Goal: Task Accomplishment & Management: Manage account settings

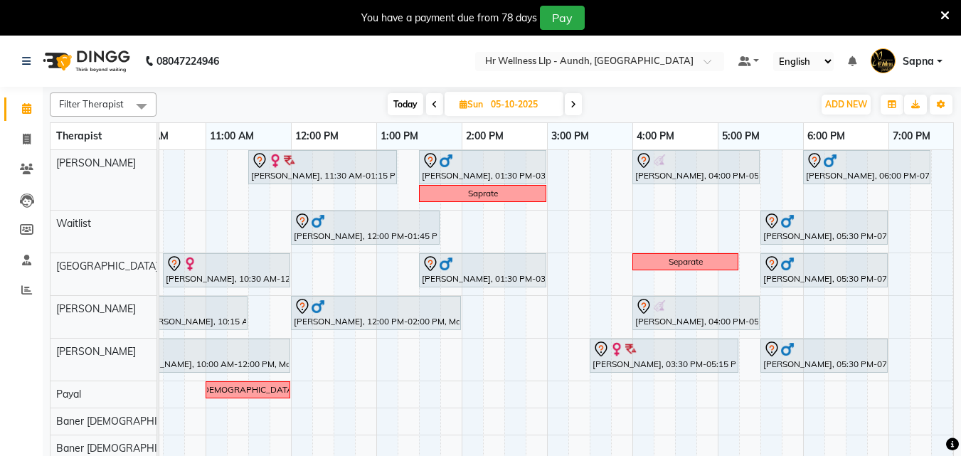
click at [398, 100] on span "Today" at bounding box center [406, 104] width 36 height 22
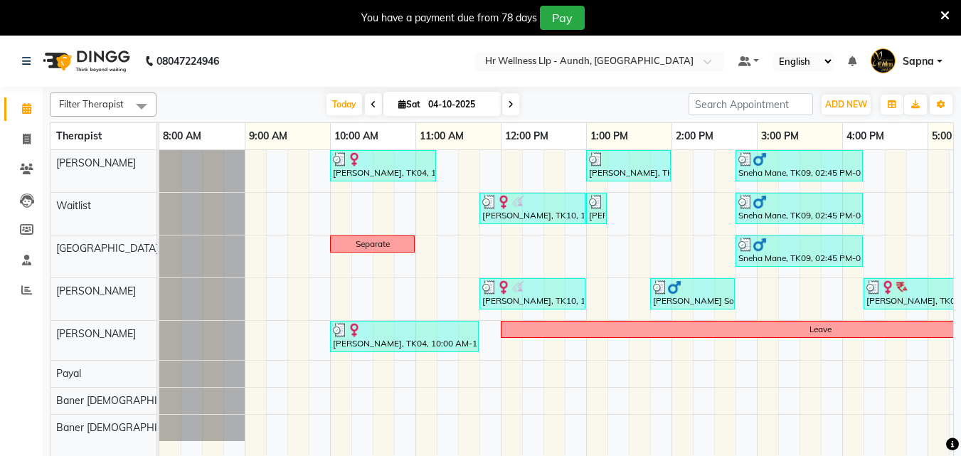
click at [510, 105] on icon at bounding box center [511, 104] width 6 height 9
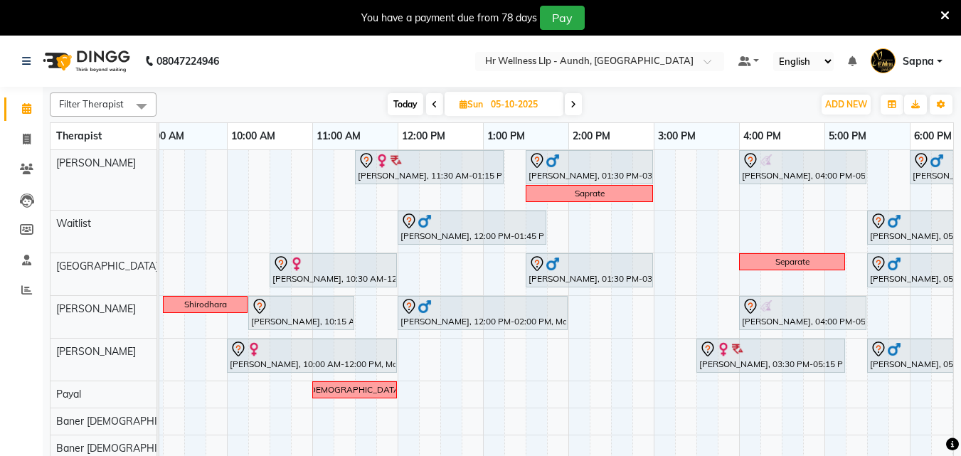
scroll to position [0, 80]
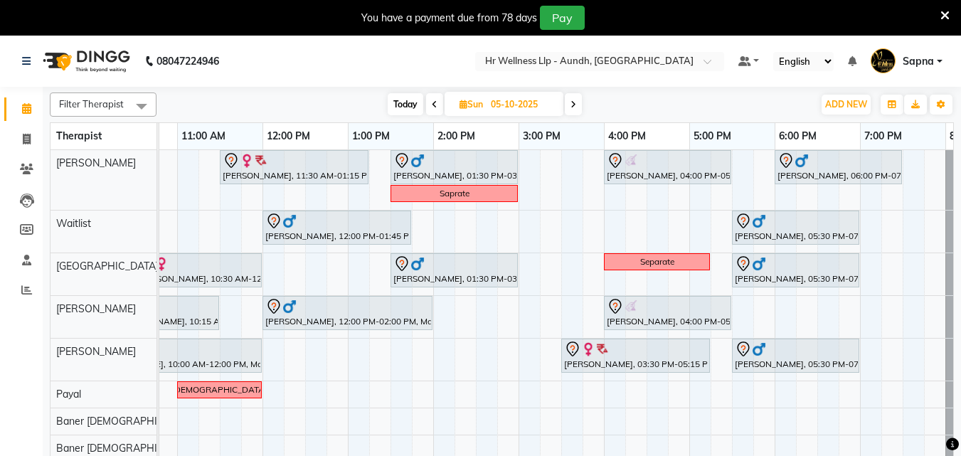
click at [405, 111] on span "Today" at bounding box center [406, 104] width 36 height 22
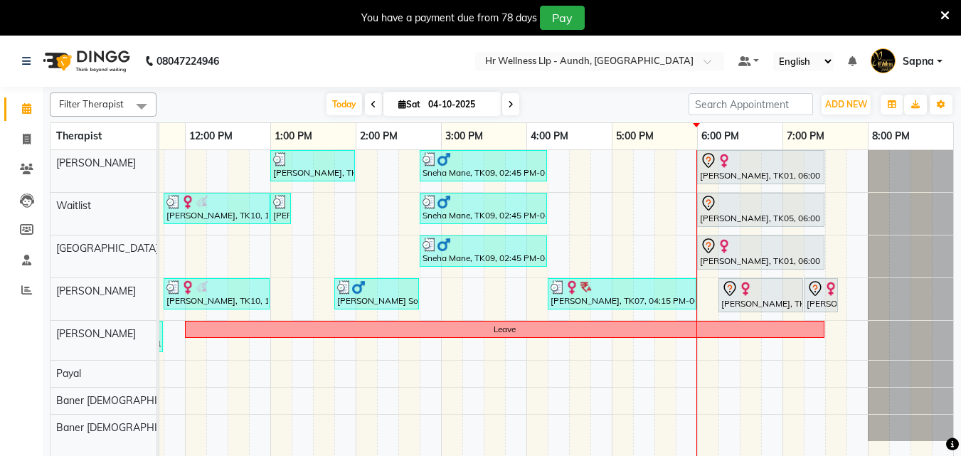
click at [509, 107] on icon at bounding box center [511, 104] width 6 height 9
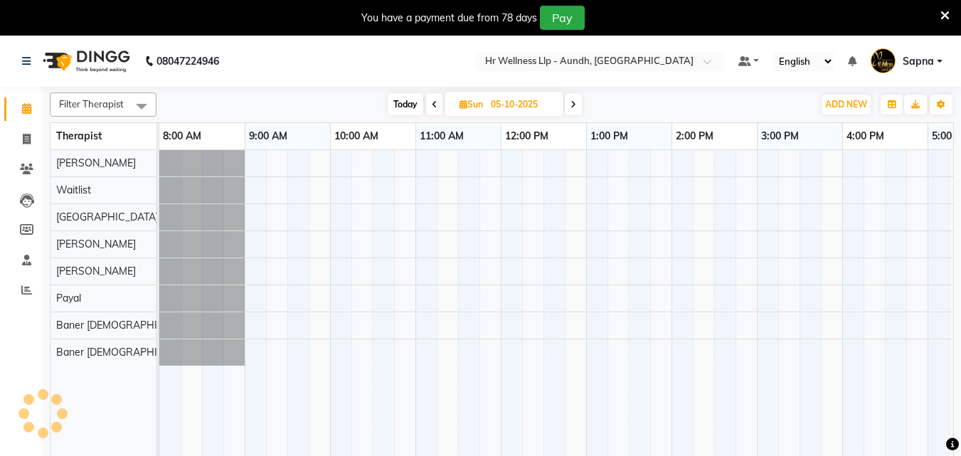
scroll to position [0, 316]
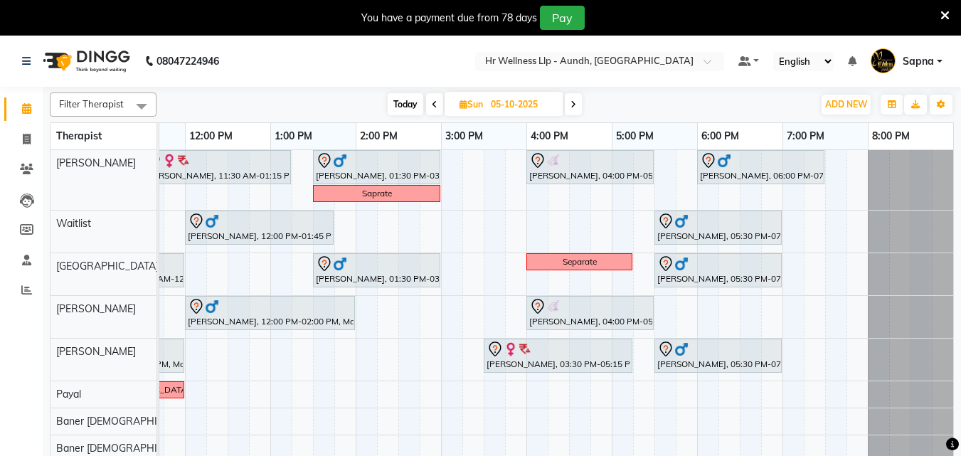
click at [577, 97] on span at bounding box center [573, 104] width 17 height 22
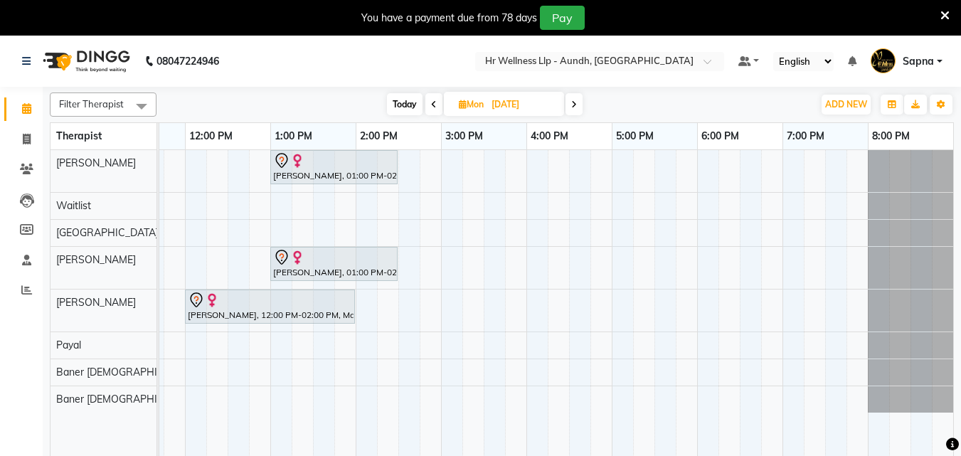
click at [405, 102] on span "Today" at bounding box center [405, 104] width 36 height 22
type input "04-10-2025"
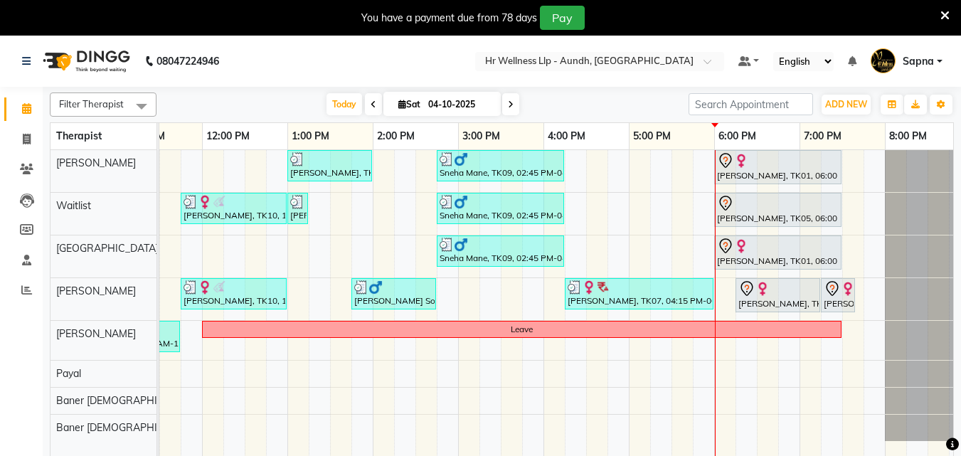
scroll to position [0, 297]
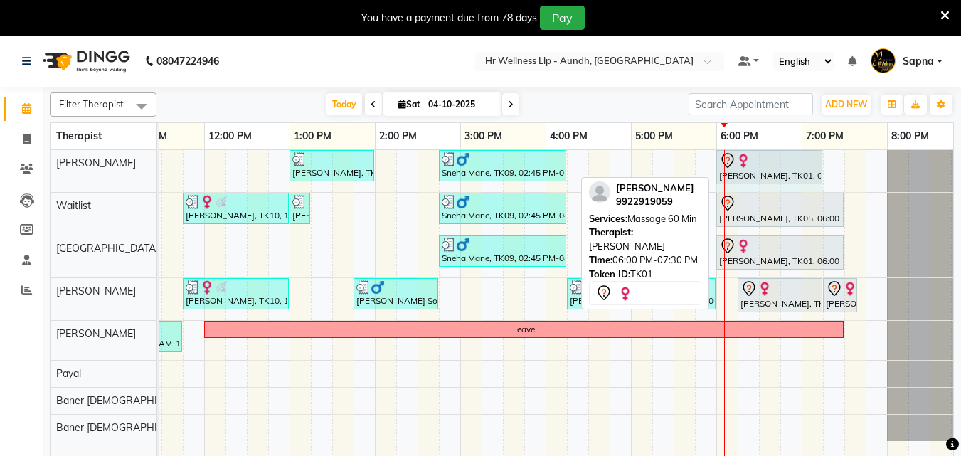
drag, startPoint x: 845, startPoint y: 170, endPoint x: 828, endPoint y: 177, distance: 18.5
click at [828, 177] on div "[PERSON_NAME], TK04, 10:00 AM-11:15 AM, Massage 60 Min [PERSON_NAME], TK06, 01:…" at bounding box center [418, 312] width 1110 height 324
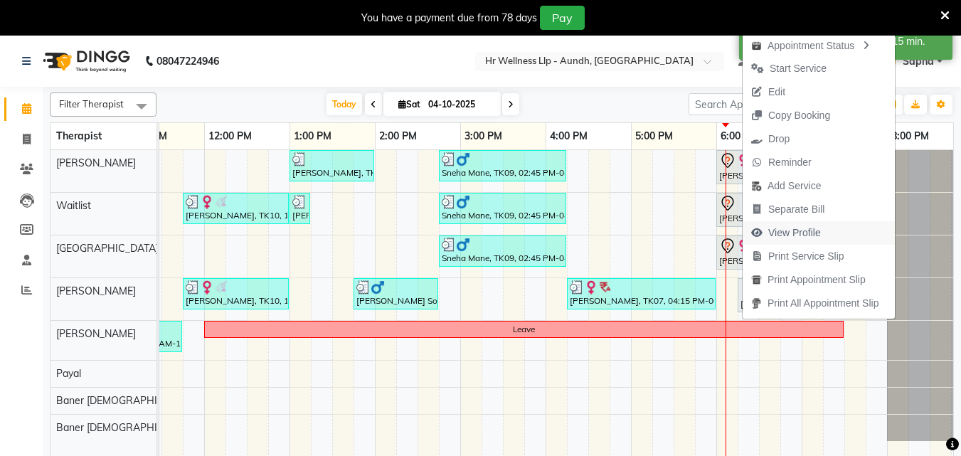
click at [798, 230] on span "View Profile" at bounding box center [795, 233] width 53 height 15
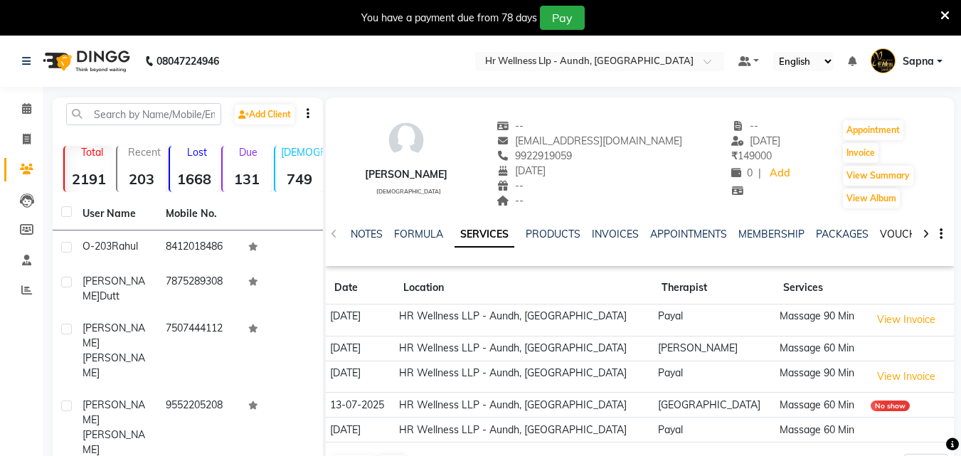
click at [882, 234] on link "VOUCHERS" at bounding box center [908, 234] width 56 height 13
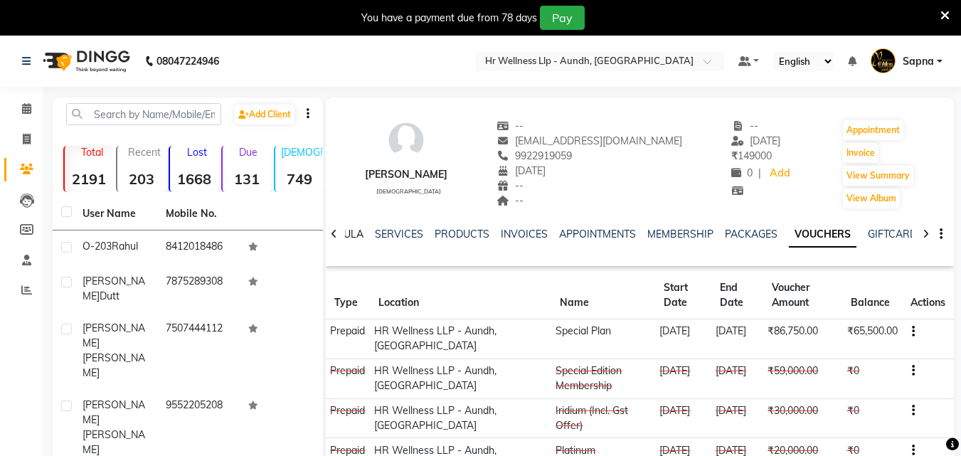
click at [348, 237] on link "FORMULA" at bounding box center [339, 234] width 49 height 13
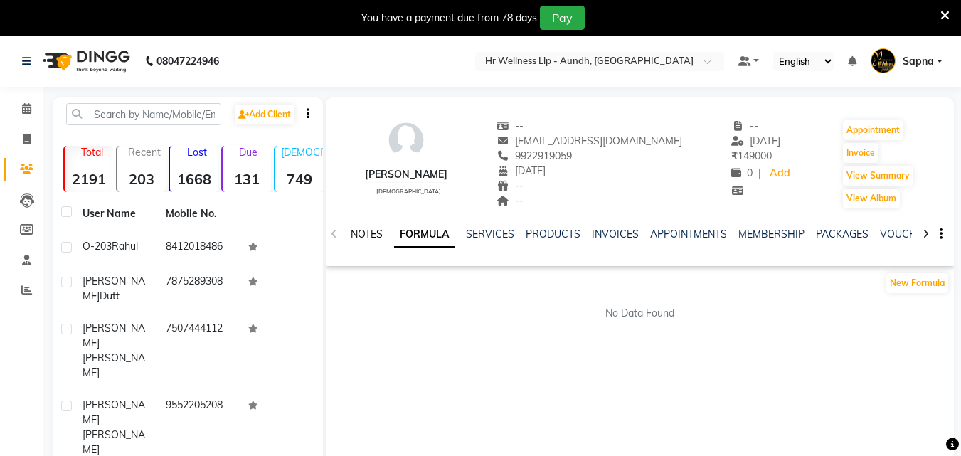
click at [362, 235] on link "NOTES" at bounding box center [367, 234] width 32 height 13
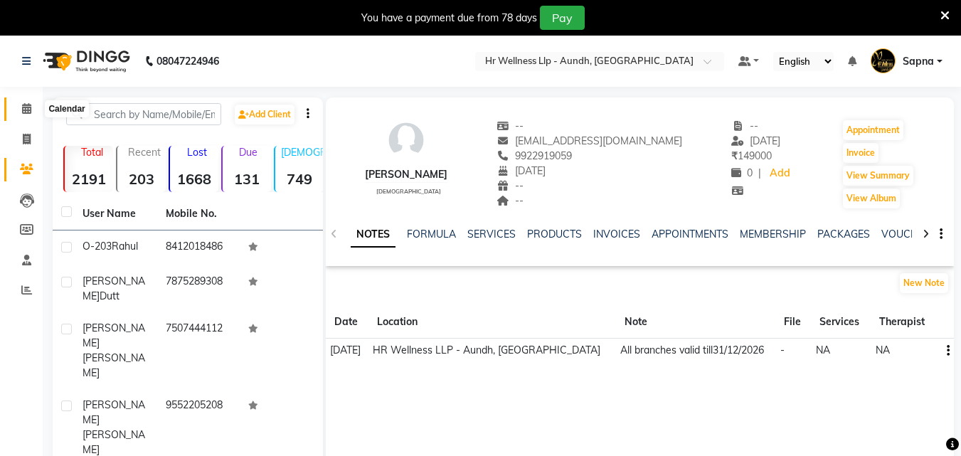
click at [22, 106] on icon at bounding box center [26, 108] width 9 height 11
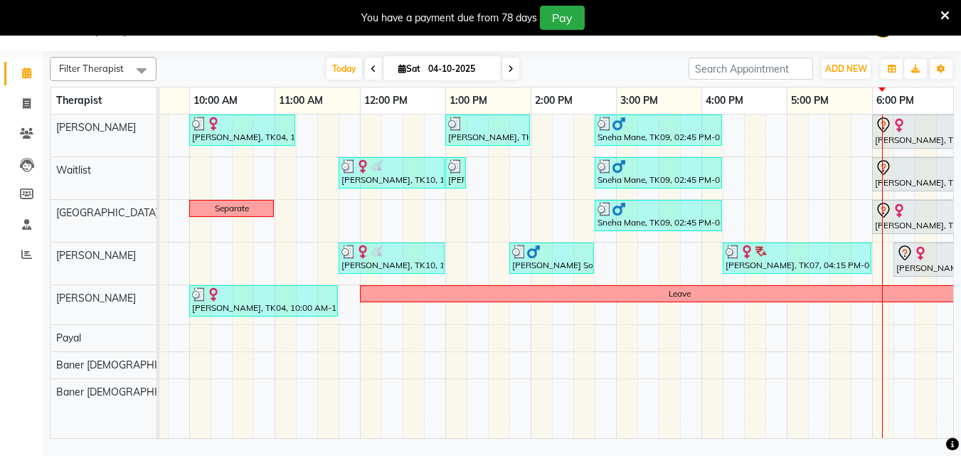
scroll to position [0, 142]
click at [510, 65] on icon at bounding box center [511, 69] width 6 height 9
type input "05-10-2025"
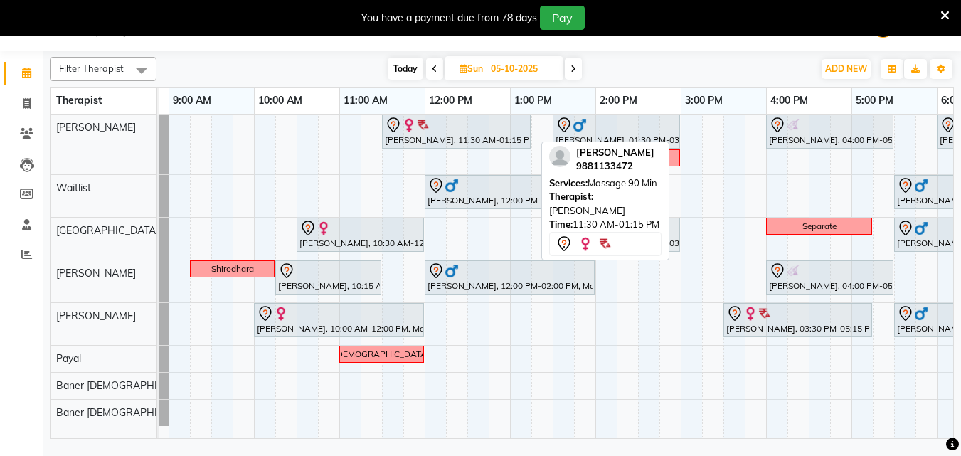
scroll to position [0, 77]
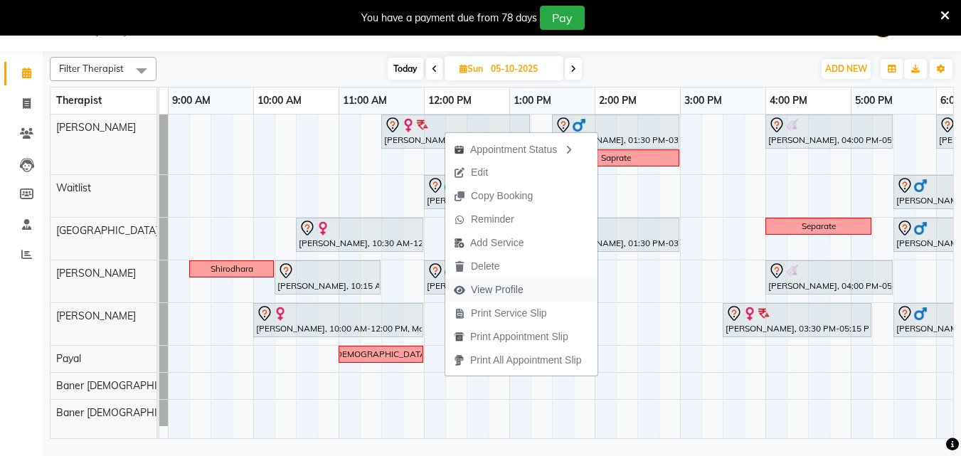
click at [510, 284] on span "View Profile" at bounding box center [497, 290] width 53 height 15
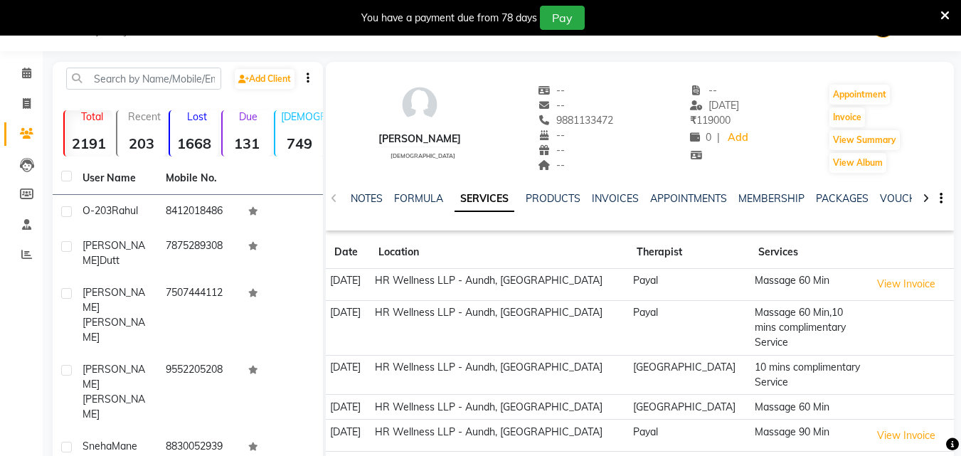
copy span "9881133472"
drag, startPoint x: 562, startPoint y: 120, endPoint x: 643, endPoint y: 115, distance: 81.3
click at [643, 115] on div "[PERSON_NAME] [DEMOGRAPHIC_DATA] -- -- 9881133472 -- -- -- -- [DATE] ₹ 119000 0…" at bounding box center [640, 121] width 628 height 105
click at [31, 70] on icon at bounding box center [26, 73] width 9 height 11
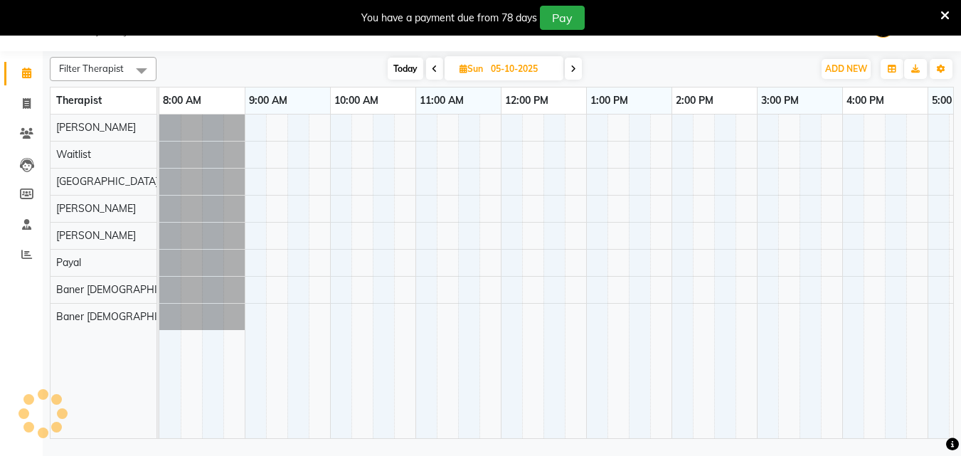
scroll to position [0, 316]
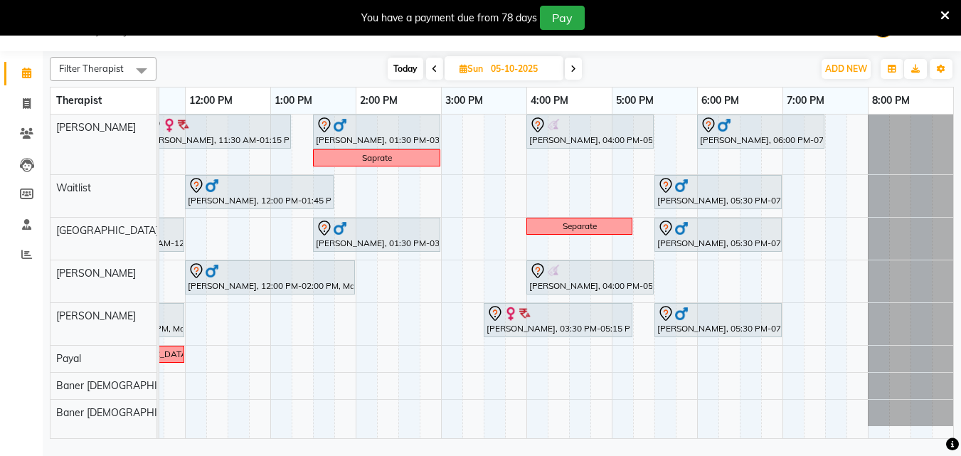
click at [402, 75] on span "Today" at bounding box center [406, 69] width 36 height 22
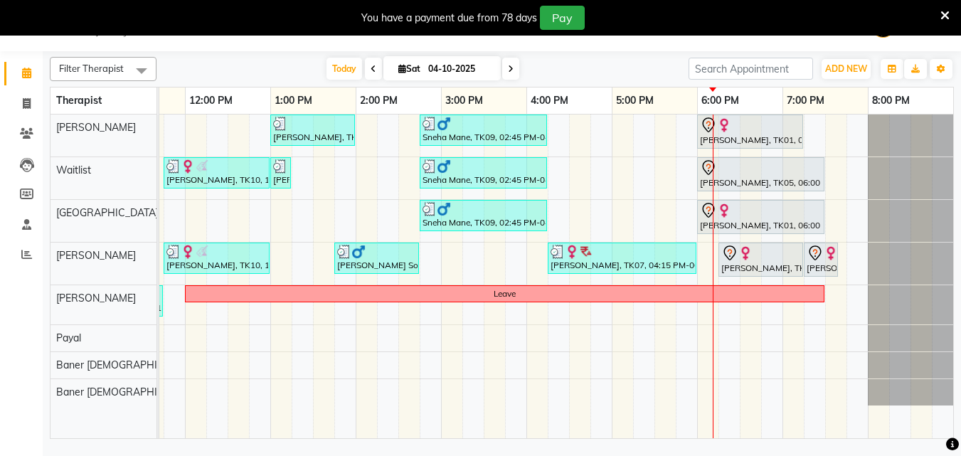
click at [511, 75] on span at bounding box center [510, 69] width 17 height 22
type input "05-10-2025"
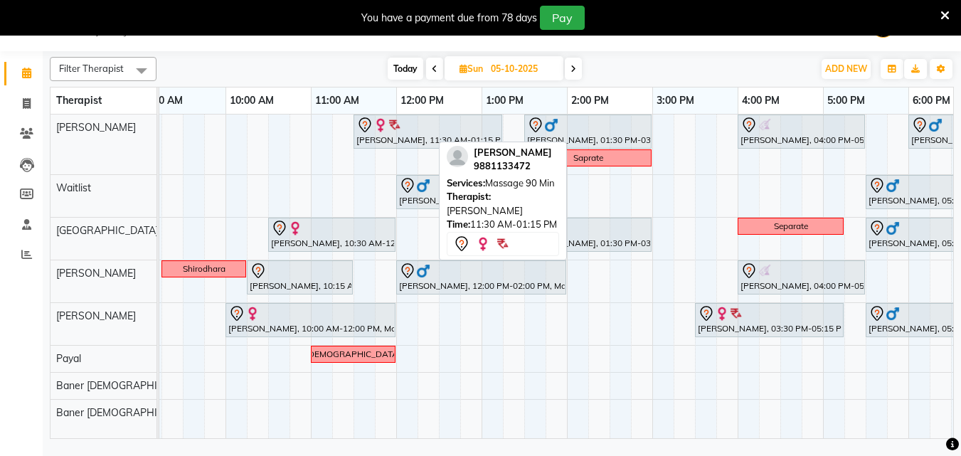
scroll to position [0, 104]
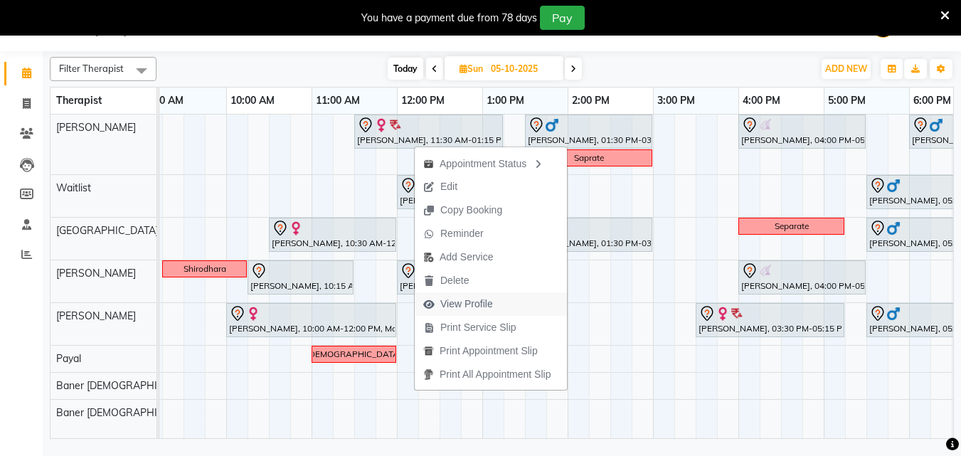
click at [481, 309] on span "View Profile" at bounding box center [467, 304] width 53 height 15
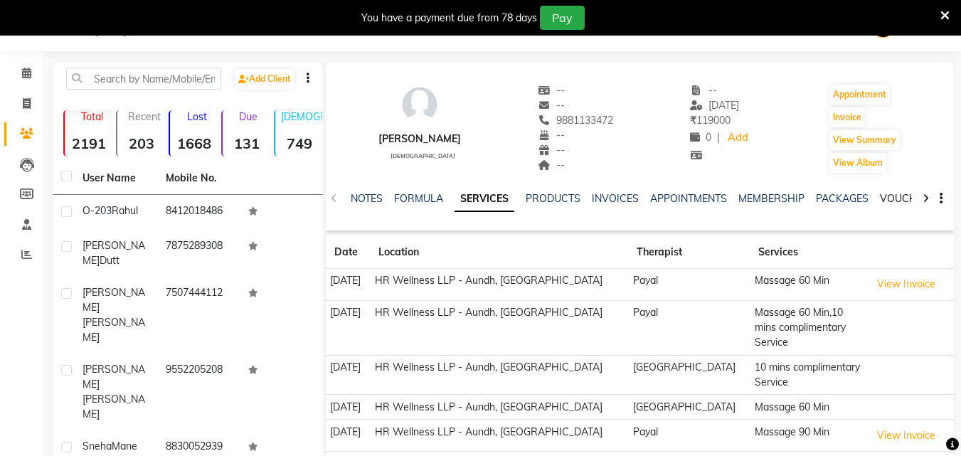
click at [885, 195] on link "VOUCHERS" at bounding box center [908, 198] width 56 height 13
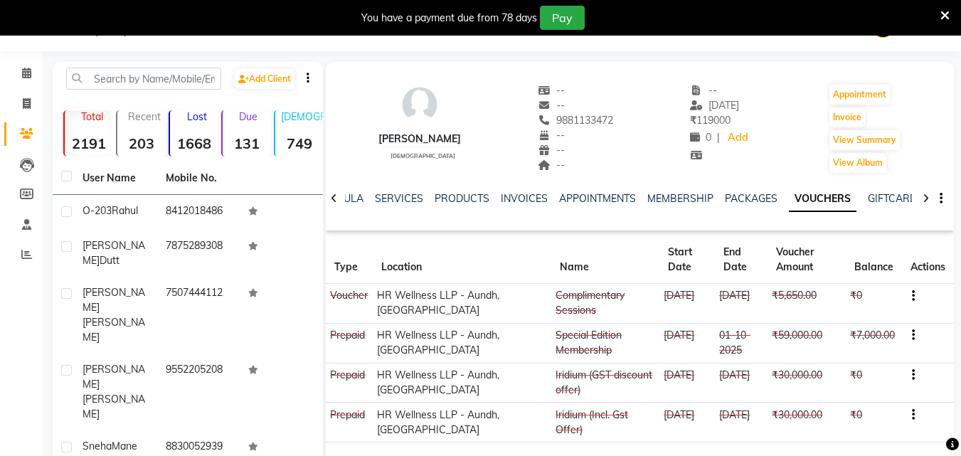
copy span "9881133472"
drag, startPoint x: 559, startPoint y: 119, endPoint x: 626, endPoint y: 126, distance: 67.3
click at [626, 126] on div "[PERSON_NAME] [DEMOGRAPHIC_DATA] -- -- 9881133472 -- -- -- -- [DATE] ₹ 119000 0…" at bounding box center [640, 121] width 628 height 105
click at [31, 77] on icon at bounding box center [26, 73] width 9 height 11
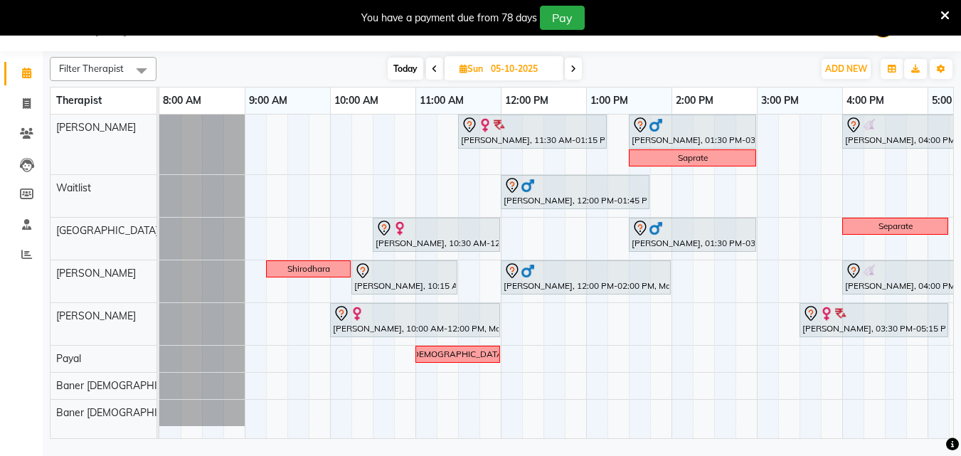
click at [402, 67] on span "Today" at bounding box center [406, 69] width 36 height 22
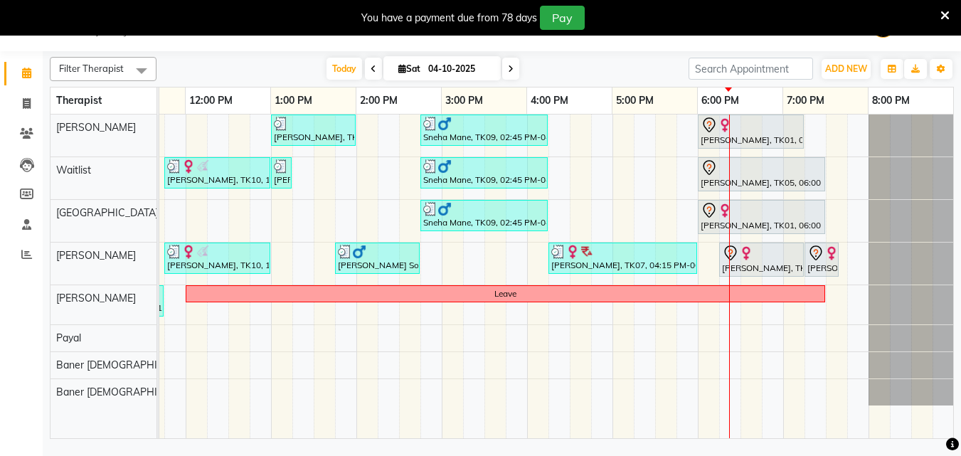
scroll to position [0, 315]
click at [511, 68] on icon at bounding box center [511, 69] width 6 height 9
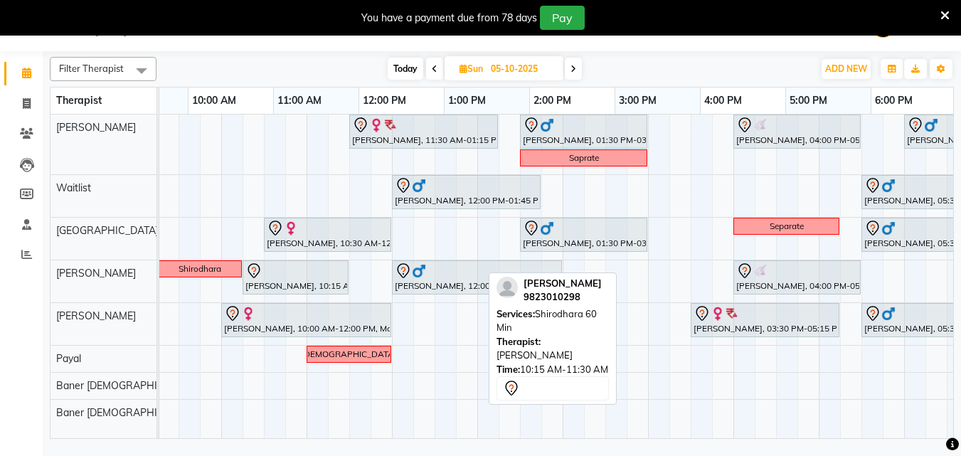
scroll to position [0, 109]
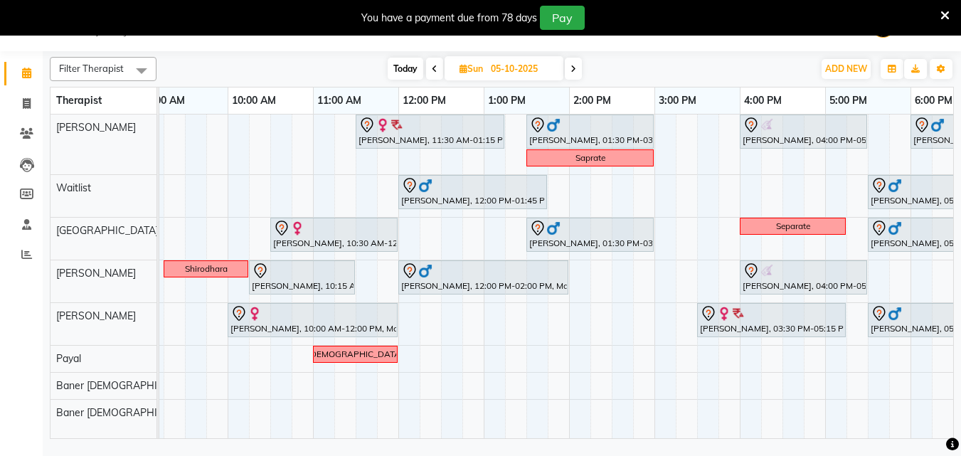
click at [404, 78] on span "Today" at bounding box center [406, 69] width 36 height 22
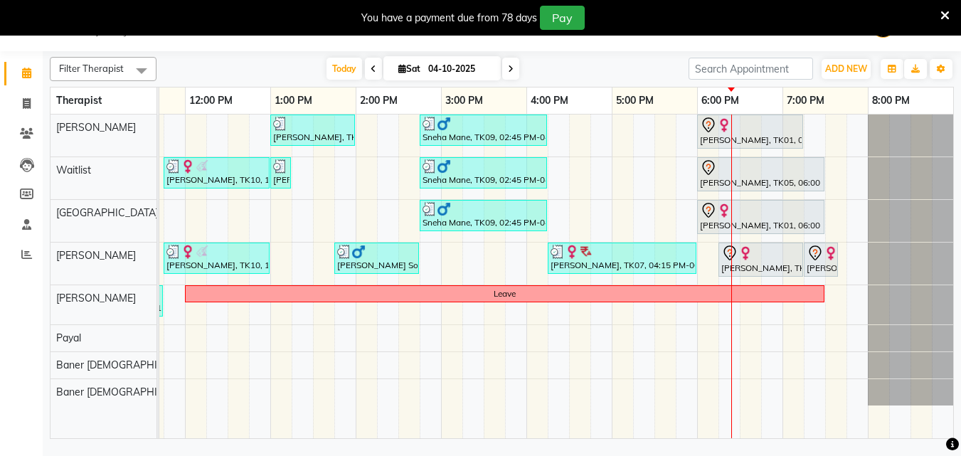
click at [508, 67] on icon at bounding box center [511, 69] width 6 height 9
type input "05-10-2025"
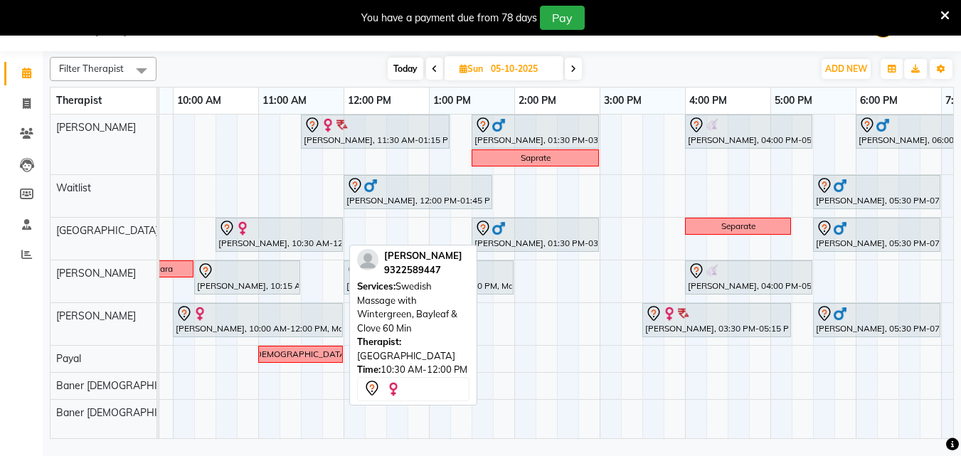
scroll to position [0, 156]
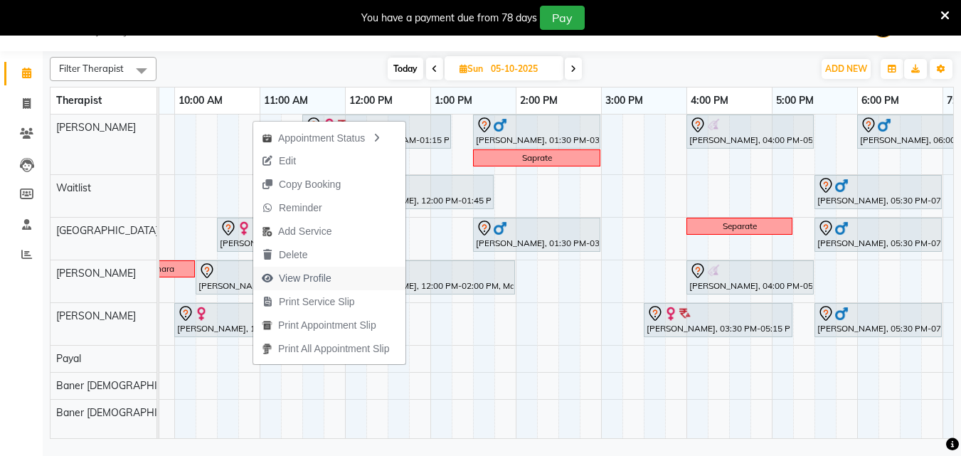
click at [321, 280] on span "View Profile" at bounding box center [305, 278] width 53 height 15
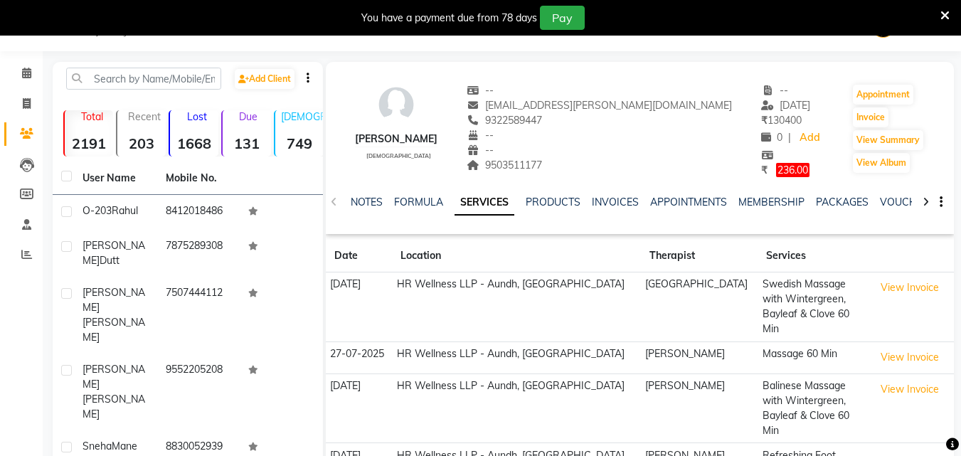
copy span "9322589447"
drag, startPoint x: 535, startPoint y: 120, endPoint x: 606, endPoint y: 120, distance: 70.5
click at [606, 120] on div "9322589447" at bounding box center [599, 120] width 265 height 15
click at [24, 67] on span at bounding box center [26, 73] width 25 height 16
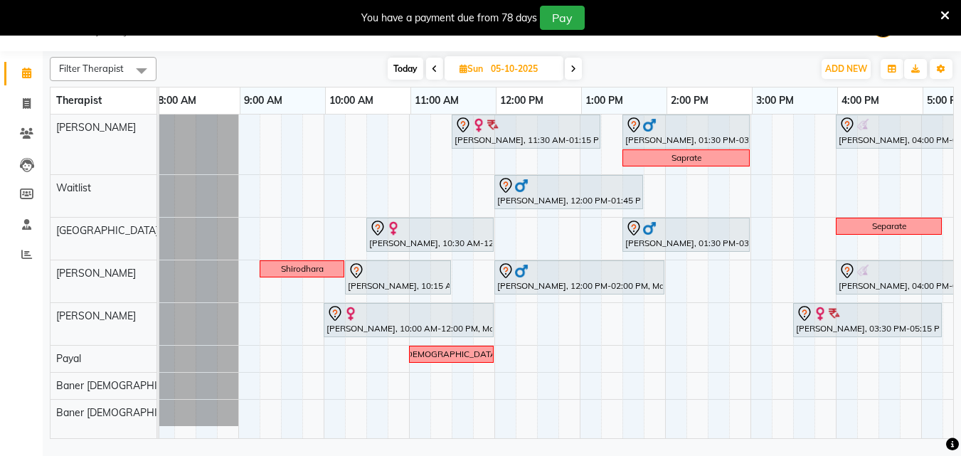
scroll to position [0, 6]
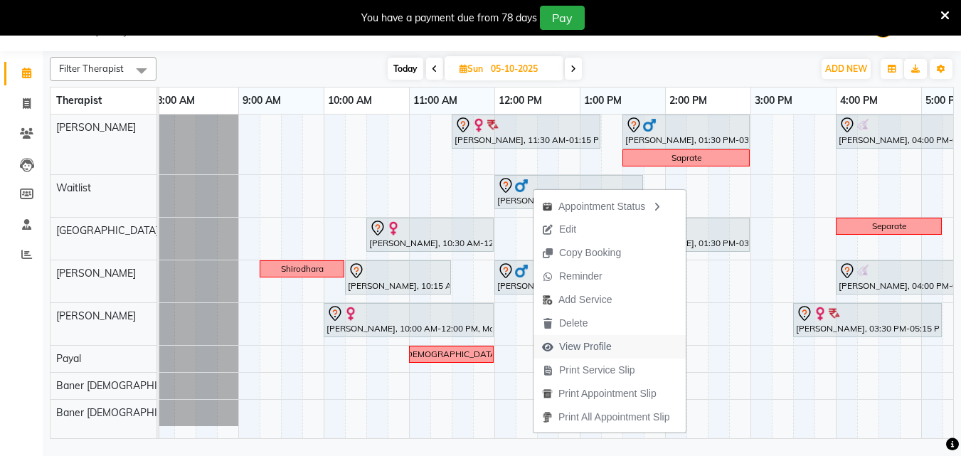
click at [596, 347] on span "View Profile" at bounding box center [585, 346] width 53 height 15
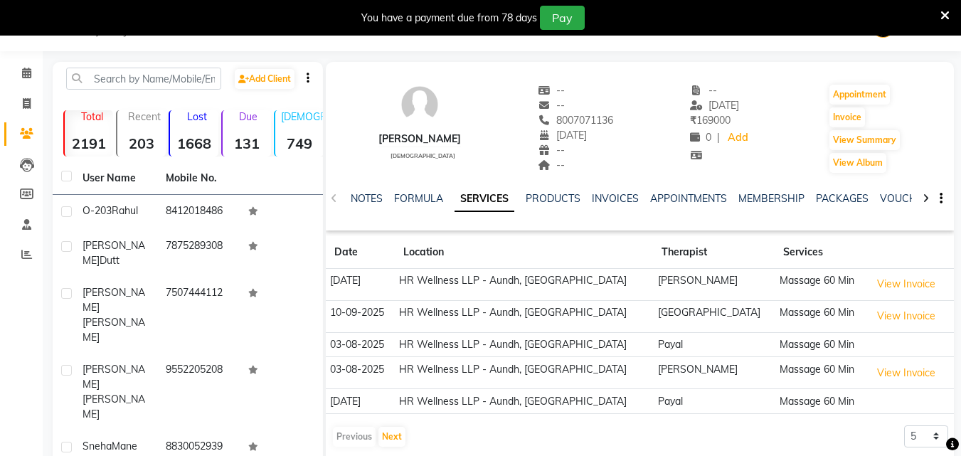
copy span "8007071136"
drag, startPoint x: 551, startPoint y: 117, endPoint x: 623, endPoint y: 119, distance: 72.6
click at [623, 119] on div "[PERSON_NAME] [DEMOGRAPHIC_DATA] -- -- 8007071136 [DATE] -- -- -- [DATE] ₹ 1690…" at bounding box center [640, 121] width 628 height 105
click at [28, 77] on icon at bounding box center [26, 73] width 9 height 11
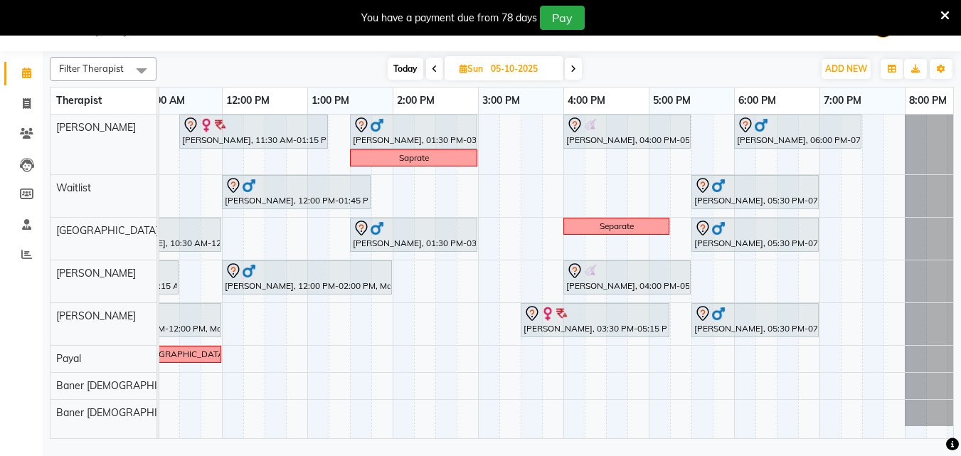
scroll to position [0, 316]
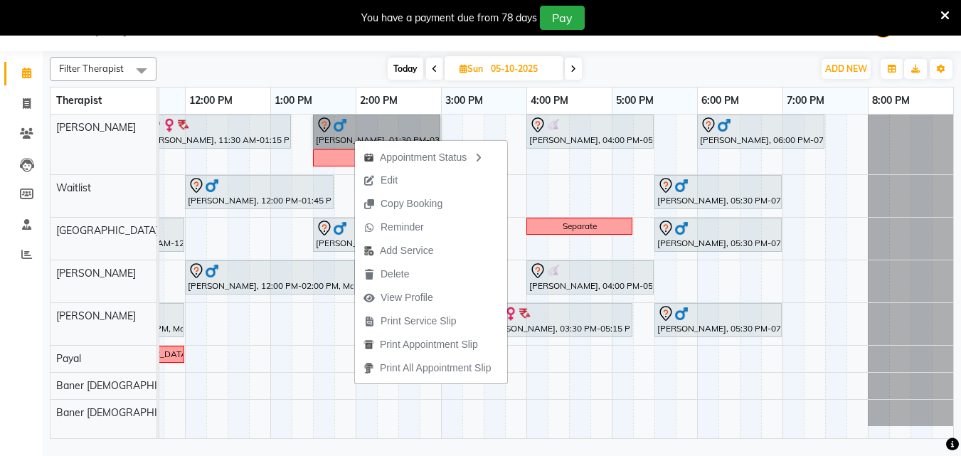
click at [364, 403] on div "[PERSON_NAME], 11:30 AM-01:15 PM, Massage 90 Min [PERSON_NAME], 01:30 PM-03:00 …" at bounding box center [398, 277] width 1110 height 324
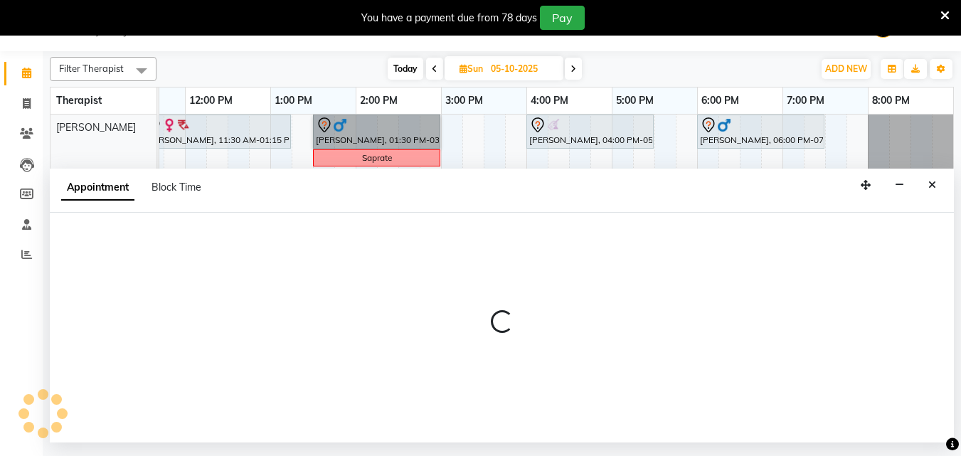
select select "54766"
select select "tentative"
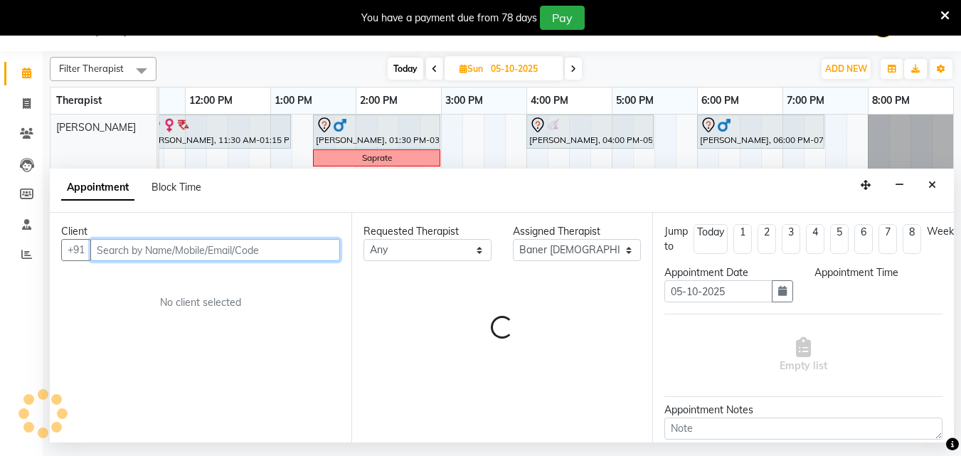
select select "840"
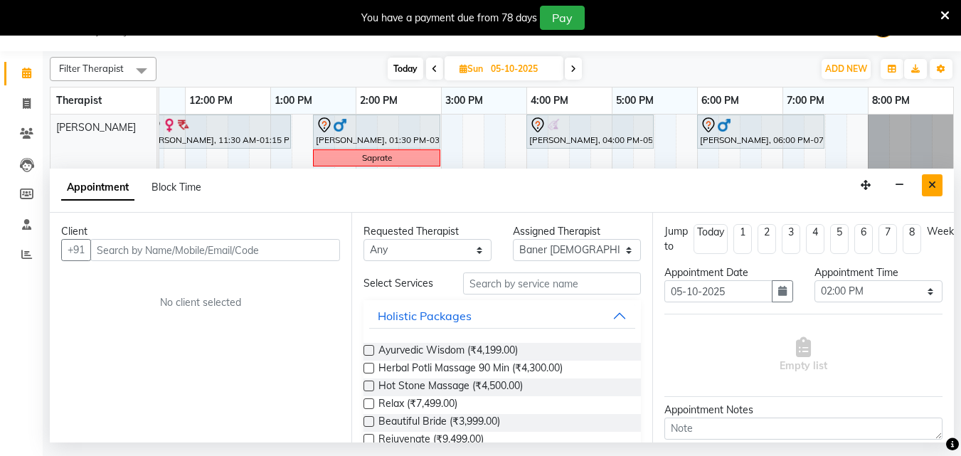
click at [942, 191] on button "Close" at bounding box center [932, 185] width 21 height 22
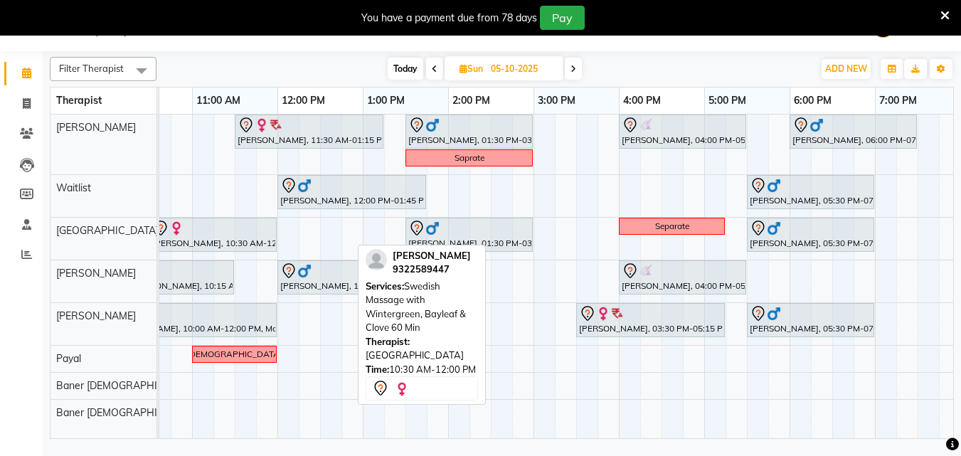
scroll to position [0, 220]
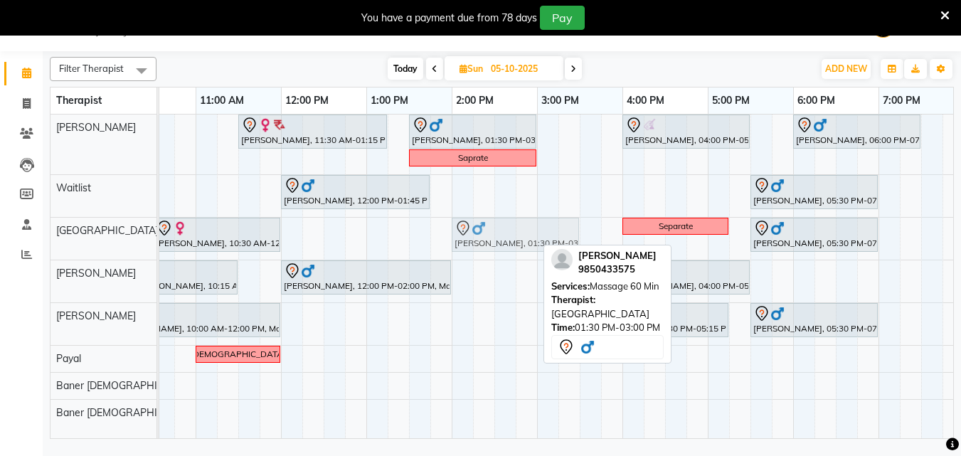
drag, startPoint x: 447, startPoint y: 236, endPoint x: 479, endPoint y: 237, distance: 32.0
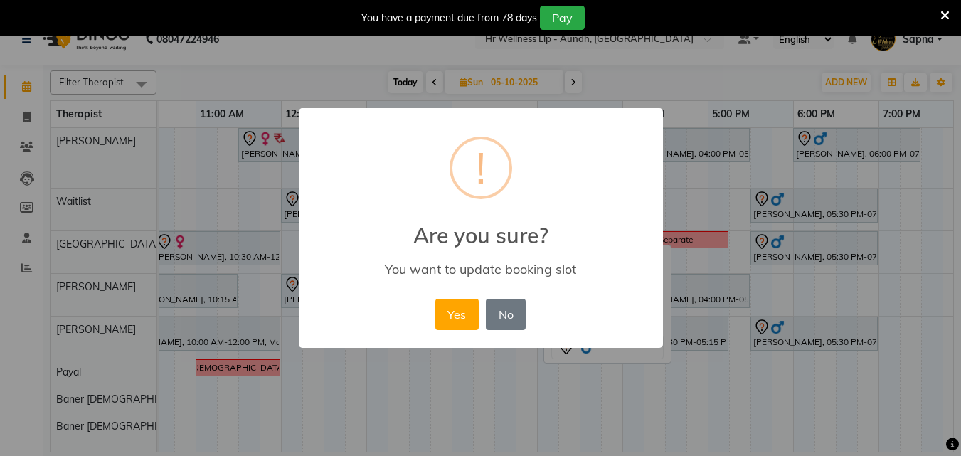
scroll to position [22, 0]
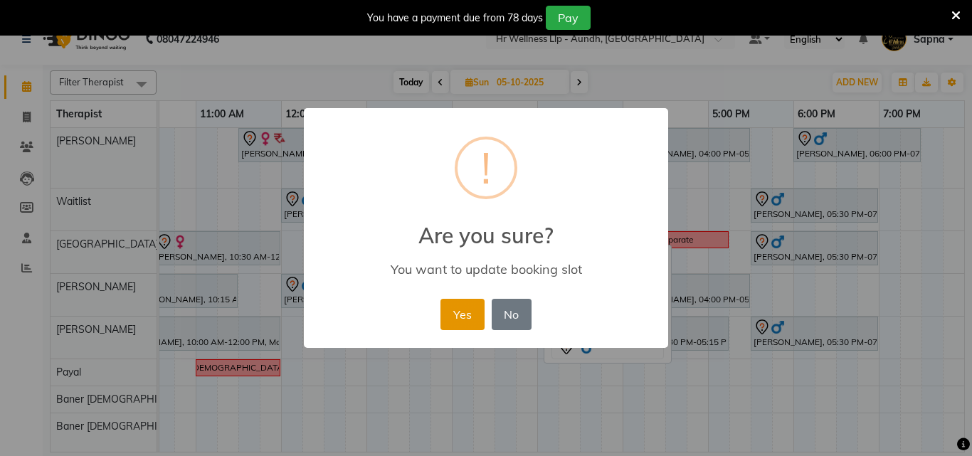
click at [461, 312] on button "Yes" at bounding box center [462, 314] width 43 height 31
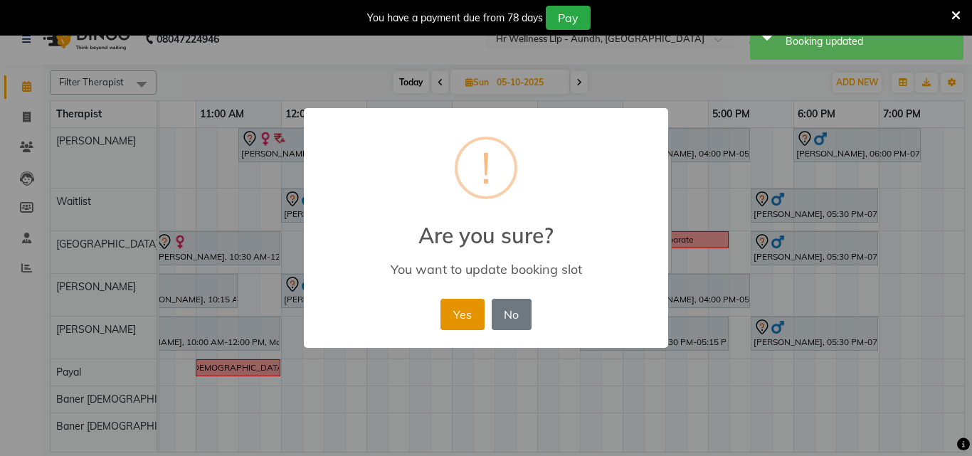
click at [462, 303] on button "Yes" at bounding box center [462, 314] width 43 height 31
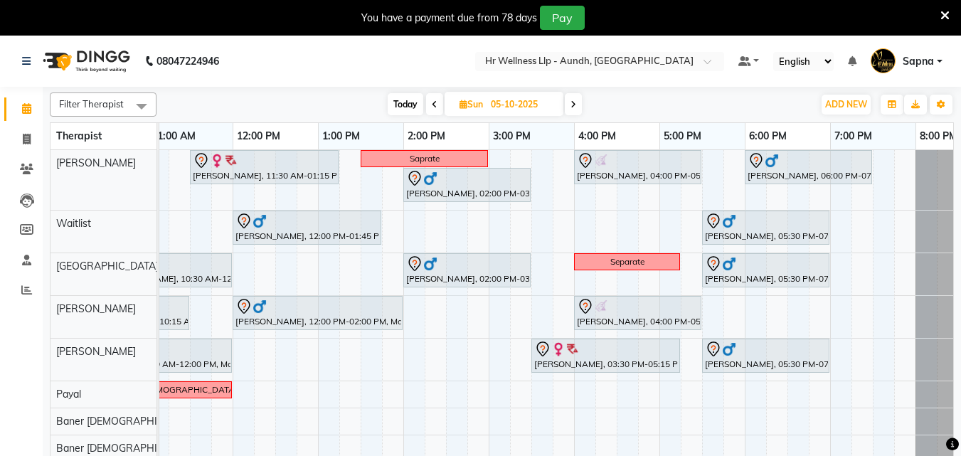
scroll to position [0, 231]
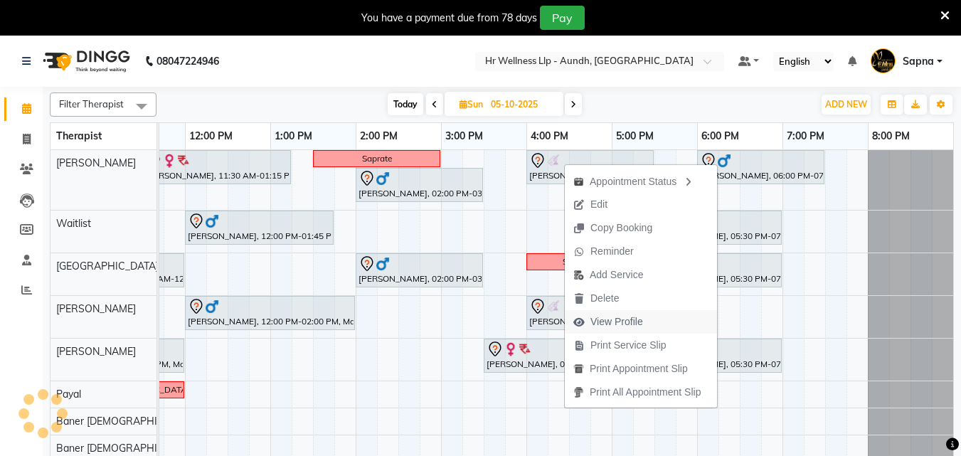
click at [626, 323] on span "View Profile" at bounding box center [617, 322] width 53 height 15
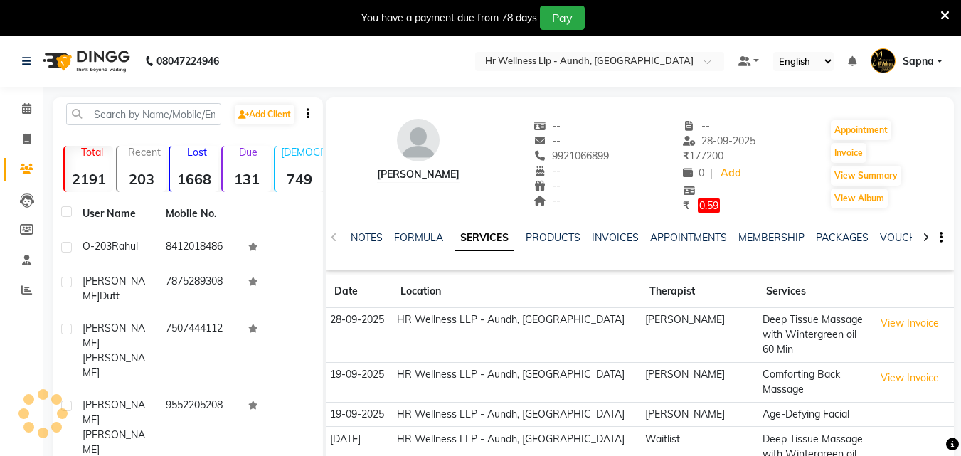
copy span "9921066899"
drag, startPoint x: 544, startPoint y: 153, endPoint x: 611, endPoint y: 154, distance: 66.9
click at [611, 154] on div "[PERSON_NAME] -- -- 9921066899 -- -- -- -- [DATE] ₹ 177200 0 | Add ₹ 0.59 Appoi…" at bounding box center [640, 159] width 628 height 109
click at [22, 108] on icon at bounding box center [26, 108] width 9 height 11
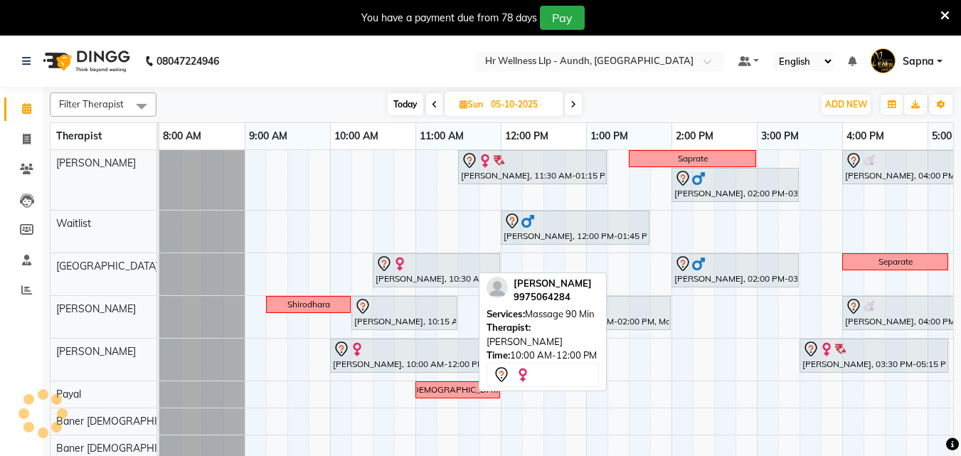
scroll to position [0, 316]
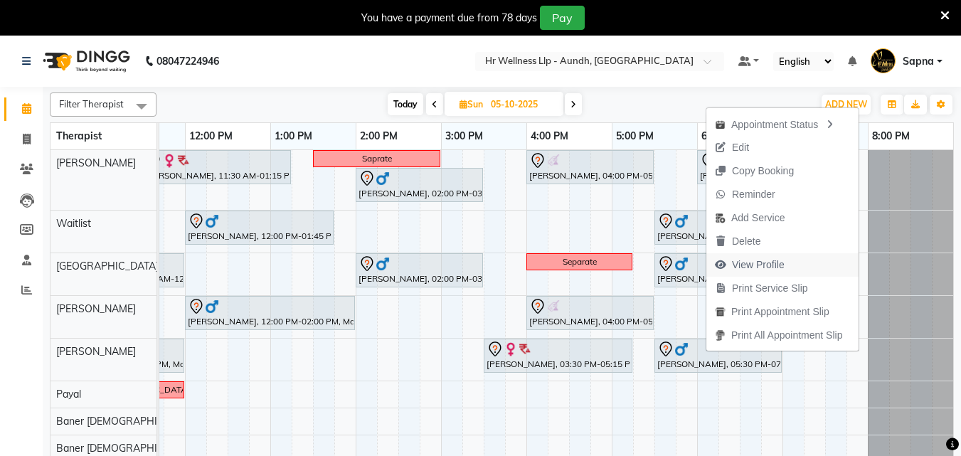
click at [760, 267] on span "View Profile" at bounding box center [758, 265] width 53 height 15
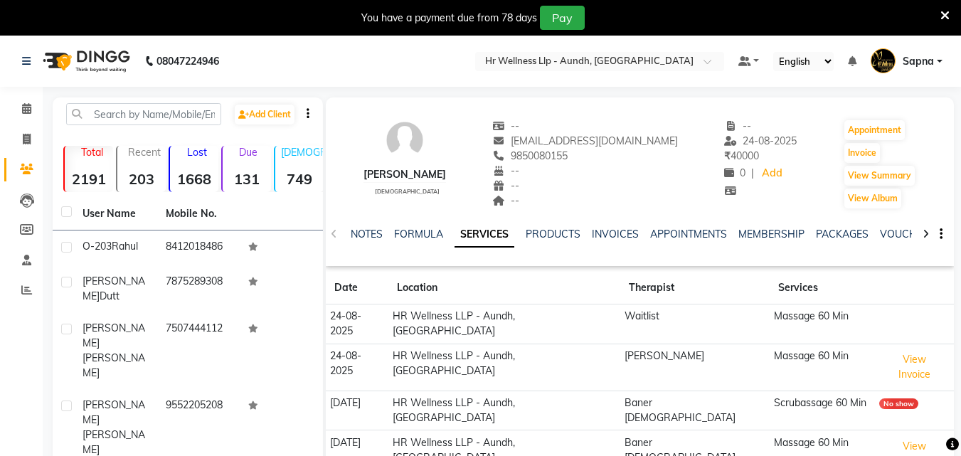
copy div "[PHONE_NUMBER] Mobile No. --"
drag, startPoint x: 531, startPoint y: 157, endPoint x: 611, endPoint y: 166, distance: 80.2
click at [611, 166] on div "-- [EMAIL_ADDRESS][DOMAIN_NAME] 9850080155 -- -- --" at bounding box center [585, 164] width 186 height 91
click at [611, 166] on div "--" at bounding box center [585, 171] width 186 height 15
click at [25, 109] on icon at bounding box center [26, 108] width 9 height 11
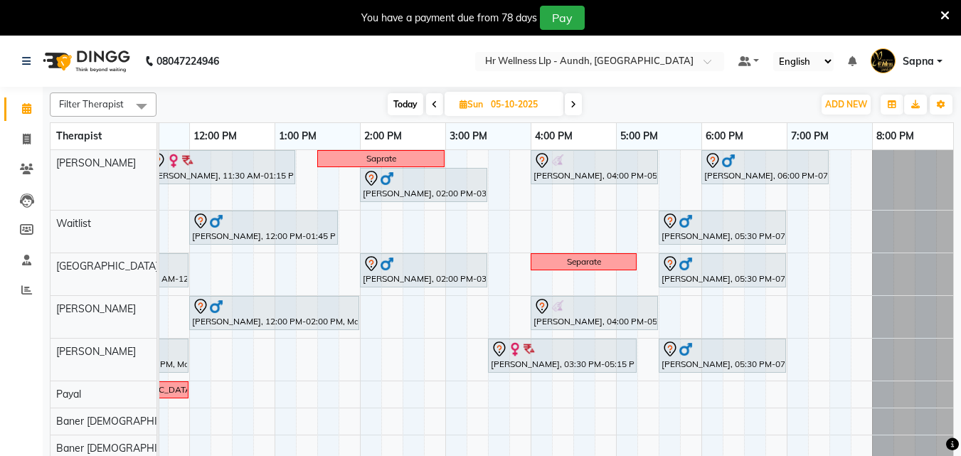
scroll to position [0, 308]
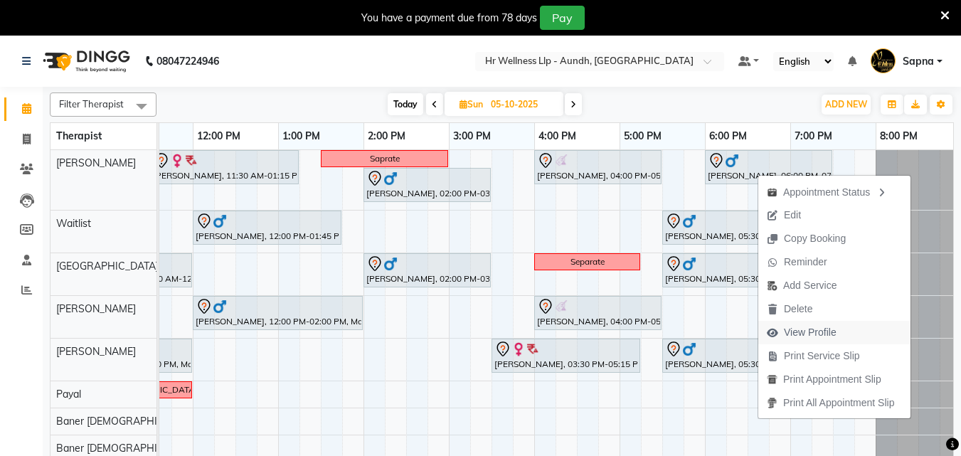
click at [815, 334] on span "View Profile" at bounding box center [810, 332] width 53 height 15
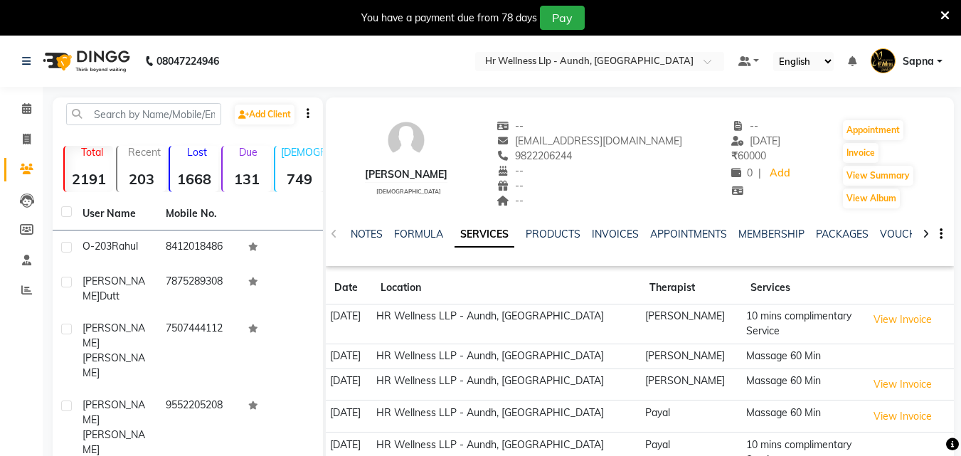
copy span "9822206244"
drag, startPoint x: 520, startPoint y: 153, endPoint x: 606, endPoint y: 159, distance: 86.3
click at [606, 159] on div "9822206244" at bounding box center [590, 156] width 186 height 15
click at [23, 109] on icon at bounding box center [26, 108] width 9 height 11
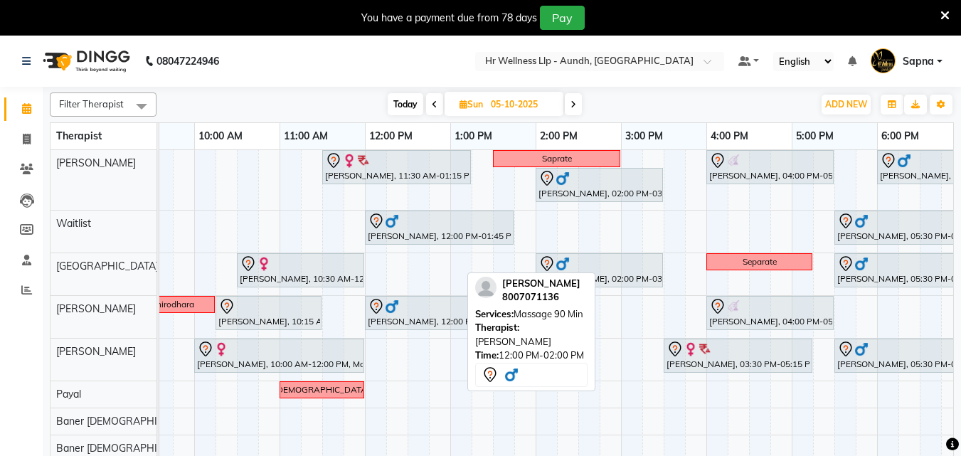
scroll to position [0, 316]
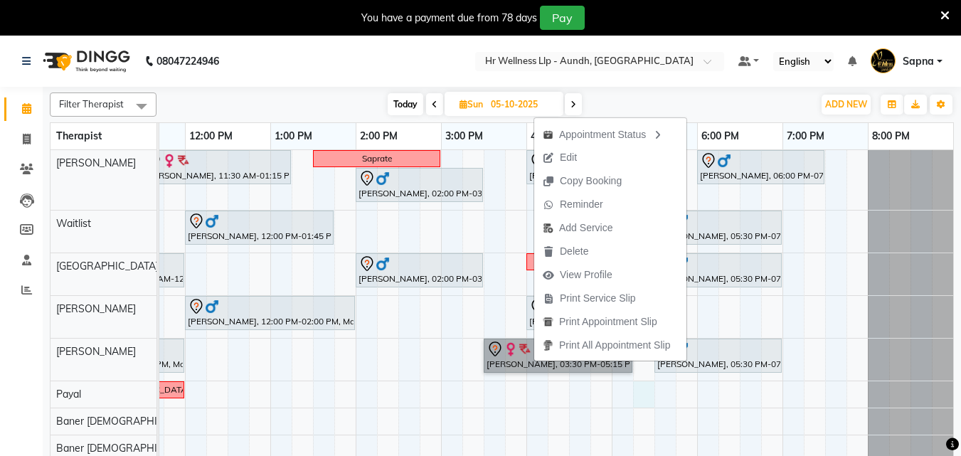
click at [639, 384] on div "[PERSON_NAME], 11:30 AM-01:15 PM, Massage 90 Min Saprate [PERSON_NAME], 04:00 P…" at bounding box center [398, 312] width 1110 height 324
select select "51363"
select select "1035"
select select "tentative"
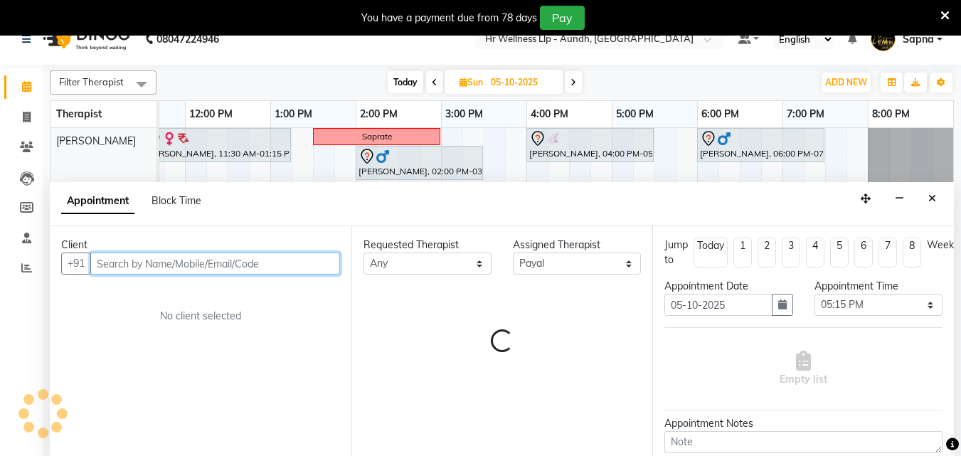
scroll to position [36, 0]
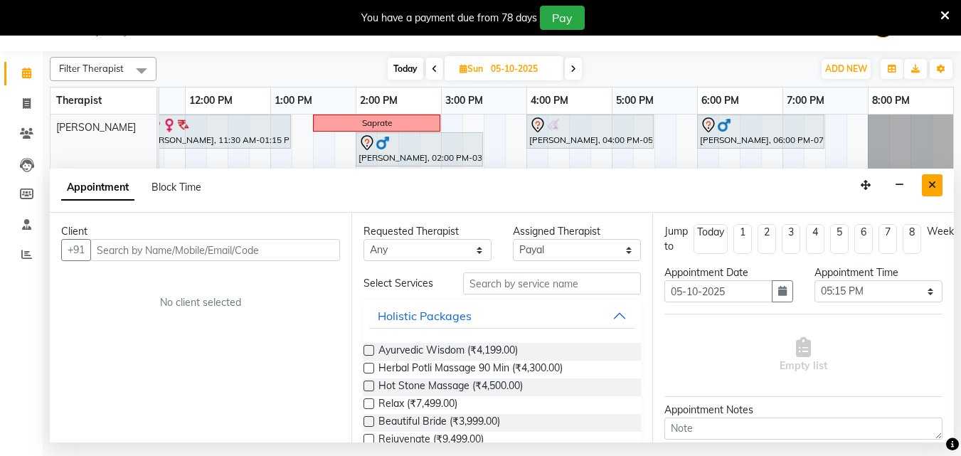
click at [933, 182] on icon "Close" at bounding box center [933, 185] width 8 height 10
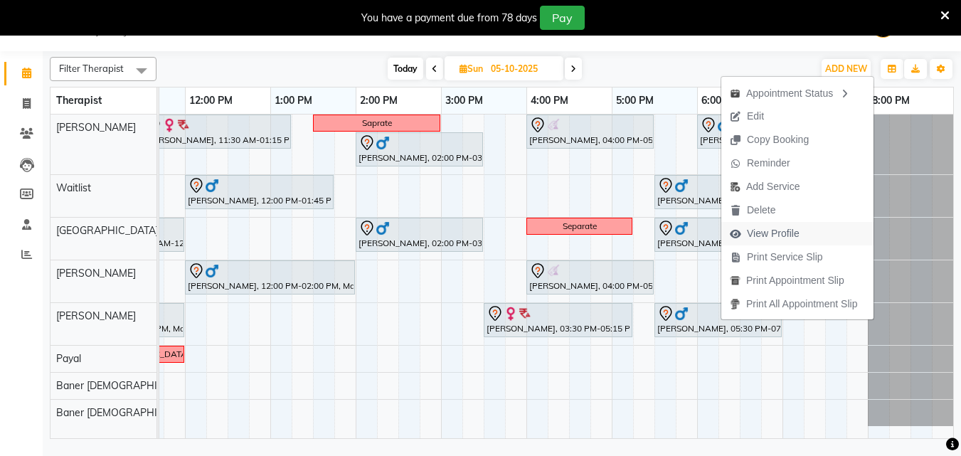
click at [781, 236] on span "View Profile" at bounding box center [773, 233] width 53 height 15
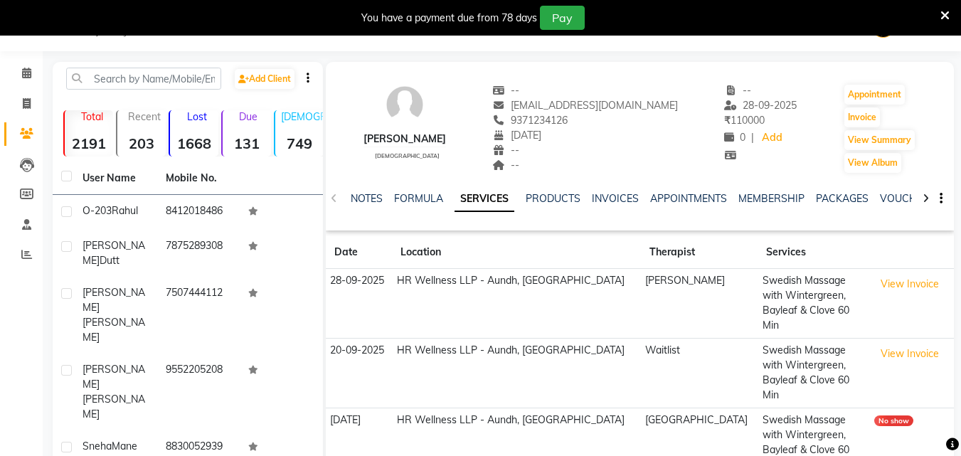
drag, startPoint x: 518, startPoint y: 118, endPoint x: 594, endPoint y: 122, distance: 75.5
click at [594, 122] on div "9371234126" at bounding box center [585, 120] width 186 height 15
click at [27, 75] on icon at bounding box center [26, 73] width 9 height 11
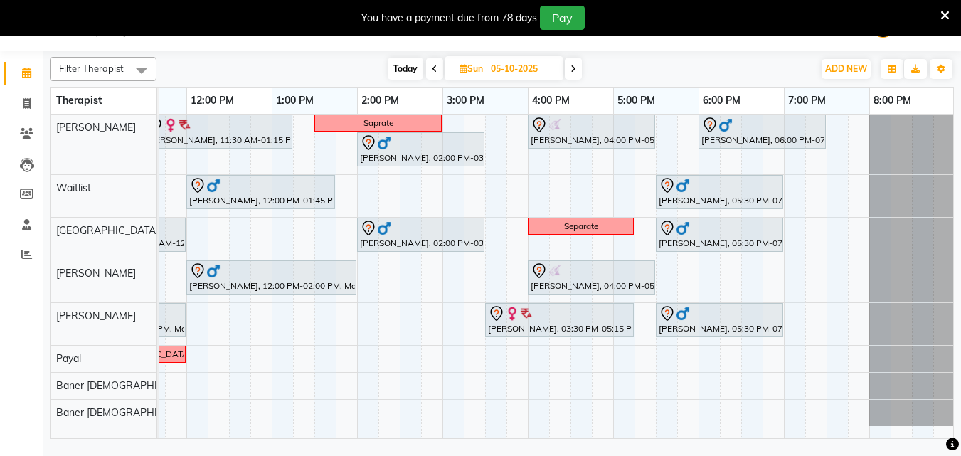
scroll to position [0, 316]
click at [401, 71] on span "Today" at bounding box center [406, 69] width 36 height 22
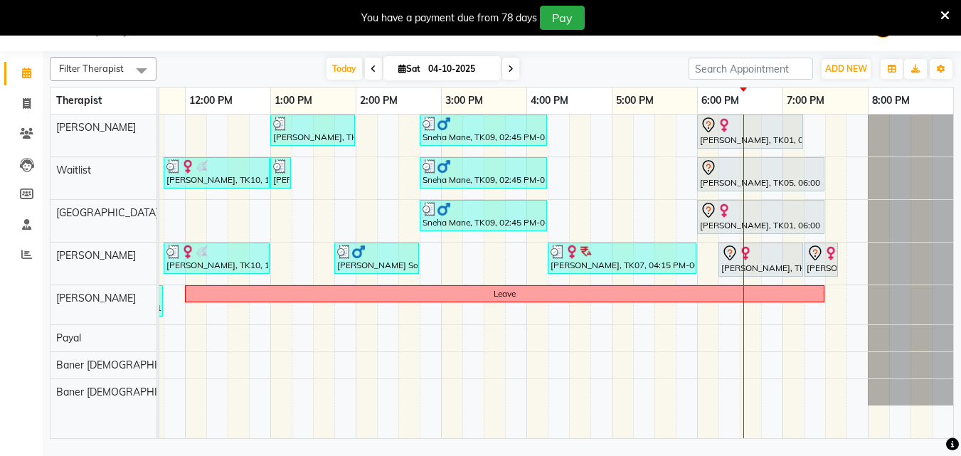
click at [508, 70] on icon at bounding box center [511, 69] width 6 height 9
type input "05-10-2025"
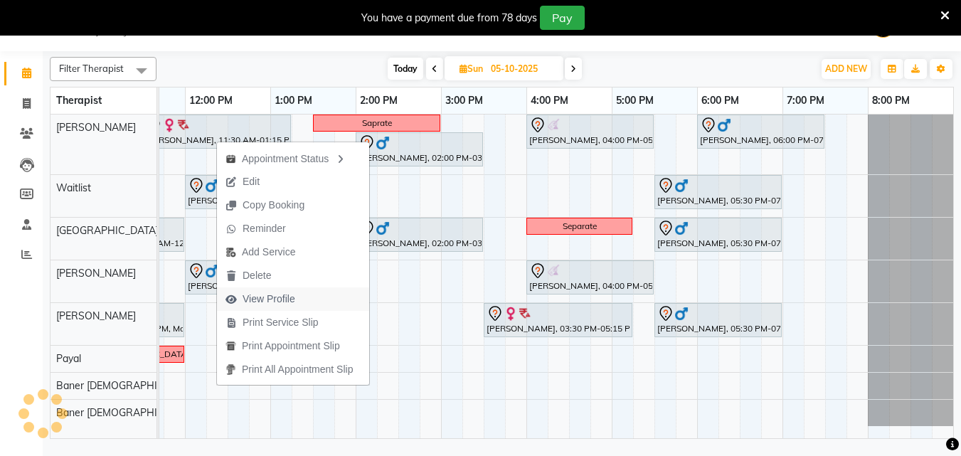
click at [275, 297] on span "View Profile" at bounding box center [269, 299] width 53 height 15
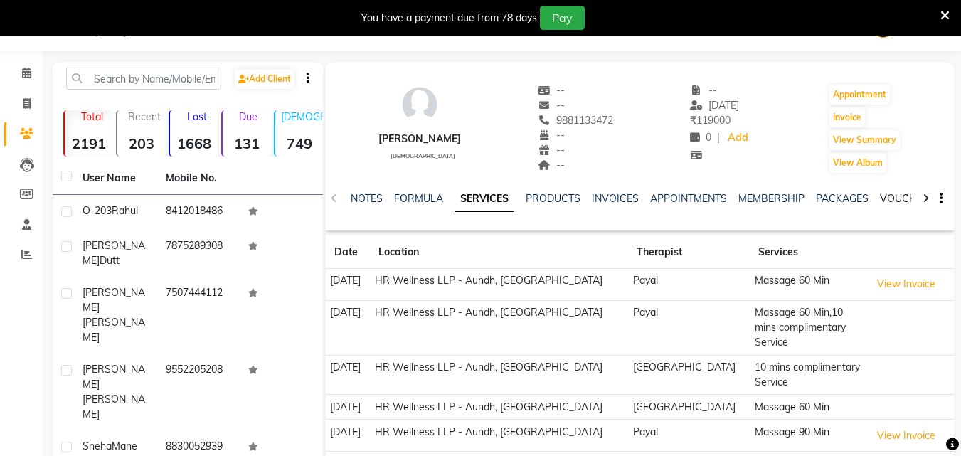
click at [886, 199] on link "VOUCHERS" at bounding box center [908, 198] width 56 height 13
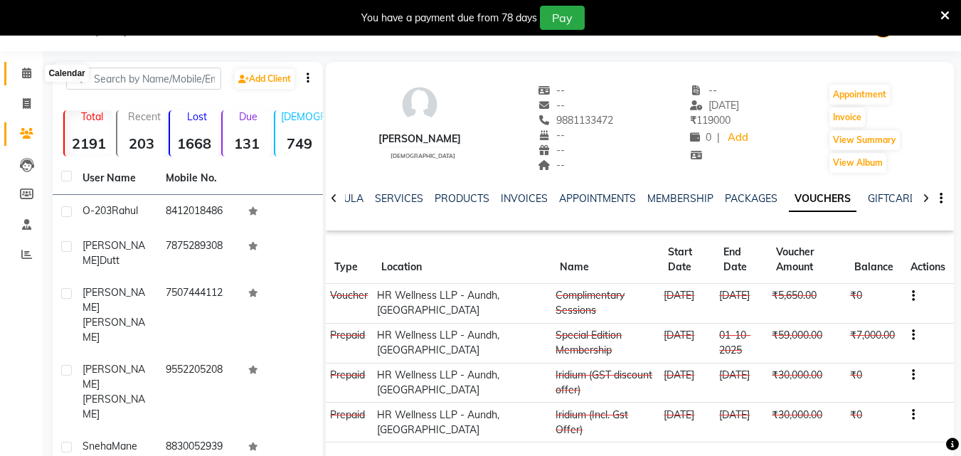
click at [28, 68] on icon at bounding box center [26, 73] width 9 height 11
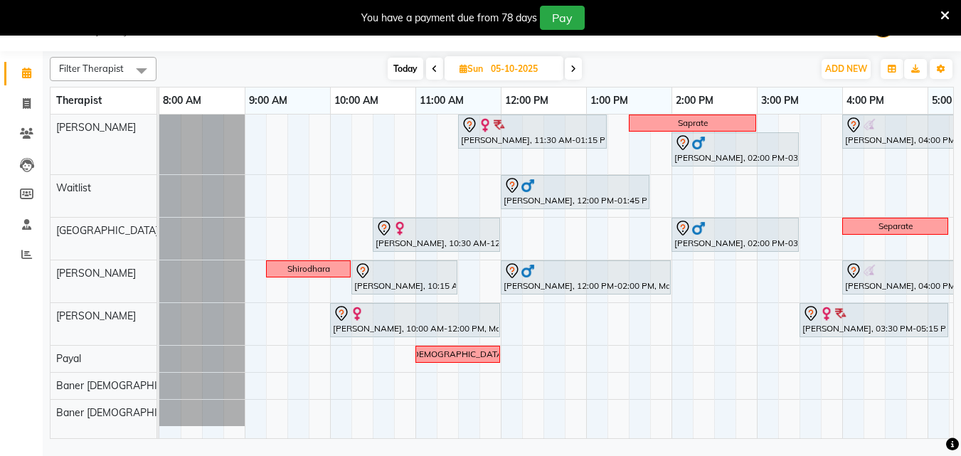
click at [577, 67] on span at bounding box center [573, 69] width 17 height 22
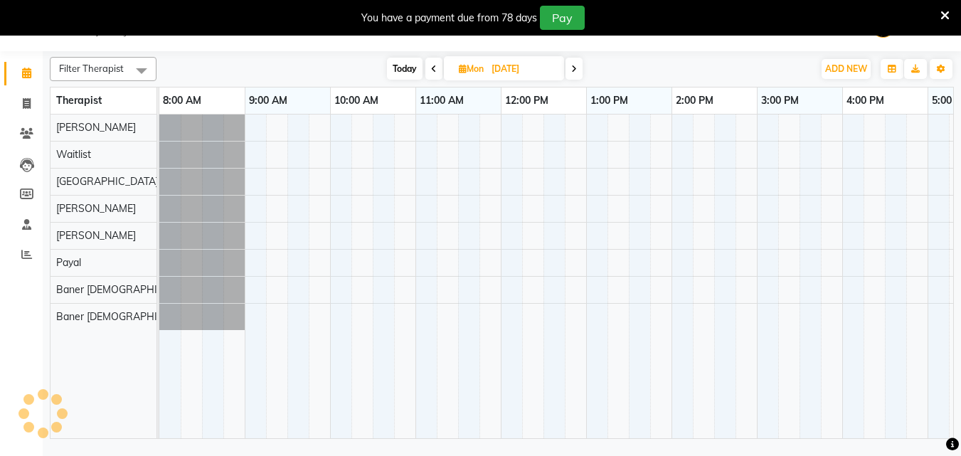
scroll to position [0, 316]
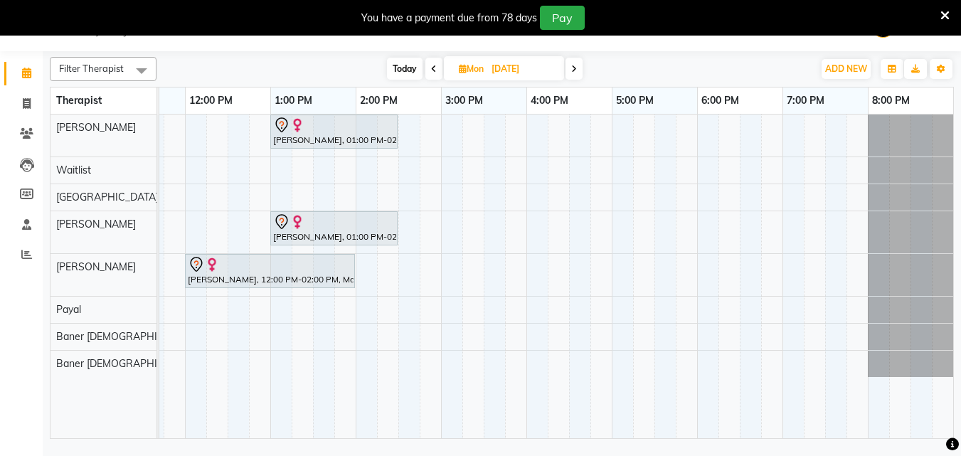
click at [432, 70] on icon at bounding box center [434, 69] width 6 height 9
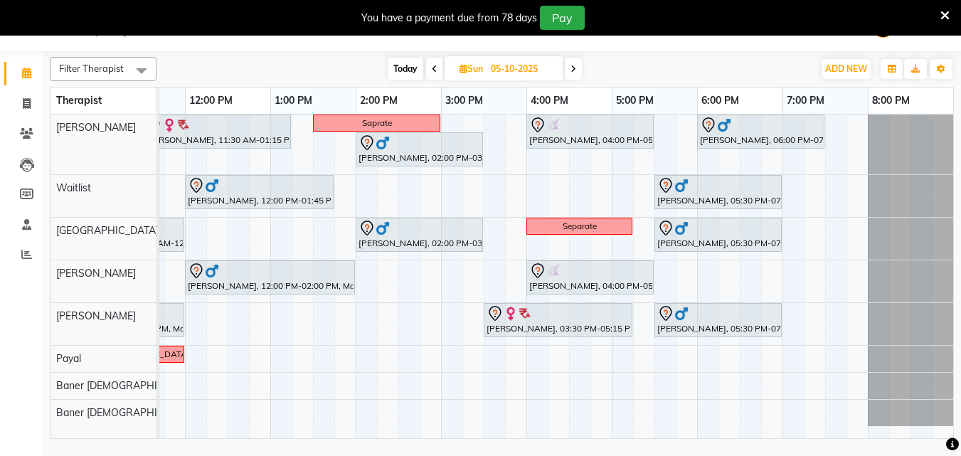
click at [426, 67] on span at bounding box center [434, 69] width 17 height 22
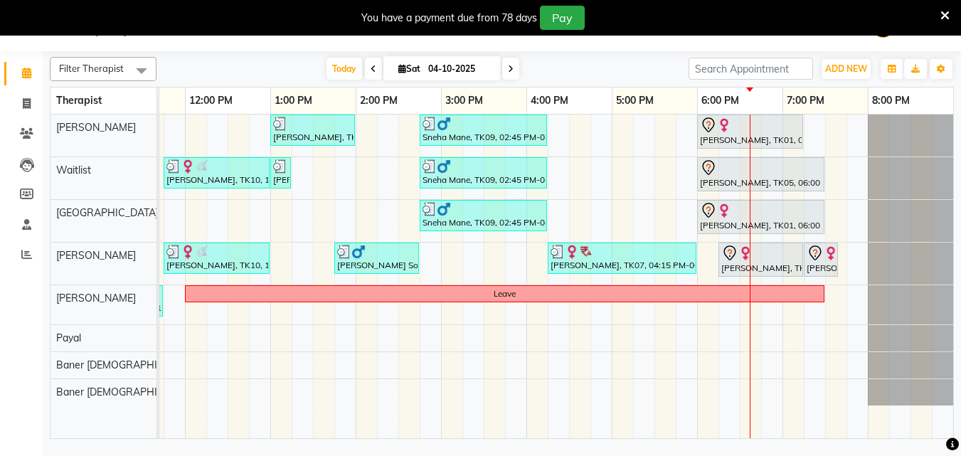
click at [505, 70] on span at bounding box center [510, 69] width 17 height 22
type input "05-10-2025"
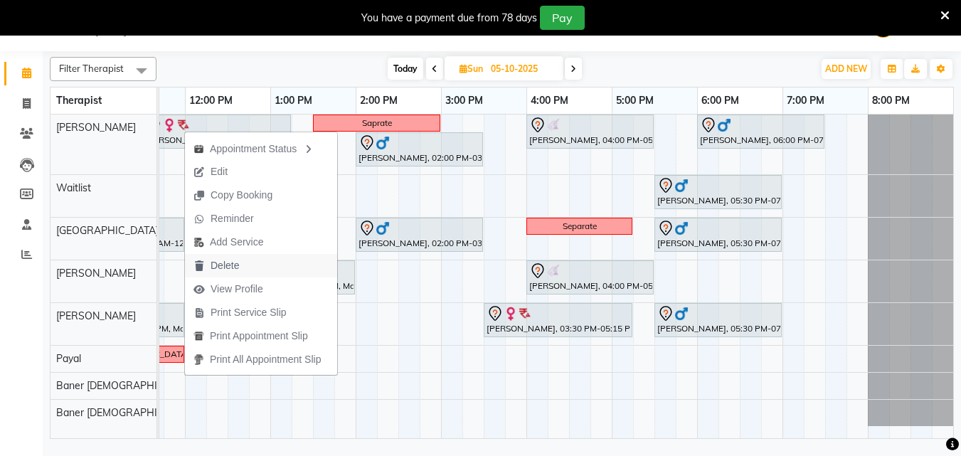
click at [224, 270] on span "Delete" at bounding box center [225, 265] width 28 height 15
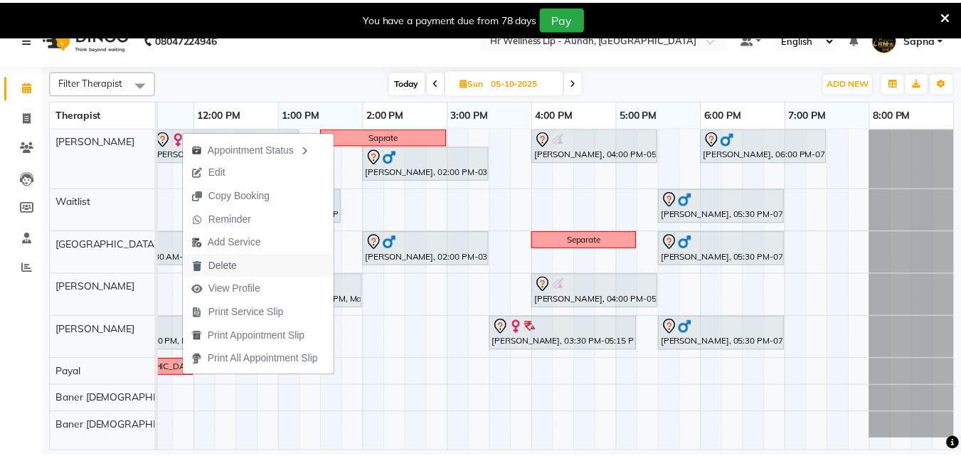
scroll to position [0, 305]
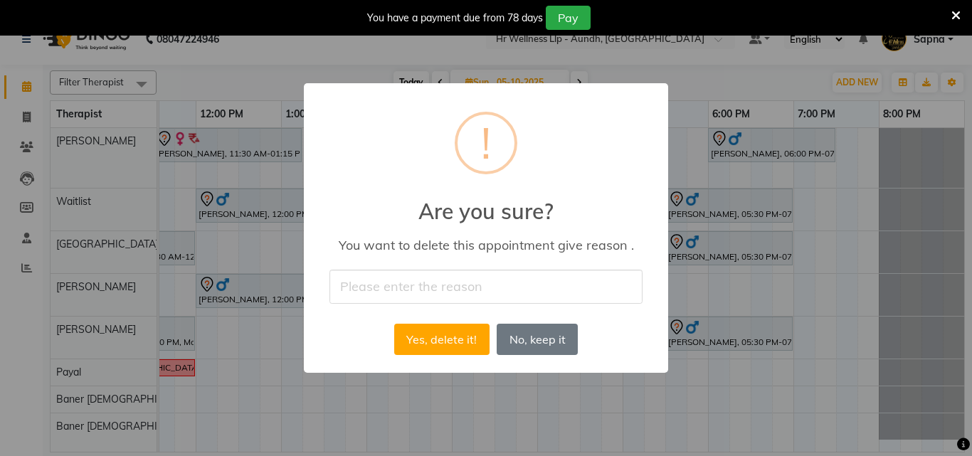
click at [446, 289] on input "text" at bounding box center [485, 286] width 313 height 33
type input "Appointment cancelled by the guest."
click at [428, 329] on button "Yes, delete it!" at bounding box center [441, 339] width 95 height 31
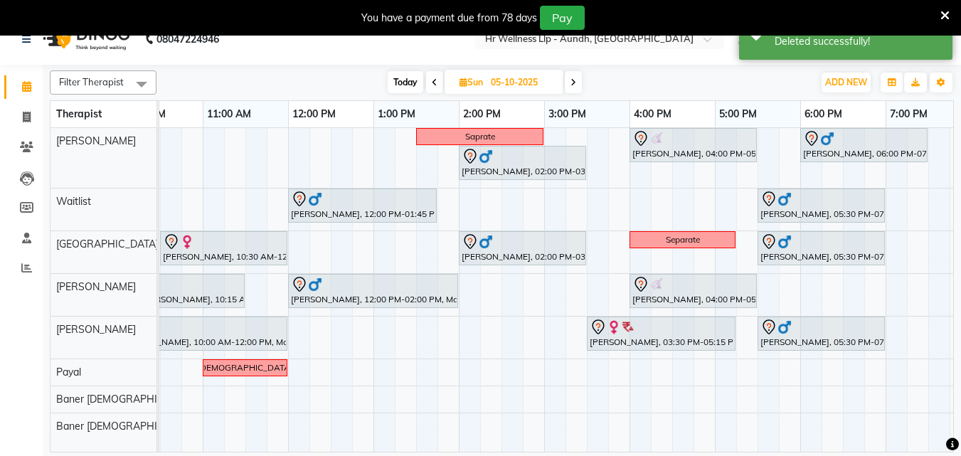
scroll to position [0, 168]
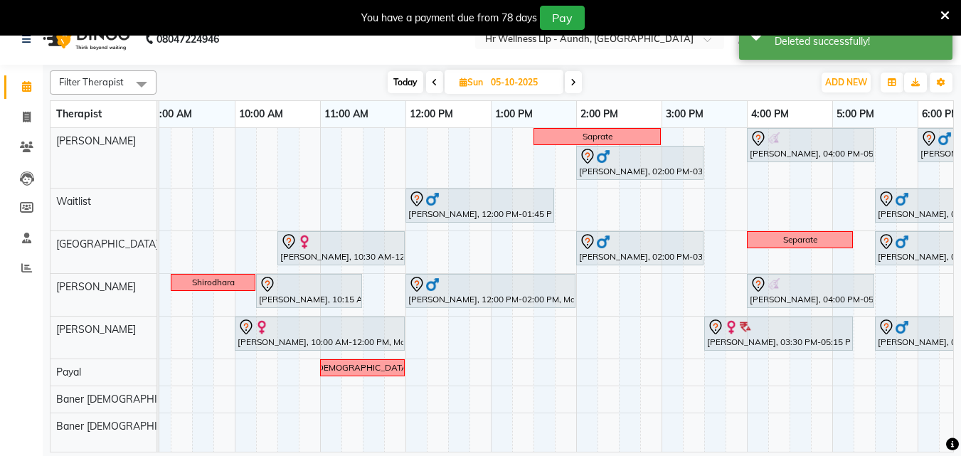
click at [395, 78] on span "Today" at bounding box center [406, 82] width 36 height 22
type input "04-10-2025"
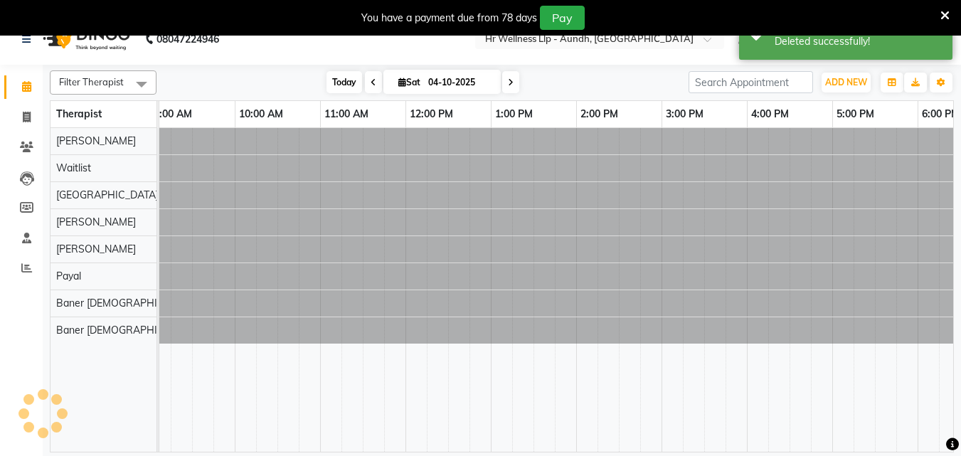
scroll to position [0, 316]
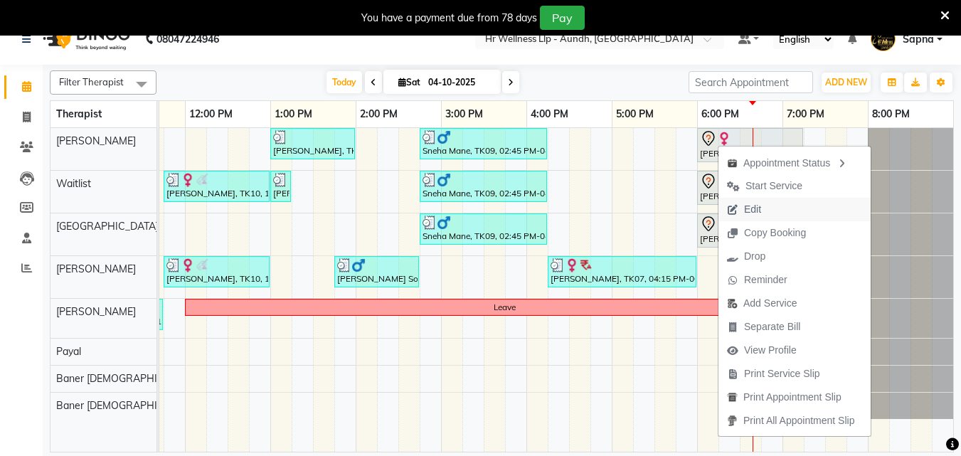
click at [752, 207] on span "Edit" at bounding box center [752, 209] width 17 height 15
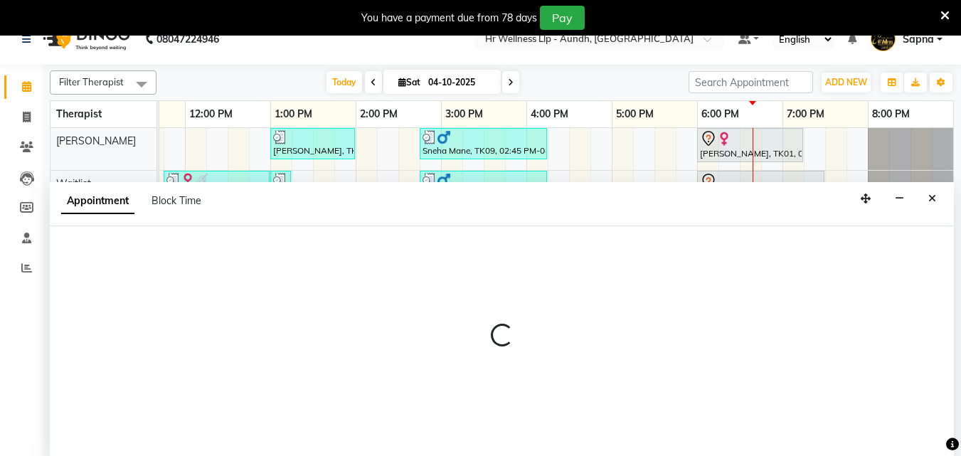
scroll to position [36, 0]
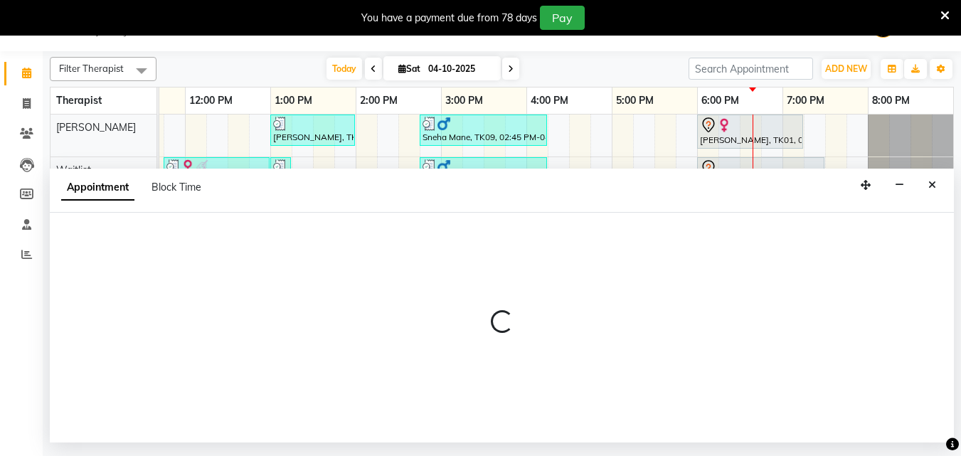
select select "tentative"
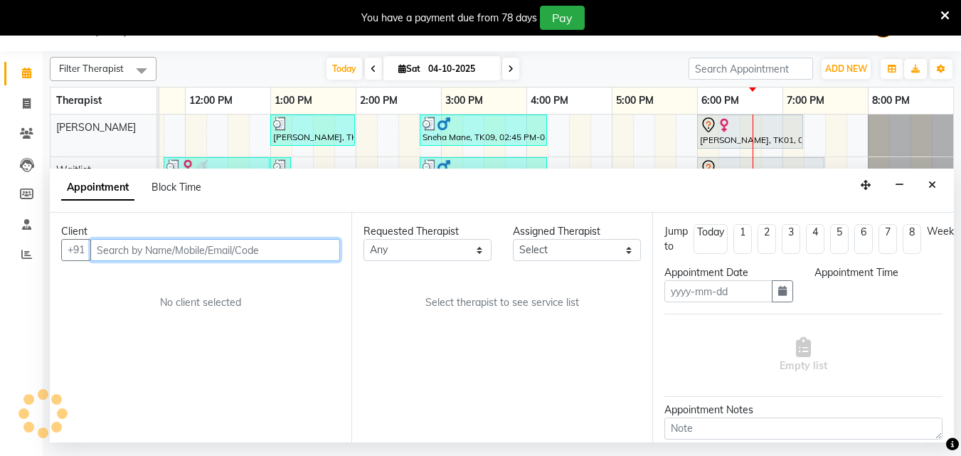
type input "04-10-2025"
select select "1080"
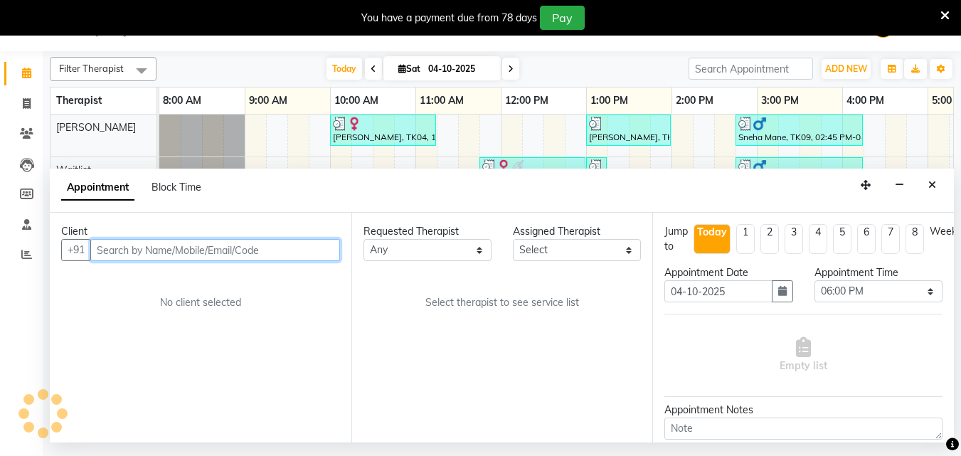
select select "77660"
select select "1894"
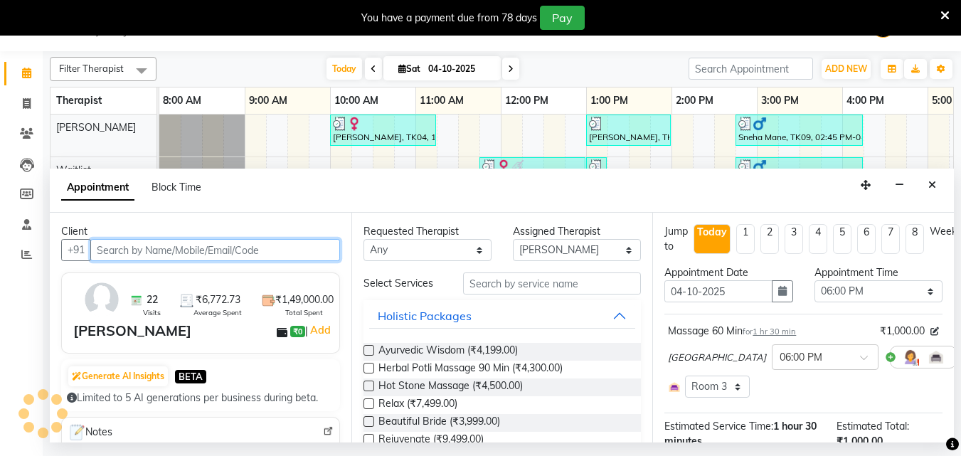
click at [172, 252] on input "text" at bounding box center [215, 250] width 250 height 22
select select "1893"
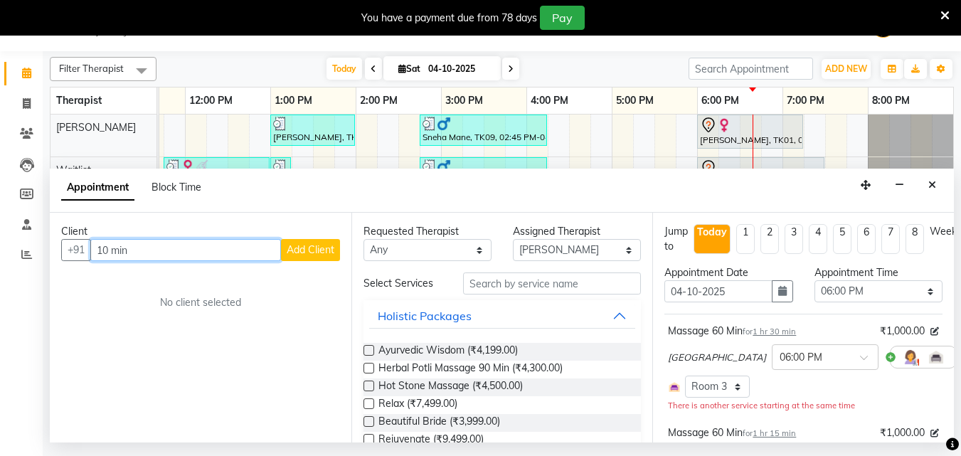
type input "10 min"
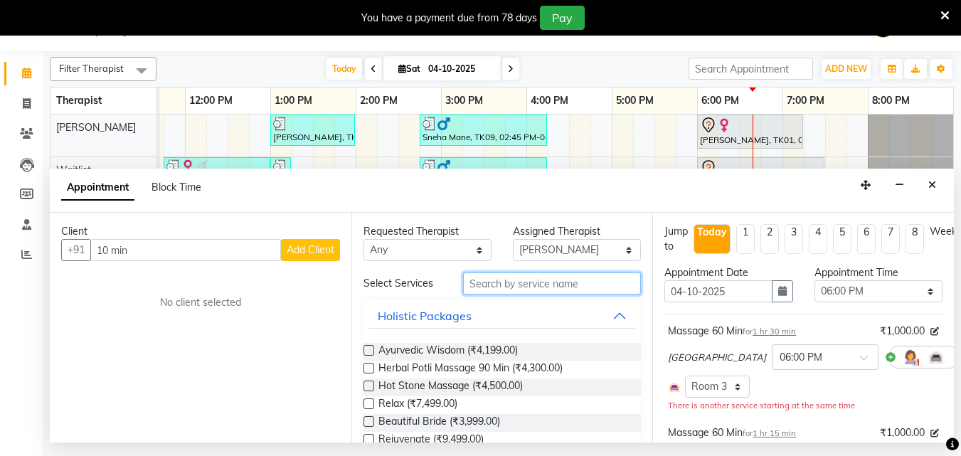
click at [534, 285] on input "text" at bounding box center [552, 284] width 178 height 22
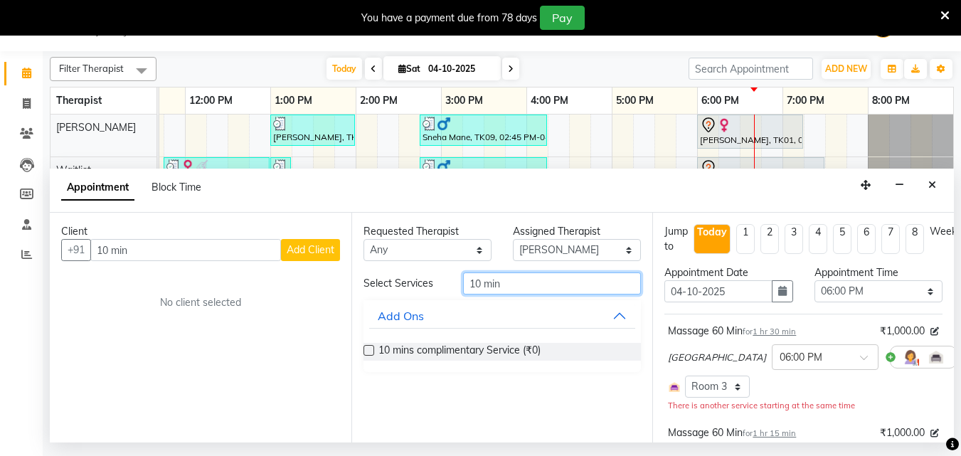
type input "10 min"
click at [367, 353] on label at bounding box center [369, 350] width 11 height 11
click at [367, 353] on input "checkbox" at bounding box center [368, 351] width 9 height 9
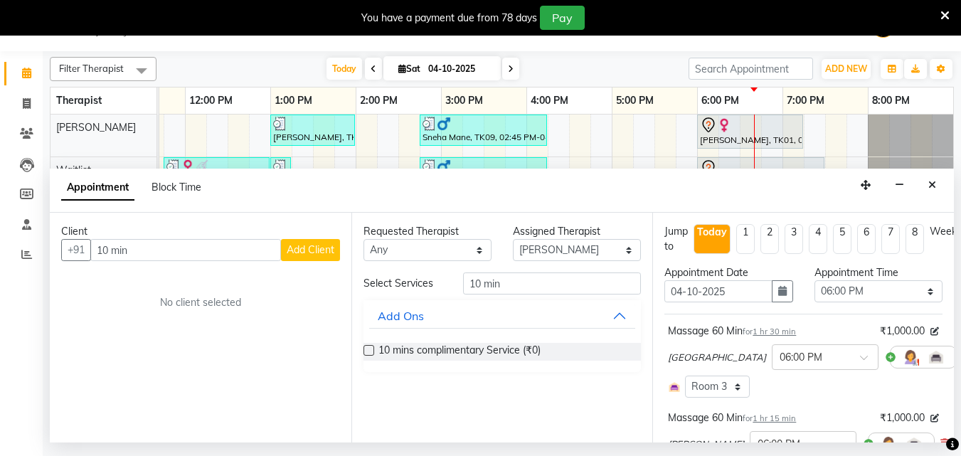
click at [367, 353] on label at bounding box center [369, 350] width 11 height 11
click at [367, 353] on input "checkbox" at bounding box center [368, 351] width 9 height 9
checkbox input "false"
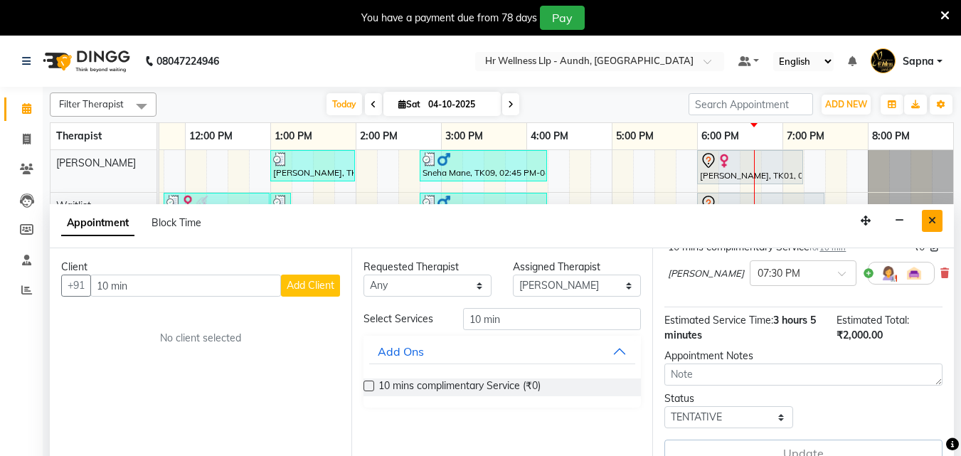
click at [933, 223] on icon "Close" at bounding box center [933, 221] width 8 height 10
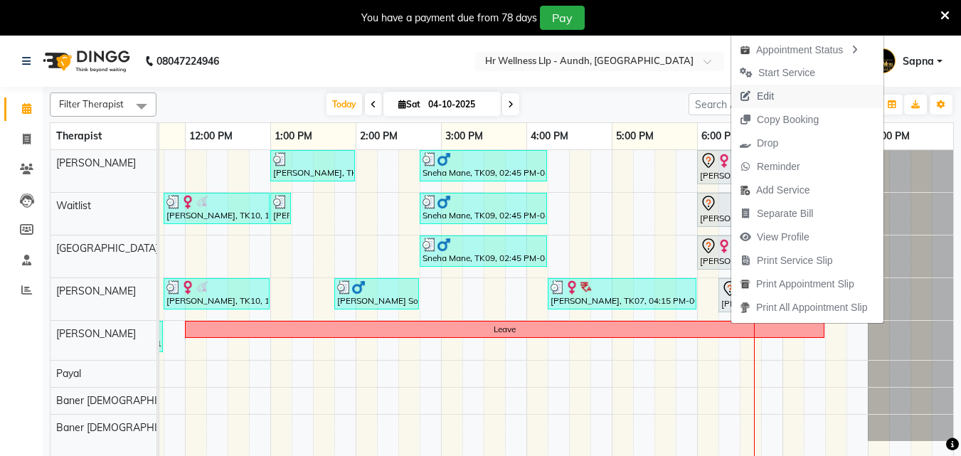
click at [756, 101] on span "Edit" at bounding box center [757, 96] width 51 height 23
select select "tentative"
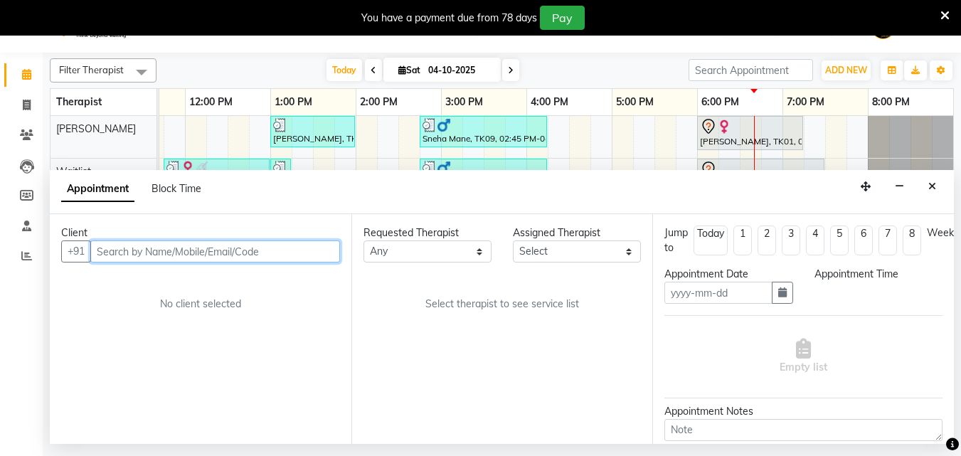
type input "04-10-2025"
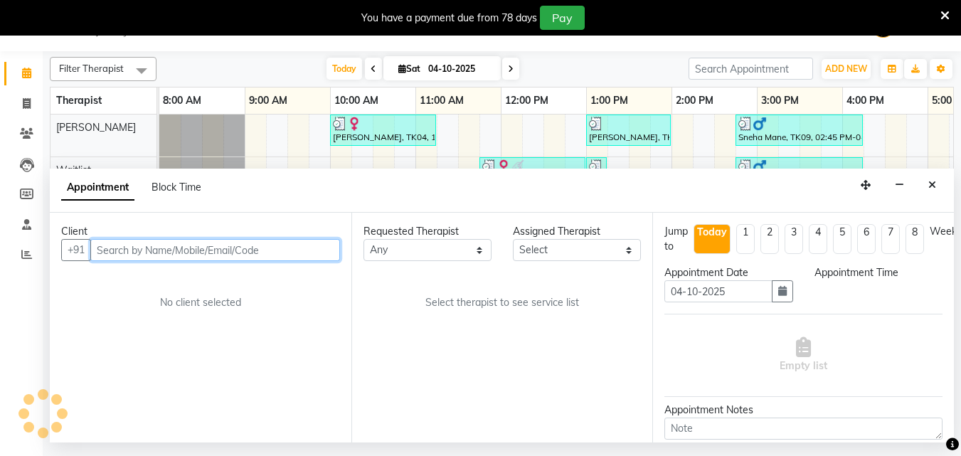
select select "1080"
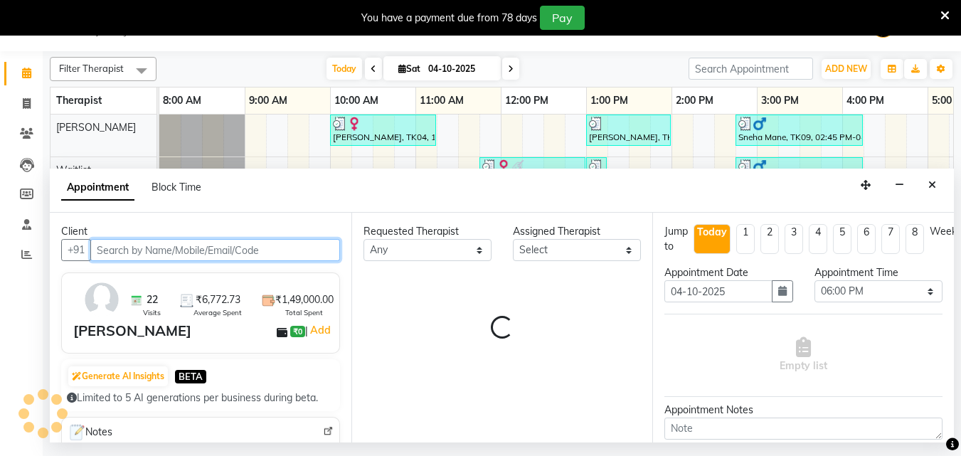
select select "77660"
select select "1894"
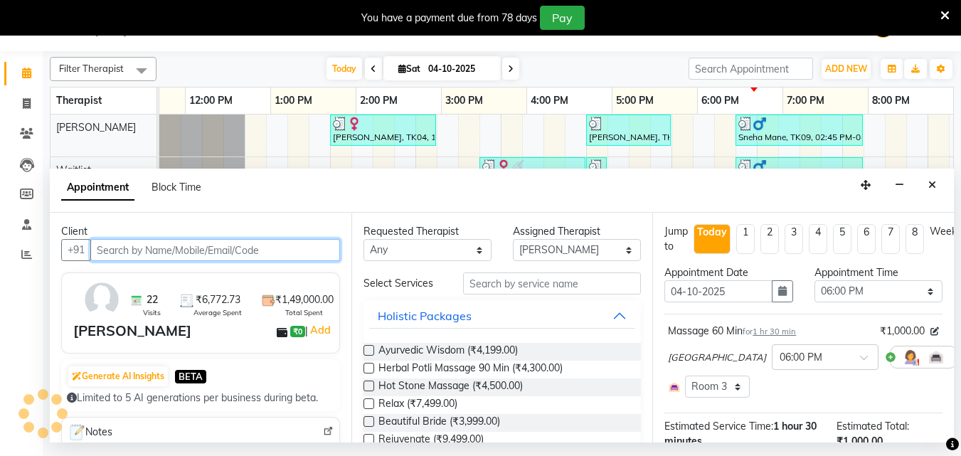
scroll to position [0, 316]
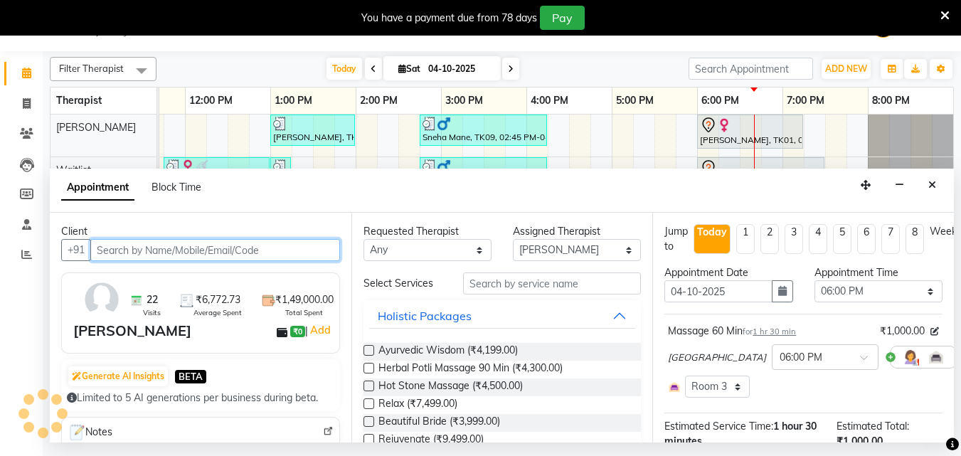
select select "1893"
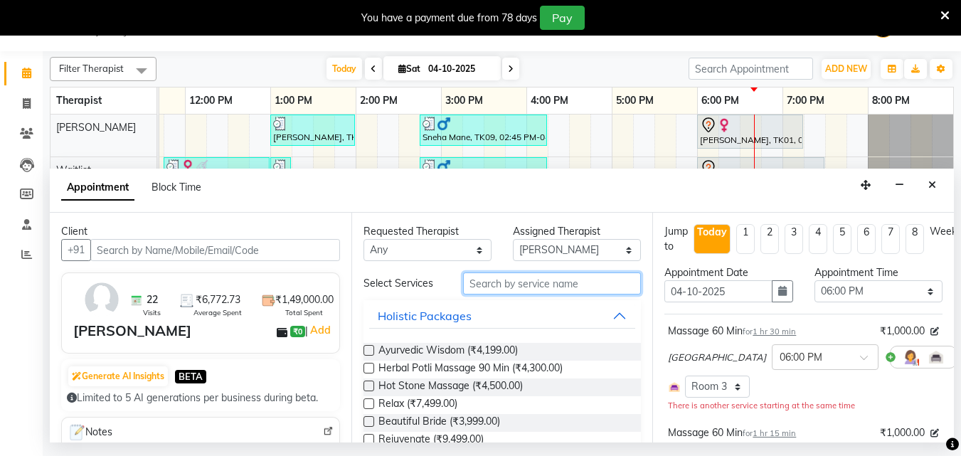
click at [496, 288] on input "text" at bounding box center [552, 284] width 178 height 22
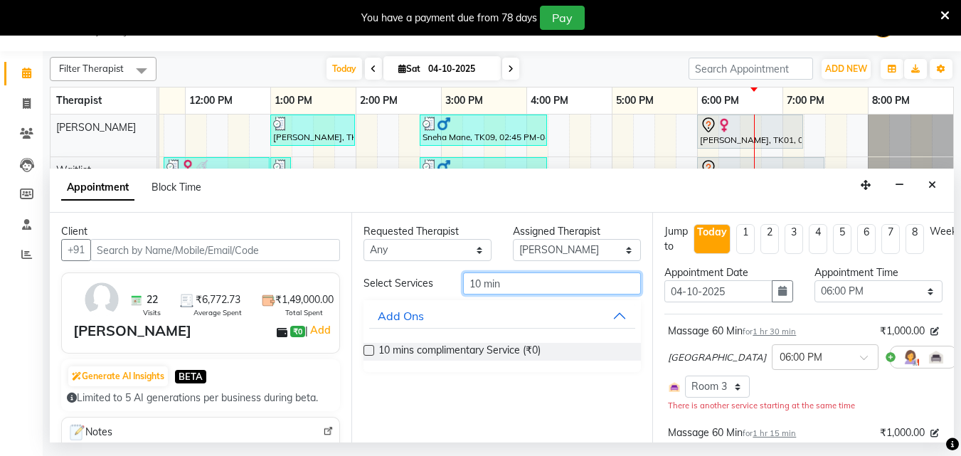
type input "10 min"
click at [367, 347] on label at bounding box center [369, 350] width 11 height 11
click at [367, 347] on input "checkbox" at bounding box center [368, 351] width 9 height 9
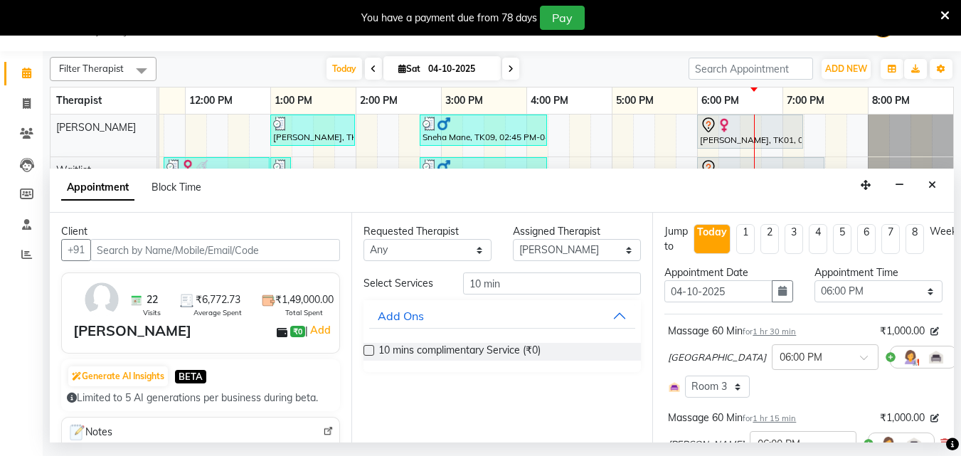
click at [369, 349] on label at bounding box center [369, 350] width 11 height 11
click at [369, 349] on input "checkbox" at bounding box center [368, 351] width 9 height 9
checkbox input "false"
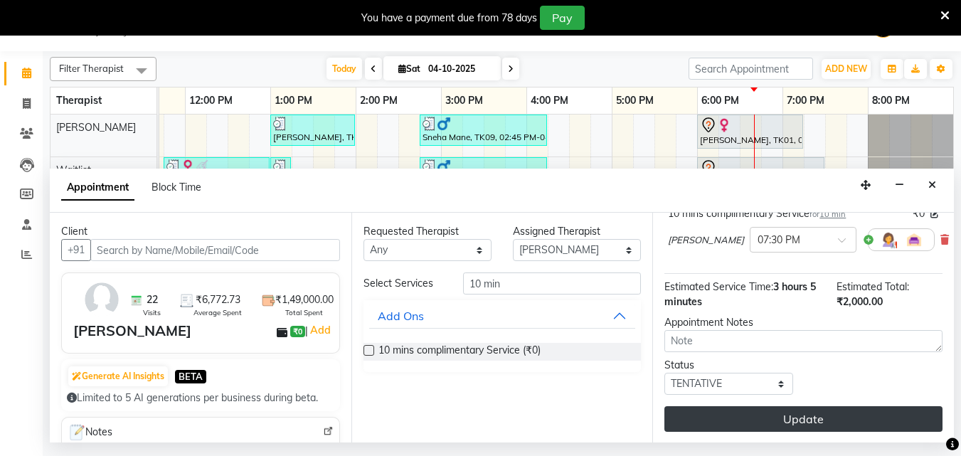
click at [769, 423] on button "Update" at bounding box center [804, 419] width 278 height 26
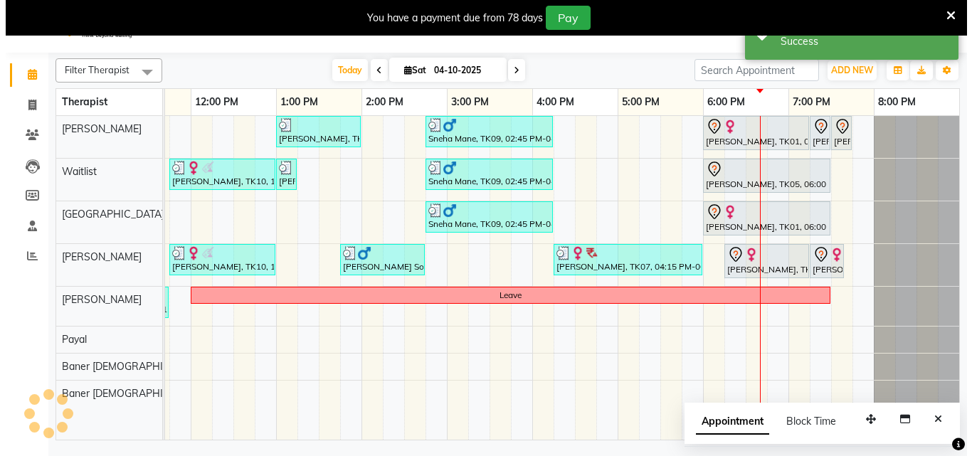
scroll to position [0, 0]
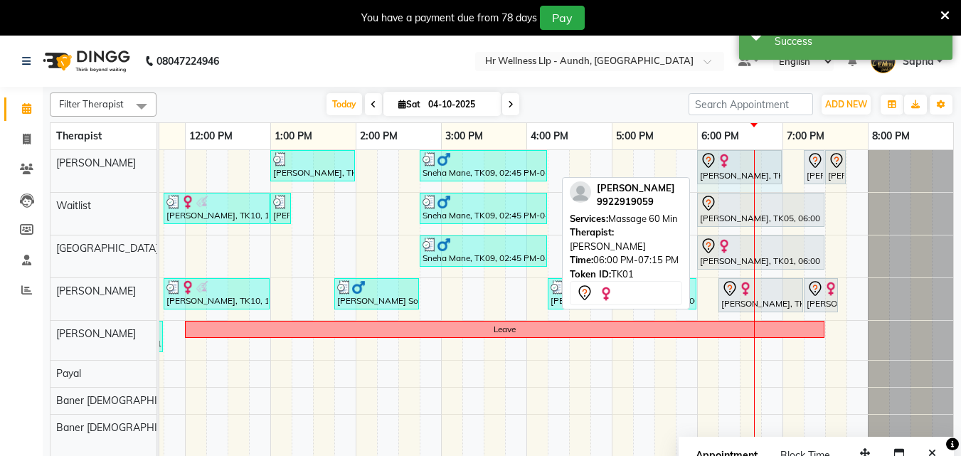
drag, startPoint x: 802, startPoint y: 164, endPoint x: 782, endPoint y: 174, distance: 22.0
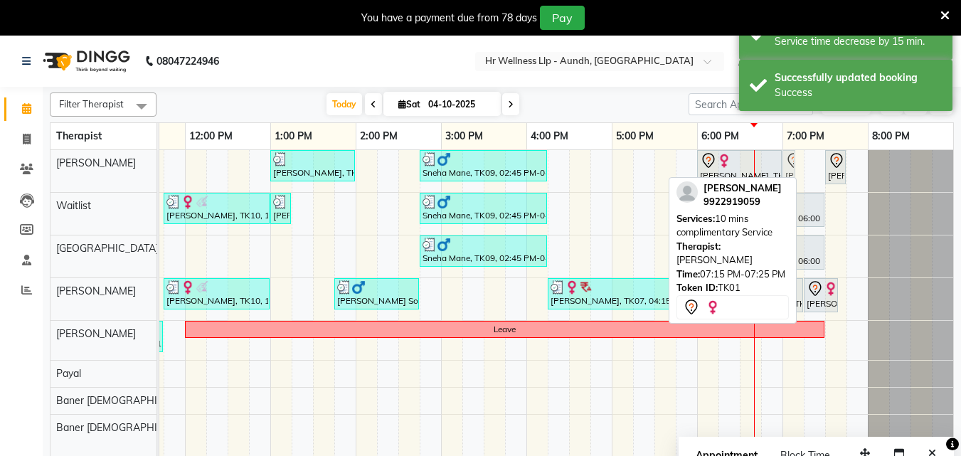
drag, startPoint x: 814, startPoint y: 178, endPoint x: 798, endPoint y: 183, distance: 17.1
click at [798, 183] on div "[PERSON_NAME], TK04, 10:00 AM-11:15 AM, Massage 60 Min [PERSON_NAME], TK06, 01:…" at bounding box center [398, 312] width 1110 height 324
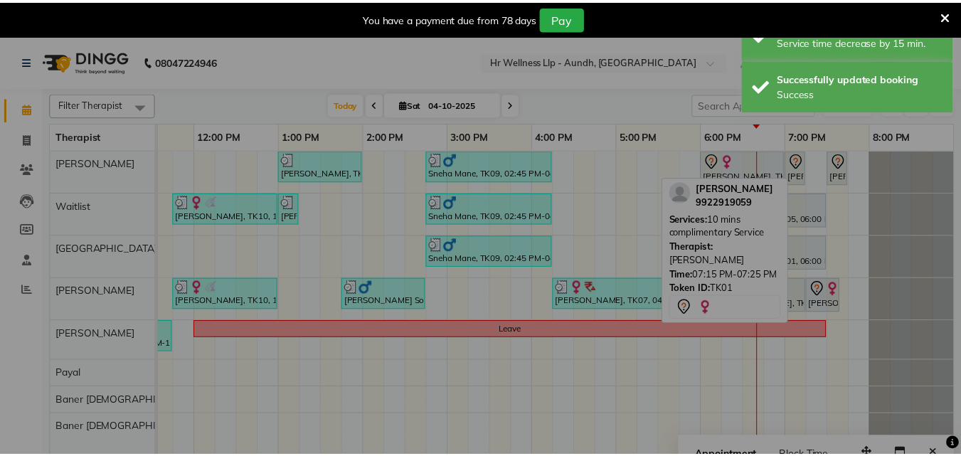
scroll to position [0, 305]
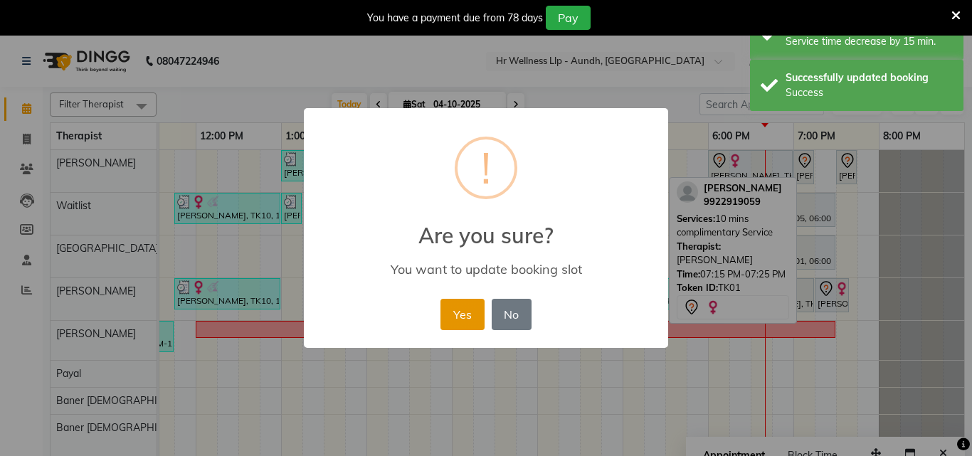
click at [469, 321] on button "Yes" at bounding box center [462, 314] width 43 height 31
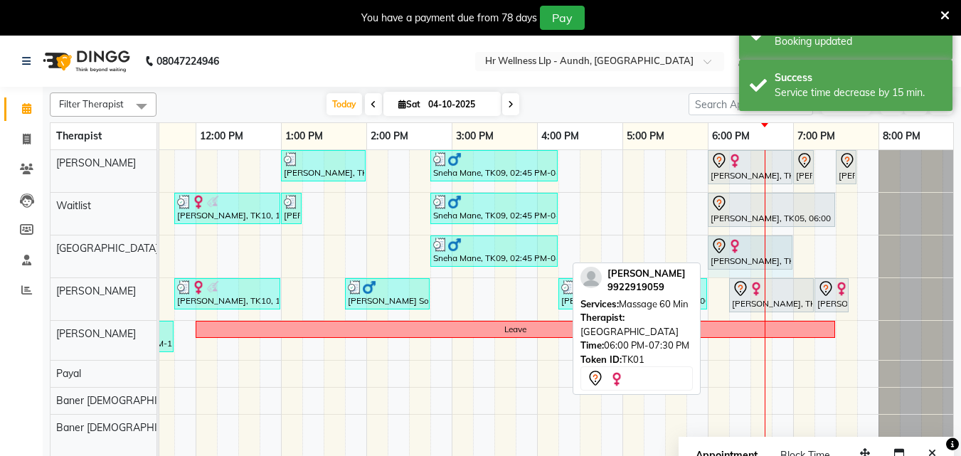
drag, startPoint x: 835, startPoint y: 250, endPoint x: 787, endPoint y: 262, distance: 49.9
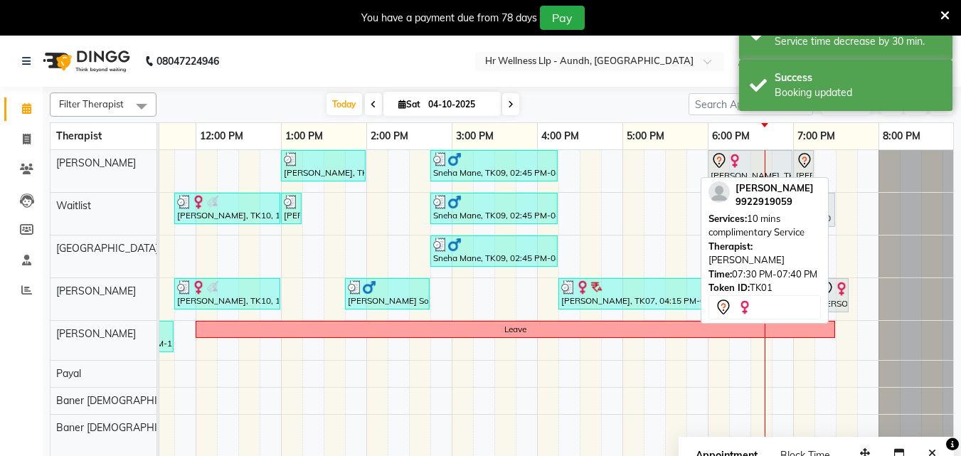
drag, startPoint x: 848, startPoint y: 175, endPoint x: 791, endPoint y: 274, distance: 114.1
click at [791, 274] on div "Filter Therapist Select All [PERSON_NAME] Waitlist Chandni [PERSON_NAME] [PERSO…" at bounding box center [502, 281] width 905 height 388
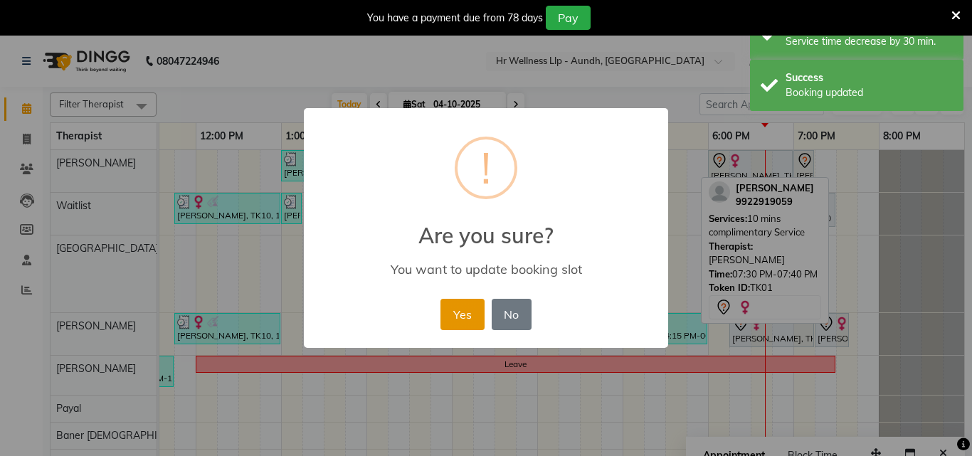
click at [465, 320] on button "Yes" at bounding box center [462, 314] width 43 height 31
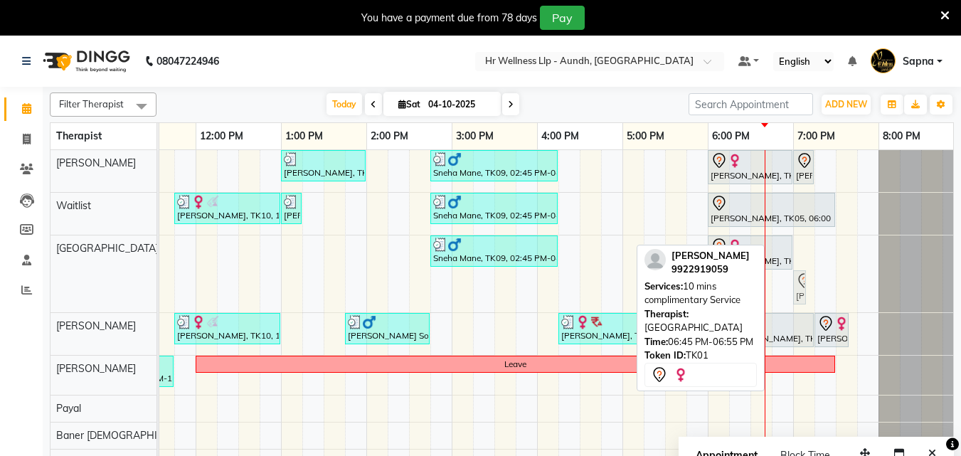
drag, startPoint x: 779, startPoint y: 293, endPoint x: 801, endPoint y: 251, distance: 47.7
click at [801, 251] on div "[PERSON_NAME], TK04, 10:00 AM-11:15 AM, Massage 60 Min [PERSON_NAME], TK06, 01:…" at bounding box center [409, 313] width 1110 height 326
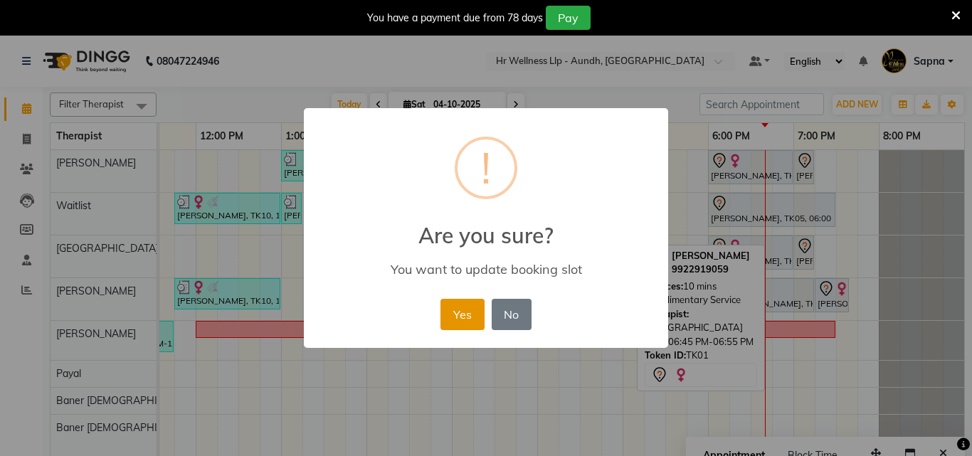
click at [468, 317] on button "Yes" at bounding box center [462, 314] width 43 height 31
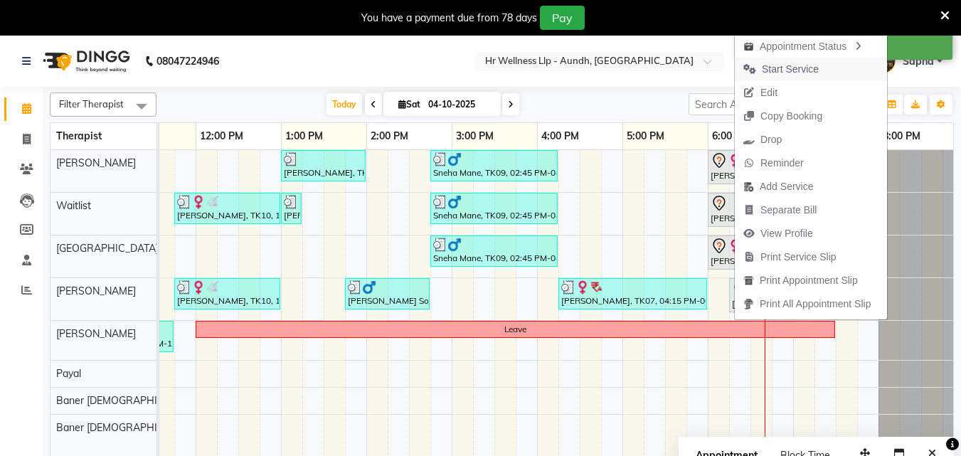
click at [780, 75] on span "Start Service" at bounding box center [790, 69] width 57 height 15
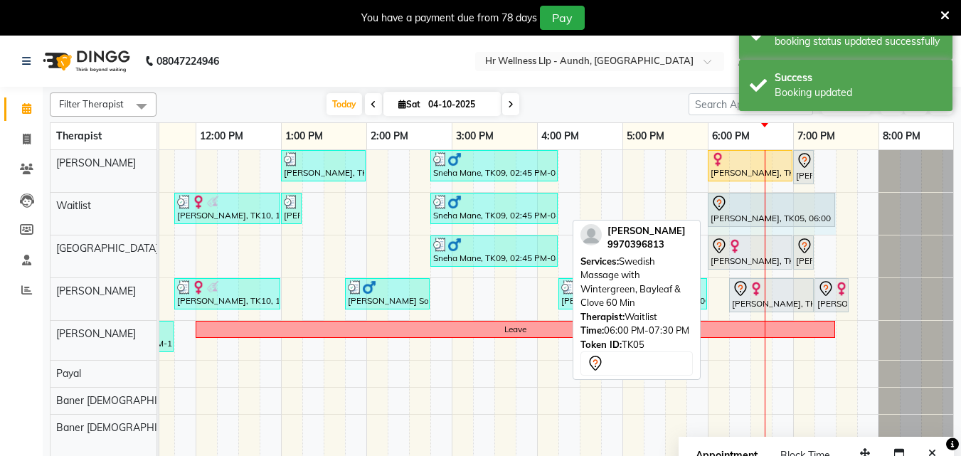
drag, startPoint x: 837, startPoint y: 205, endPoint x: 837, endPoint y: 213, distance: 8.5
click at [837, 213] on div "[PERSON_NAME], TK04, 10:00 AM-11:15 AM, Massage 60 Min [PERSON_NAME], TK06, 01:…" at bounding box center [409, 312] width 1110 height 324
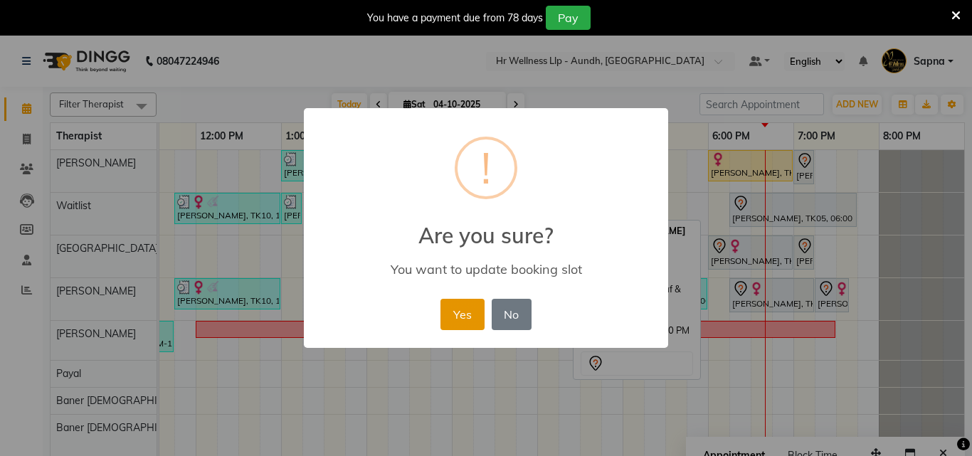
click at [450, 312] on button "Yes" at bounding box center [462, 314] width 43 height 31
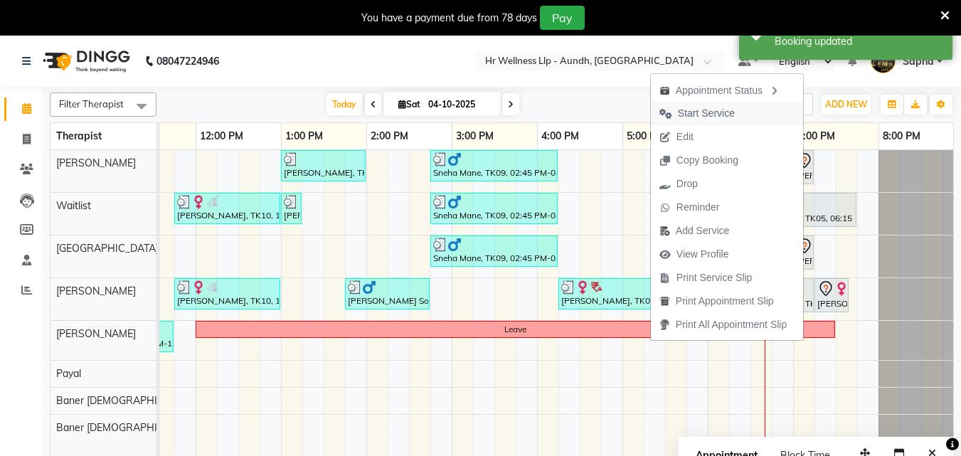
click at [682, 115] on span "Start Service" at bounding box center [706, 113] width 57 height 15
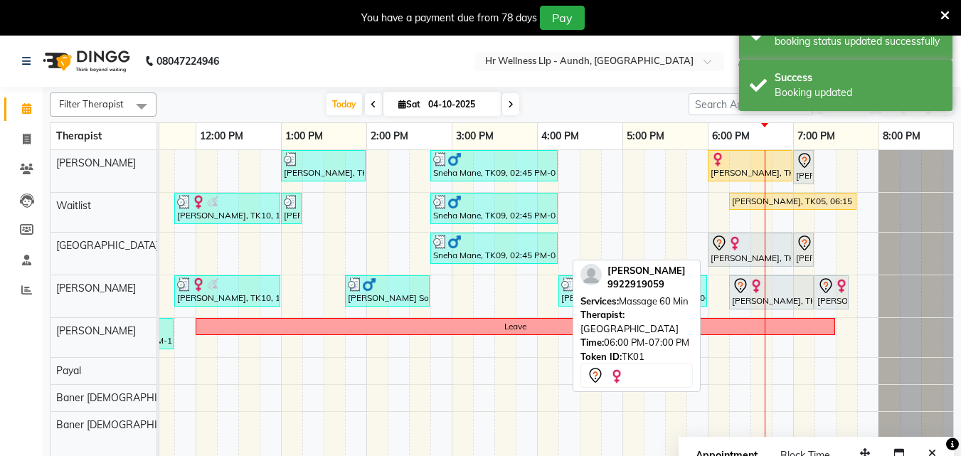
click at [742, 255] on div "[PERSON_NAME], TK01, 06:00 PM-07:00 PM, Massage 60 Min" at bounding box center [751, 250] width 82 height 30
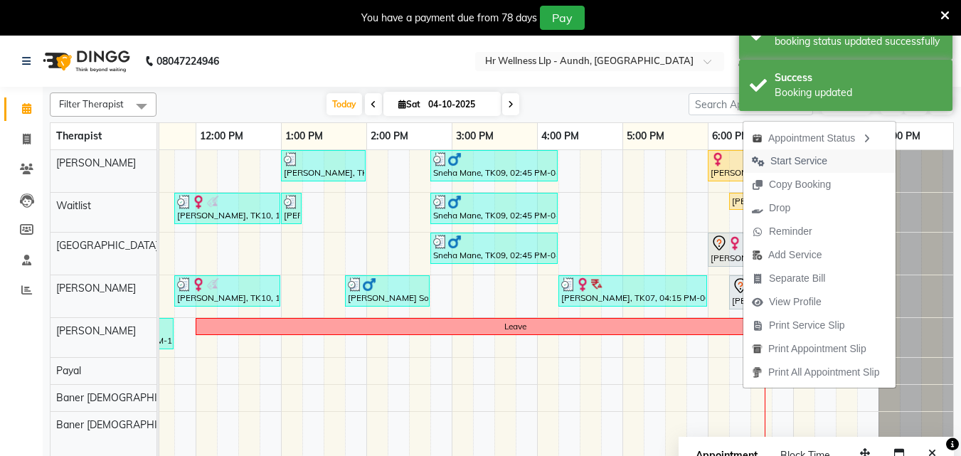
click at [794, 164] on span "Start Service" at bounding box center [799, 161] width 57 height 15
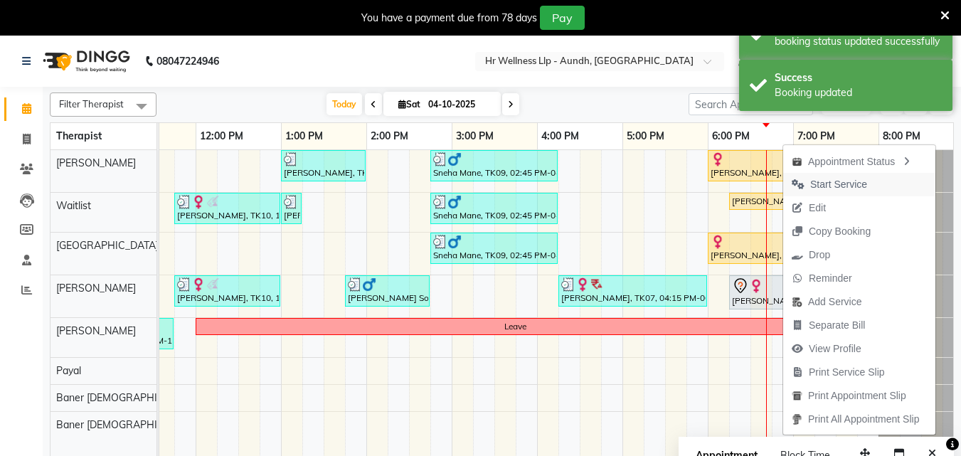
click at [827, 184] on span "Start Service" at bounding box center [839, 184] width 57 height 15
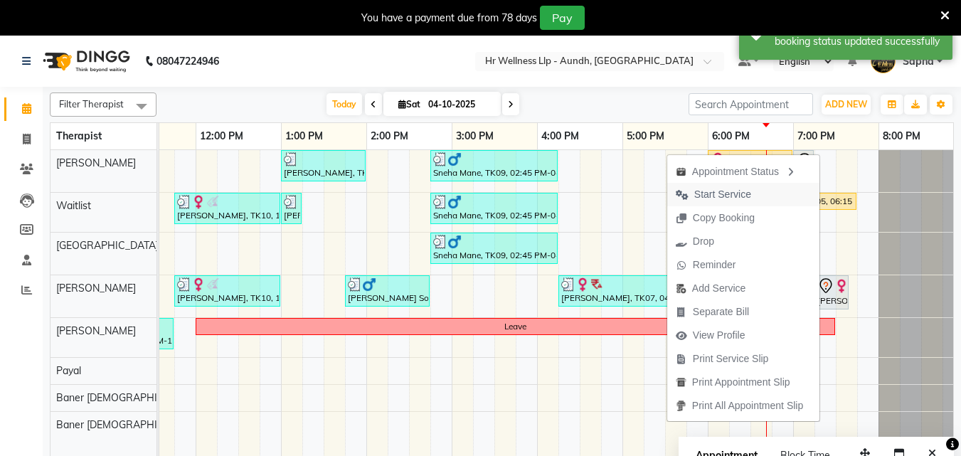
click at [727, 198] on span "Start Service" at bounding box center [723, 194] width 57 height 15
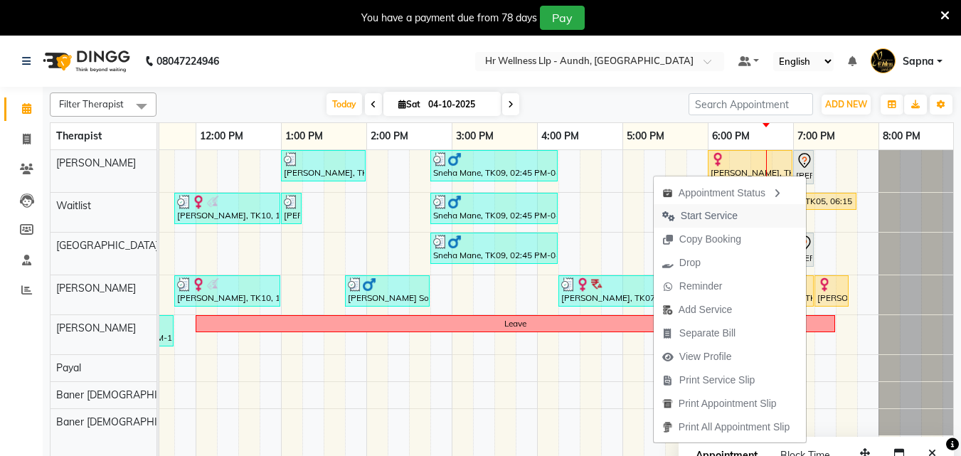
click at [718, 221] on span "Start Service" at bounding box center [709, 216] width 57 height 15
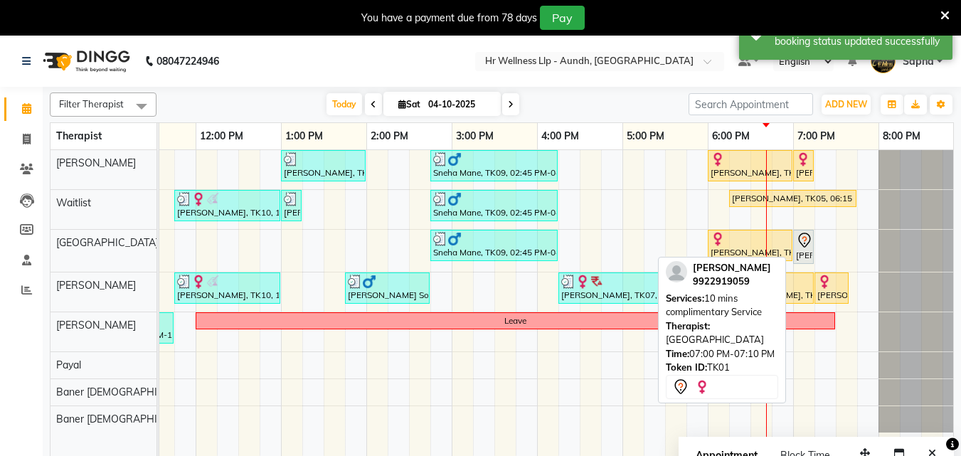
click at [807, 250] on div "[PERSON_NAME], TK01, 07:00 PM-07:10 PM, 10 mins complimentary Service" at bounding box center [804, 247] width 18 height 30
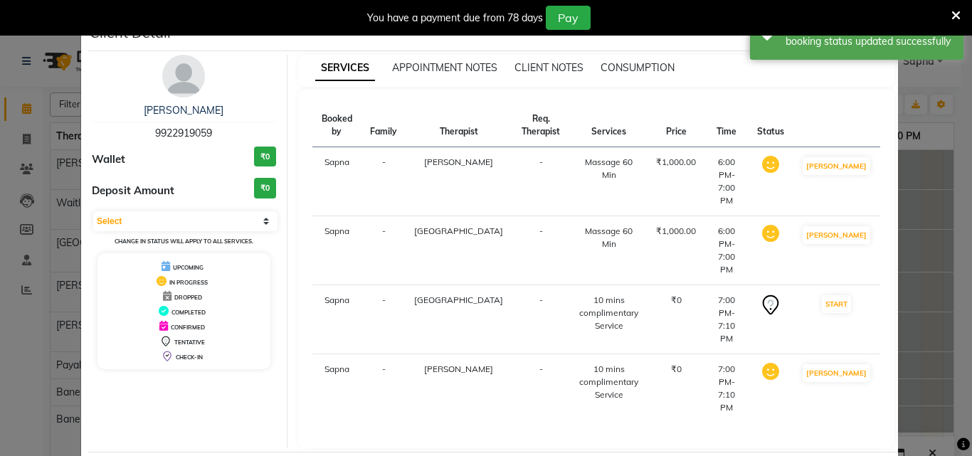
select select "service"
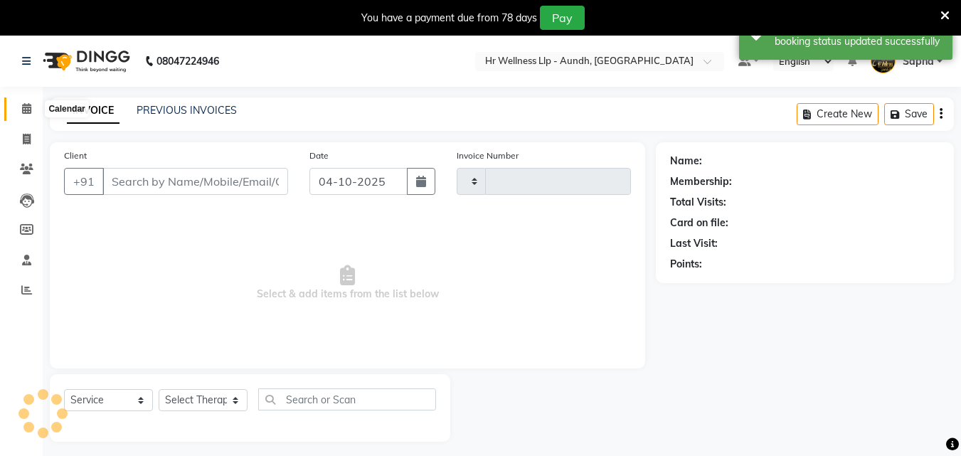
click at [28, 112] on icon at bounding box center [26, 108] width 9 height 11
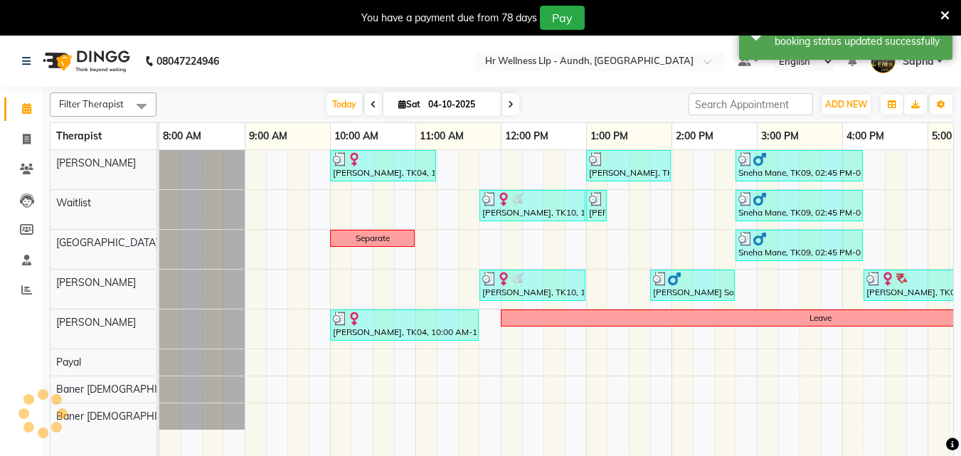
click at [730, 165] on div "[PERSON_NAME], TK04, 10:00 AM-11:15 AM, Massage 60 Min [PERSON_NAME], TK06, 01:…" at bounding box center [714, 312] width 1110 height 324
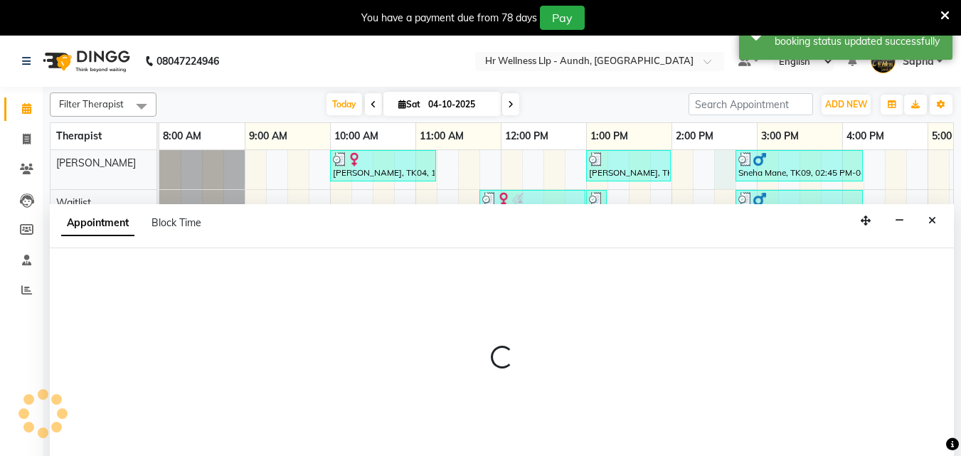
select select "77660"
select select "870"
select select "tentative"
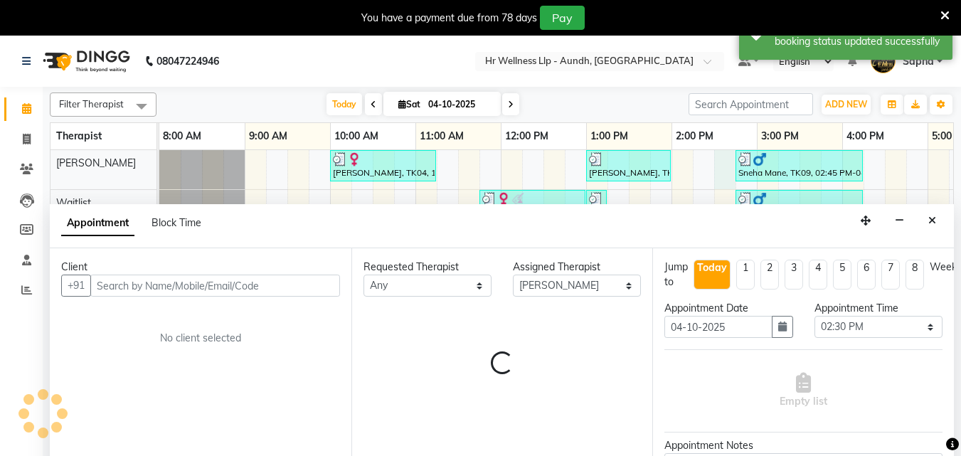
scroll to position [36, 0]
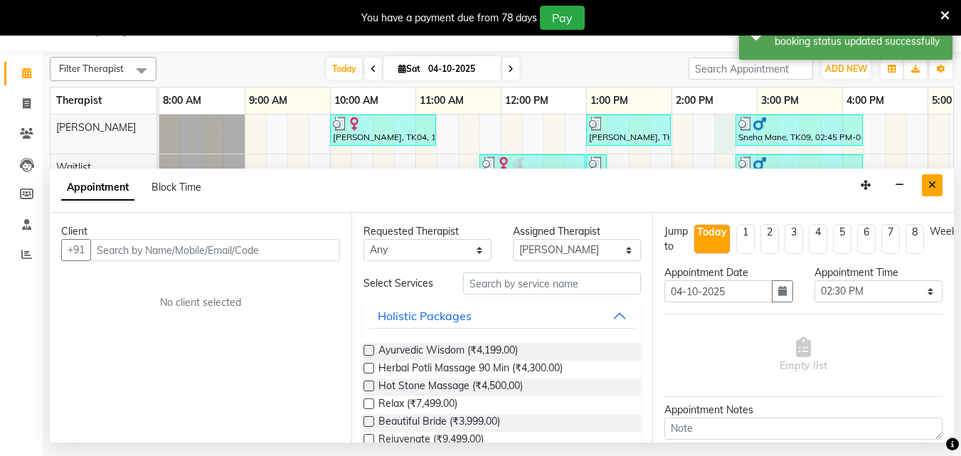
click at [936, 191] on button "Close" at bounding box center [932, 185] width 21 height 22
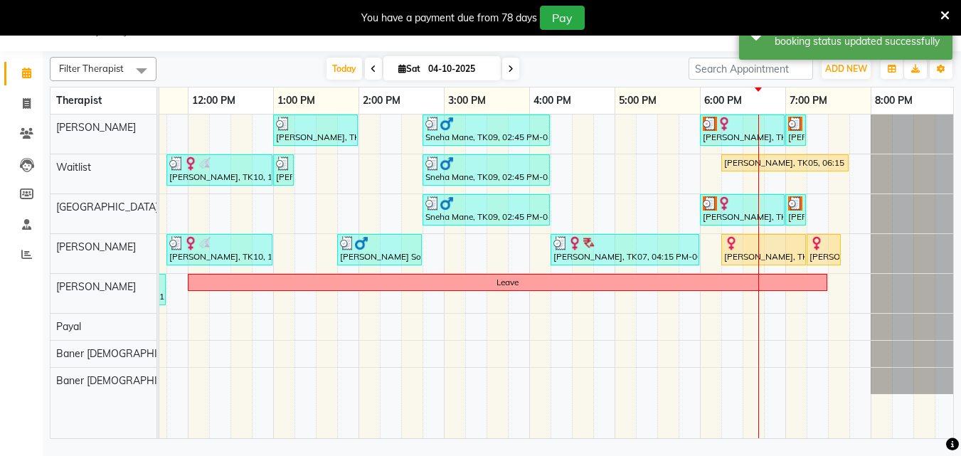
scroll to position [0, 310]
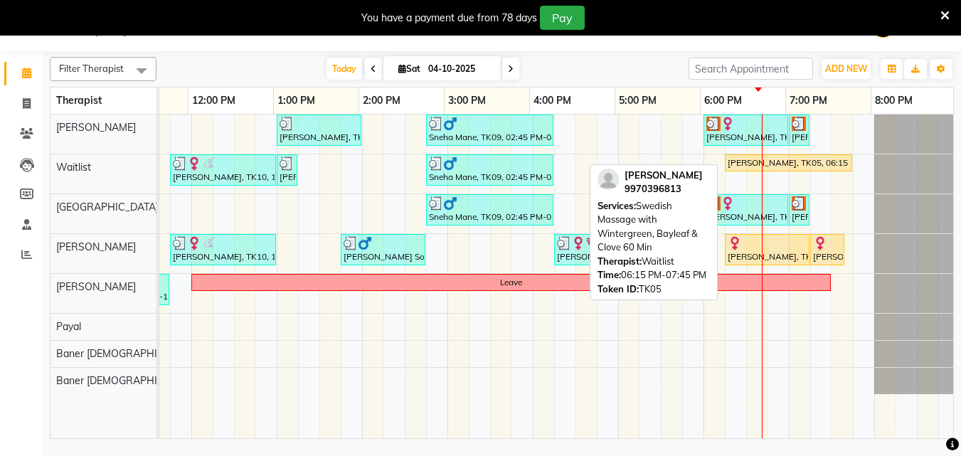
click at [772, 158] on div "[PERSON_NAME], TK05, 06:15 PM-07:45 PM, Swedish Massage with Wintergreen, Bayle…" at bounding box center [789, 163] width 125 height 13
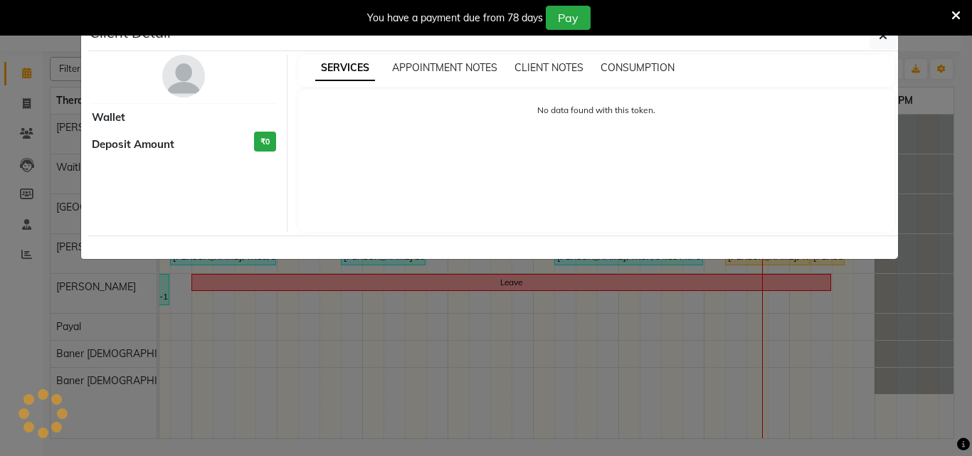
select select "1"
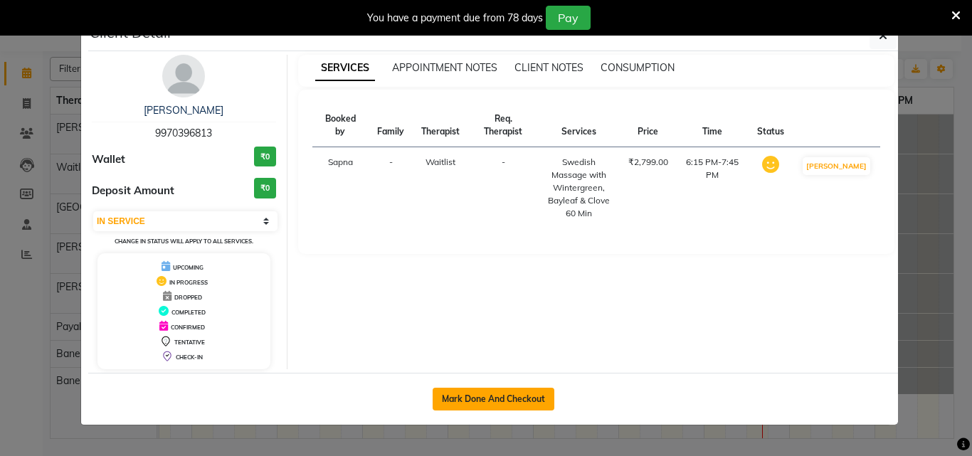
click at [483, 395] on button "Mark Done And Checkout" at bounding box center [494, 399] width 122 height 23
select select "service"
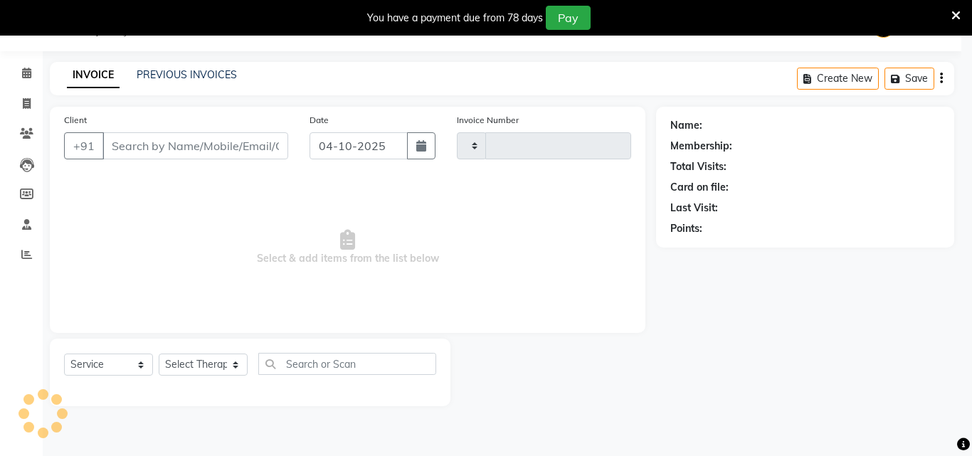
type input "1396"
select select "4288"
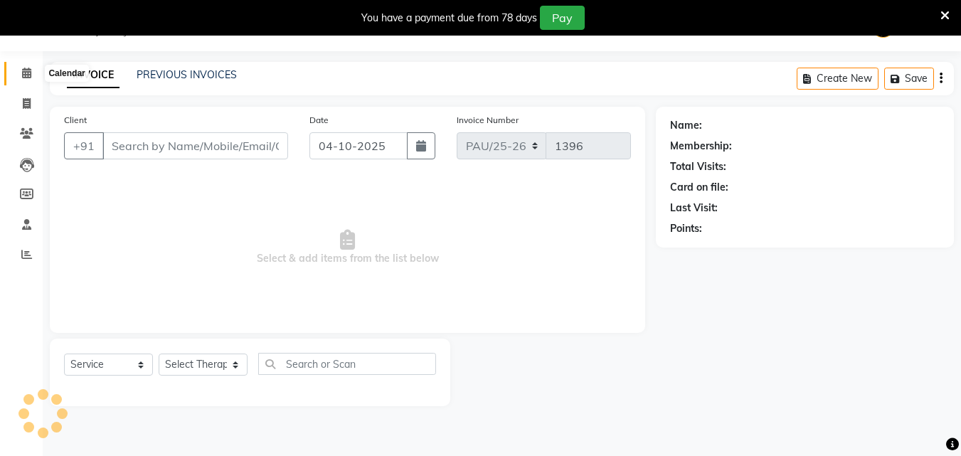
click at [32, 70] on span at bounding box center [26, 73] width 25 height 16
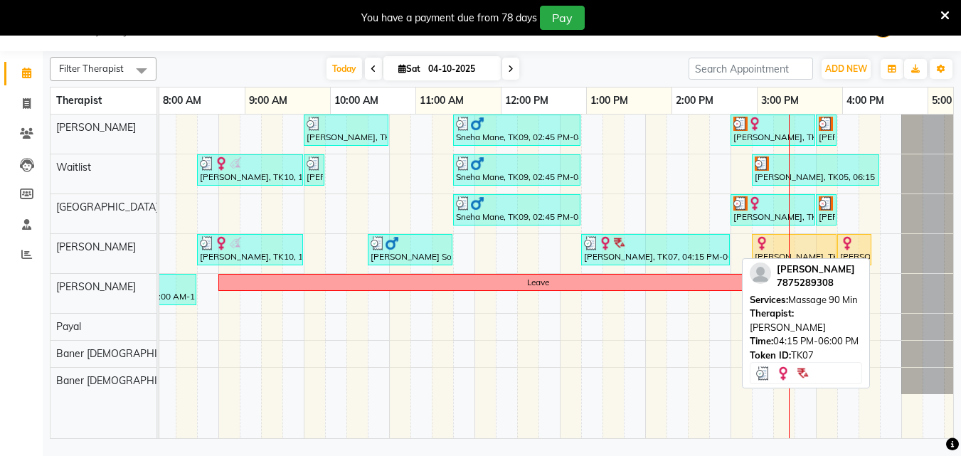
scroll to position [0, 316]
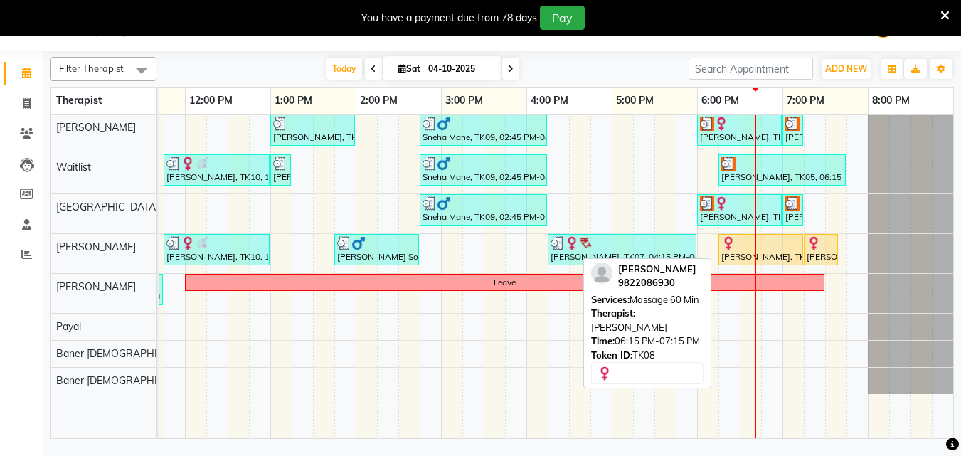
click at [782, 258] on div "[PERSON_NAME], TK08, 06:15 PM-07:15 PM, Massage 60 Min" at bounding box center [761, 249] width 82 height 27
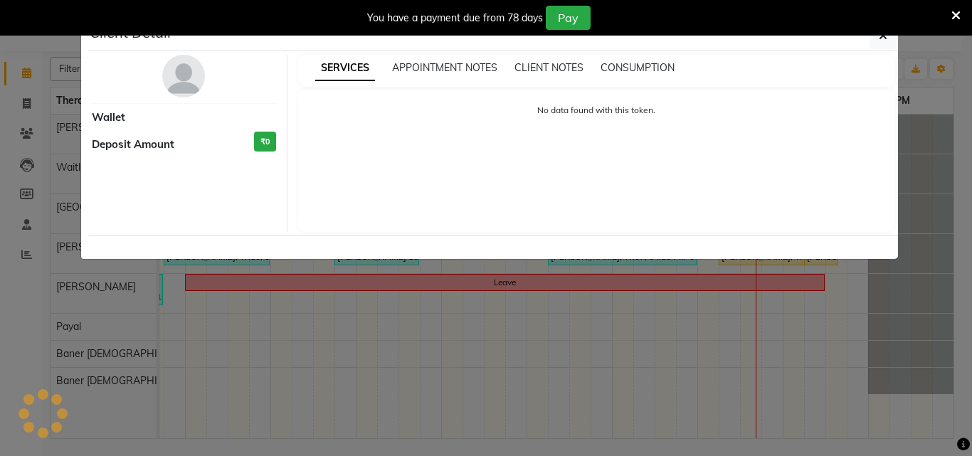
select select "1"
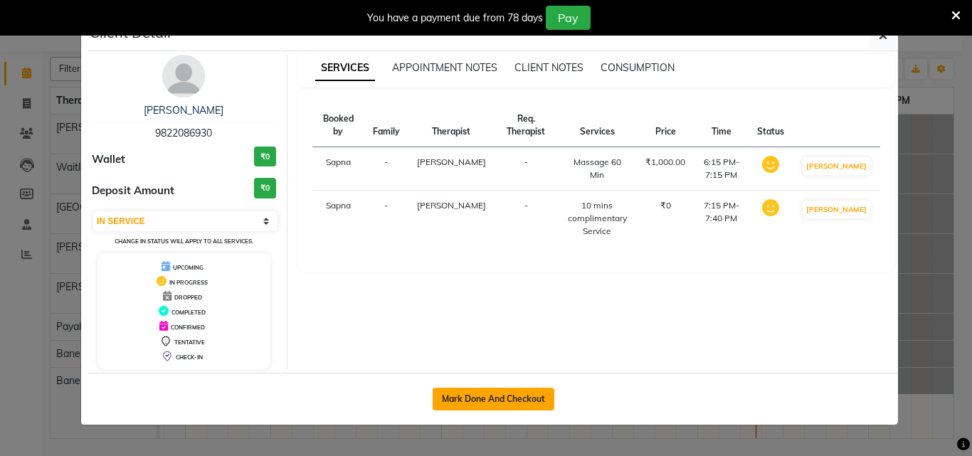
click at [479, 395] on button "Mark Done And Checkout" at bounding box center [494, 399] width 122 height 23
select select "service"
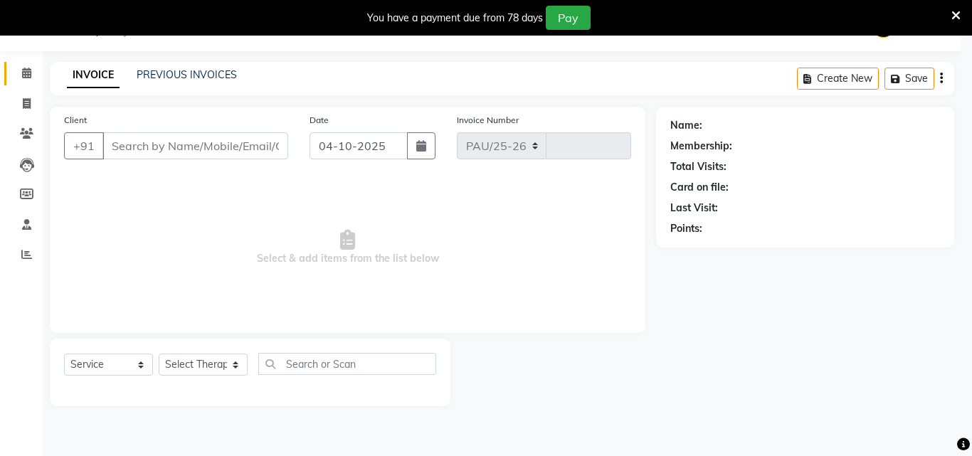
select select "4288"
type input "1396"
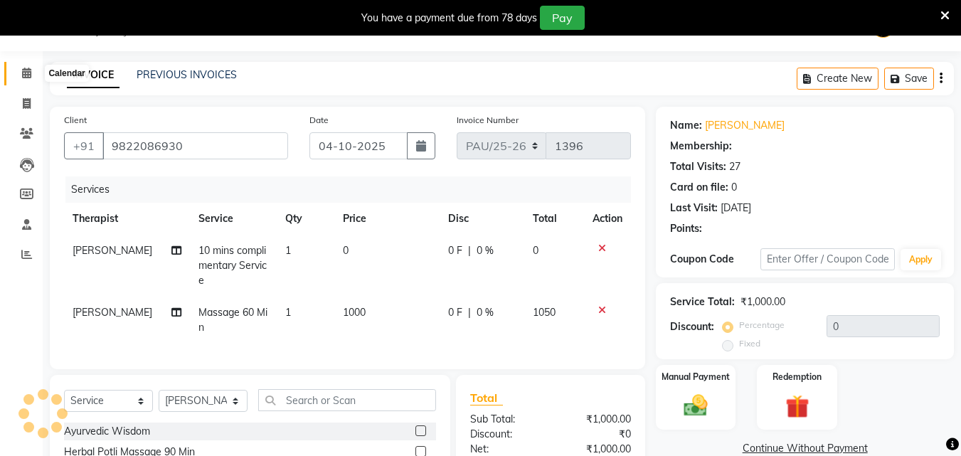
click at [28, 70] on icon at bounding box center [26, 73] width 9 height 11
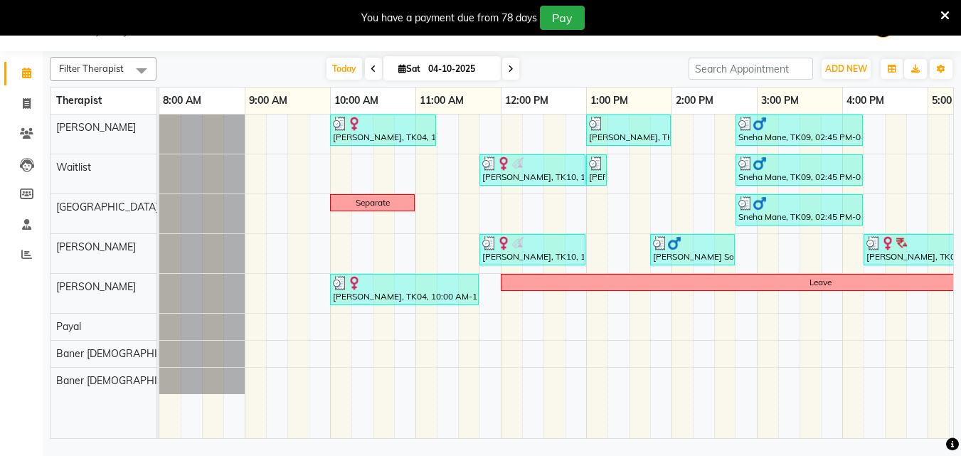
scroll to position [0, 316]
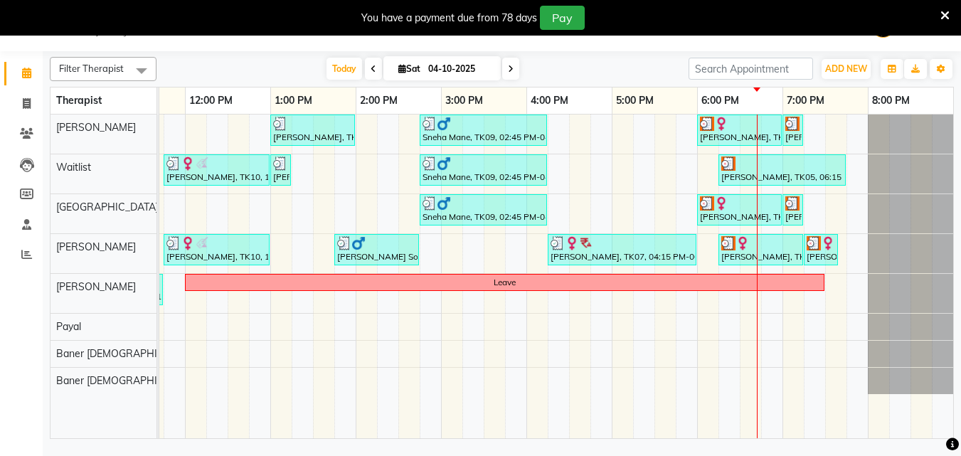
click at [507, 76] on span at bounding box center [510, 69] width 17 height 22
type input "05-10-2025"
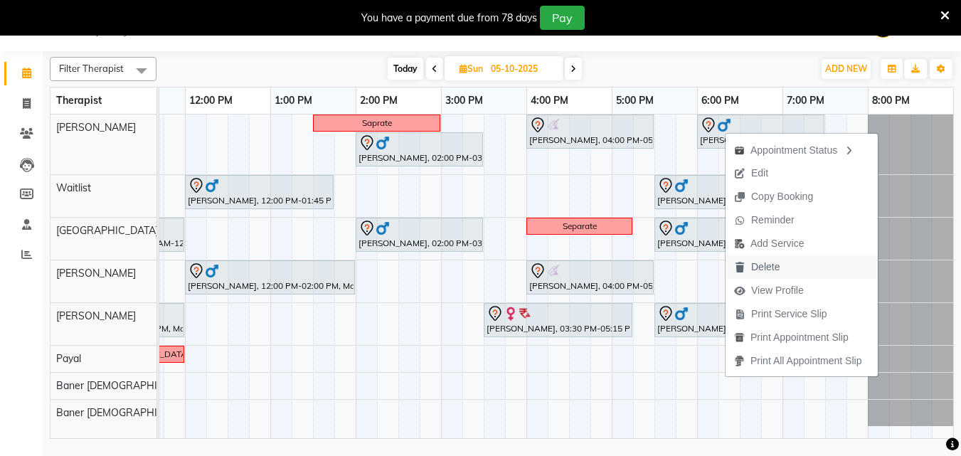
click at [755, 271] on span "Delete" at bounding box center [766, 267] width 28 height 15
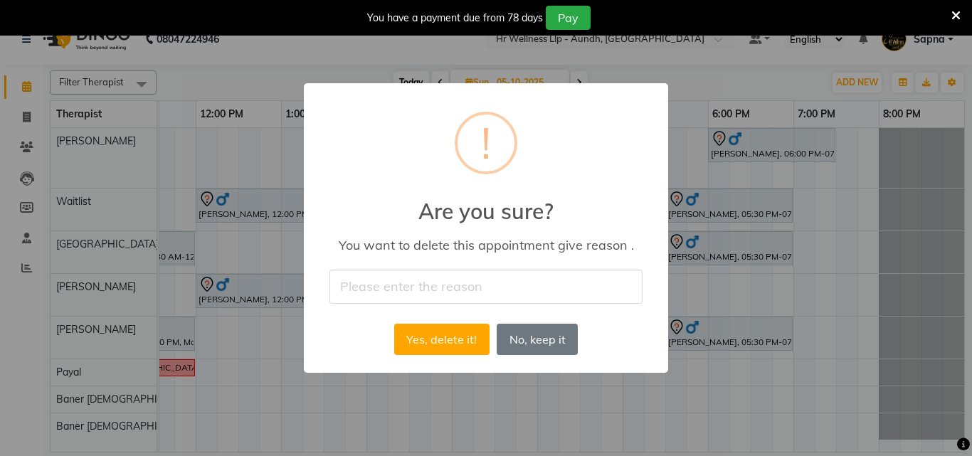
scroll to position [0, 305]
click at [433, 288] on input "text" at bounding box center [485, 286] width 313 height 33
type input "Appointment cancelled by the guest."
click at [443, 343] on button "Yes, delete it!" at bounding box center [441, 339] width 95 height 31
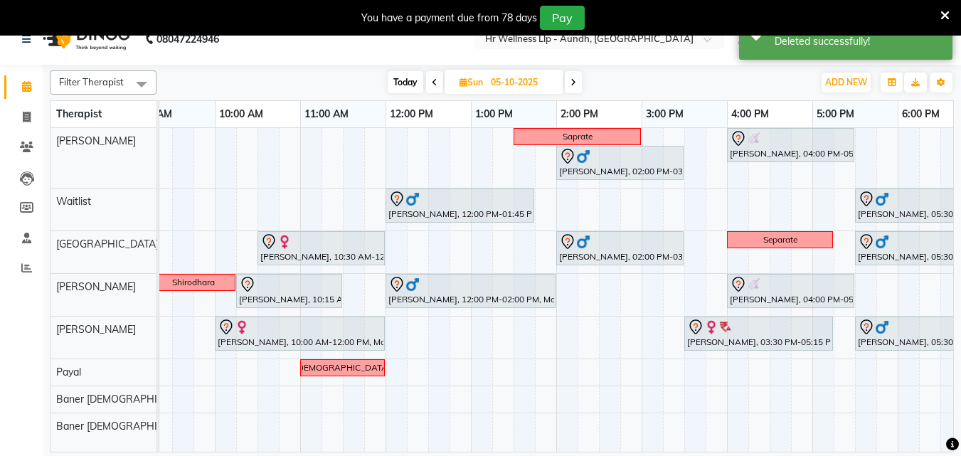
scroll to position [0, 83]
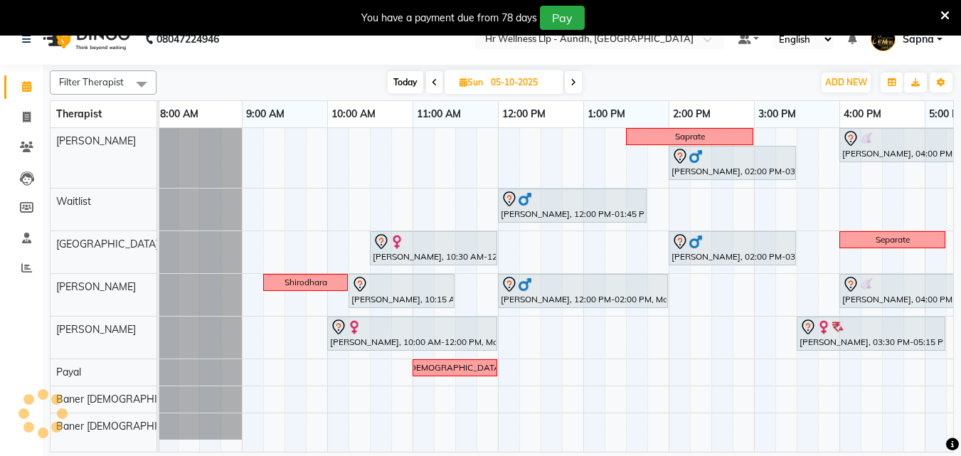
click at [576, 79] on icon at bounding box center [574, 82] width 6 height 9
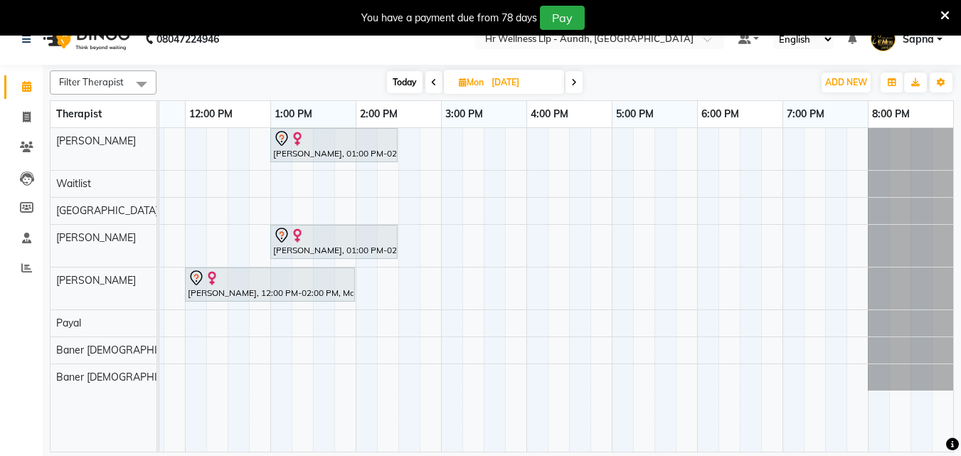
click at [431, 84] on icon at bounding box center [434, 82] width 6 height 9
type input "05-10-2025"
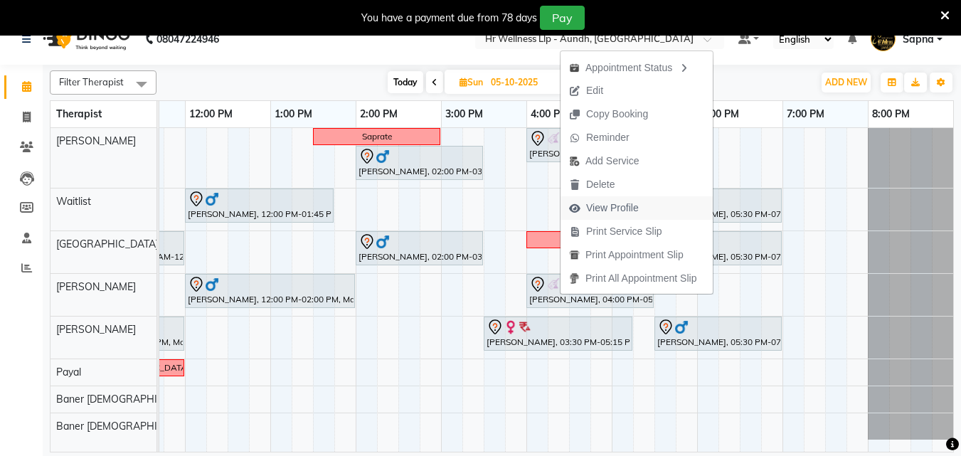
click at [615, 211] on span "View Profile" at bounding box center [612, 208] width 53 height 15
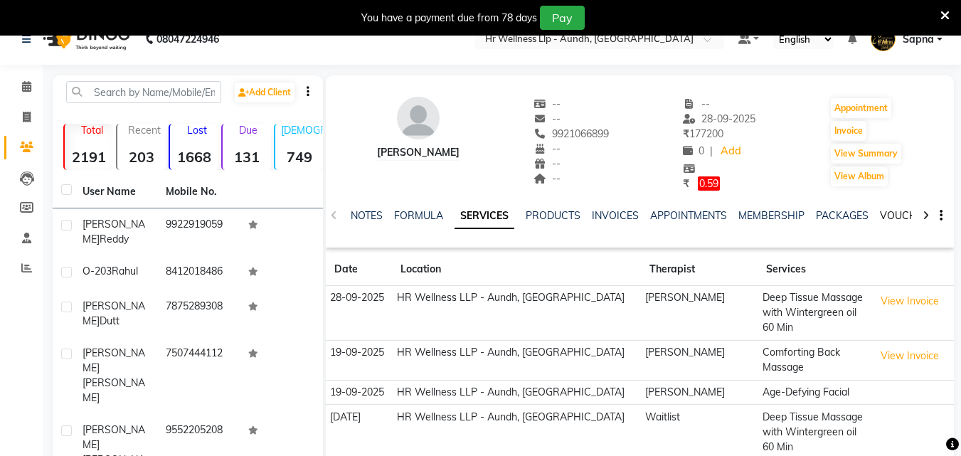
click at [880, 215] on link "VOUCHERS" at bounding box center [908, 215] width 56 height 13
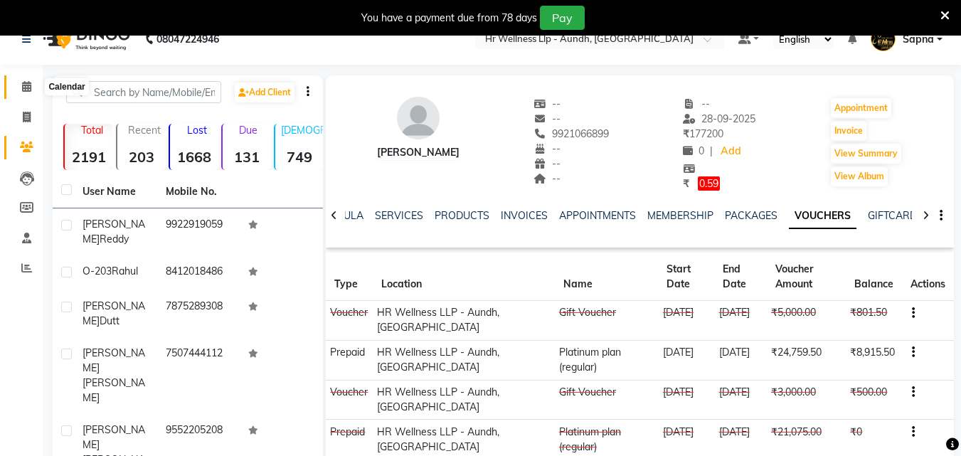
click at [21, 92] on span at bounding box center [26, 87] width 25 height 16
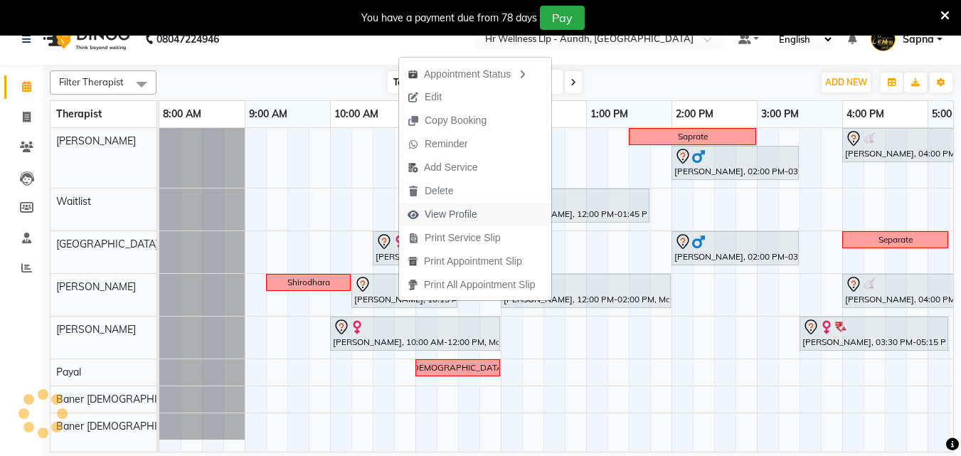
click at [471, 219] on span "View Profile" at bounding box center [451, 214] width 53 height 15
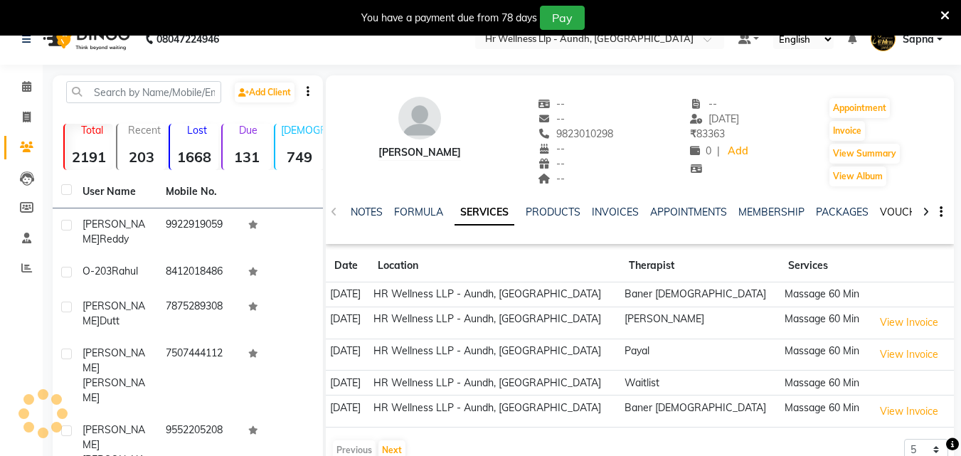
click at [881, 211] on link "VOUCHERS" at bounding box center [908, 212] width 56 height 13
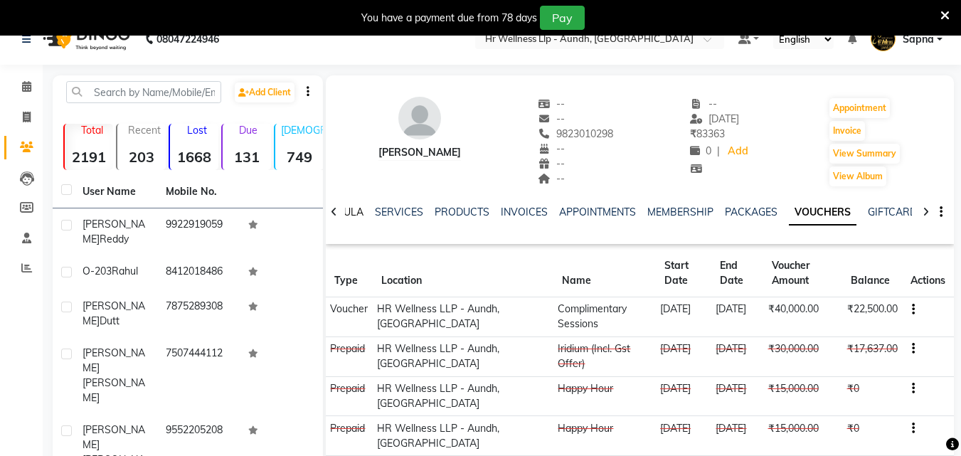
click at [350, 216] on link "FORMULA" at bounding box center [339, 212] width 49 height 13
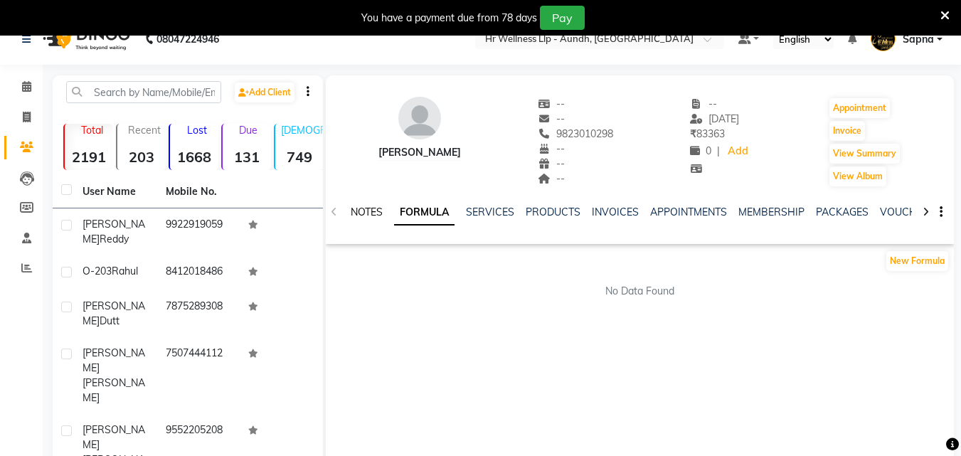
click at [356, 212] on link "NOTES" at bounding box center [367, 212] width 32 height 13
click at [26, 84] on icon at bounding box center [26, 86] width 9 height 11
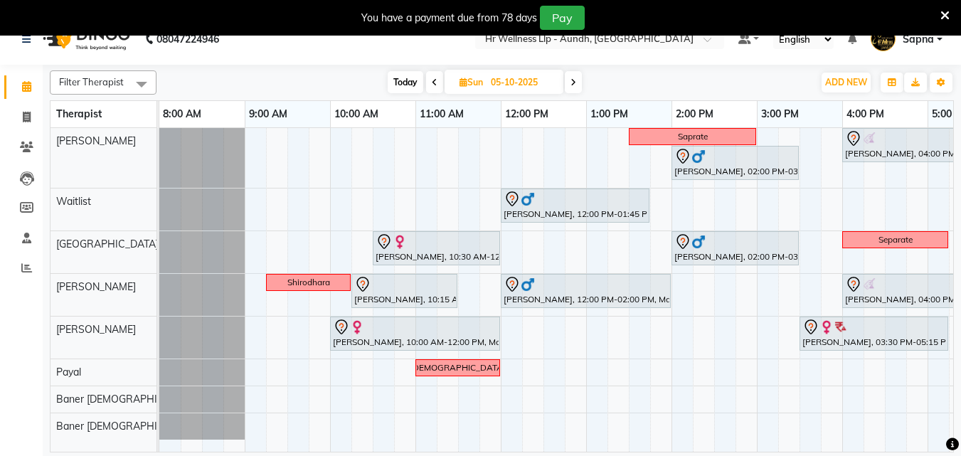
click at [572, 79] on icon at bounding box center [574, 82] width 6 height 9
type input "[DATE]"
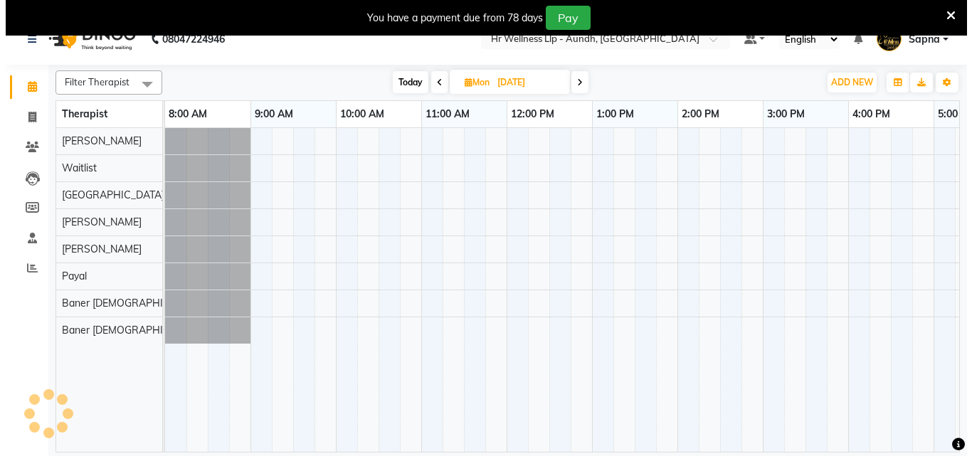
scroll to position [0, 316]
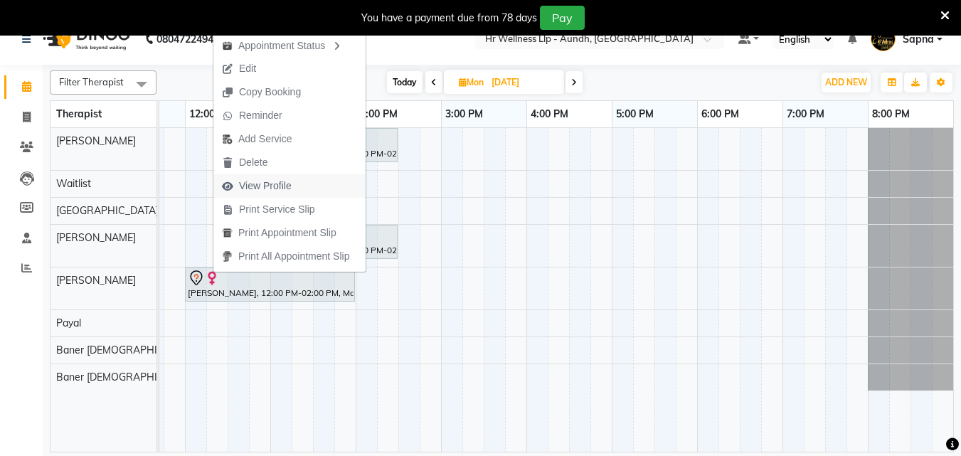
click at [285, 190] on span "View Profile" at bounding box center [265, 186] width 53 height 15
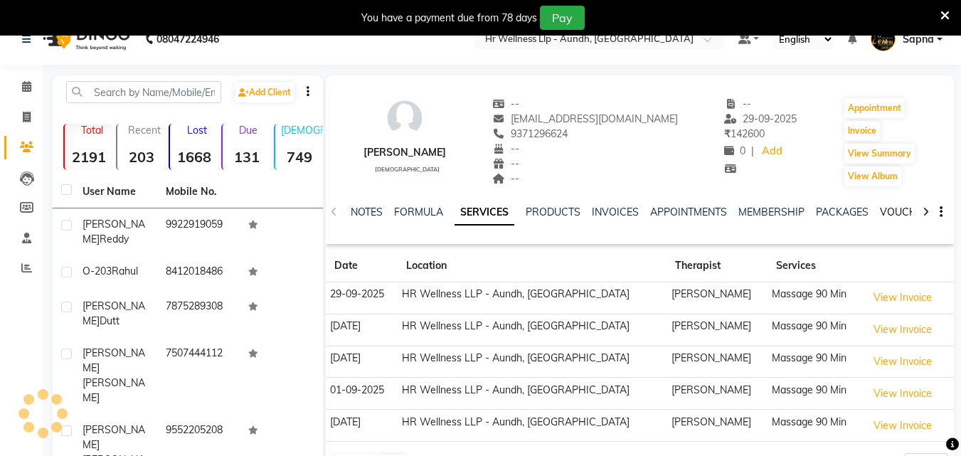
click at [889, 216] on link "VOUCHERS" at bounding box center [908, 212] width 56 height 13
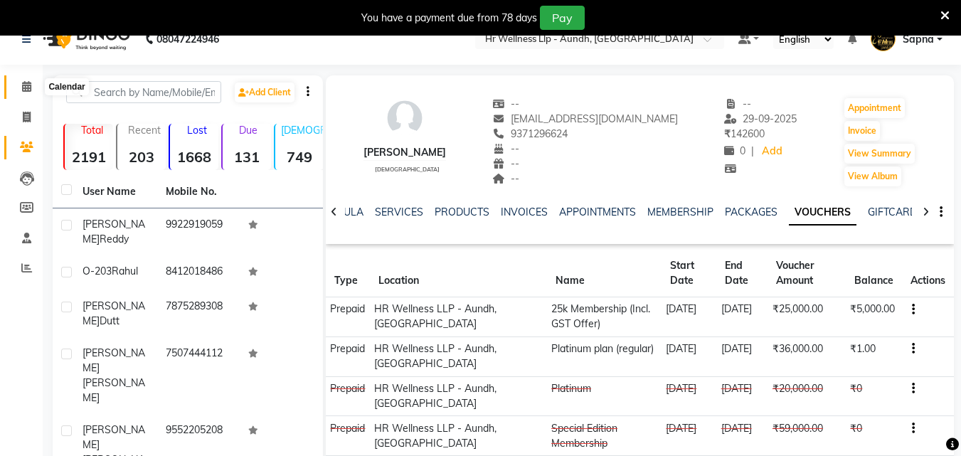
click at [23, 85] on icon at bounding box center [26, 86] width 9 height 11
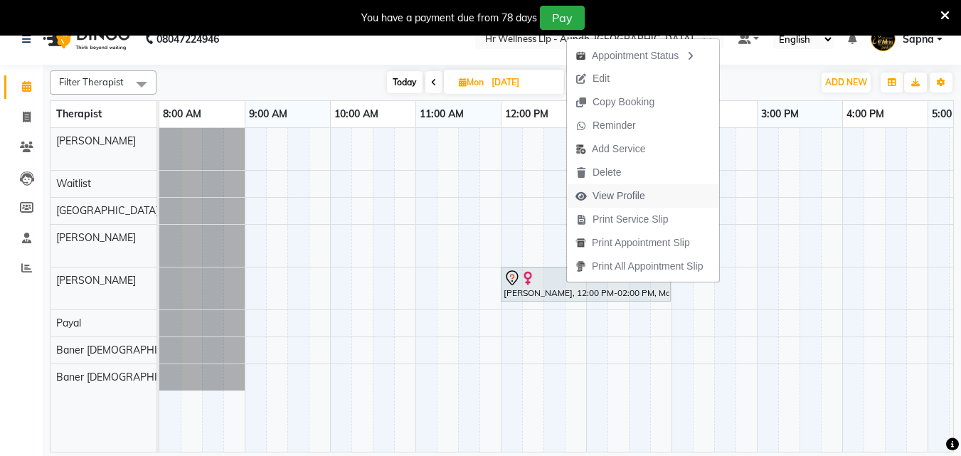
click at [618, 196] on span "View Profile" at bounding box center [619, 196] width 53 height 15
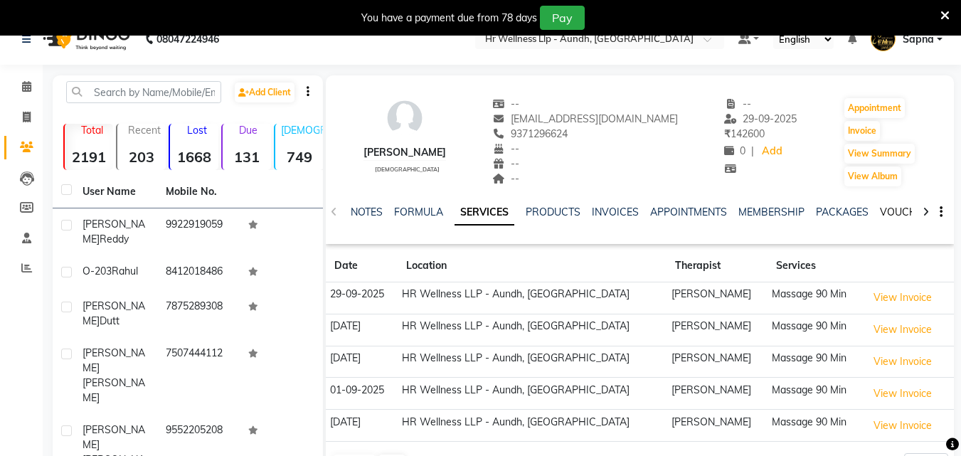
click at [884, 208] on link "VOUCHERS" at bounding box center [908, 212] width 56 height 13
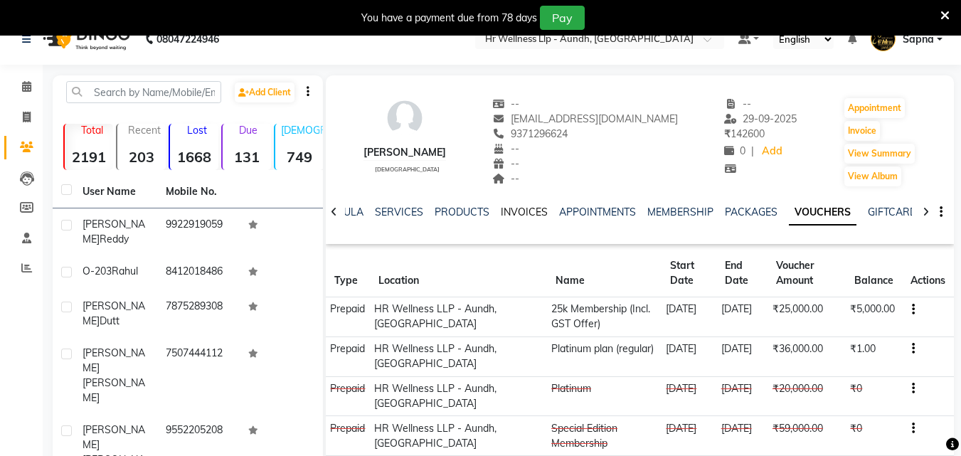
click at [514, 216] on link "INVOICES" at bounding box center [524, 212] width 47 height 13
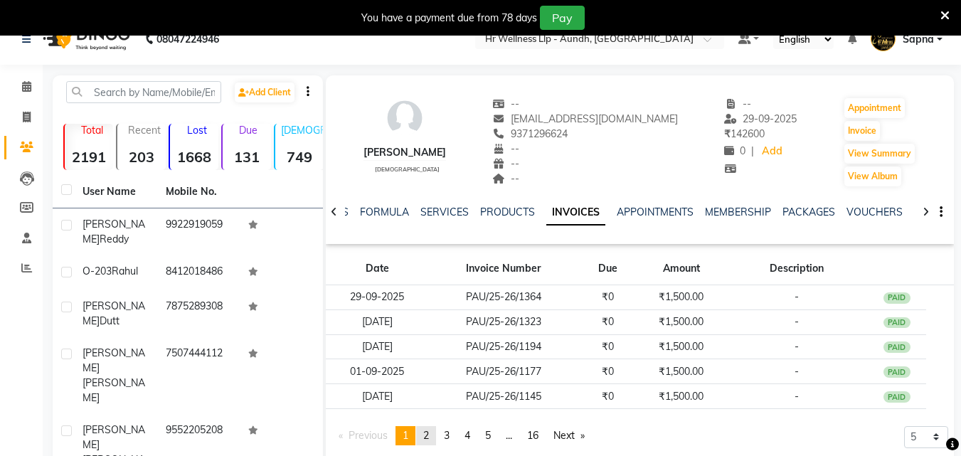
click at [429, 432] on span "2" at bounding box center [426, 435] width 6 height 13
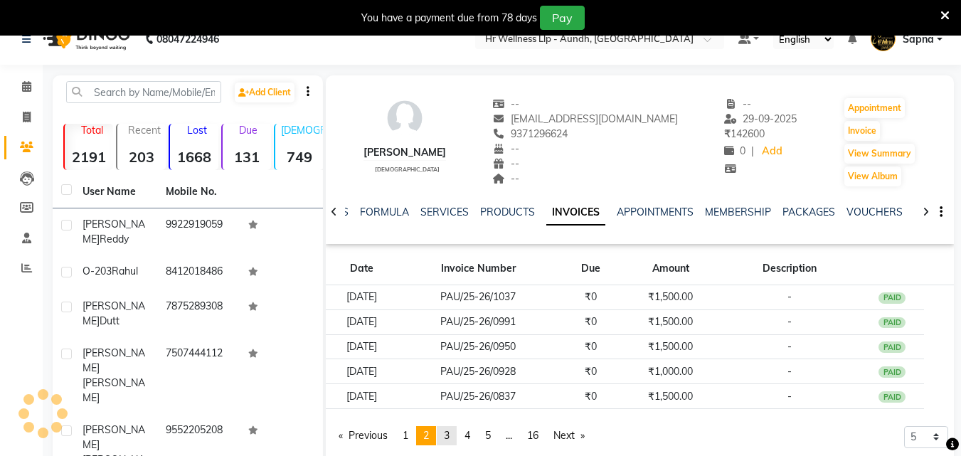
click at [446, 436] on link "page 3" at bounding box center [447, 435] width 20 height 19
click at [469, 434] on span "4" at bounding box center [468, 435] width 6 height 13
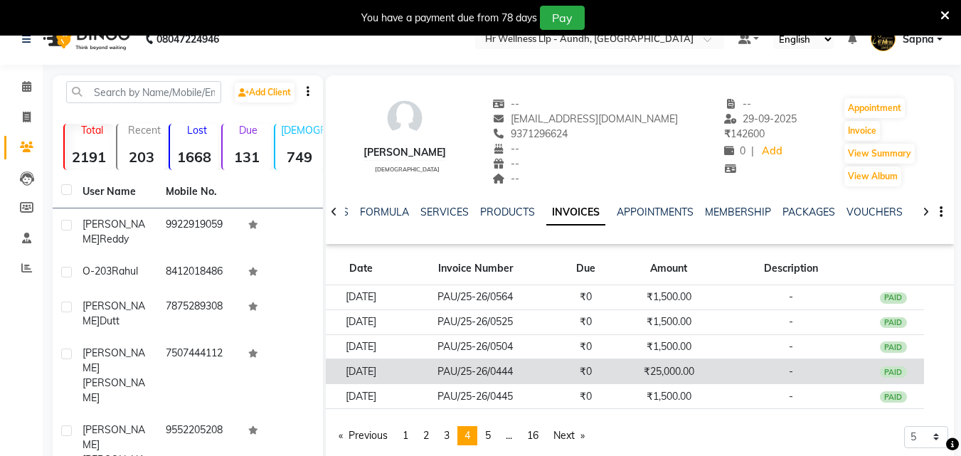
click at [500, 370] on td "PAU/25-26/0444" at bounding box center [475, 371] width 159 height 25
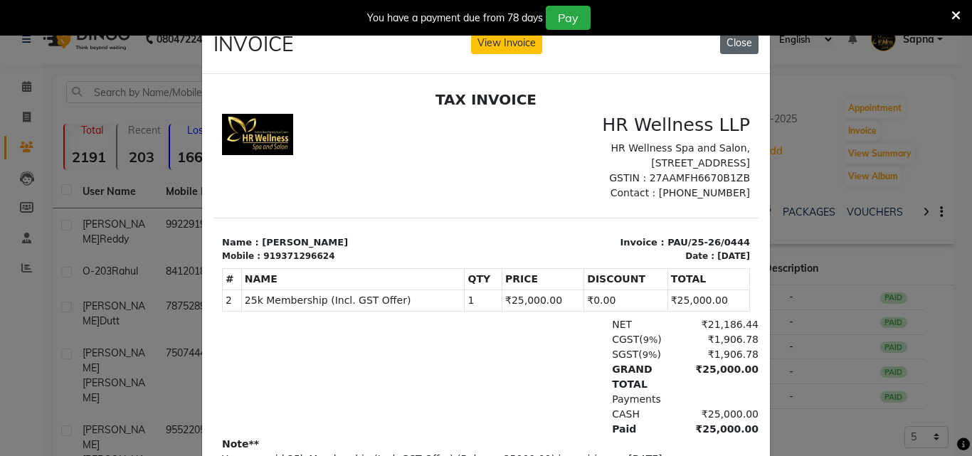
click at [735, 43] on button "Close" at bounding box center [739, 43] width 38 height 22
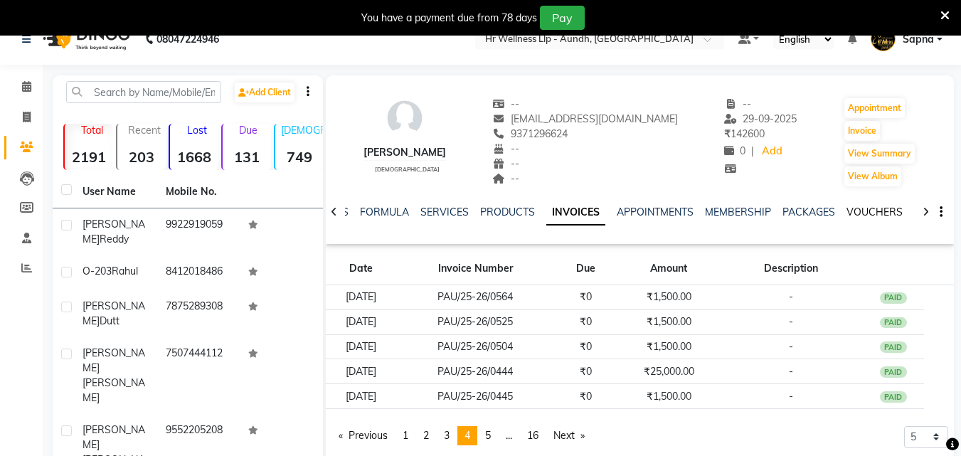
click at [865, 209] on link "VOUCHERS" at bounding box center [875, 212] width 56 height 13
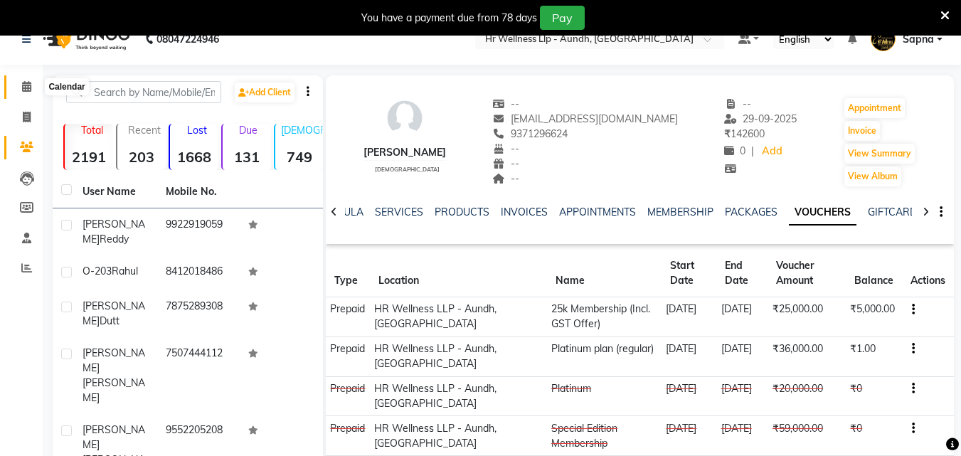
click at [27, 89] on icon at bounding box center [26, 86] width 9 height 11
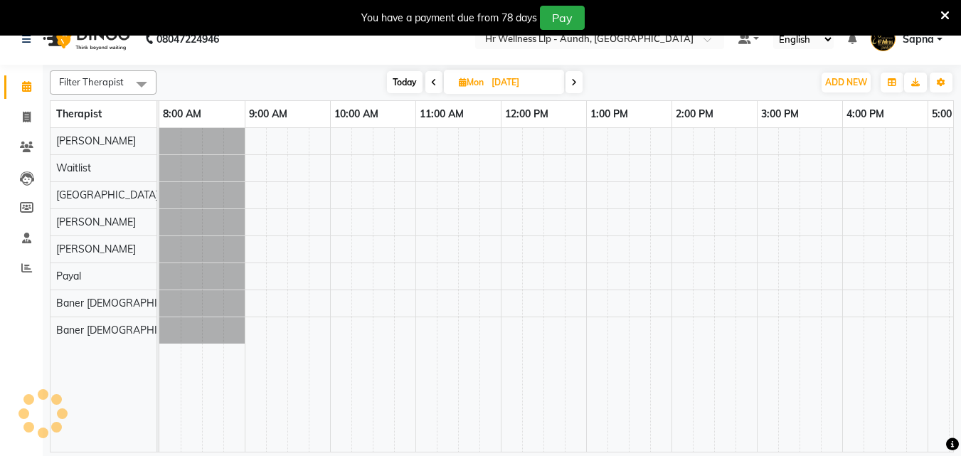
scroll to position [0, 316]
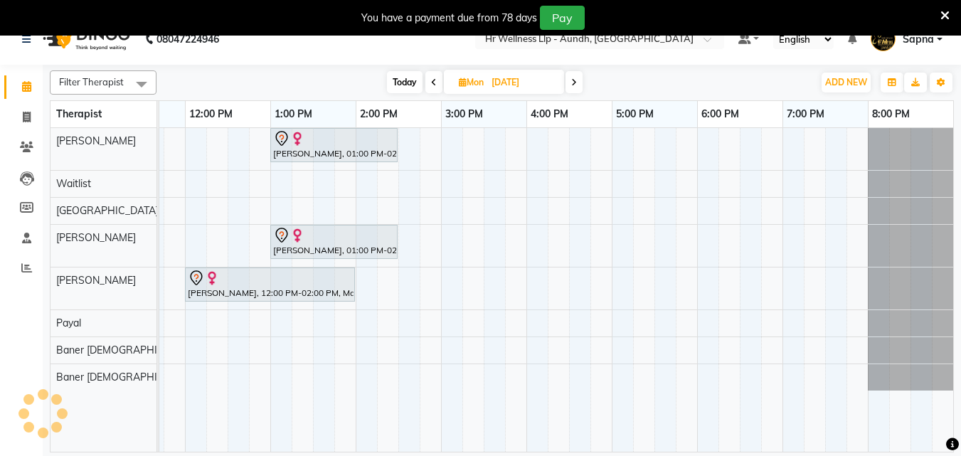
click at [460, 86] on icon at bounding box center [463, 82] width 8 height 9
select select "10"
select select "2025"
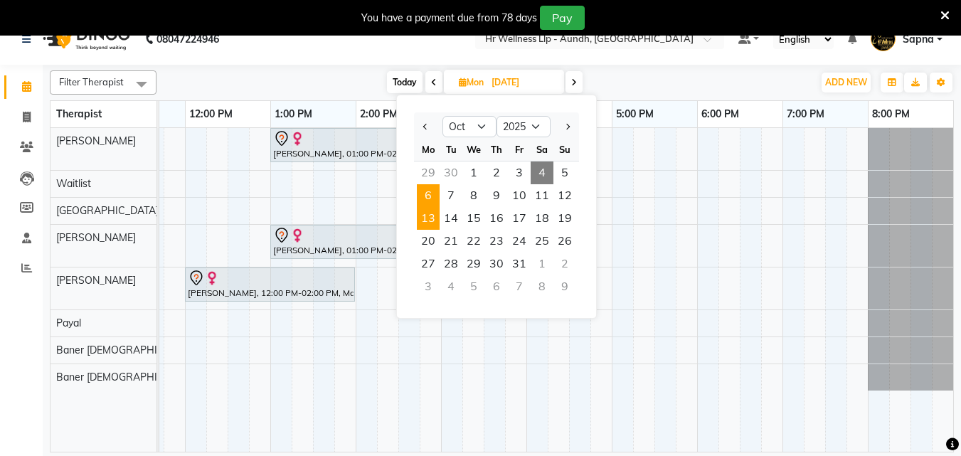
click at [425, 224] on span "13" at bounding box center [428, 218] width 23 height 23
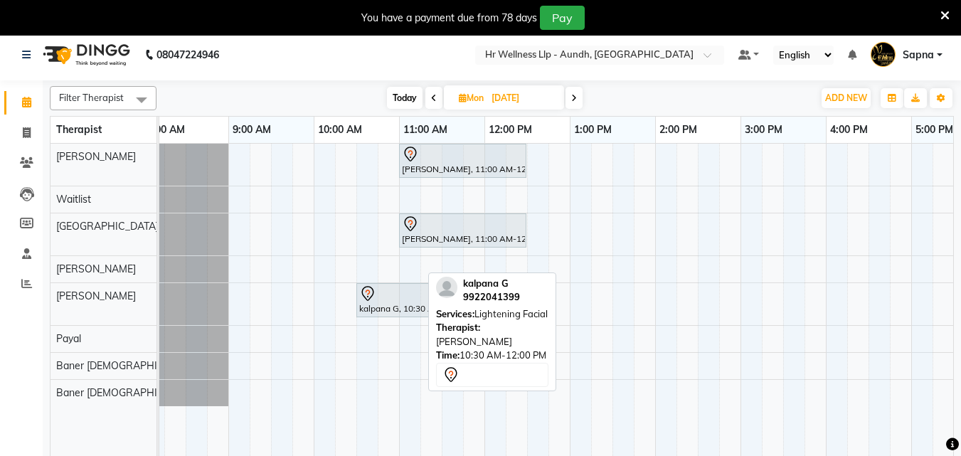
scroll to position [0, 132]
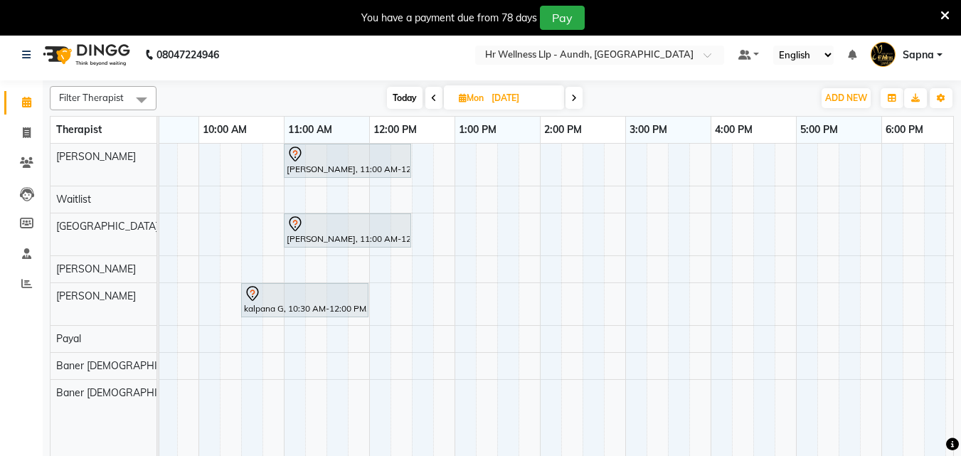
click at [399, 105] on span "Today" at bounding box center [405, 98] width 36 height 22
type input "04-10-2025"
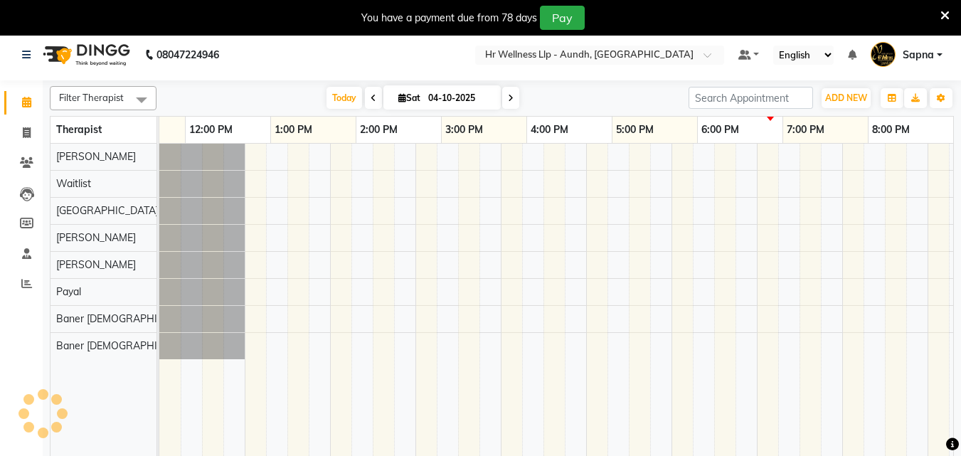
scroll to position [0, 316]
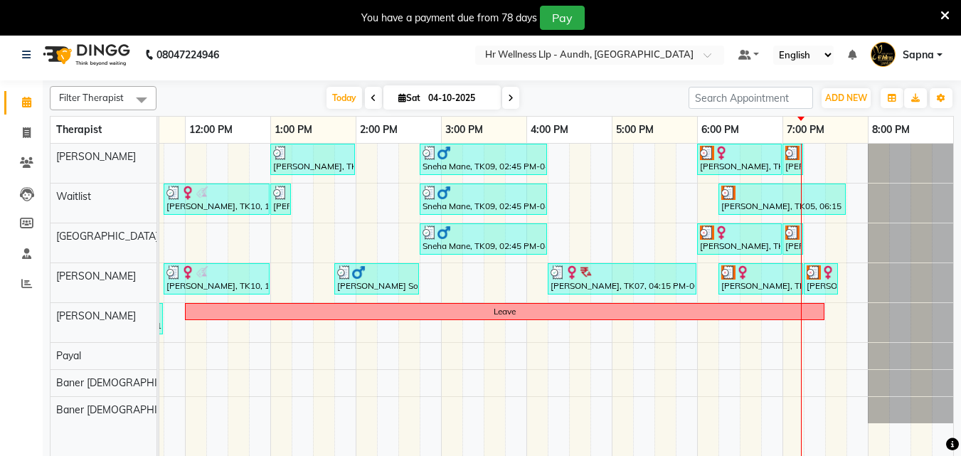
click at [438, 283] on div "[PERSON_NAME], TK04, 10:00 AM-11:15 AM, Massage 60 Min [PERSON_NAME], TK06, 01:…" at bounding box center [398, 306] width 1110 height 324
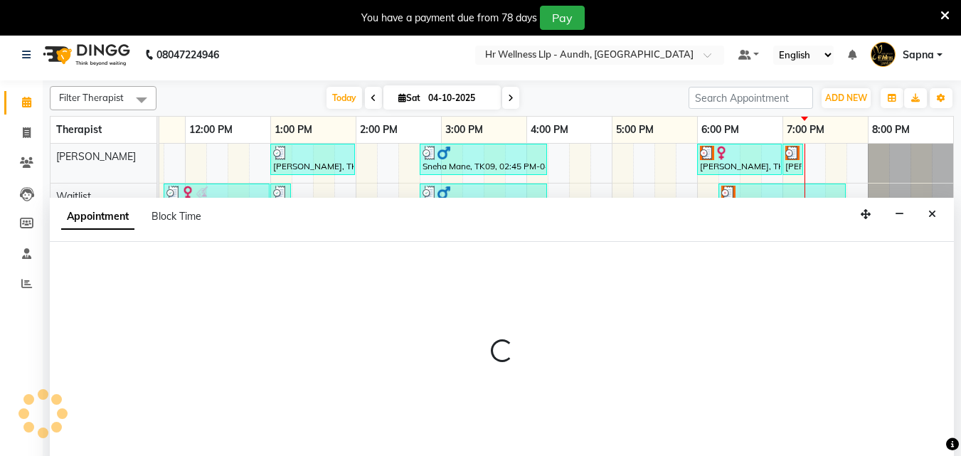
scroll to position [36, 0]
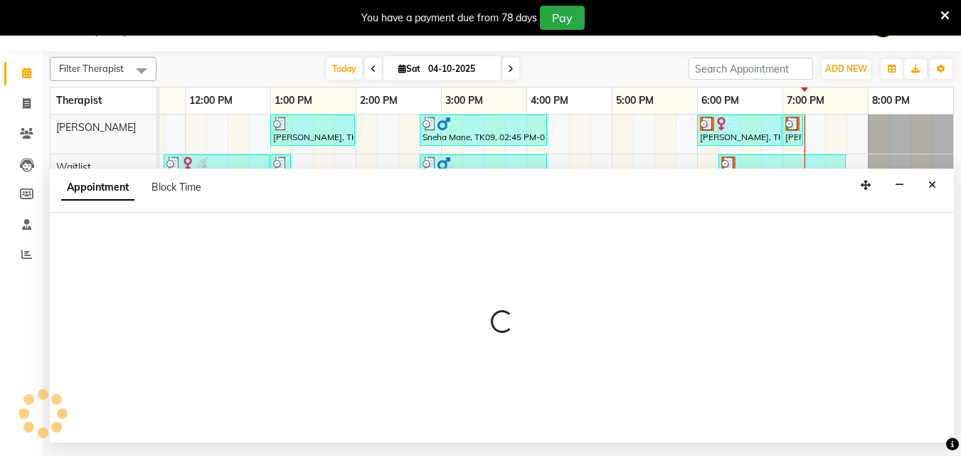
select select "77663"
select select "885"
select select "tentative"
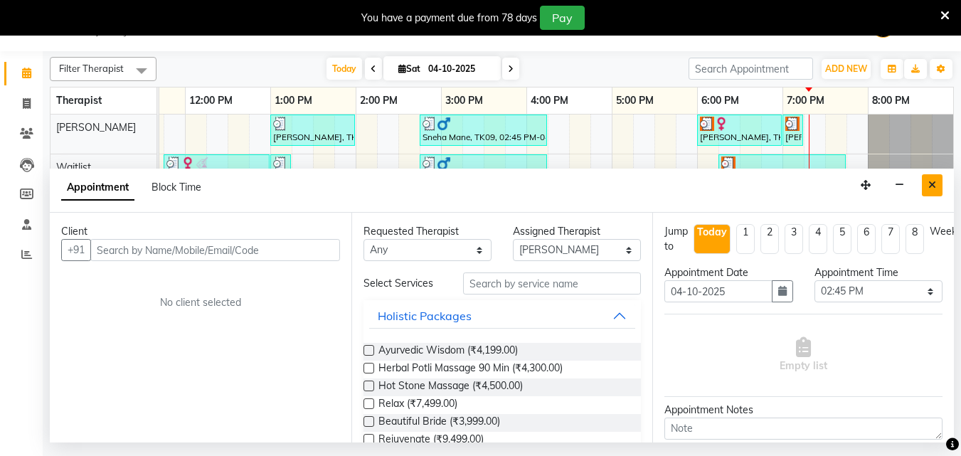
click at [931, 181] on icon "Close" at bounding box center [933, 185] width 8 height 10
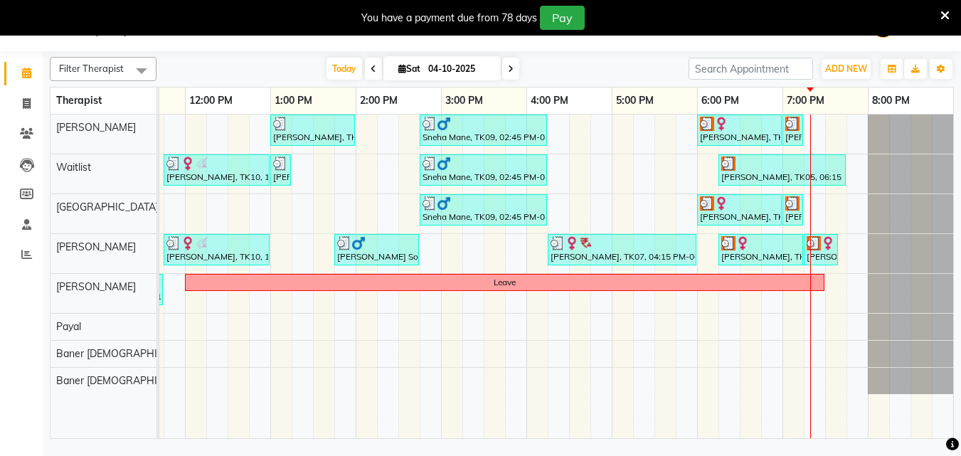
click at [512, 75] on span at bounding box center [510, 69] width 17 height 22
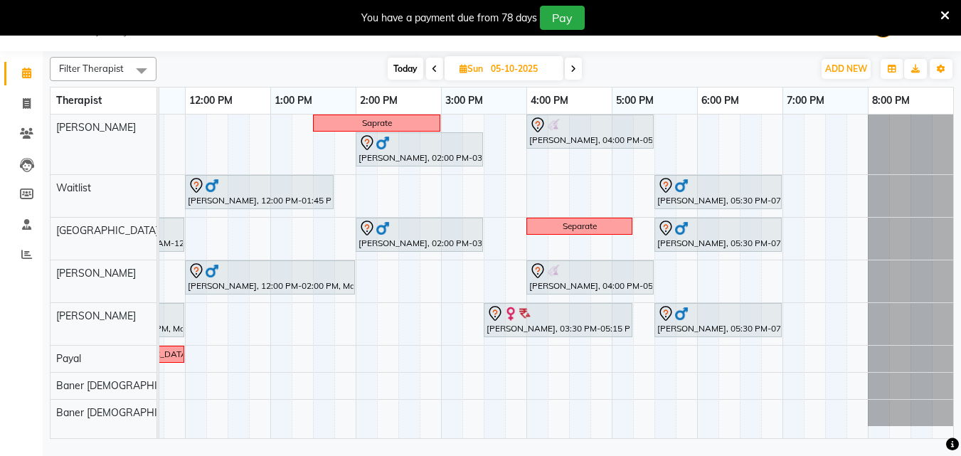
scroll to position [0, 0]
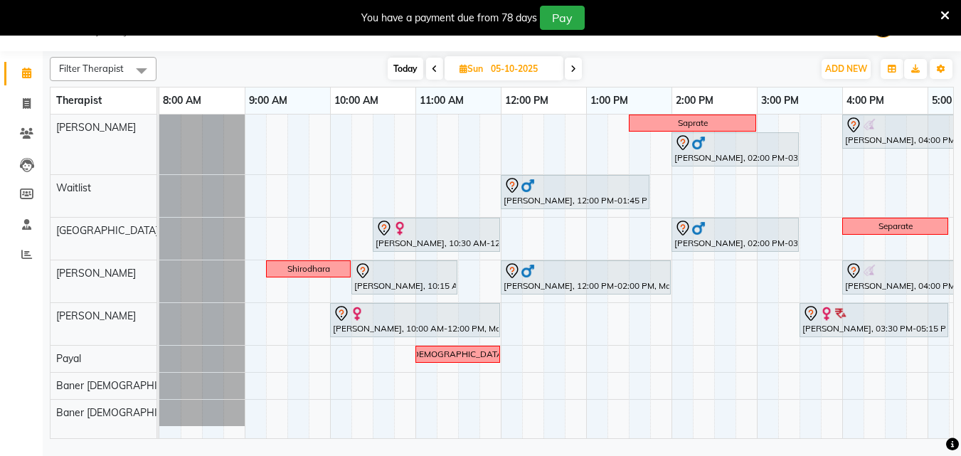
click at [576, 66] on icon at bounding box center [574, 69] width 6 height 9
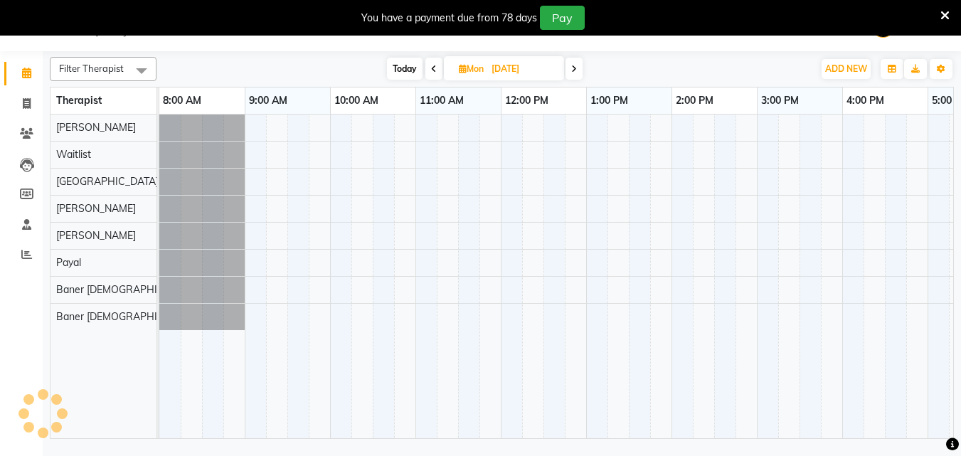
scroll to position [0, 316]
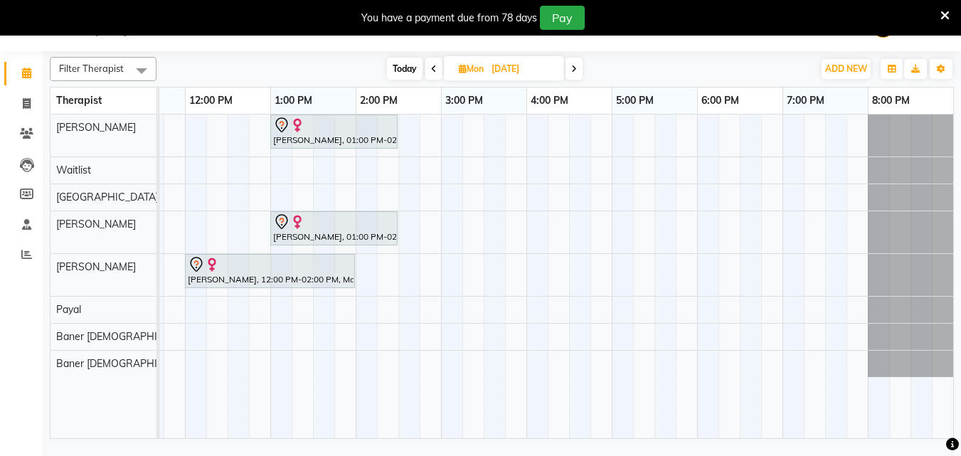
click at [576, 66] on icon at bounding box center [574, 69] width 6 height 9
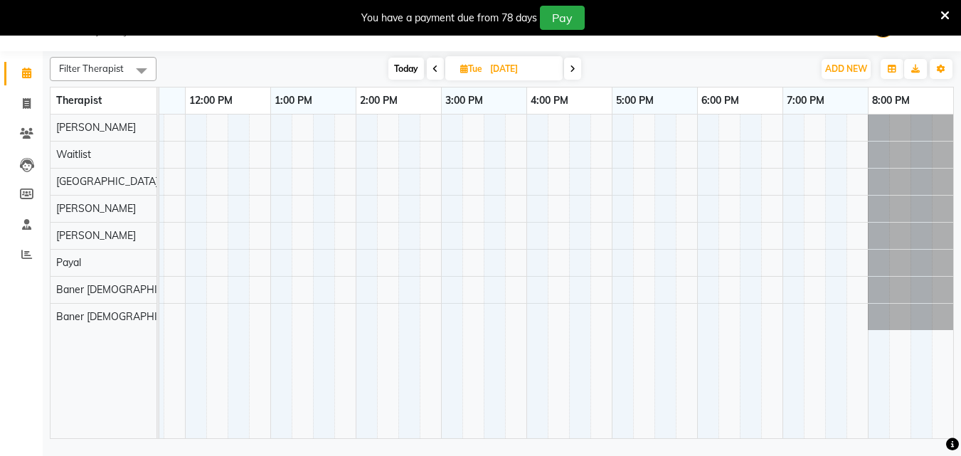
click at [576, 66] on span at bounding box center [572, 69] width 17 height 22
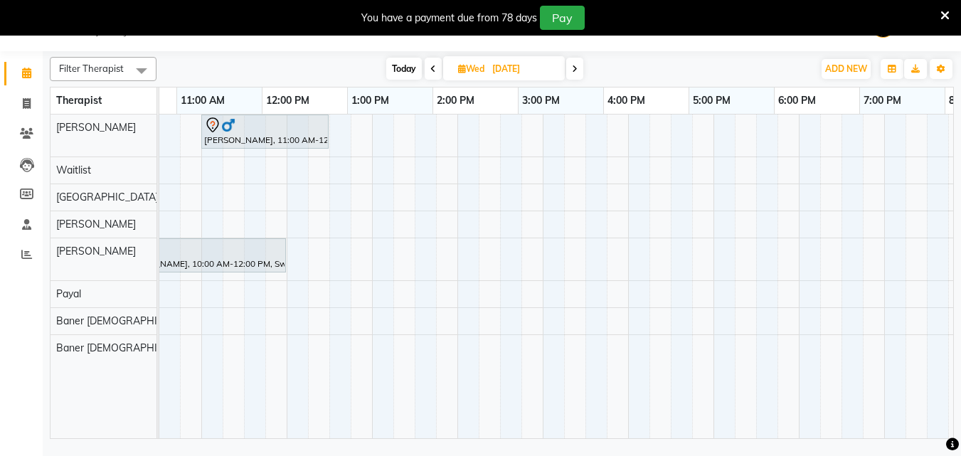
scroll to position [0, 214]
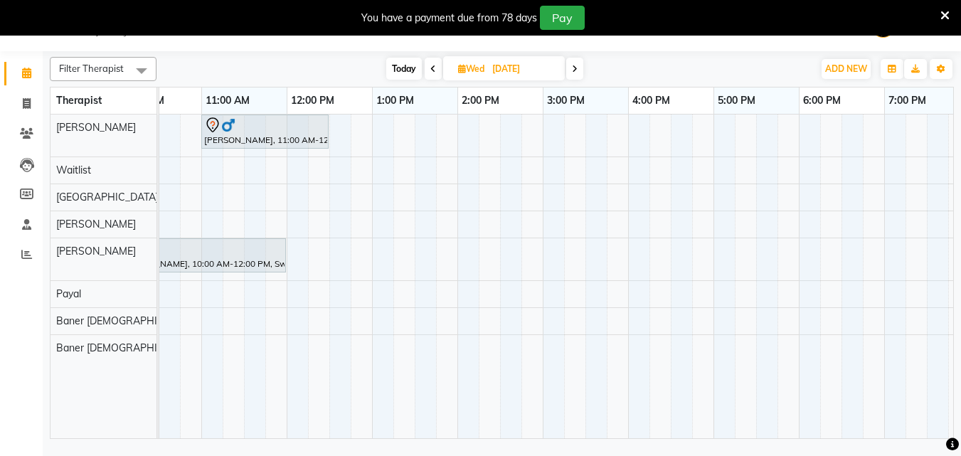
click at [576, 70] on icon at bounding box center [575, 69] width 6 height 9
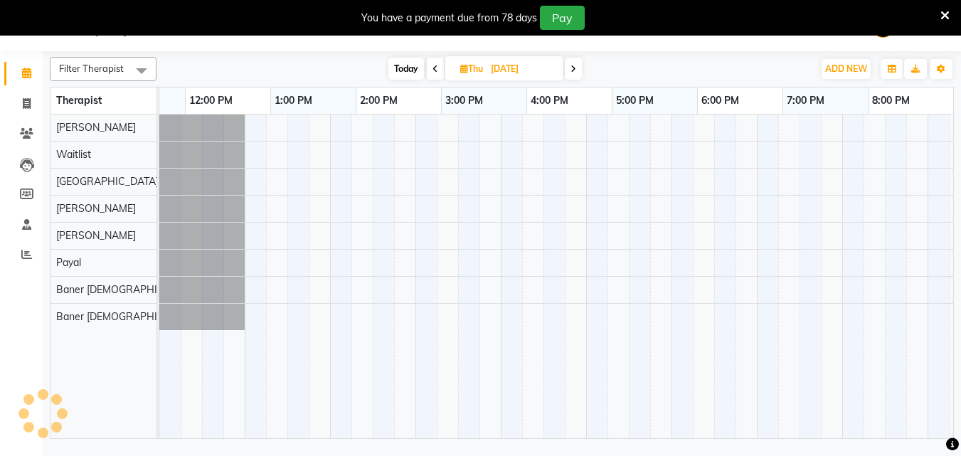
scroll to position [0, 316]
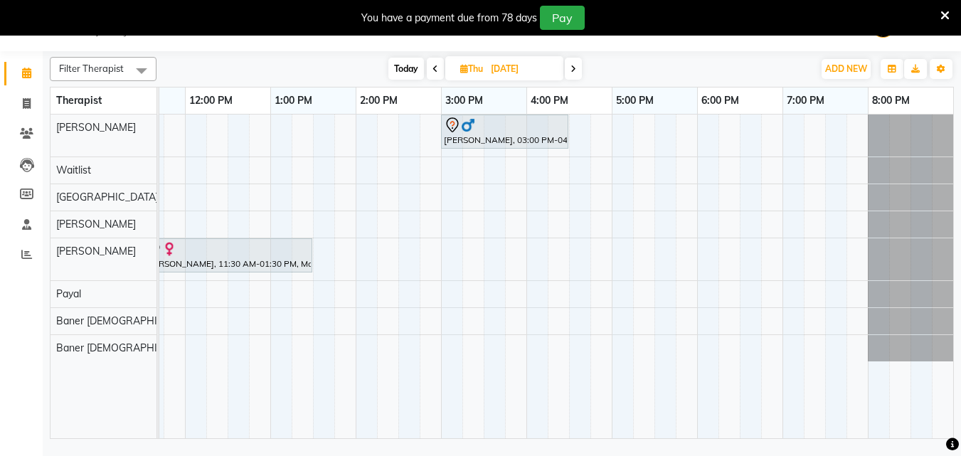
click at [576, 70] on icon at bounding box center [574, 69] width 6 height 9
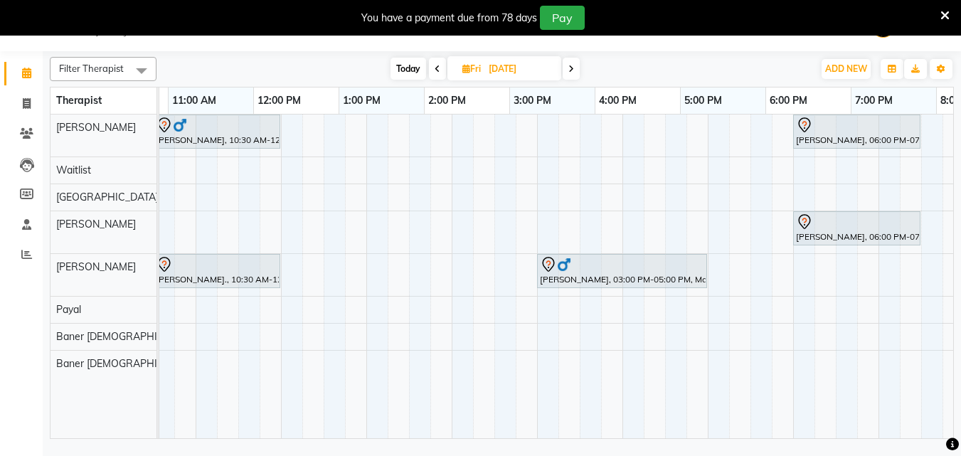
scroll to position [0, 180]
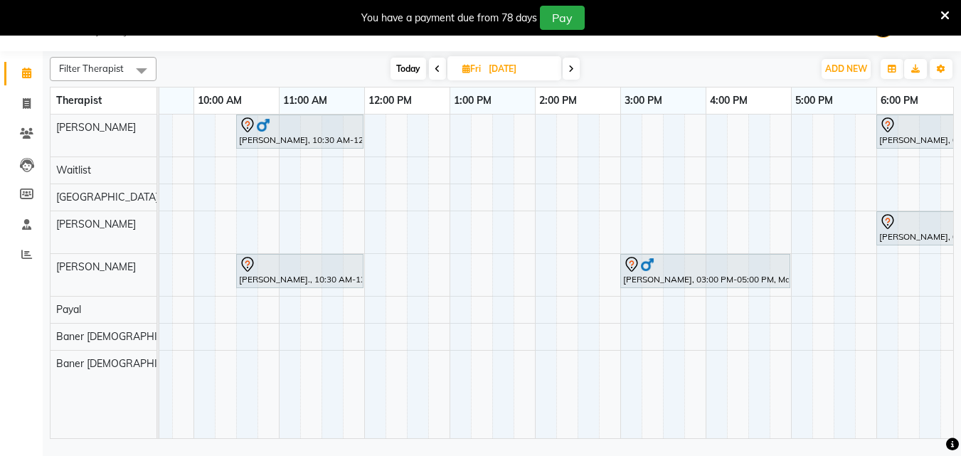
click at [402, 59] on span "Today" at bounding box center [409, 69] width 36 height 22
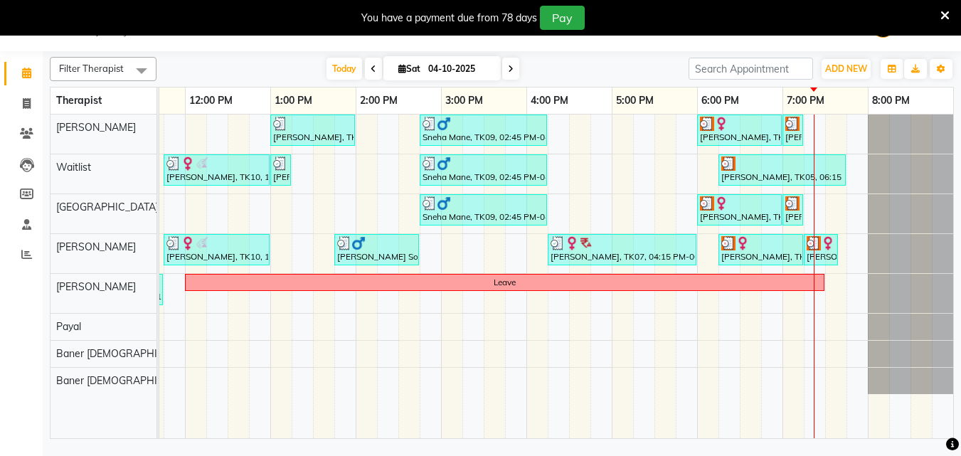
click at [512, 72] on span at bounding box center [510, 69] width 17 height 22
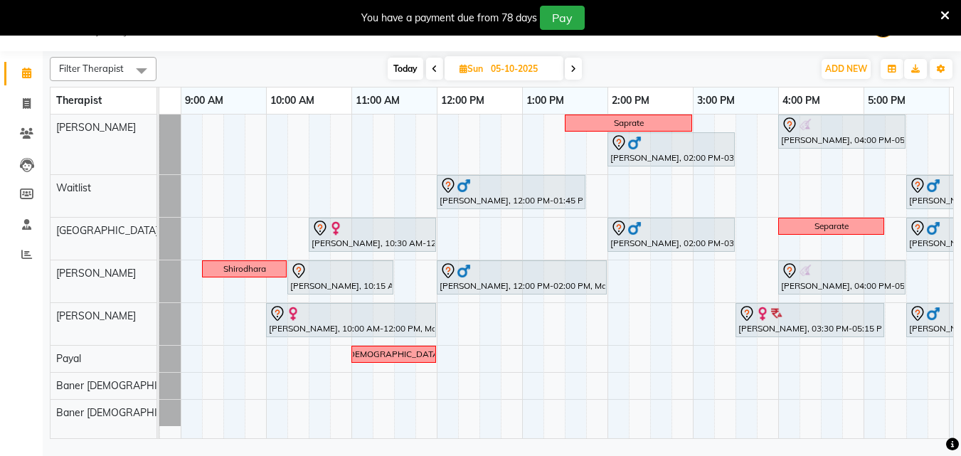
scroll to position [0, 66]
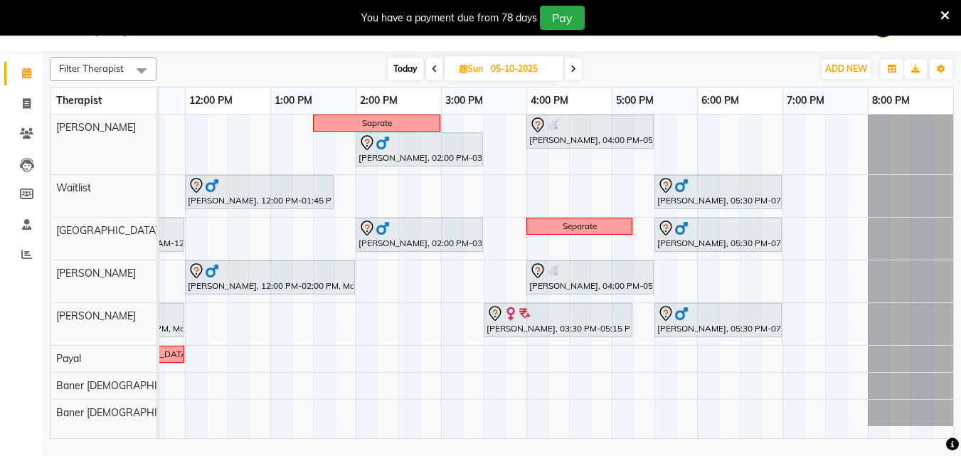
click at [399, 75] on span "Today" at bounding box center [406, 69] width 36 height 22
type input "04-10-2025"
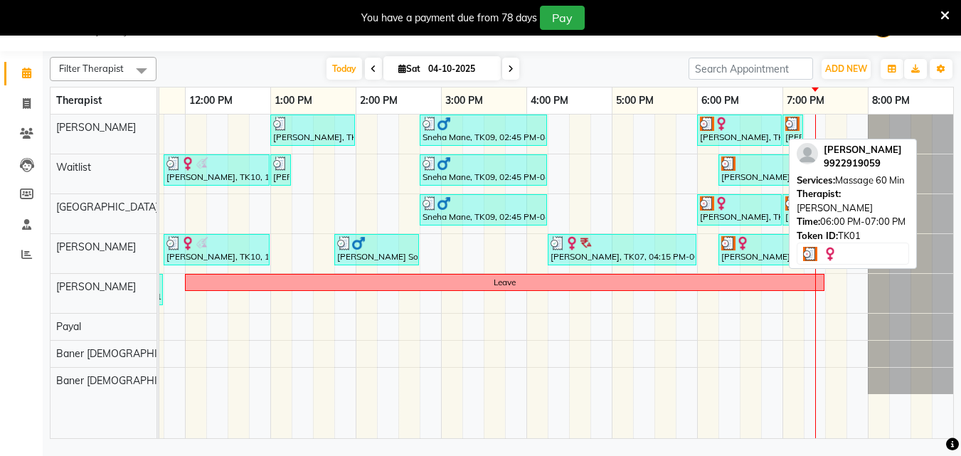
click at [748, 138] on div "[PERSON_NAME], TK01, 06:00 PM-07:00 PM, Massage 60 Min" at bounding box center [740, 130] width 82 height 27
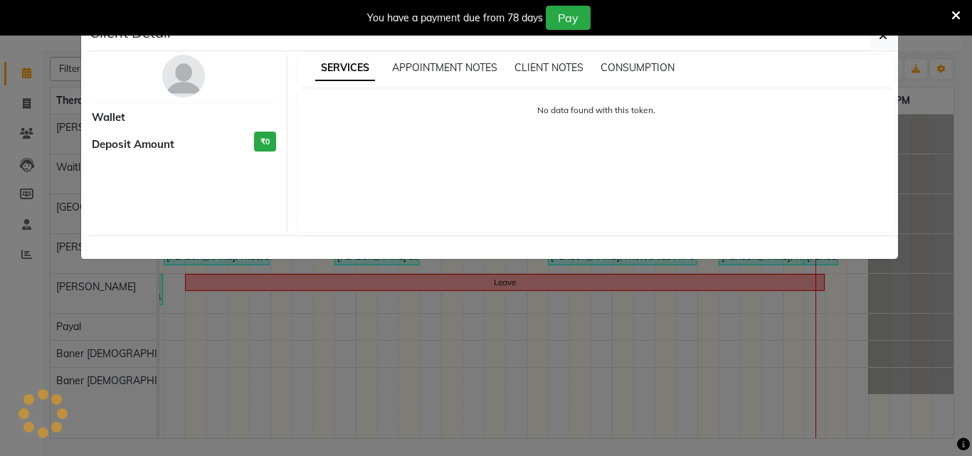
select select "3"
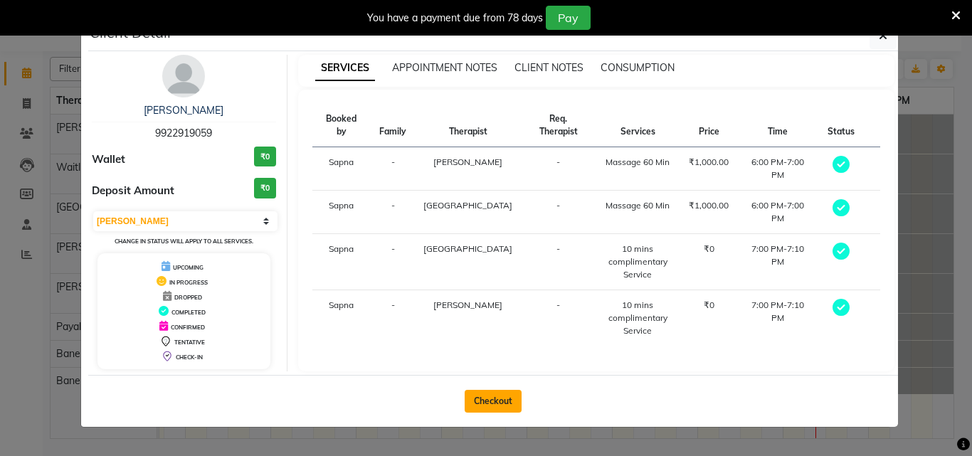
click at [495, 390] on button "Checkout" at bounding box center [493, 401] width 57 height 23
select select "service"
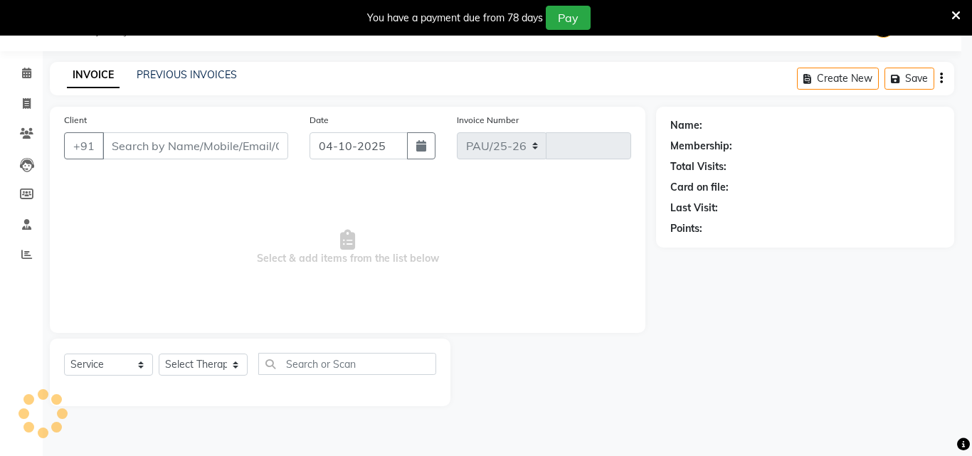
select select "4288"
type input "1396"
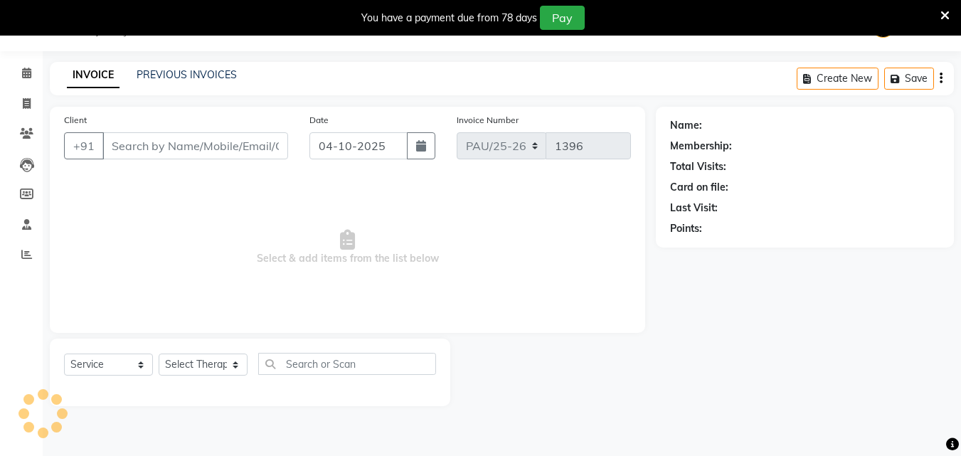
type input "9922919059"
select select "77662"
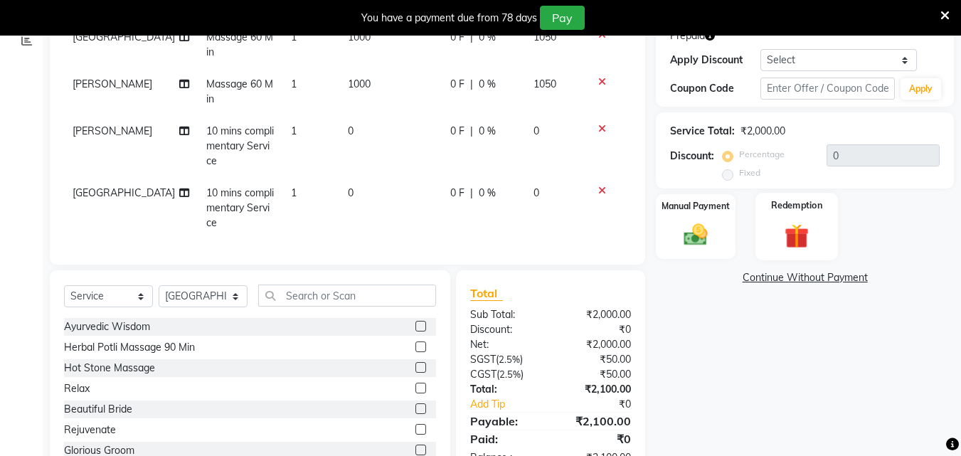
click at [789, 232] on img at bounding box center [797, 236] width 40 height 31
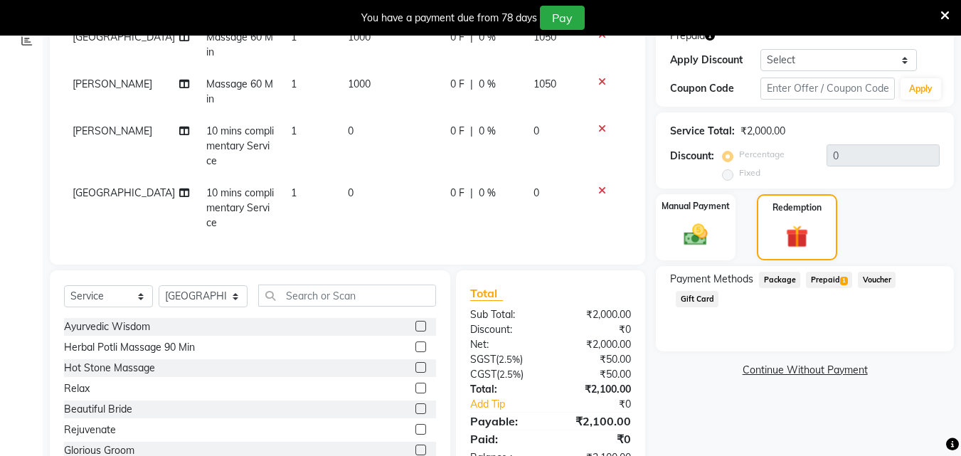
click at [833, 280] on span "Prepaid 1" at bounding box center [829, 280] width 46 height 16
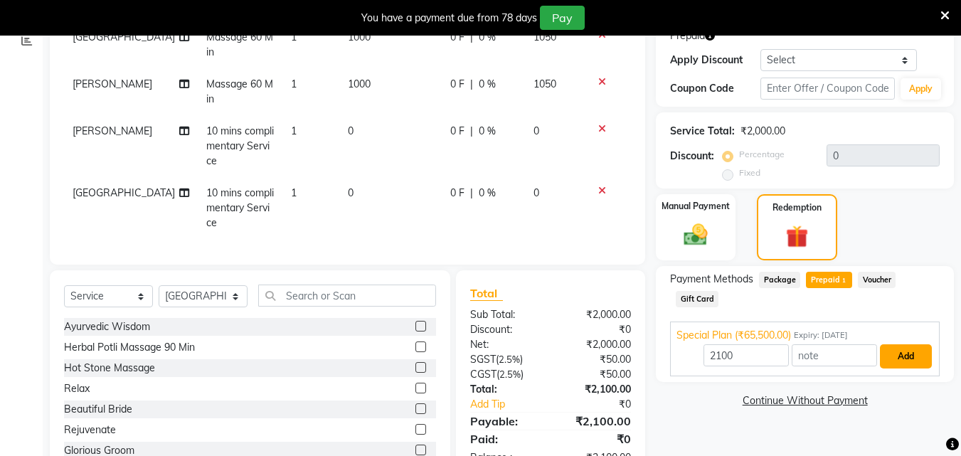
click at [900, 362] on button "Add" at bounding box center [906, 356] width 52 height 24
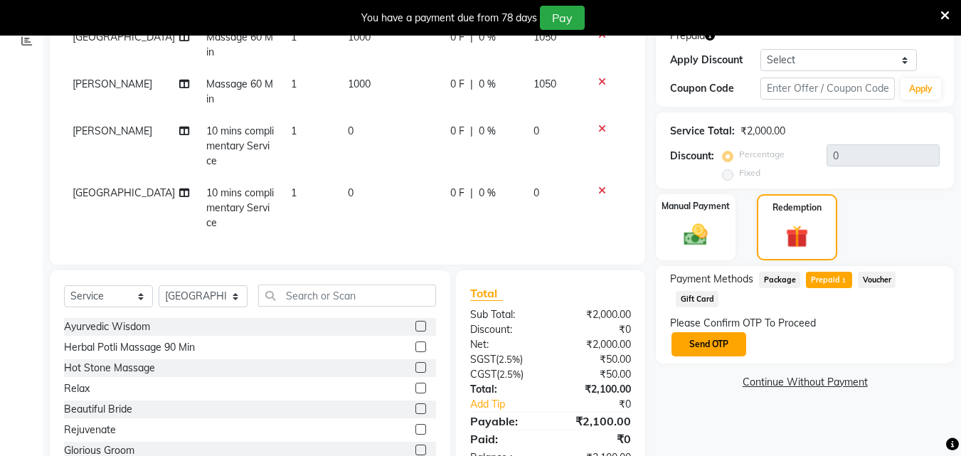
click at [696, 342] on button "Send OTP" at bounding box center [709, 344] width 75 height 24
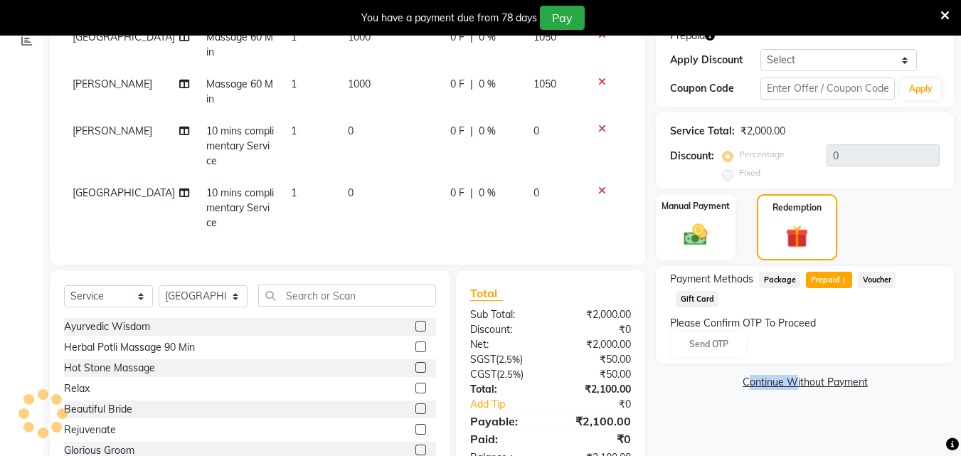
click at [696, 342] on div "Please Confirm OTP To Proceed Send OTP" at bounding box center [805, 337] width 270 height 42
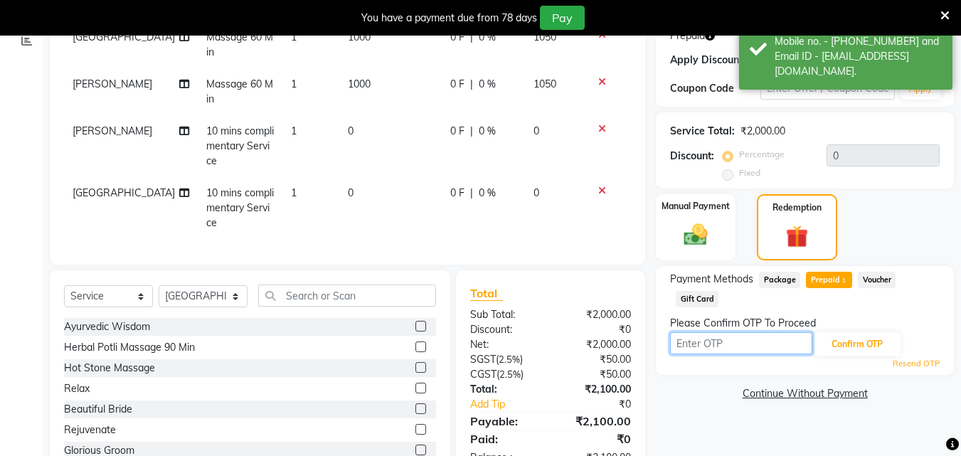
click at [696, 342] on input "text" at bounding box center [741, 343] width 142 height 22
type input "6827"
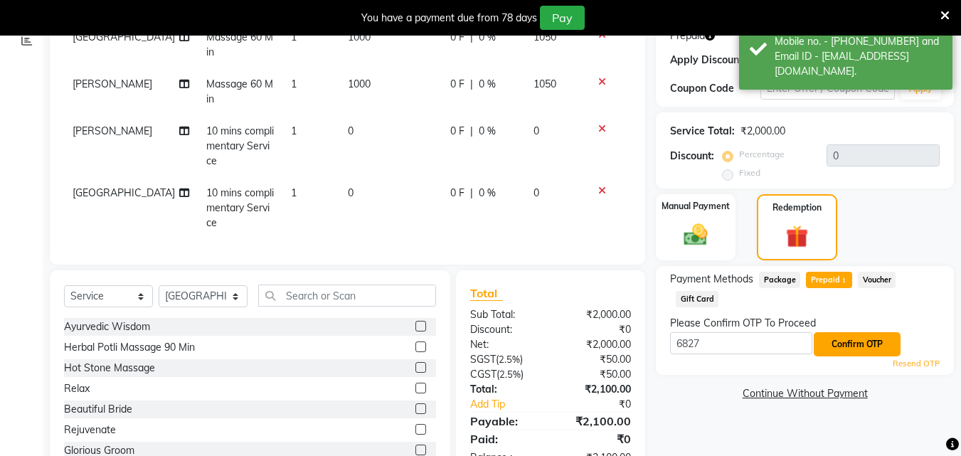
click at [840, 339] on button "Confirm OTP" at bounding box center [857, 344] width 87 height 24
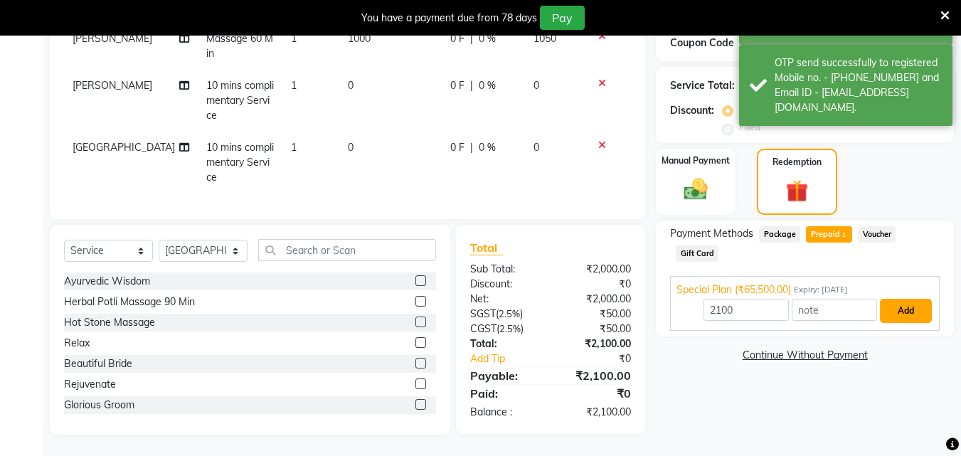
click at [906, 302] on button "Add" at bounding box center [906, 311] width 52 height 24
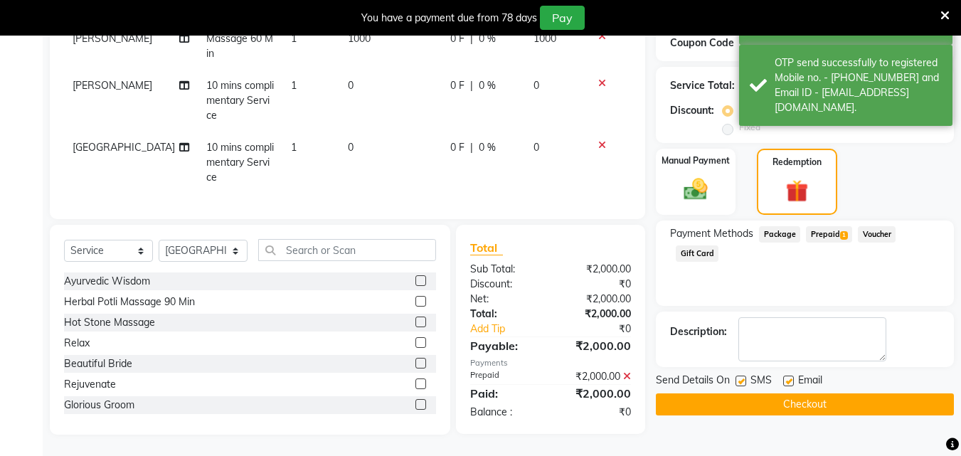
click at [743, 394] on button "Checkout" at bounding box center [805, 405] width 298 height 22
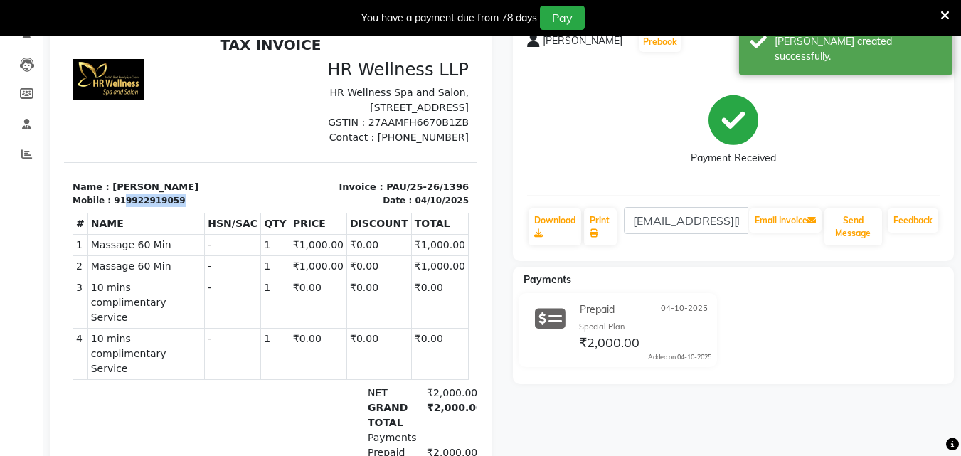
copy div "9922919059"
drag, startPoint x: 117, startPoint y: 228, endPoint x: 167, endPoint y: 233, distance: 50.1
click at [167, 207] on div "Mobile : 919922919059" at bounding box center [168, 200] width 190 height 13
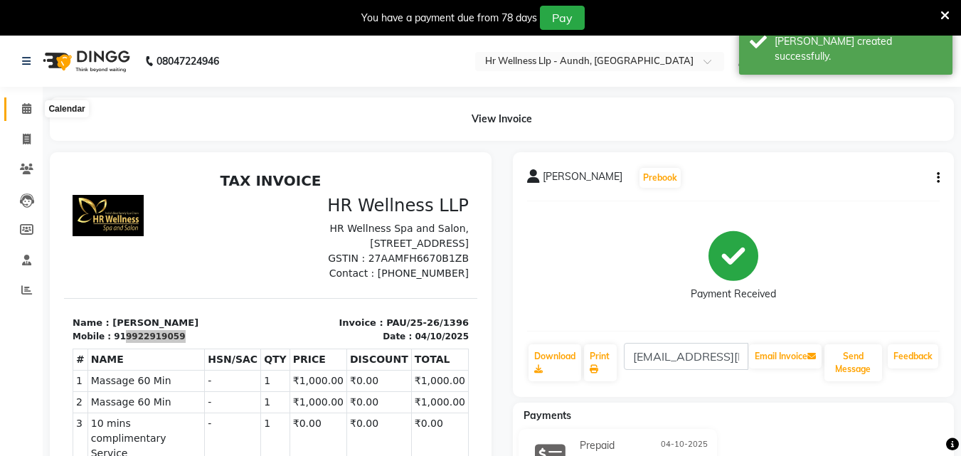
click at [28, 110] on icon at bounding box center [26, 108] width 9 height 11
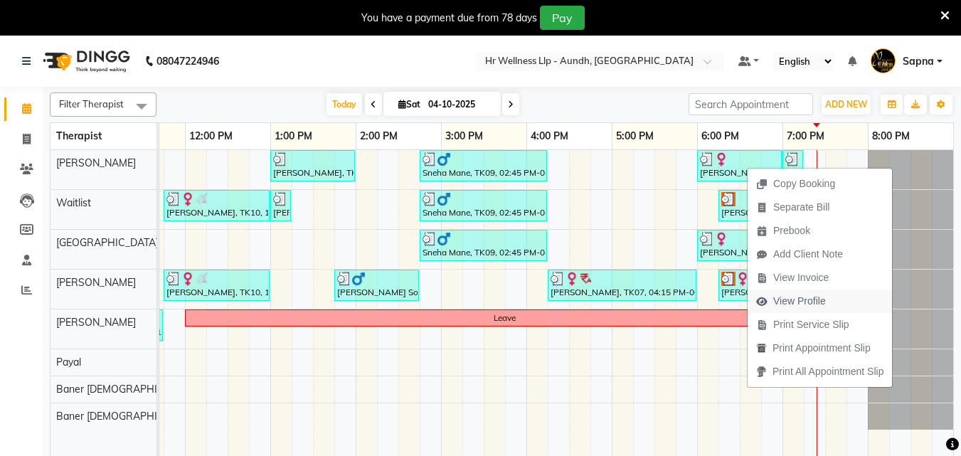
click at [801, 299] on span "View Profile" at bounding box center [800, 301] width 53 height 15
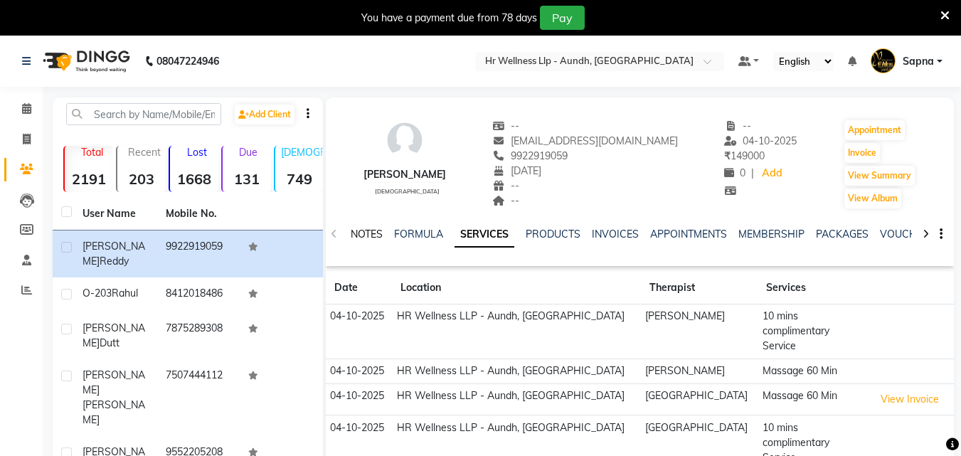
click at [371, 232] on link "NOTES" at bounding box center [367, 234] width 32 height 13
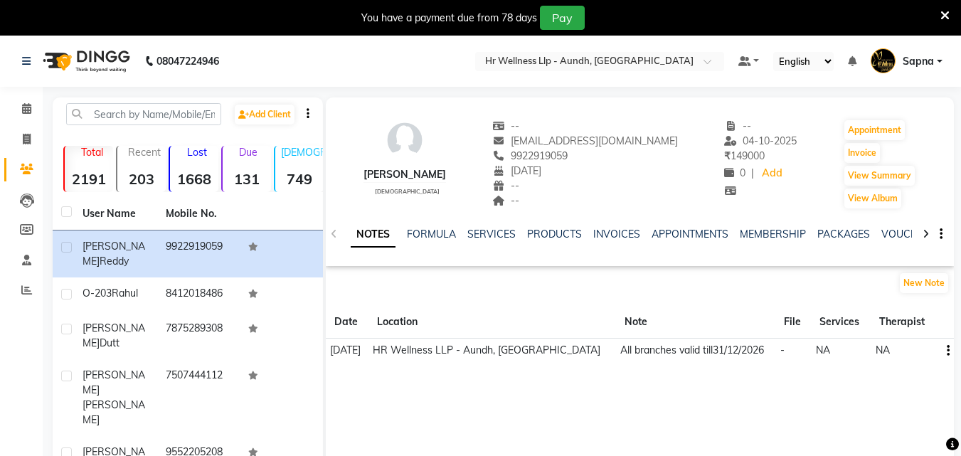
copy span "9922919059"
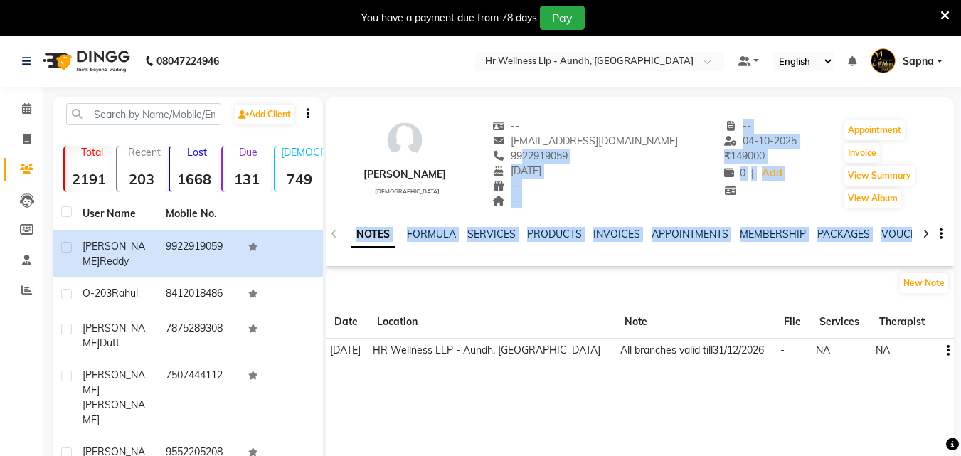
drag, startPoint x: 529, startPoint y: 154, endPoint x: 599, endPoint y: 380, distance: 237.0
click at [599, 380] on div "[PERSON_NAME] [DEMOGRAPHIC_DATA] -- [EMAIL_ADDRESS][DOMAIN_NAME] 9922919059 [DA…" at bounding box center [640, 310] width 628 height 427
click at [650, 201] on div "[PERSON_NAME] [DEMOGRAPHIC_DATA] -- [EMAIL_ADDRESS][DOMAIN_NAME] 9922919059 [DA…" at bounding box center [640, 157] width 628 height 105
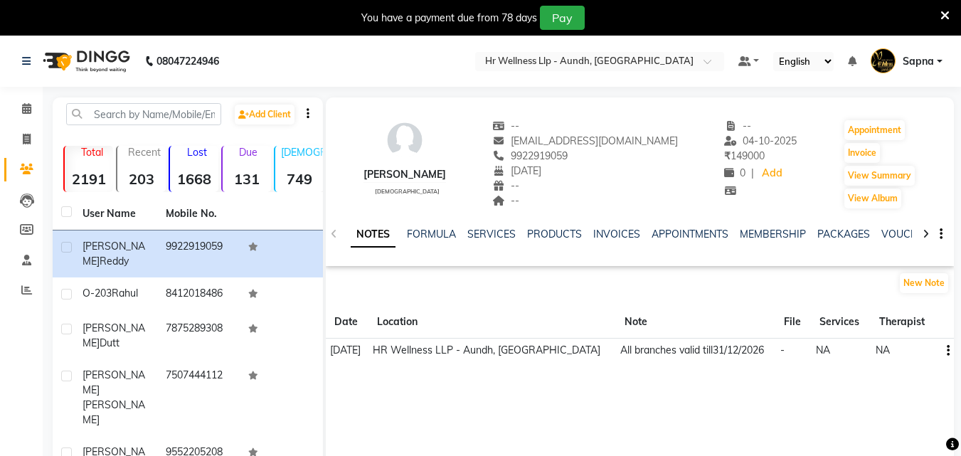
copy span "9922919059"
drag, startPoint x: 527, startPoint y: 157, endPoint x: 596, endPoint y: 152, distance: 68.5
click at [596, 152] on div "9922919059" at bounding box center [585, 156] width 186 height 15
click at [888, 236] on link "VOUCHERS" at bounding box center [910, 234] width 56 height 13
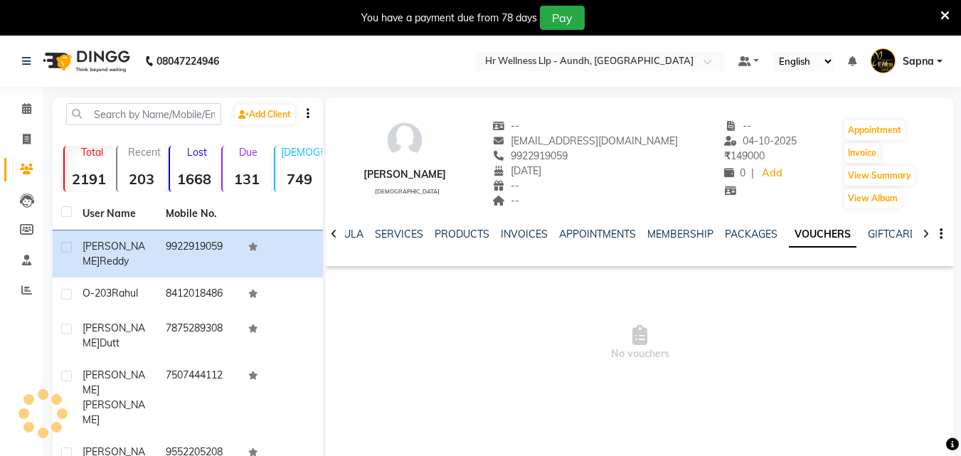
click at [821, 235] on link "VOUCHERS" at bounding box center [823, 235] width 68 height 26
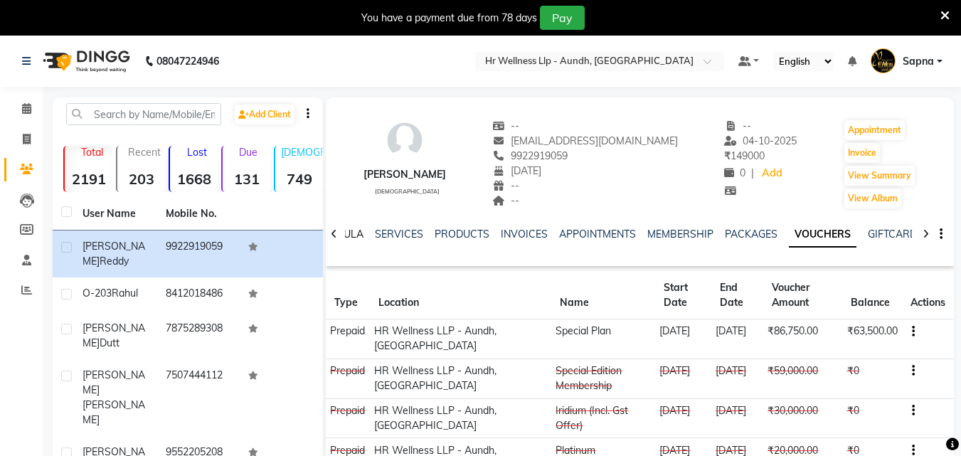
click at [353, 237] on link "FORMULA" at bounding box center [339, 234] width 49 height 13
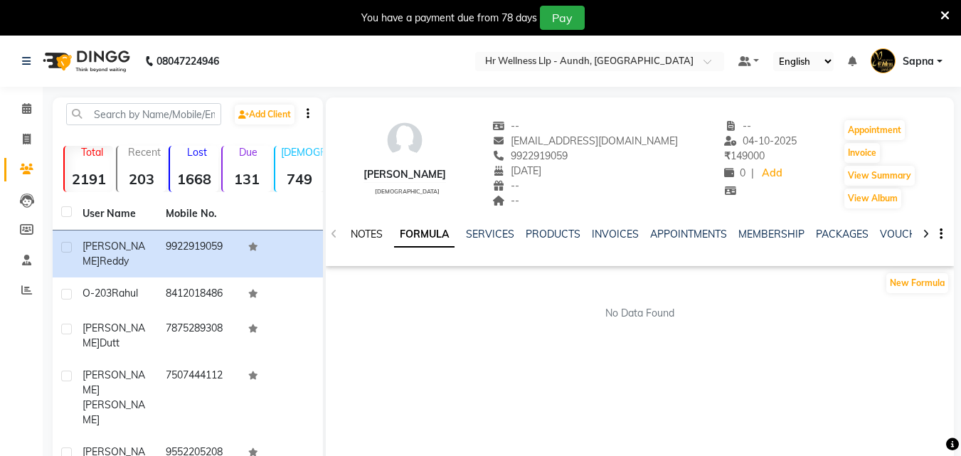
click at [361, 237] on link "NOTES" at bounding box center [367, 234] width 32 height 13
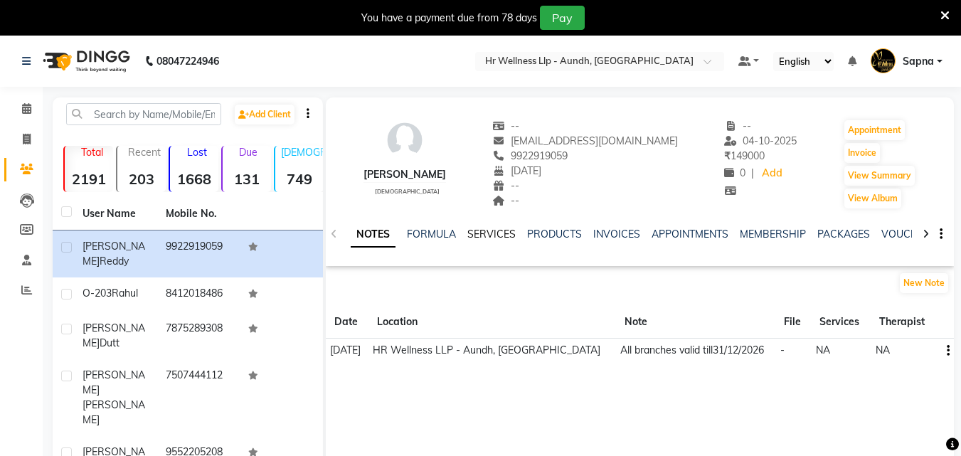
click at [495, 231] on link "SERVICES" at bounding box center [492, 234] width 48 height 13
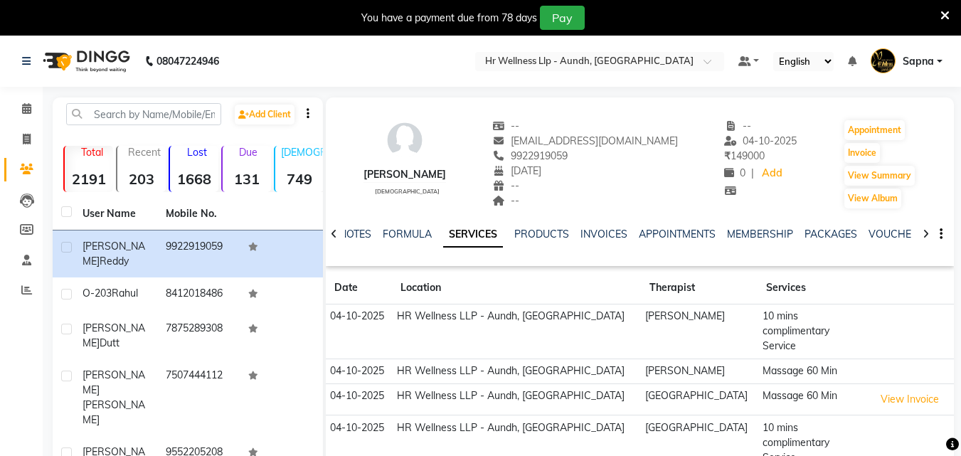
scroll to position [71, 0]
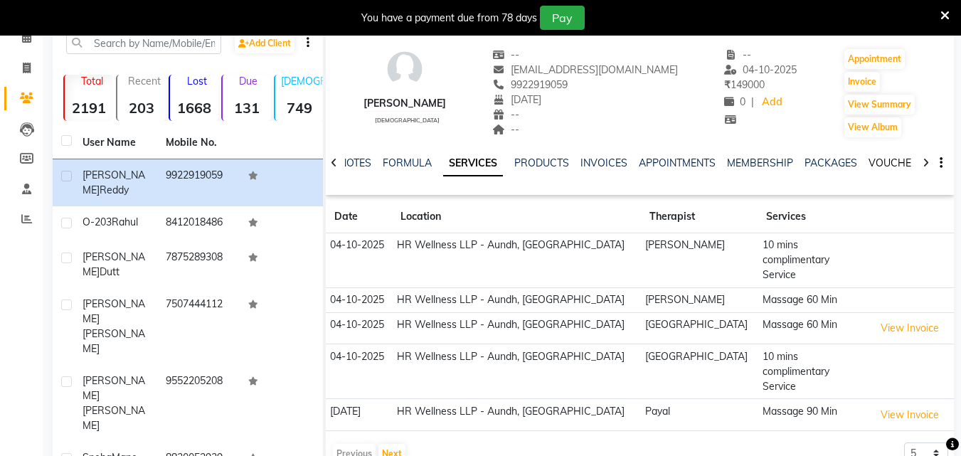
click at [880, 167] on link "VOUCHERS" at bounding box center [897, 163] width 56 height 13
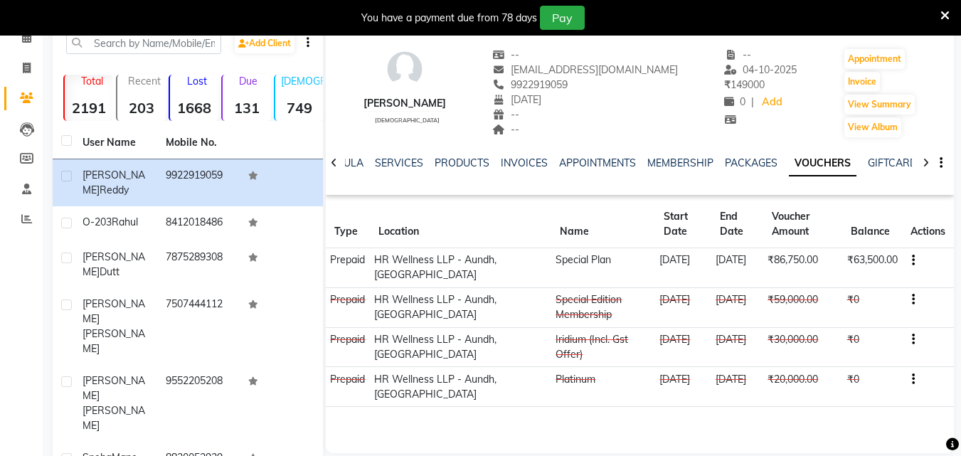
drag, startPoint x: 531, startPoint y: 85, endPoint x: 593, endPoint y: 88, distance: 62.0
click at [593, 88] on div "9922919059" at bounding box center [585, 85] width 186 height 15
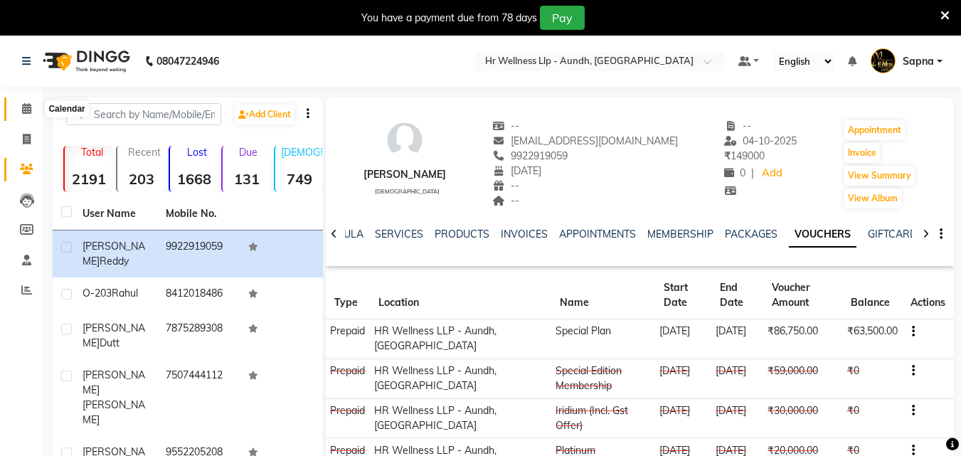
click at [23, 107] on icon at bounding box center [26, 108] width 9 height 11
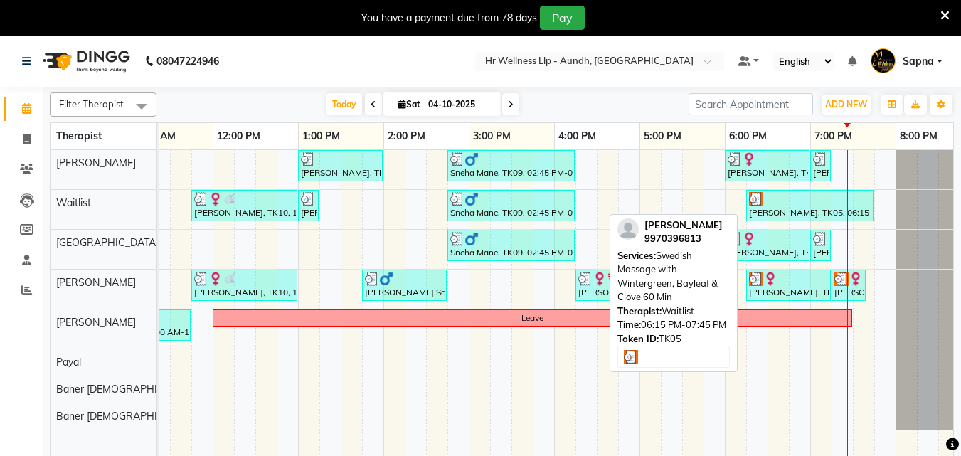
scroll to position [0, 288]
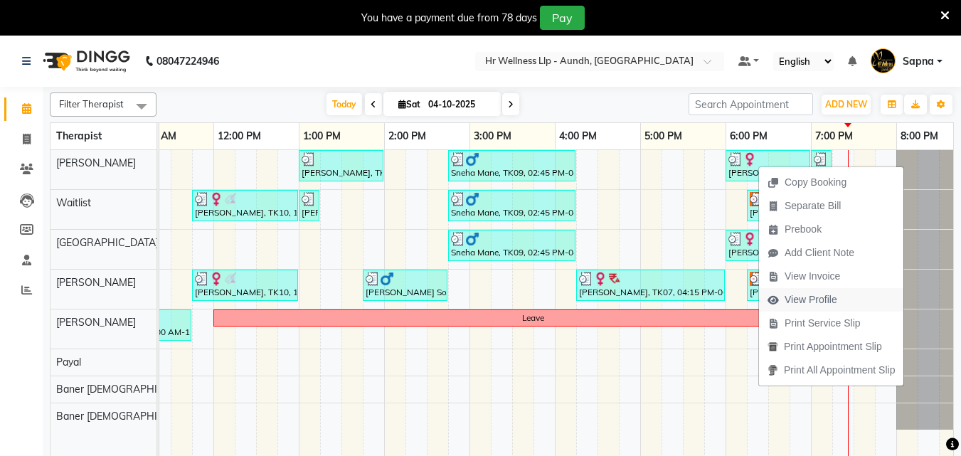
click at [816, 298] on span "View Profile" at bounding box center [811, 299] width 53 height 15
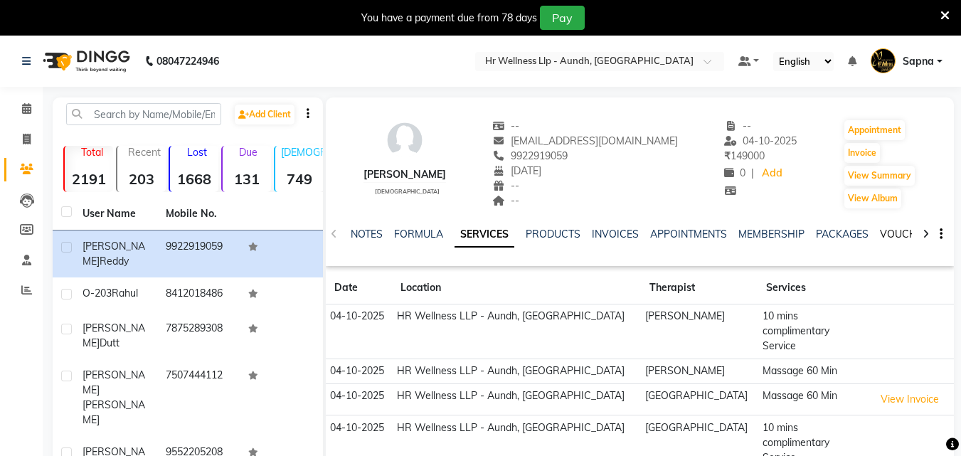
click at [894, 233] on link "VOUCHERS" at bounding box center [908, 234] width 56 height 13
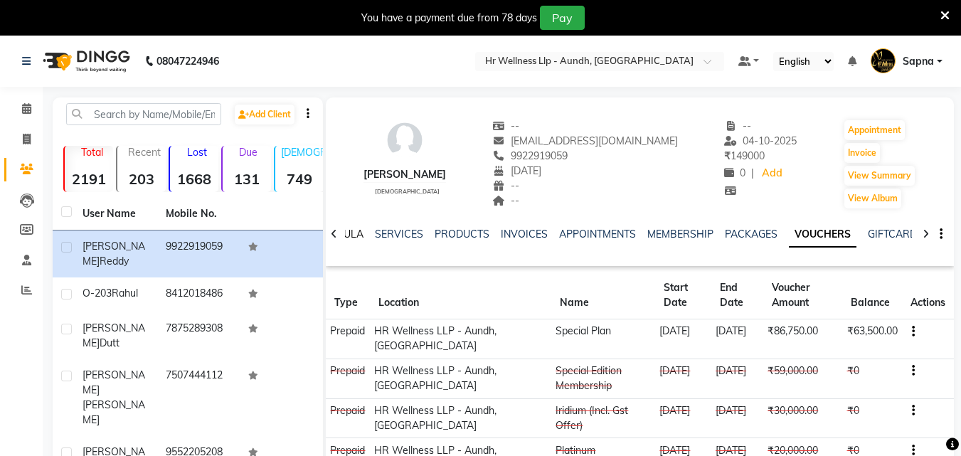
click at [354, 238] on link "FORMULA" at bounding box center [339, 234] width 49 height 13
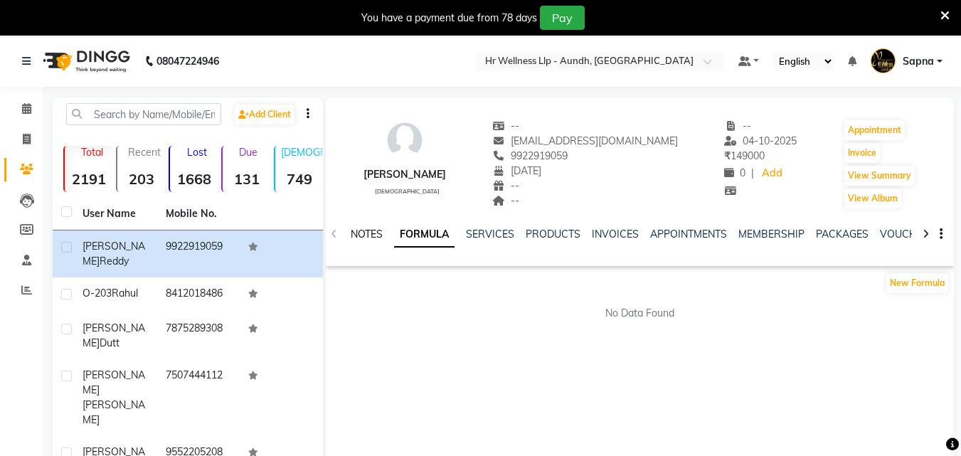
click at [364, 234] on link "NOTES" at bounding box center [367, 234] width 32 height 13
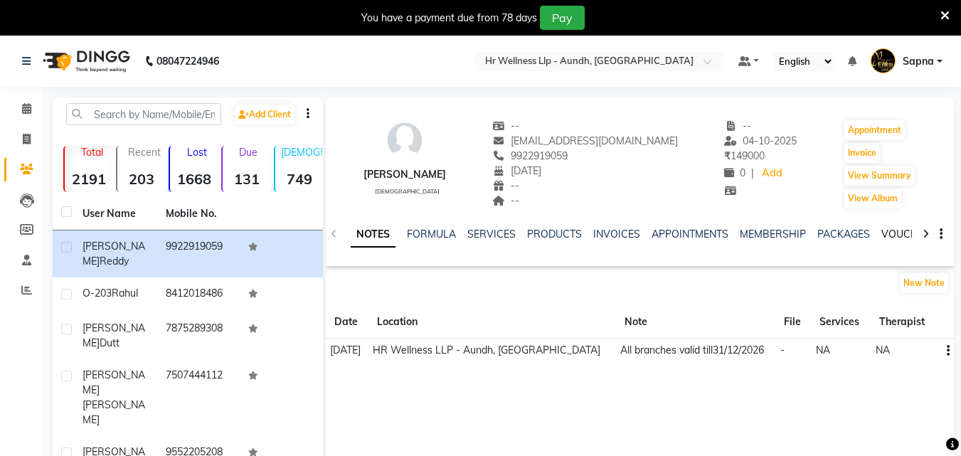
click at [886, 230] on link "VOUCHERS" at bounding box center [910, 234] width 56 height 13
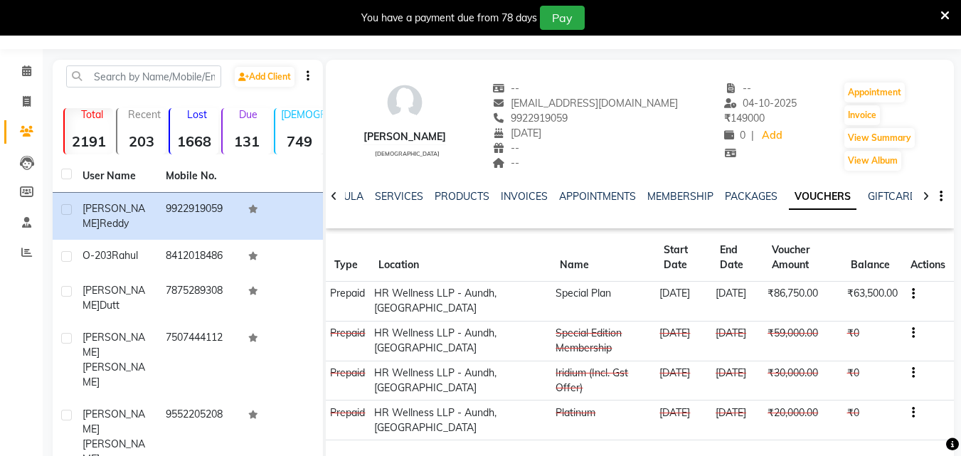
scroll to position [71, 0]
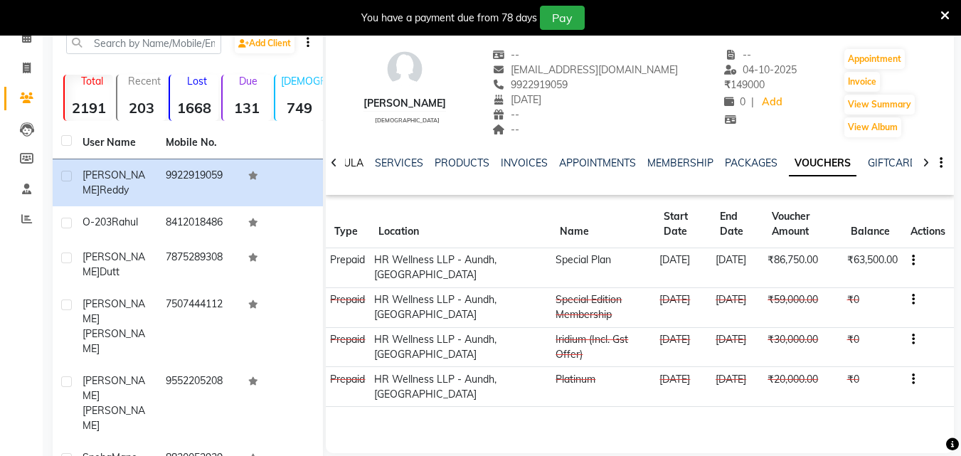
click at [357, 167] on link "FORMULA" at bounding box center [339, 163] width 49 height 13
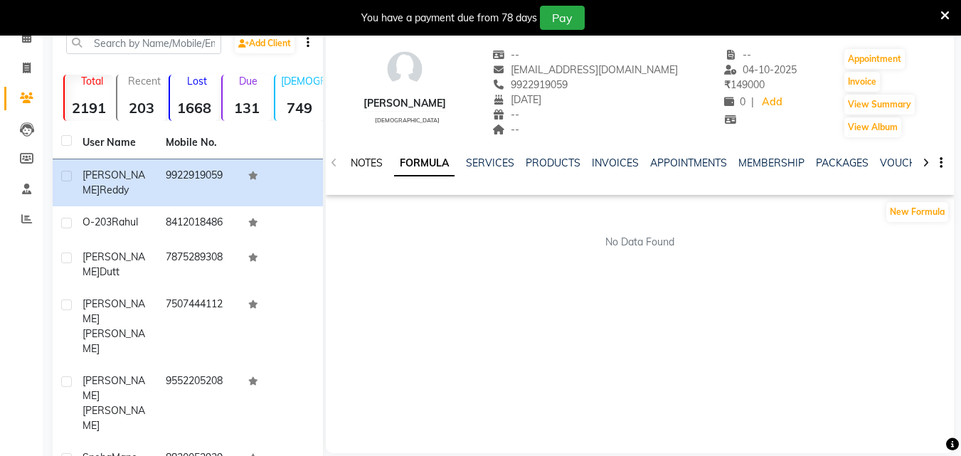
click at [374, 167] on link "NOTES" at bounding box center [367, 163] width 32 height 13
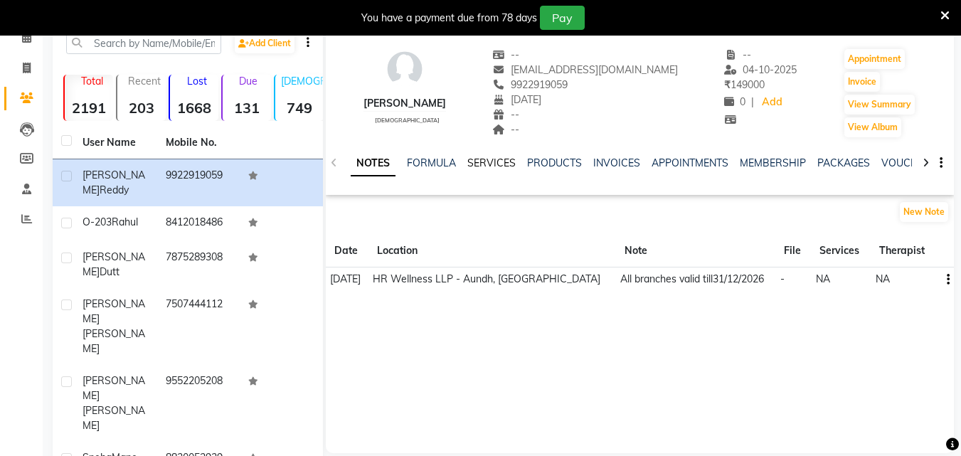
click at [485, 167] on link "SERVICES" at bounding box center [492, 163] width 48 height 13
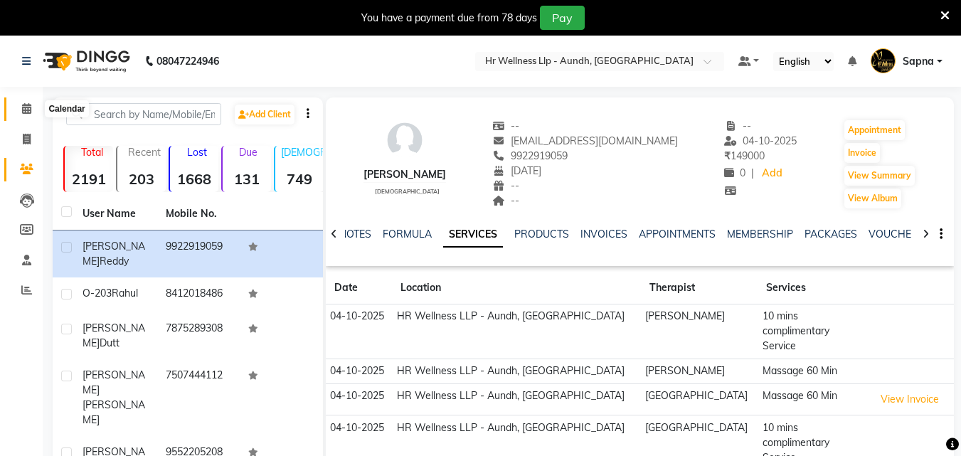
click at [31, 110] on icon at bounding box center [26, 108] width 9 height 11
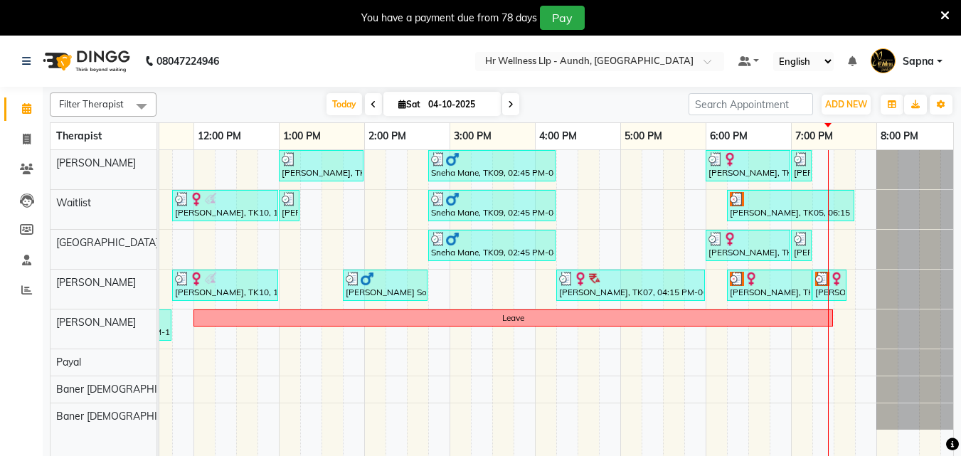
scroll to position [0, 307]
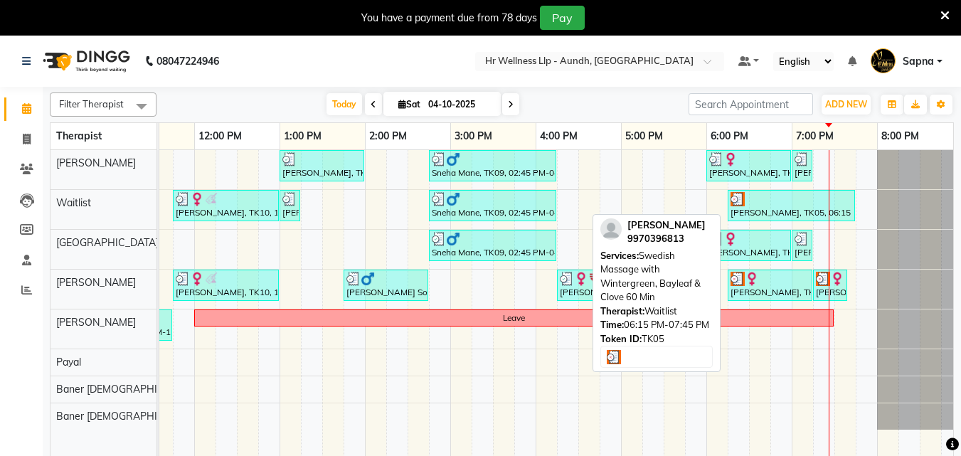
click at [752, 210] on div "[PERSON_NAME], TK05, 06:15 PM-07:45 PM, Swedish Massage with Wintergreen, Bayle…" at bounding box center [791, 205] width 125 height 27
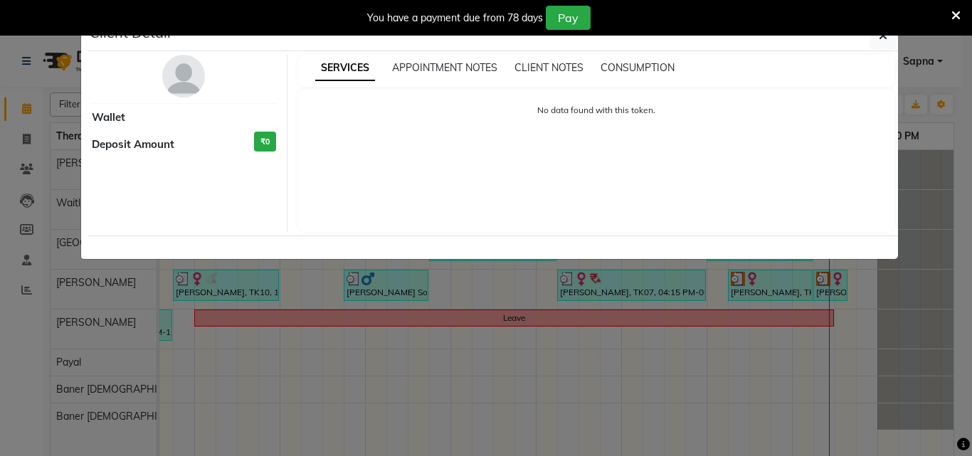
select select "3"
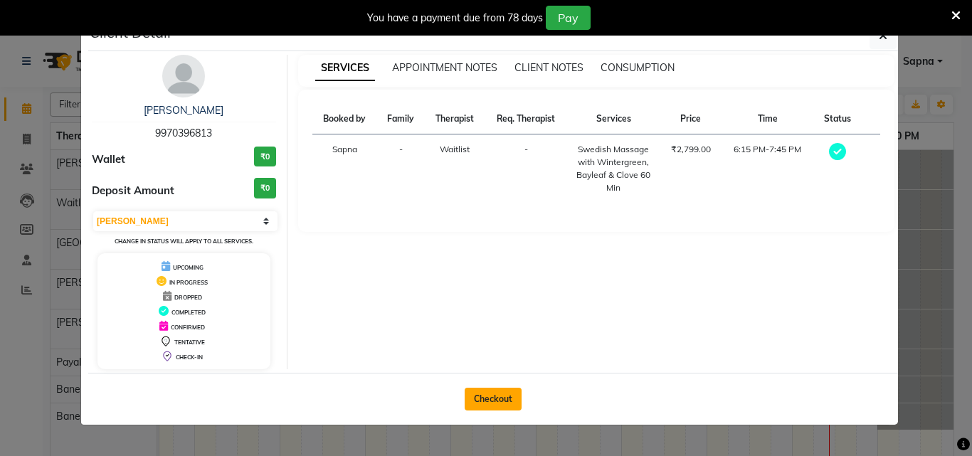
click at [483, 401] on button "Checkout" at bounding box center [493, 399] width 57 height 23
select select "service"
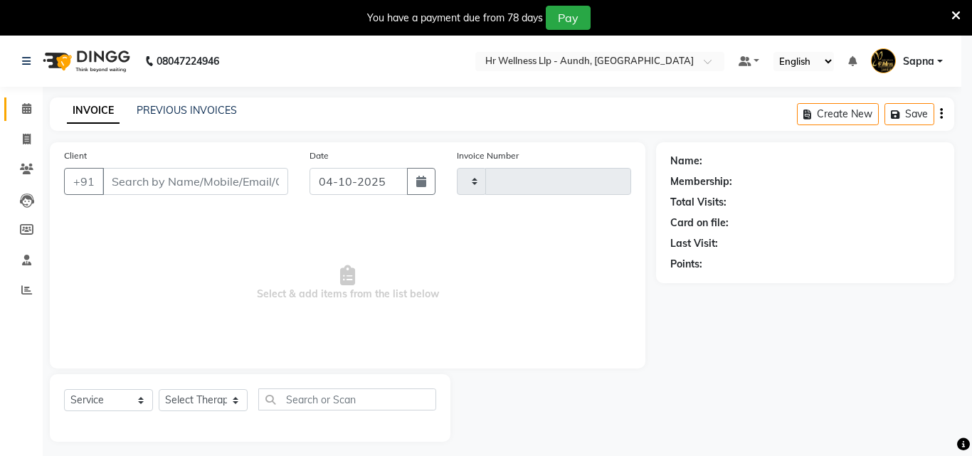
type input "1397"
select select "4288"
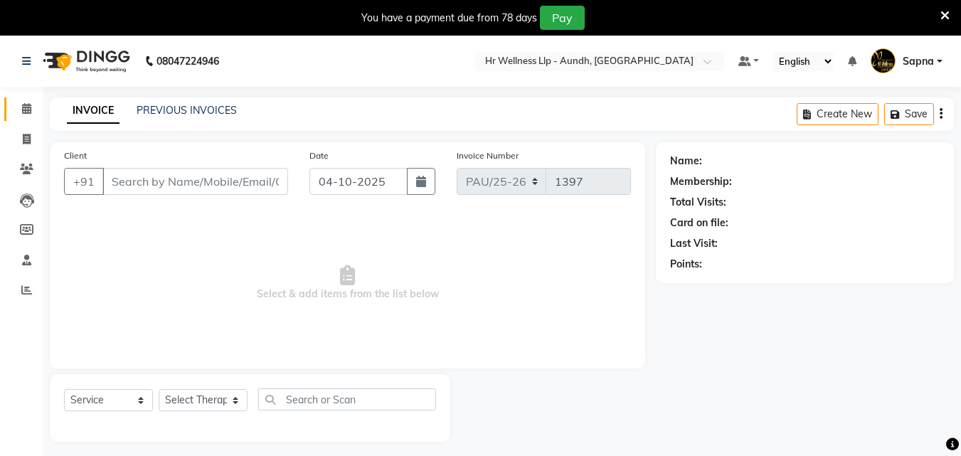
type input "9970396813"
select select "45452"
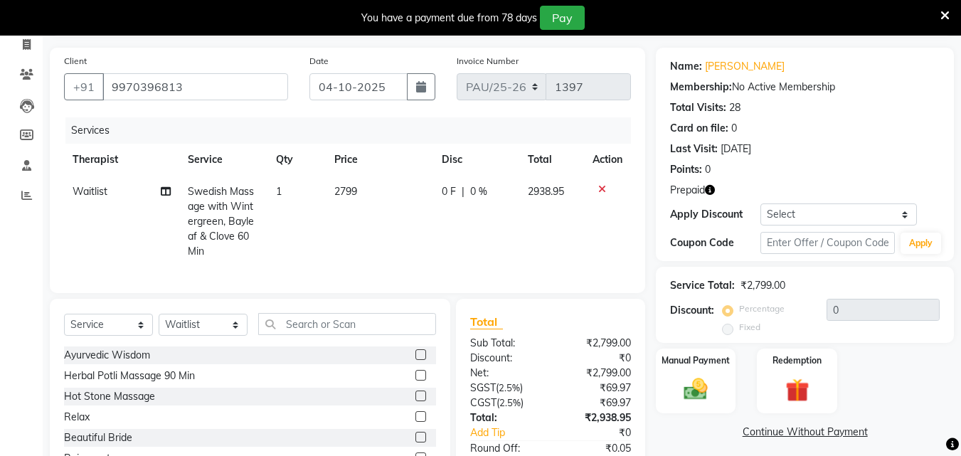
scroll to position [142, 0]
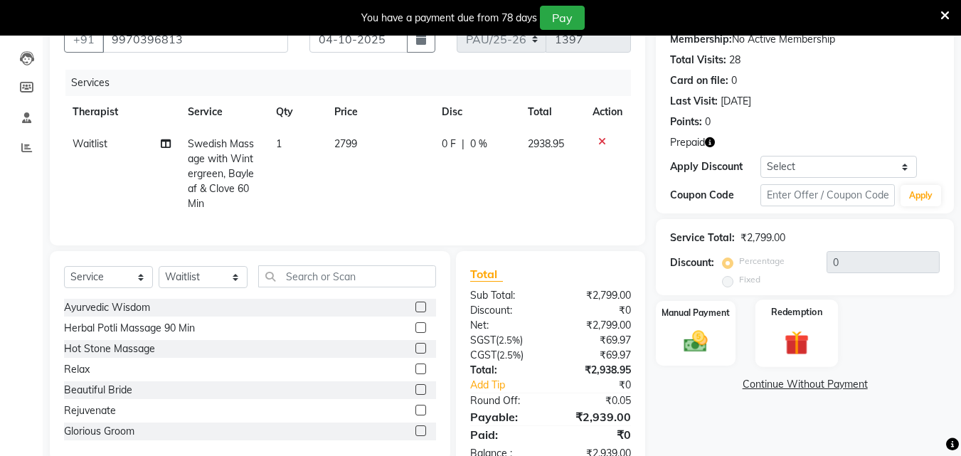
click at [799, 347] on img at bounding box center [797, 342] width 40 height 31
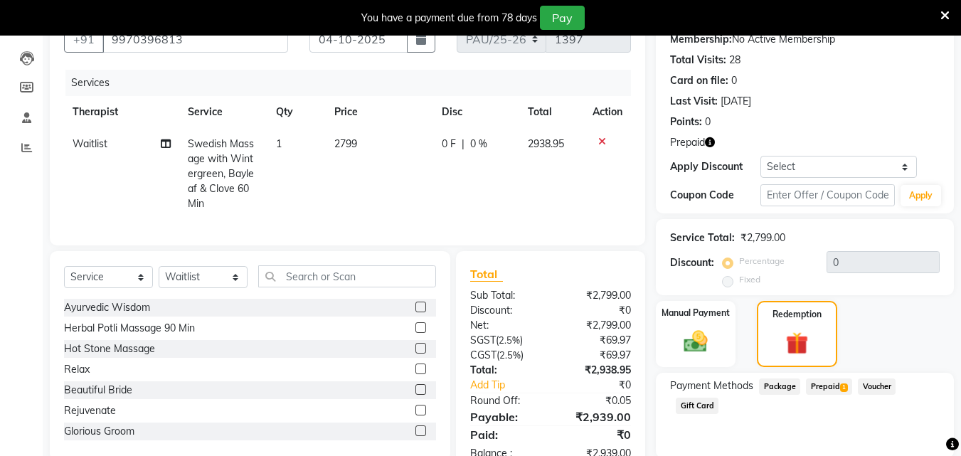
click at [829, 388] on span "Prepaid 1" at bounding box center [829, 387] width 46 height 16
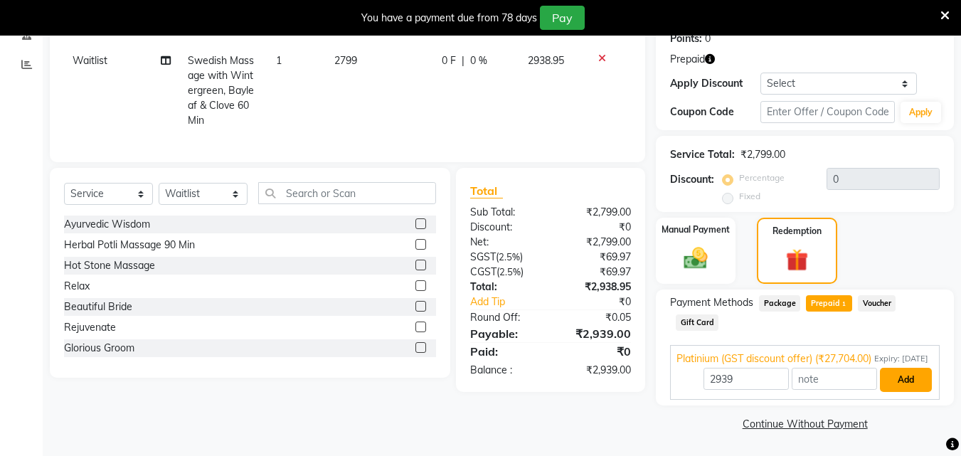
click at [905, 386] on button "Add" at bounding box center [906, 380] width 52 height 24
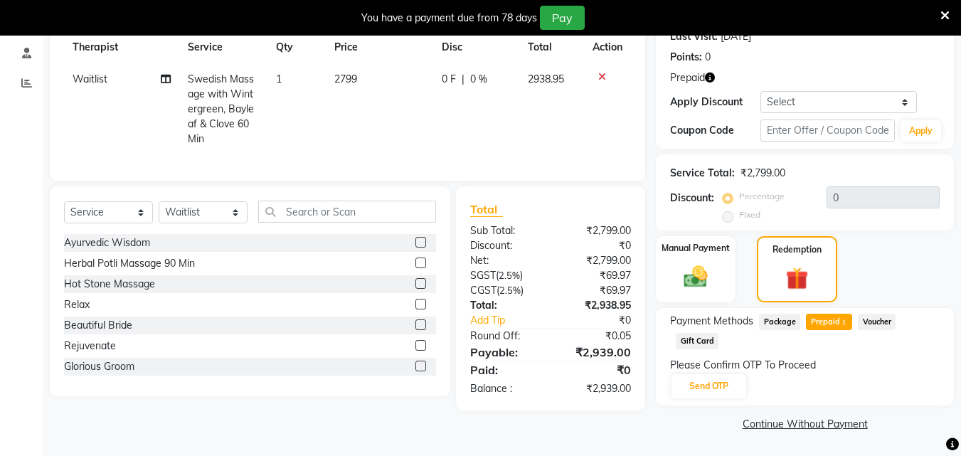
scroll to position [207, 0]
click at [705, 389] on button "Send OTP" at bounding box center [709, 386] width 75 height 24
click at [705, 389] on div "Please Confirm OTP To Proceed Send OTP" at bounding box center [805, 379] width 270 height 42
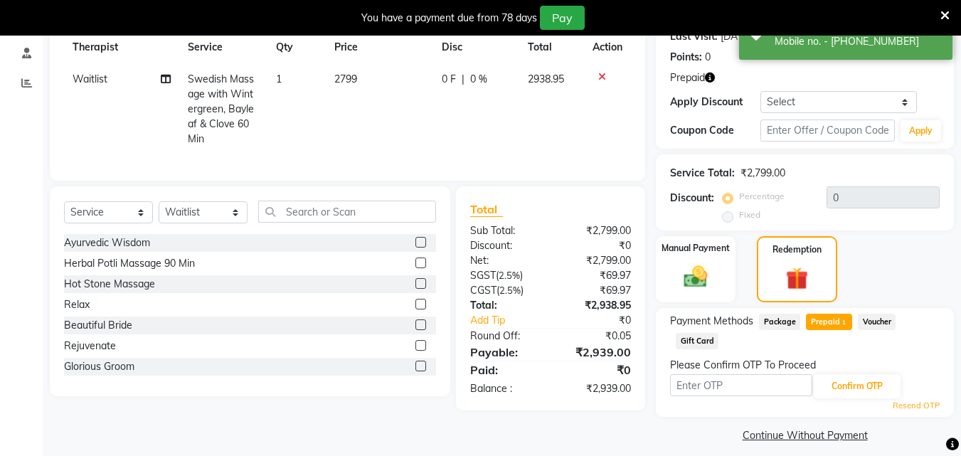
click at [705, 389] on input "text" at bounding box center [741, 385] width 142 height 22
click at [776, 133] on input "text" at bounding box center [828, 131] width 135 height 22
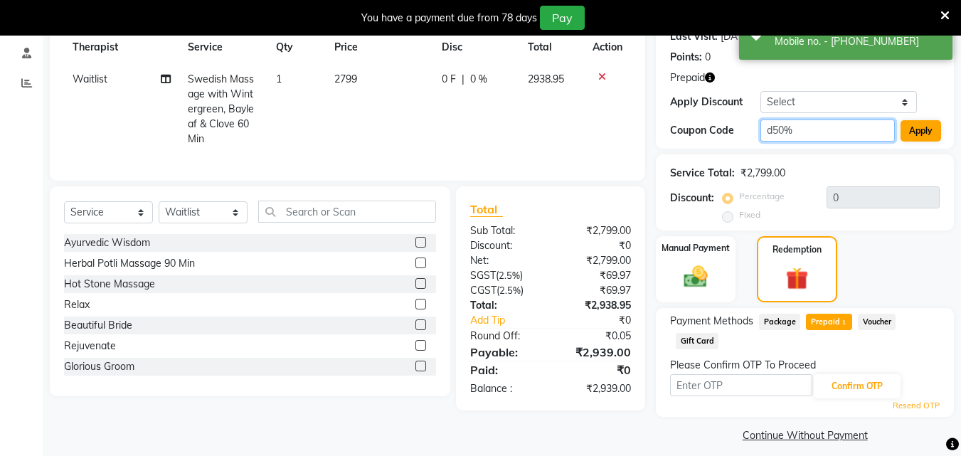
type input "d50%"
click at [934, 129] on button "Apply" at bounding box center [921, 130] width 41 height 21
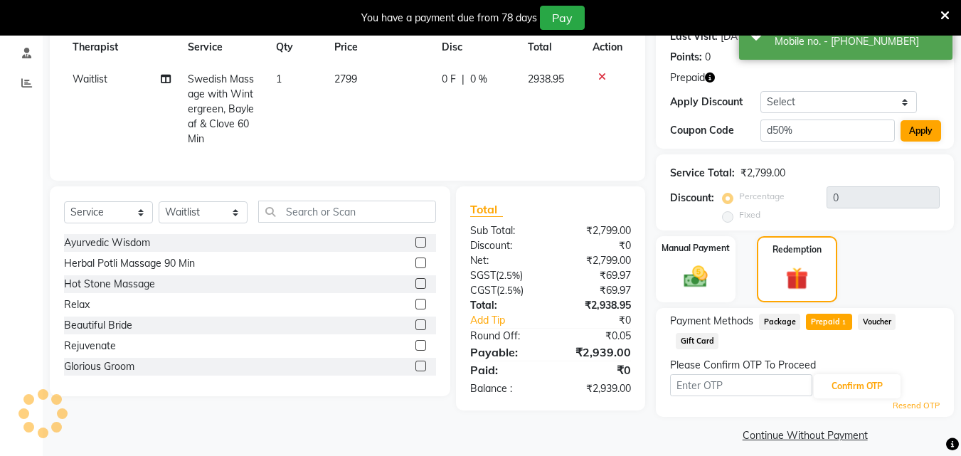
type input "50"
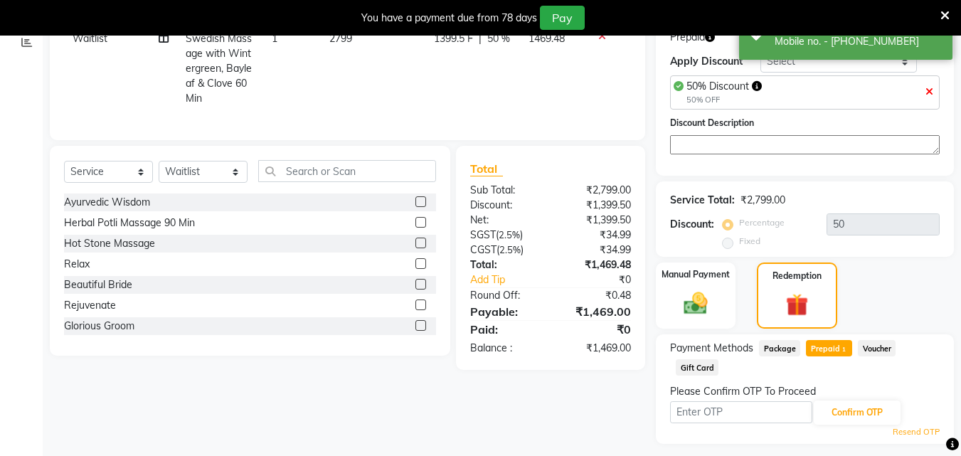
scroll to position [286, 0]
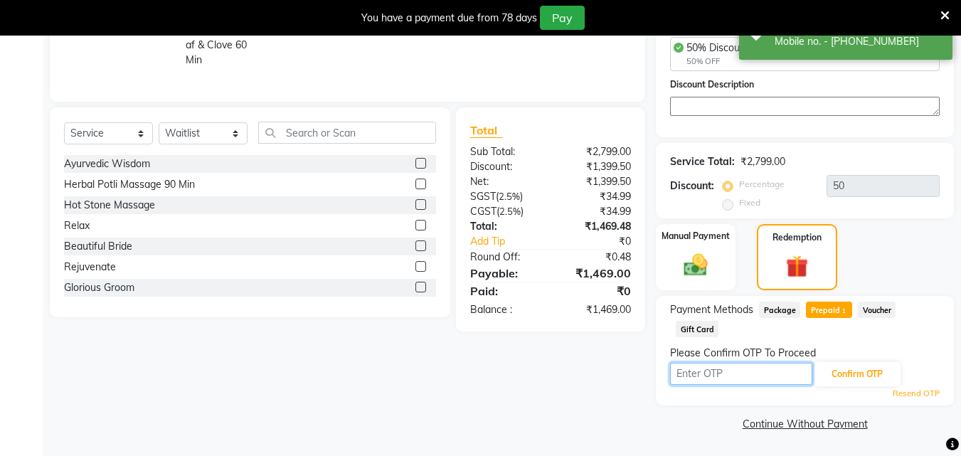
click at [695, 364] on input "text" at bounding box center [741, 374] width 142 height 22
type input "6827"
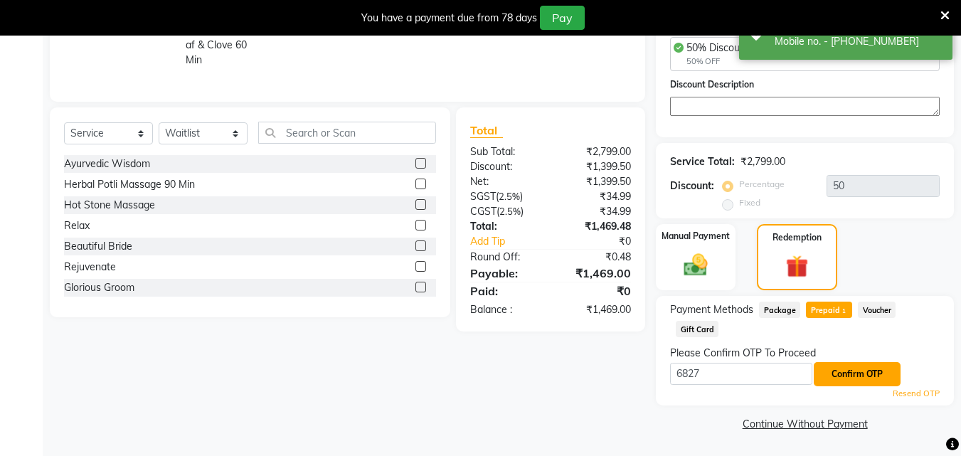
click at [846, 376] on button "Confirm OTP" at bounding box center [857, 374] width 87 height 24
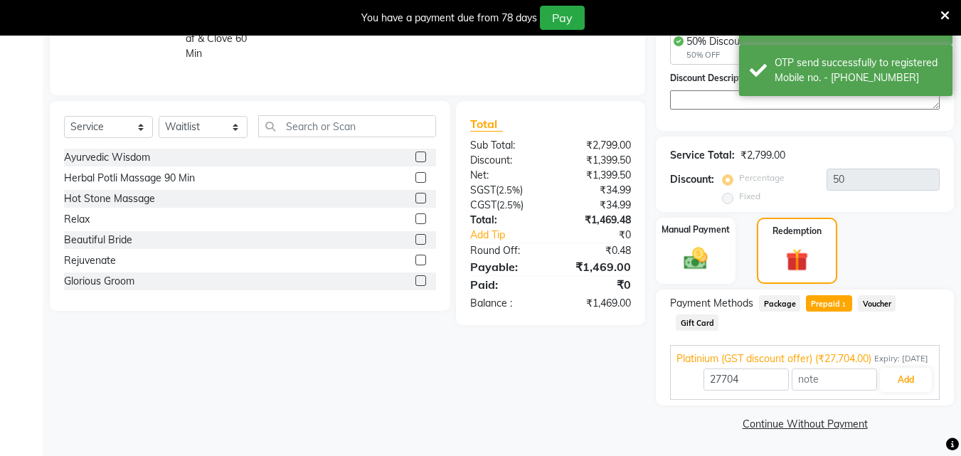
scroll to position [307, 0]
click at [885, 295] on span "Voucher" at bounding box center [877, 303] width 38 height 16
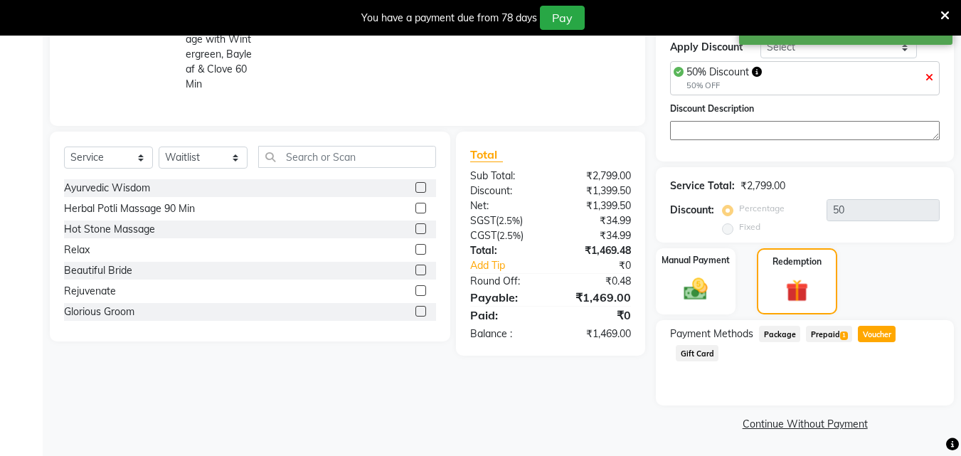
click at [828, 332] on span "Prepaid 1" at bounding box center [829, 334] width 46 height 16
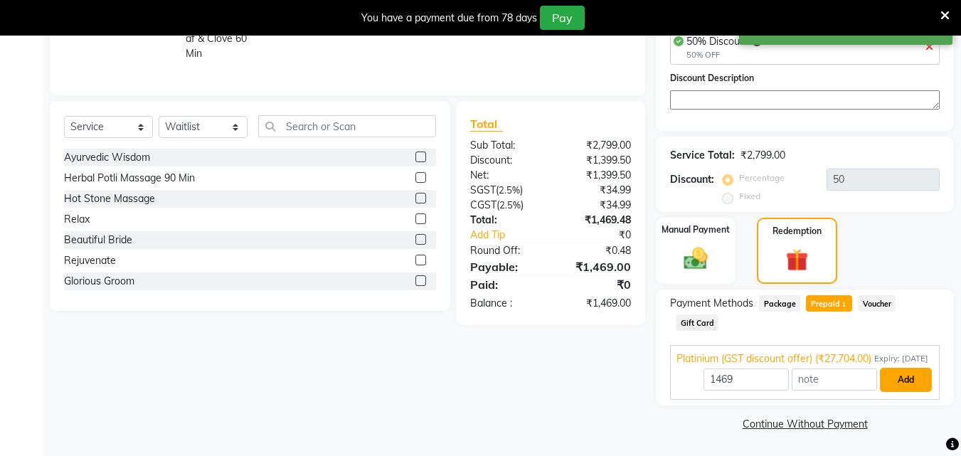
click at [907, 379] on button "Add" at bounding box center [906, 380] width 52 height 24
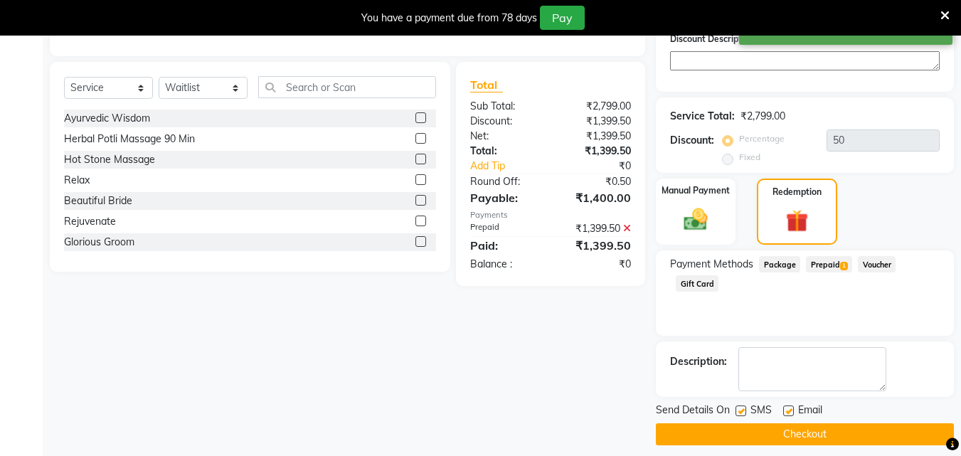
scroll to position [342, 0]
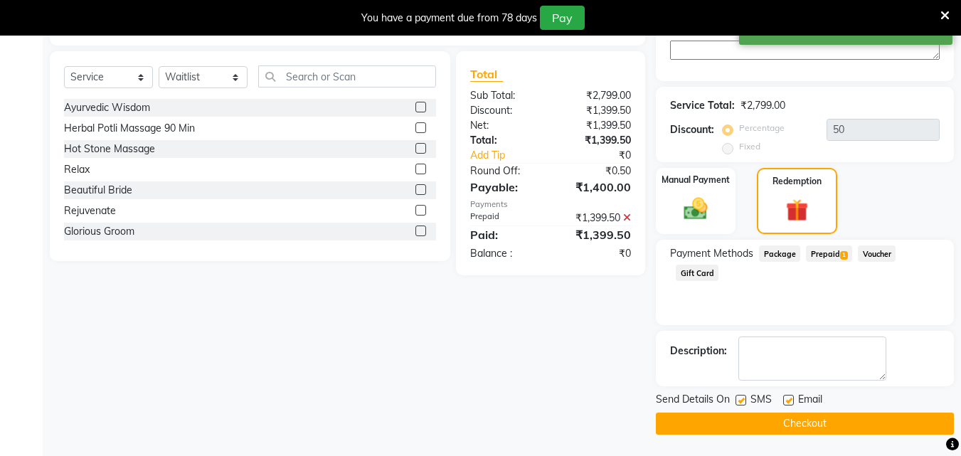
click at [742, 400] on label at bounding box center [741, 400] width 11 height 11
click at [742, 400] on input "checkbox" at bounding box center [740, 400] width 9 height 9
checkbox input "false"
click at [791, 402] on label at bounding box center [789, 400] width 11 height 11
click at [791, 402] on input "checkbox" at bounding box center [788, 400] width 9 height 9
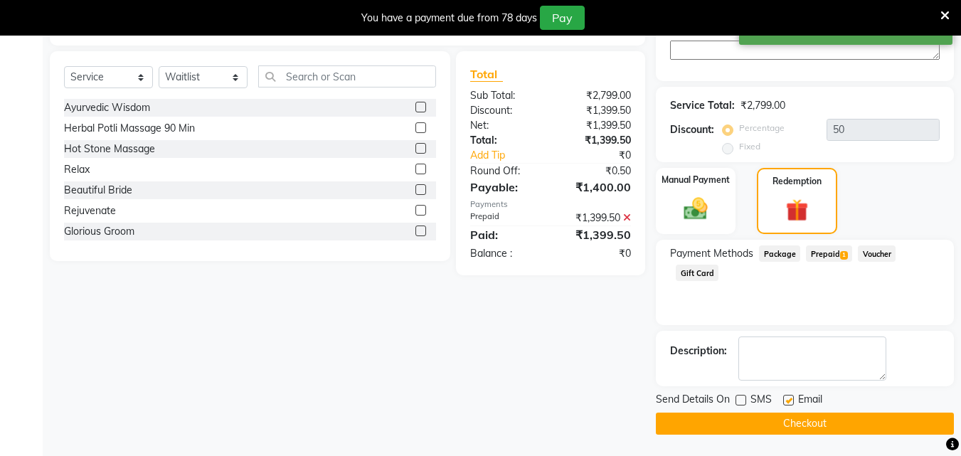
checkbox input "false"
click at [747, 426] on button "Checkout" at bounding box center [805, 424] width 298 height 22
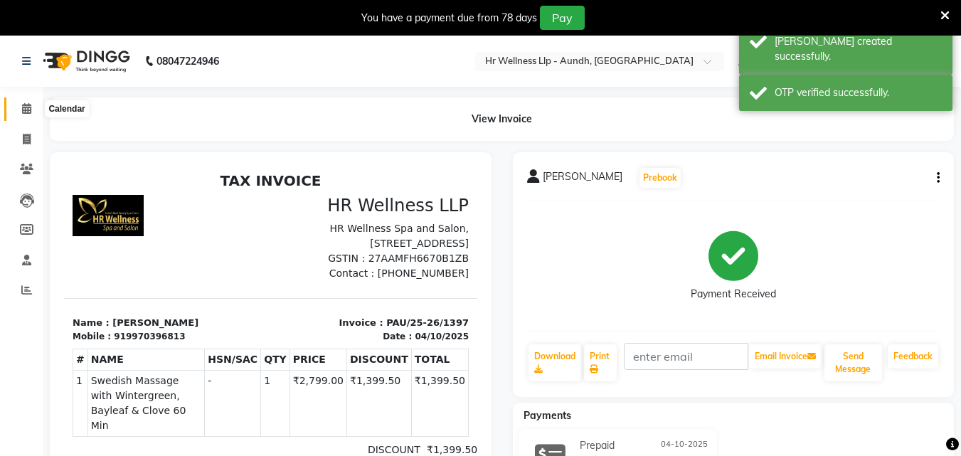
click at [26, 107] on icon at bounding box center [26, 108] width 9 height 11
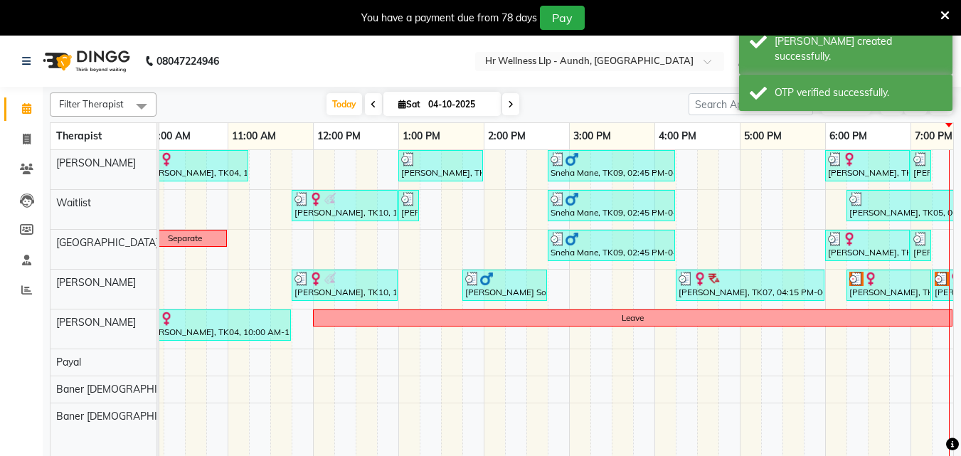
scroll to position [0, 316]
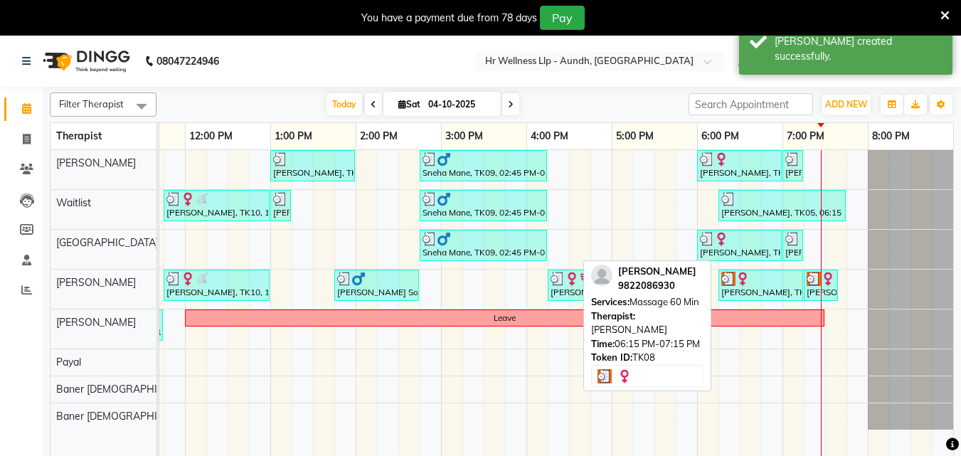
click at [759, 288] on div "[PERSON_NAME], TK08, 06:15 PM-07:15 PM, Massage 60 Min" at bounding box center [761, 285] width 82 height 27
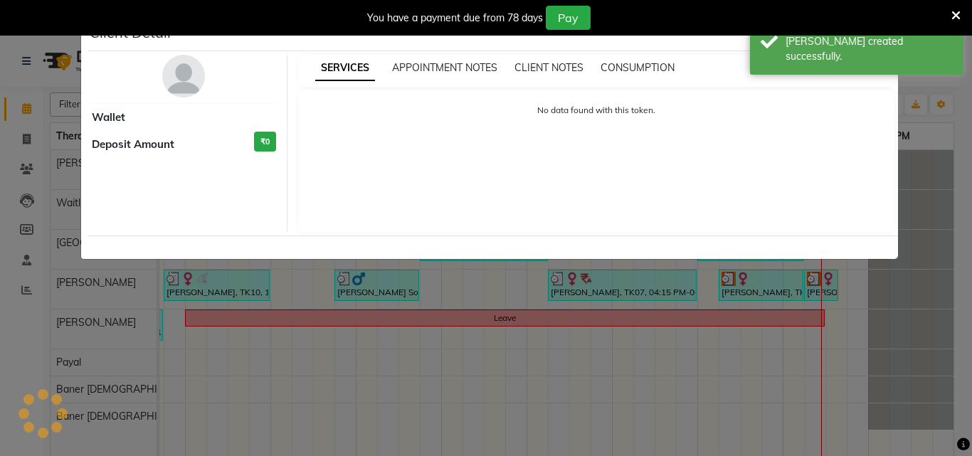
select select "3"
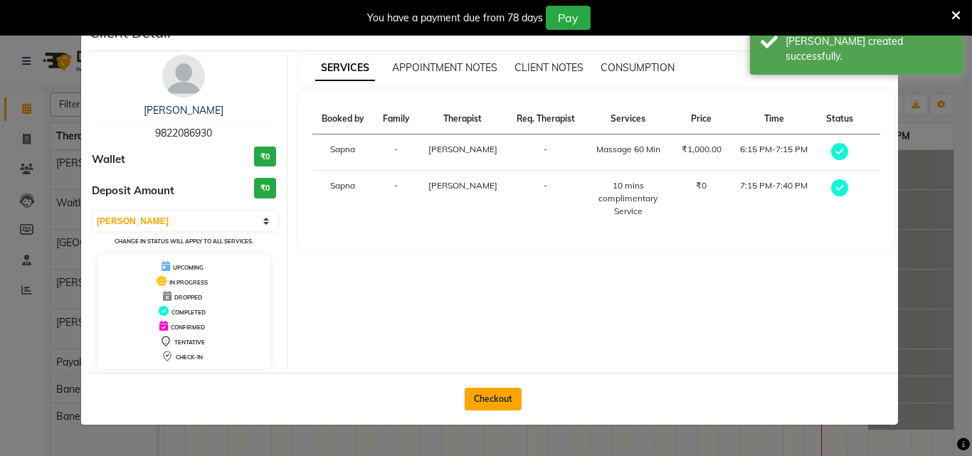
click at [471, 397] on button "Checkout" at bounding box center [493, 399] width 57 height 23
select select "service"
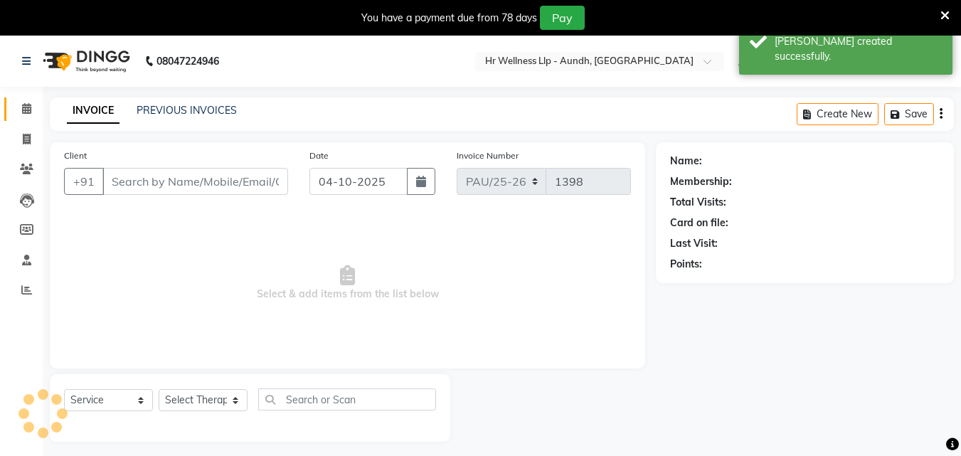
type input "9822086930"
select select "77663"
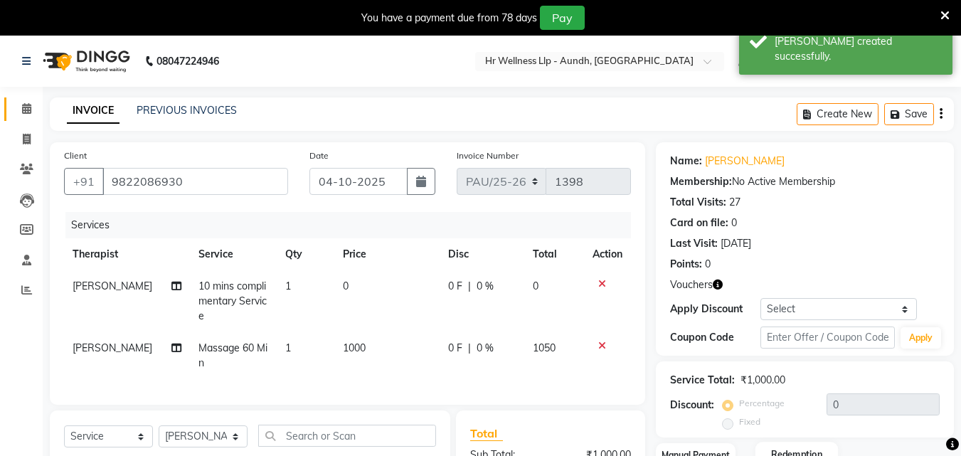
scroll to position [196, 0]
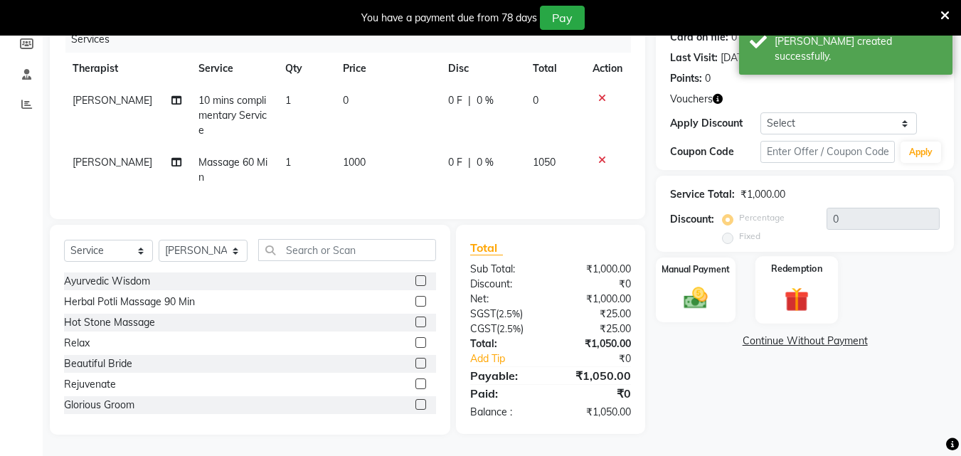
click at [788, 288] on img at bounding box center [797, 299] width 40 height 31
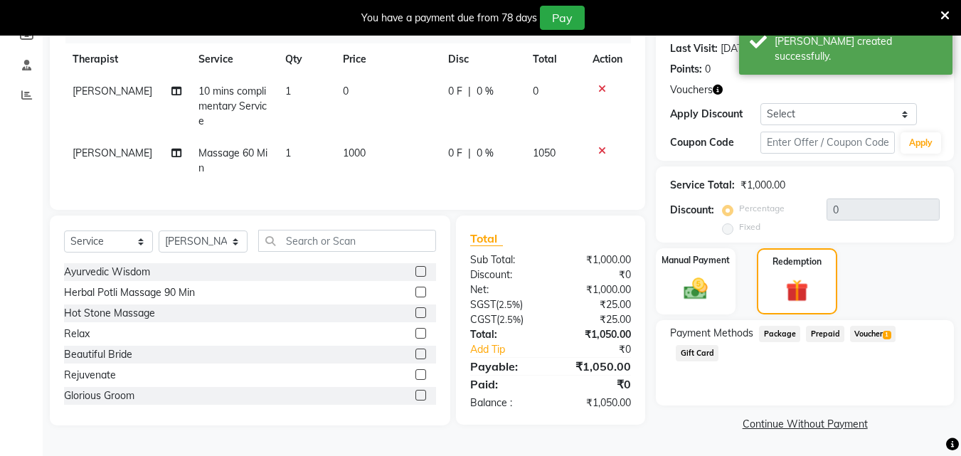
scroll to position [0, 0]
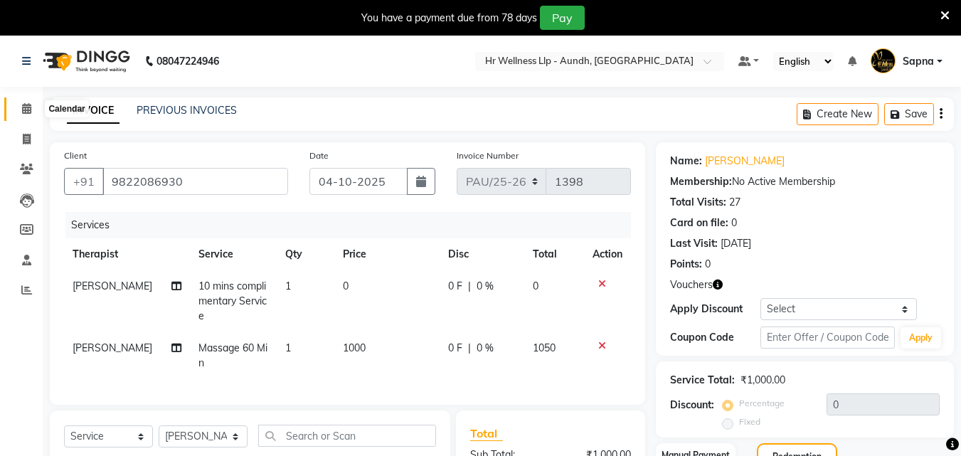
click at [30, 110] on icon at bounding box center [26, 108] width 9 height 11
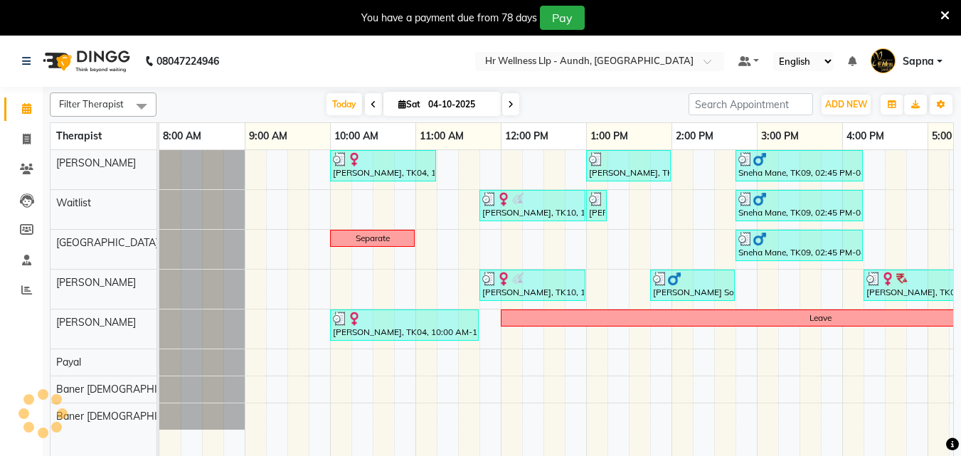
scroll to position [0, 316]
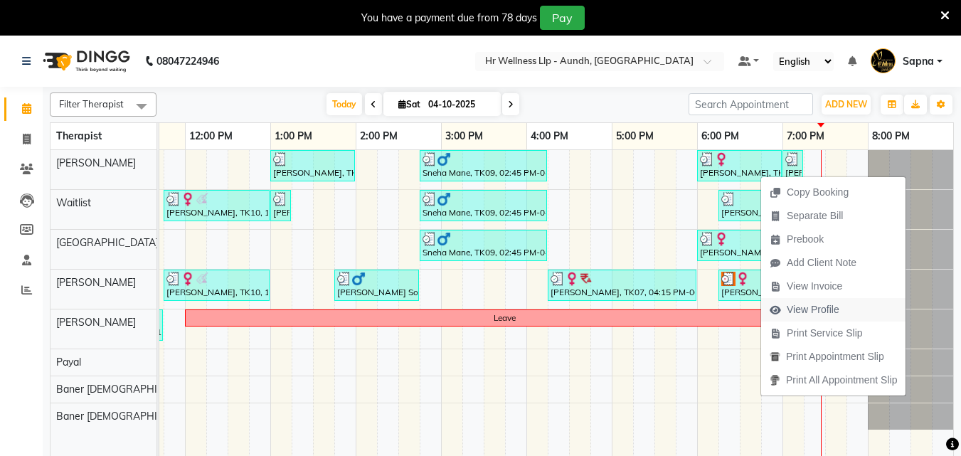
click at [818, 312] on span "View Profile" at bounding box center [813, 309] width 53 height 15
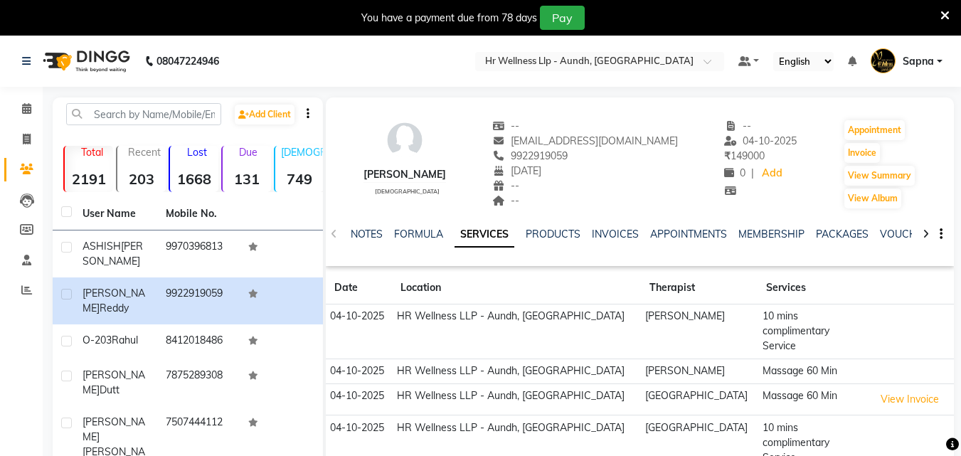
drag, startPoint x: 524, startPoint y: 153, endPoint x: 610, endPoint y: 154, distance: 86.1
click at [610, 154] on div "9922919059" at bounding box center [585, 156] width 186 height 15
click at [28, 117] on span at bounding box center [26, 109] width 25 height 16
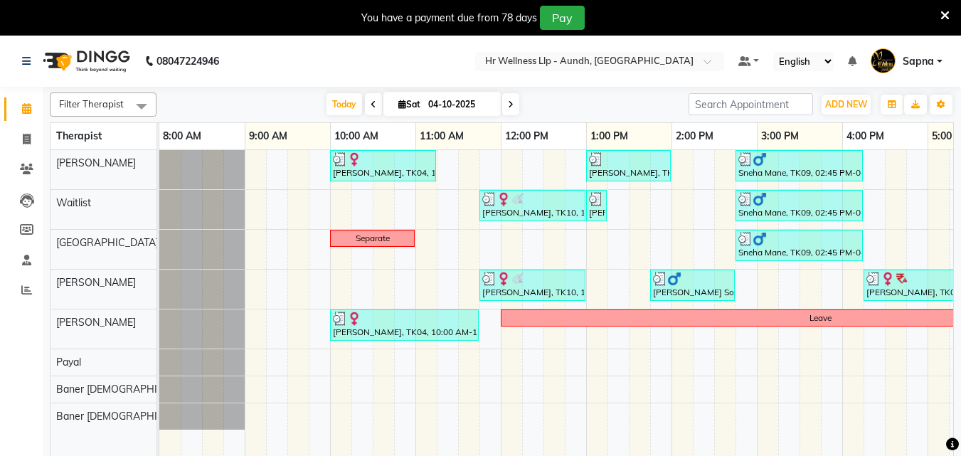
click at [399, 103] on icon at bounding box center [403, 104] width 8 height 9
select select "10"
select select "2025"
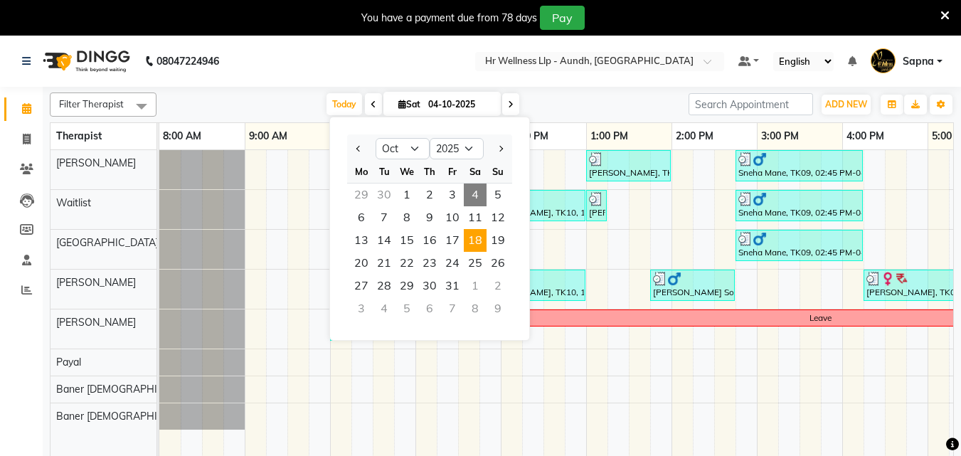
click at [476, 241] on span "18" at bounding box center [475, 240] width 23 height 23
type input "[DATE]"
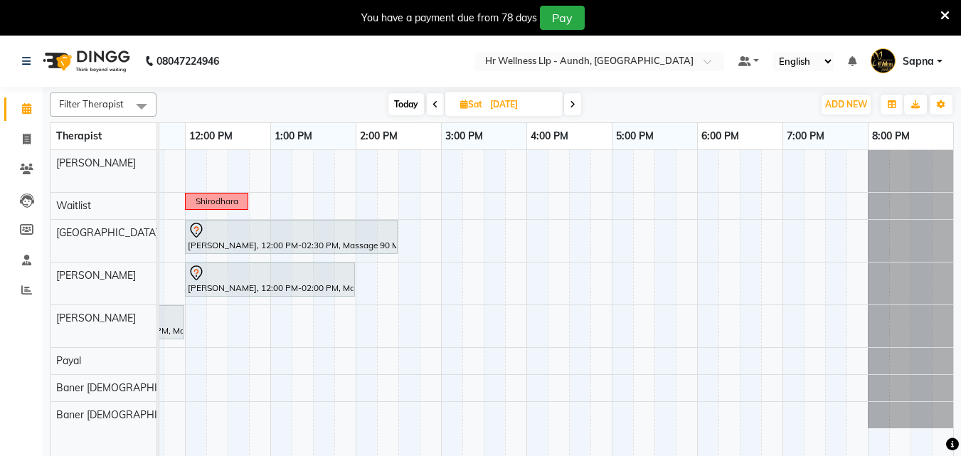
scroll to position [0, 307]
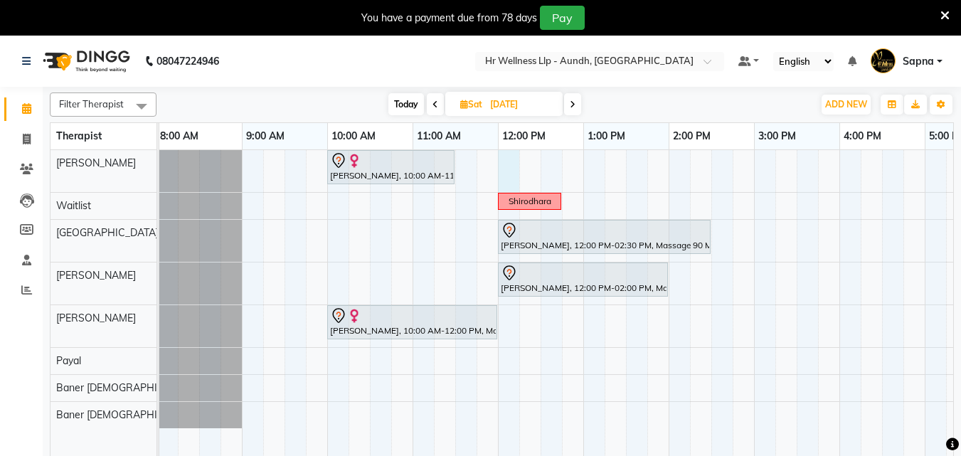
click at [509, 172] on div "[PERSON_NAME], 10:00 AM-11:30 AM, Massage 60 Min Shirodhara [PERSON_NAME], 12:0…" at bounding box center [712, 312] width 1110 height 324
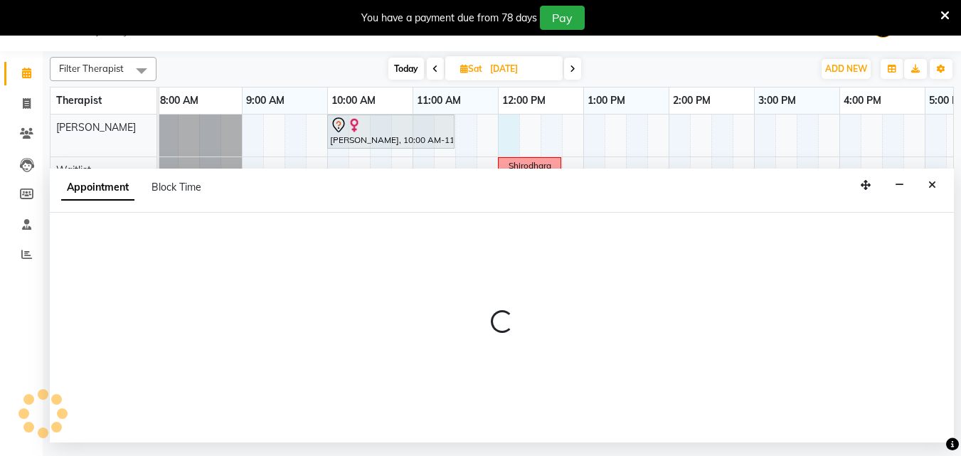
select select "77660"
select select "720"
select select "tentative"
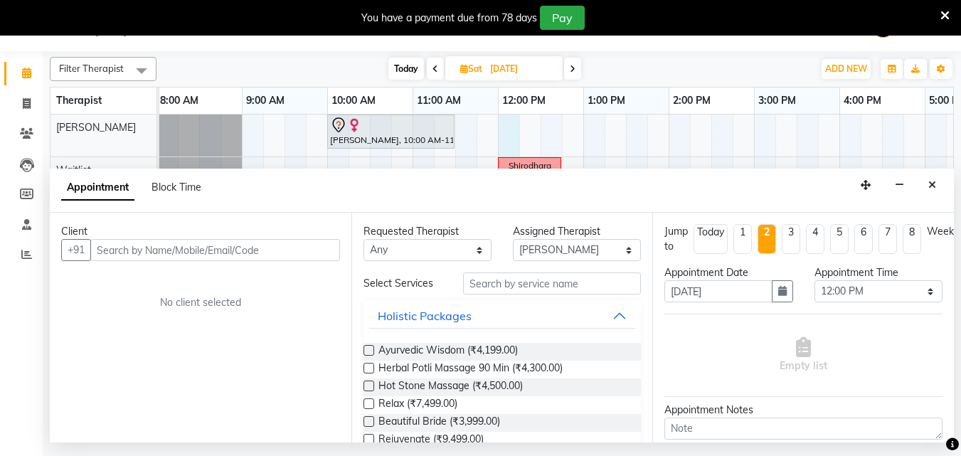
click at [137, 249] on input "text" at bounding box center [215, 250] width 250 height 22
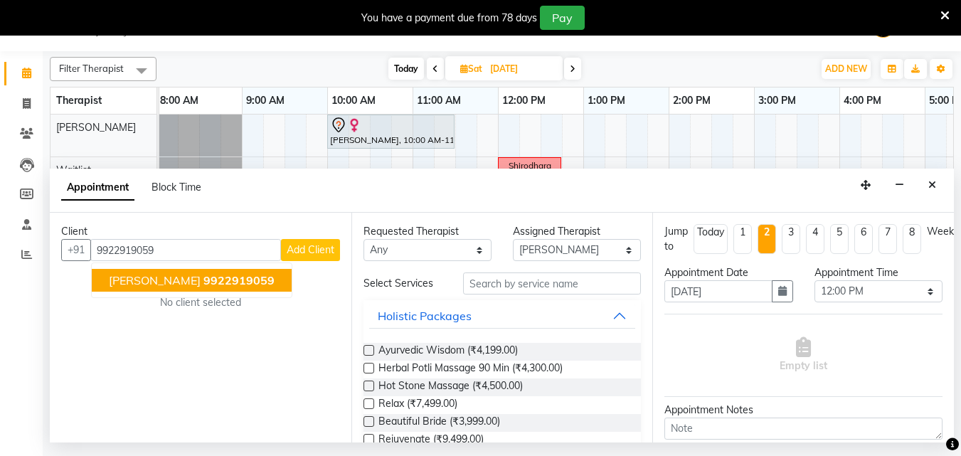
click at [171, 285] on span "[PERSON_NAME]" at bounding box center [155, 280] width 92 height 14
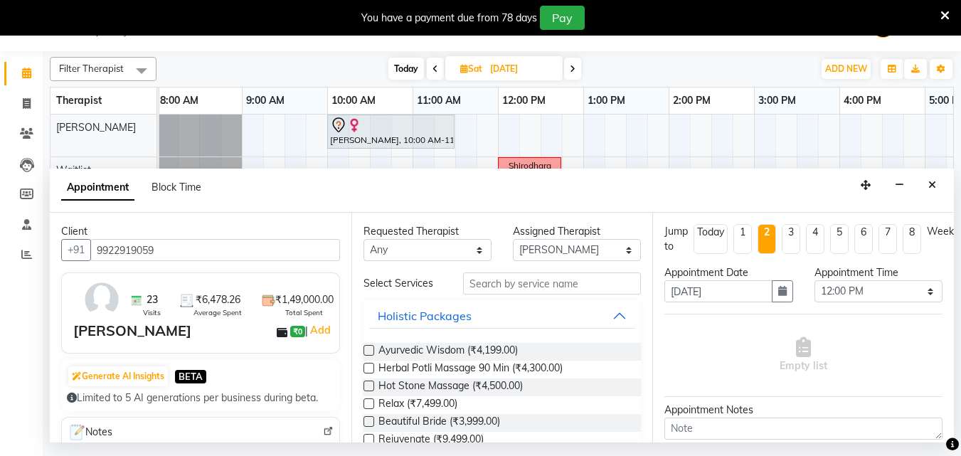
type input "9922919059"
click at [494, 283] on input "text" at bounding box center [552, 284] width 178 height 22
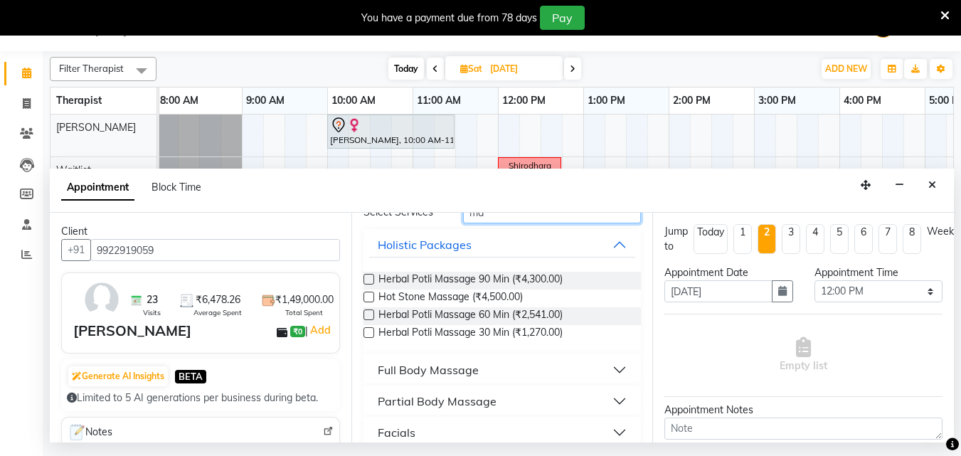
type input "ma"
click at [451, 377] on div "Full Body Massage" at bounding box center [428, 370] width 101 height 17
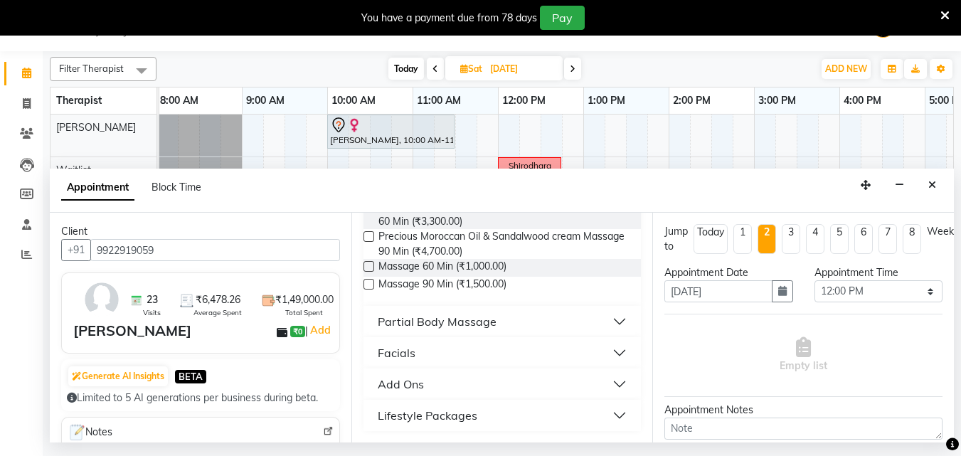
click at [370, 267] on label at bounding box center [369, 266] width 11 height 11
click at [370, 267] on input "checkbox" at bounding box center [368, 267] width 9 height 9
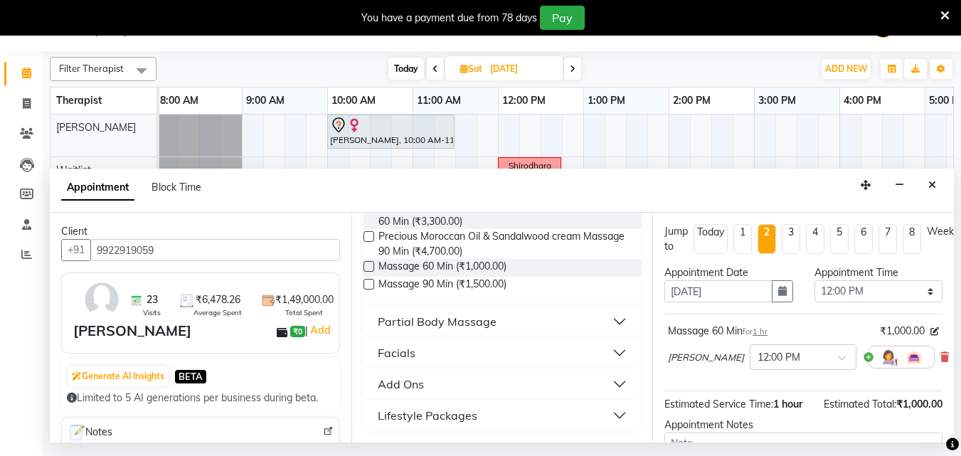
click at [370, 265] on label at bounding box center [369, 266] width 11 height 11
click at [370, 265] on input "checkbox" at bounding box center [368, 267] width 9 height 9
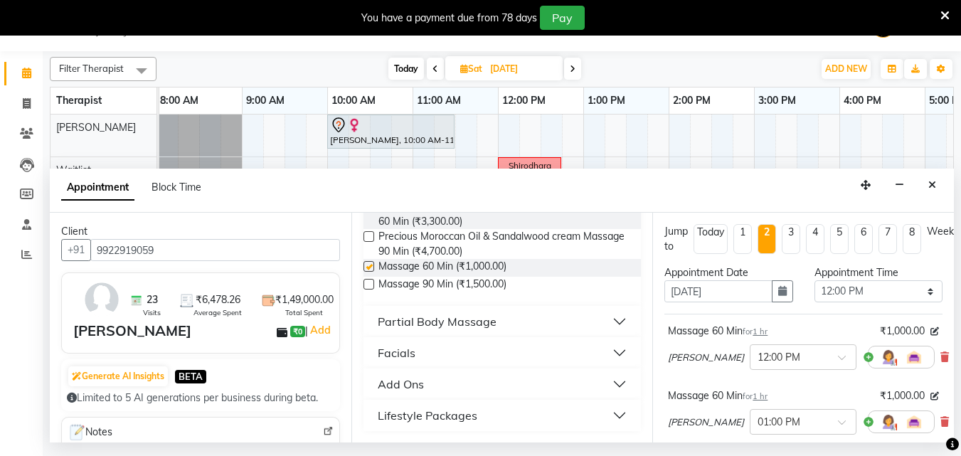
checkbox input "false"
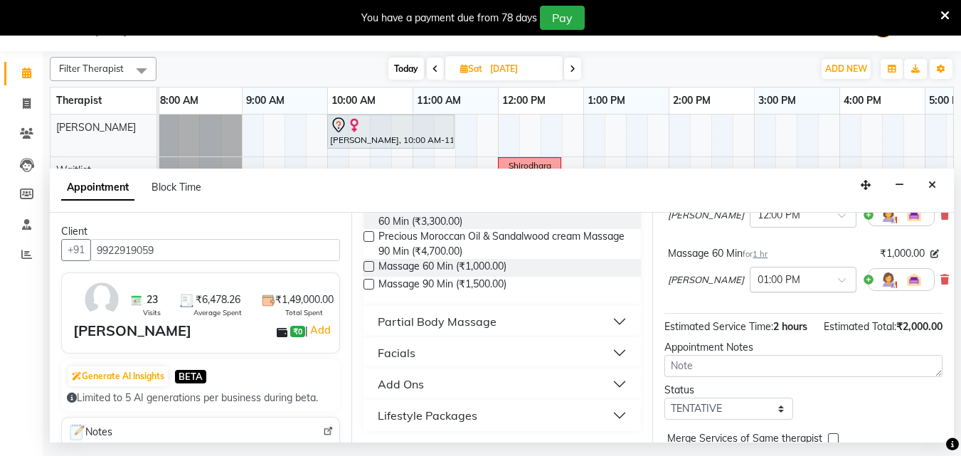
click at [758, 277] on input "text" at bounding box center [789, 278] width 63 height 15
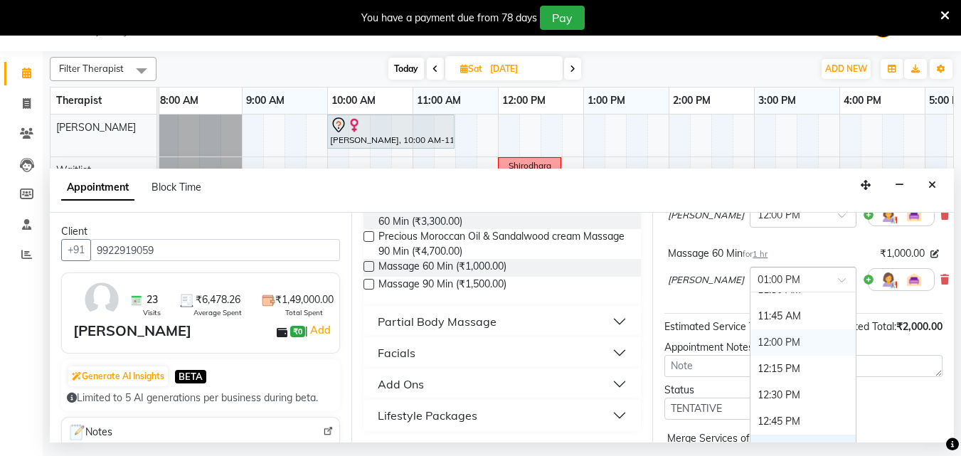
click at [751, 347] on div "12:00 PM" at bounding box center [803, 342] width 105 height 26
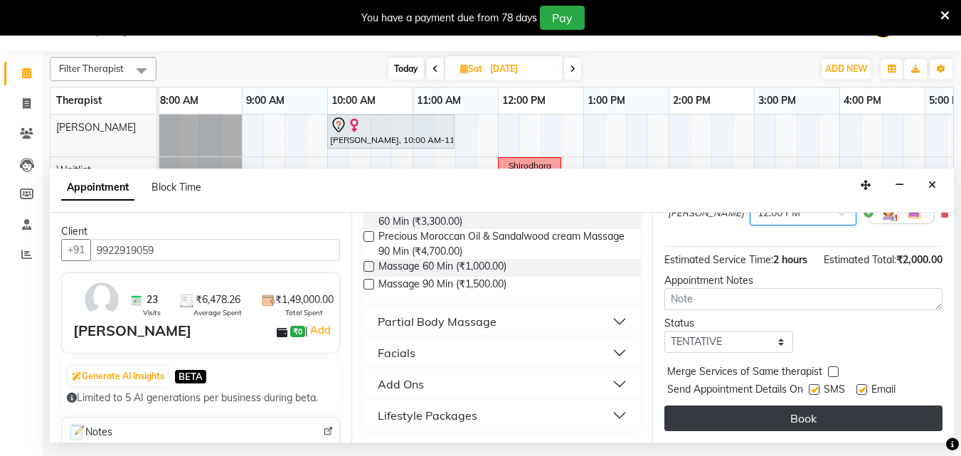
click at [734, 419] on button "Book" at bounding box center [804, 419] width 278 height 26
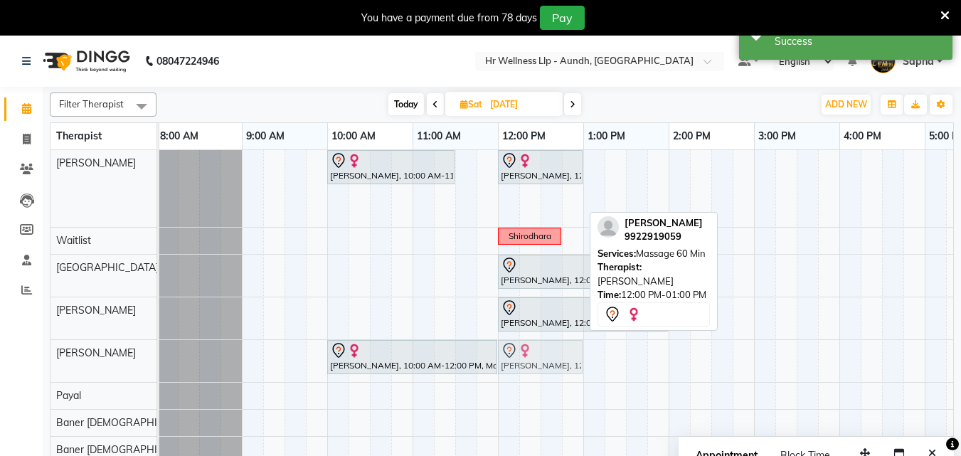
drag, startPoint x: 517, startPoint y: 205, endPoint x: 520, endPoint y: 347, distance: 141.6
click at [520, 347] on tbody "[PERSON_NAME], 10:00 AM-11:30 AM, Massage 60 Min [PERSON_NAME], 12:00 PM-01:00 …" at bounding box center [712, 306] width 1110 height 313
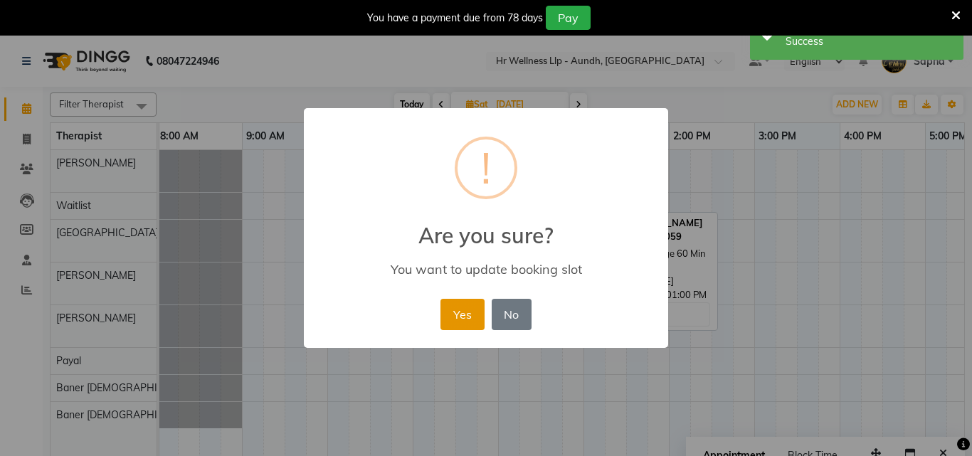
click at [459, 330] on button "Yes" at bounding box center [462, 314] width 43 height 31
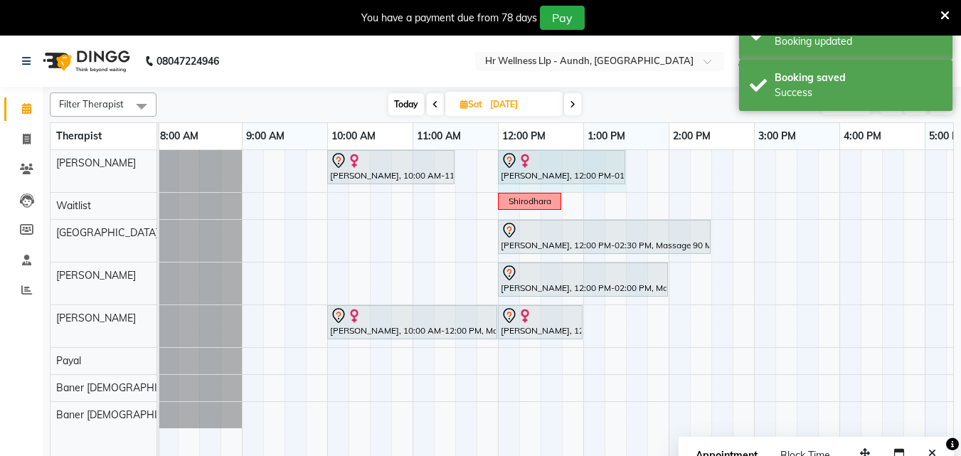
drag, startPoint x: 583, startPoint y: 161, endPoint x: 614, endPoint y: 174, distance: 34.1
click at [157, 174] on div "[PERSON_NAME], 10:00 AM-11:30 AM, Massage 60 Min [PERSON_NAME], 12:00 PM-01:00 …" at bounding box center [157, 171] width 0 height 42
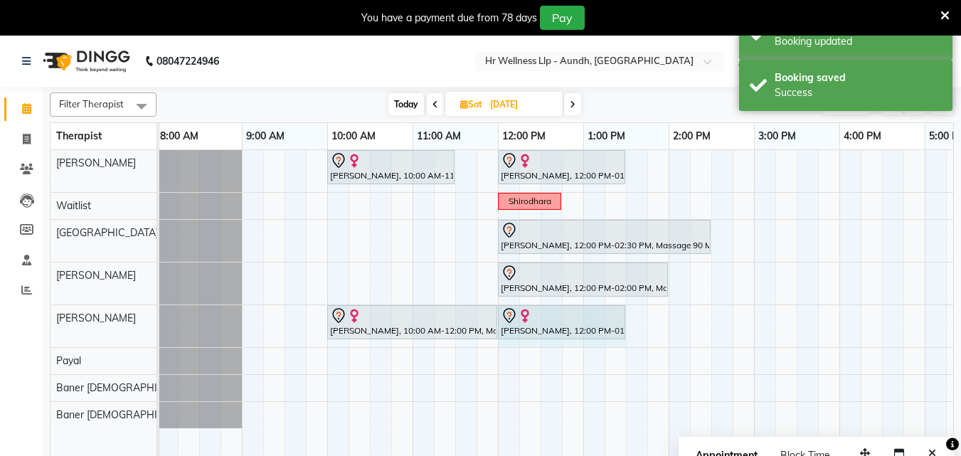
drag, startPoint x: 580, startPoint y: 312, endPoint x: 623, endPoint y: 329, distance: 46.3
click at [157, 329] on div "[PERSON_NAME], 10:00 AM-12:00 PM, Massage 60 Min [PERSON_NAME], 12:00 PM-01:00 …" at bounding box center [157, 326] width 0 height 42
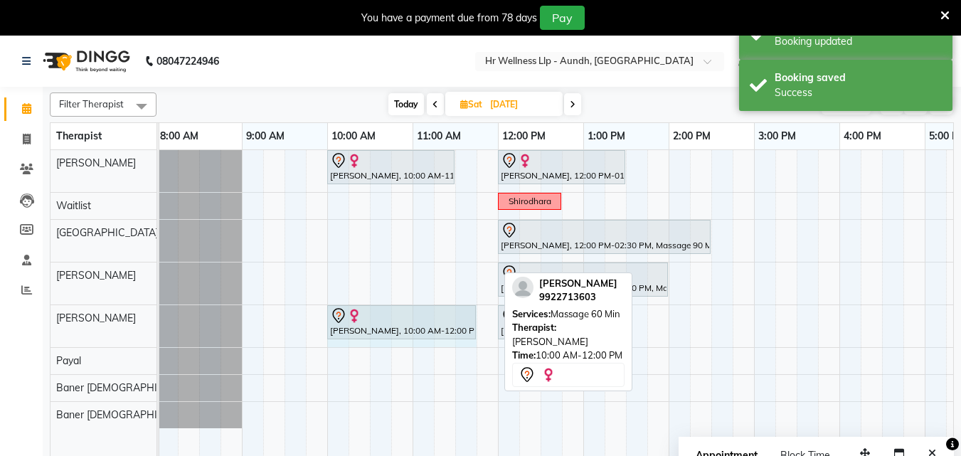
drag, startPoint x: 495, startPoint y: 314, endPoint x: 472, endPoint y: 314, distance: 23.5
click at [157, 314] on div "[PERSON_NAME], 10:00 AM-12:00 PM, Massage 60 Min [PERSON_NAME], 12:00 PM-01:30 …" at bounding box center [157, 326] width 0 height 42
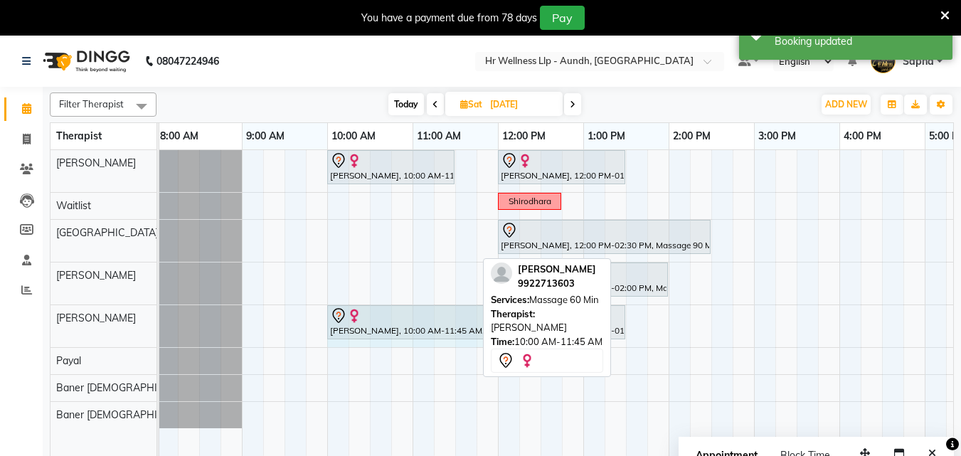
drag, startPoint x: 475, startPoint y: 319, endPoint x: 483, endPoint y: 324, distance: 9.9
click at [483, 324] on div "Filter Therapist Select All [PERSON_NAME] Waitlist Chandni [PERSON_NAME] [PERSO…" at bounding box center [502, 281] width 905 height 388
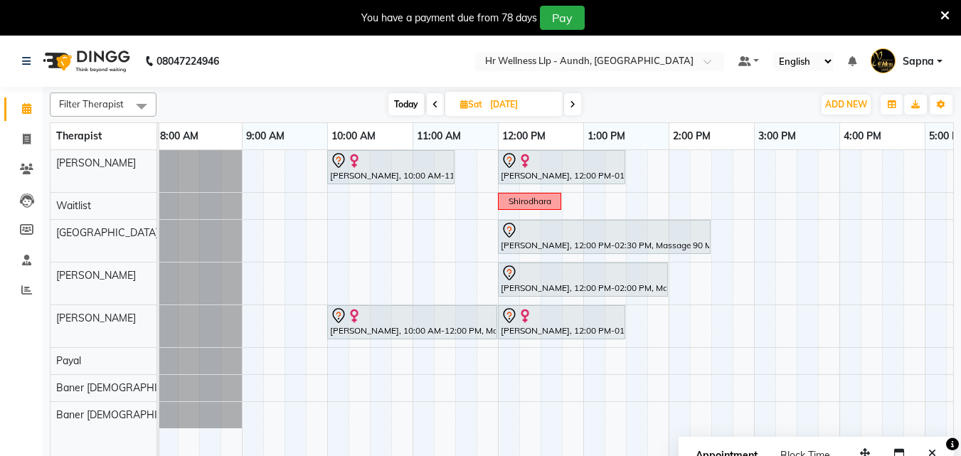
click at [408, 106] on span "Today" at bounding box center [407, 104] width 36 height 22
type input "04-10-2025"
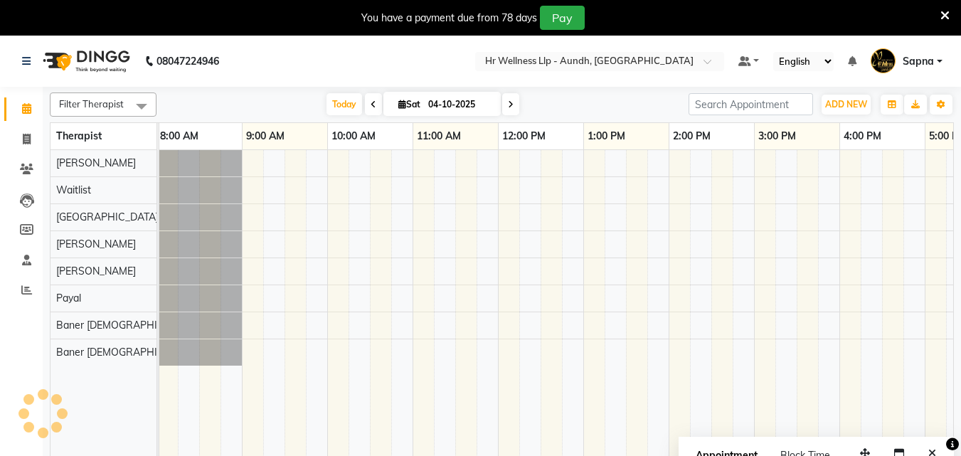
scroll to position [0, 316]
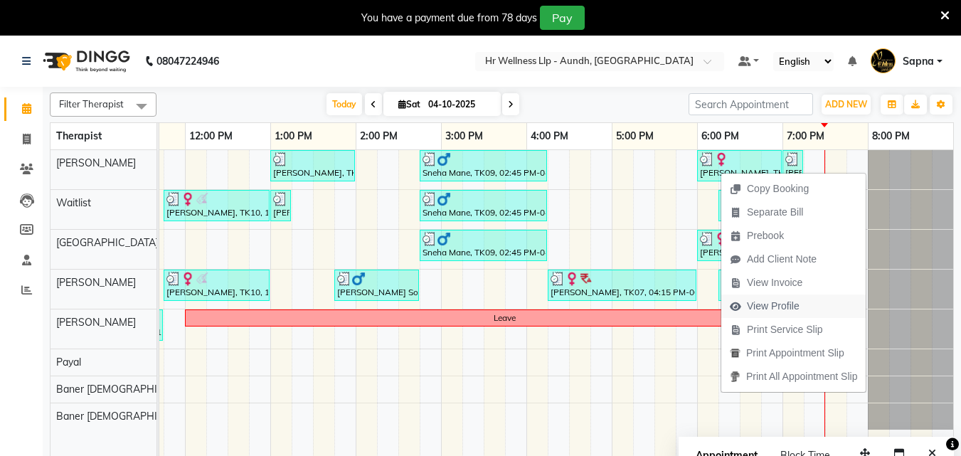
click at [775, 308] on span "View Profile" at bounding box center [773, 306] width 53 height 15
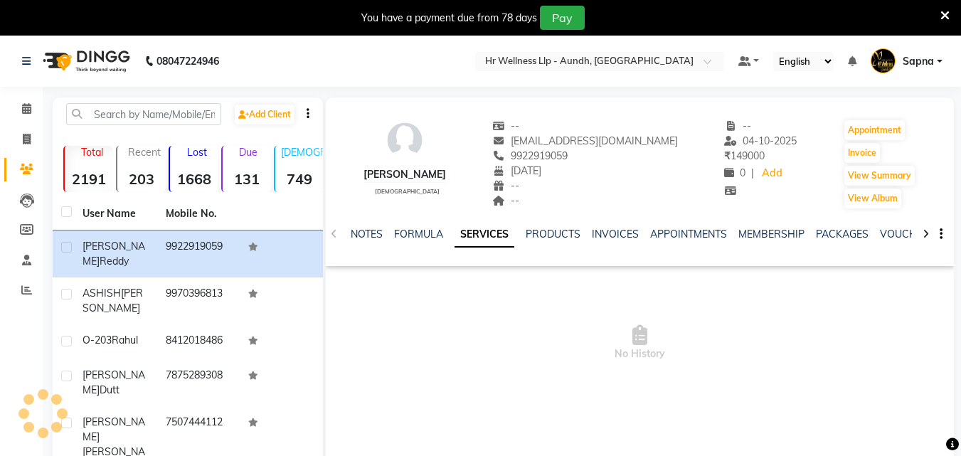
drag, startPoint x: 526, startPoint y: 154, endPoint x: 629, endPoint y: 152, distance: 103.2
click at [629, 152] on div "9922919059" at bounding box center [585, 156] width 186 height 15
click at [26, 106] on icon at bounding box center [26, 108] width 9 height 11
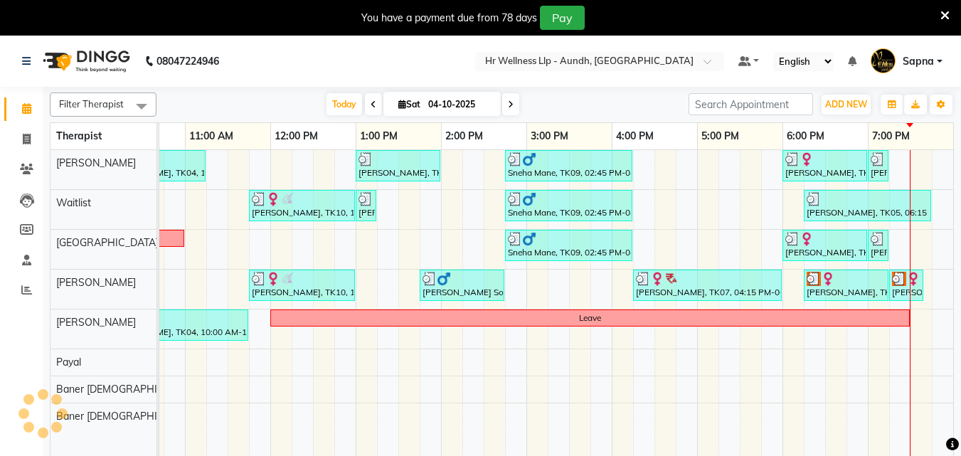
scroll to position [0, 316]
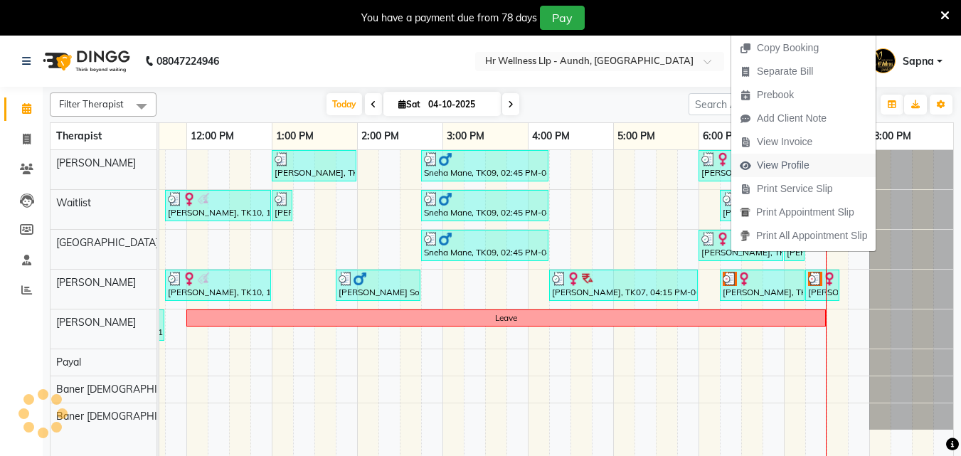
click at [793, 165] on span "View Profile" at bounding box center [783, 165] width 53 height 15
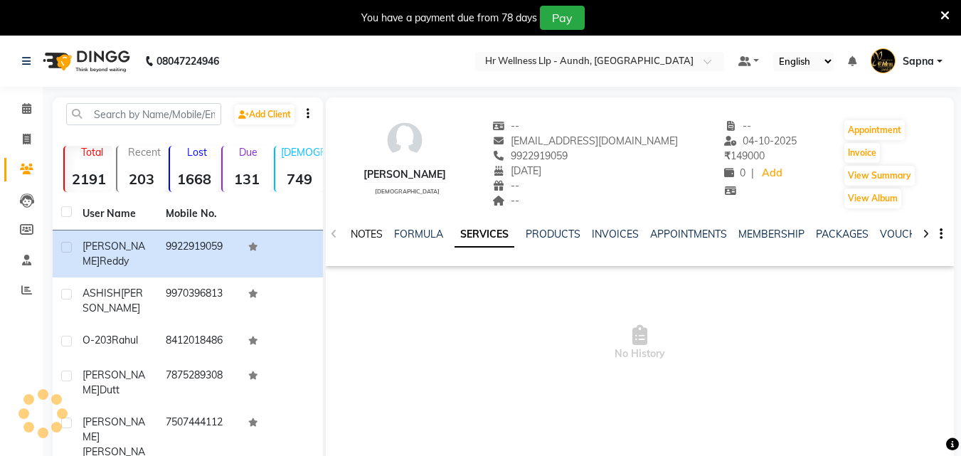
click at [370, 235] on link "NOTES" at bounding box center [367, 234] width 32 height 13
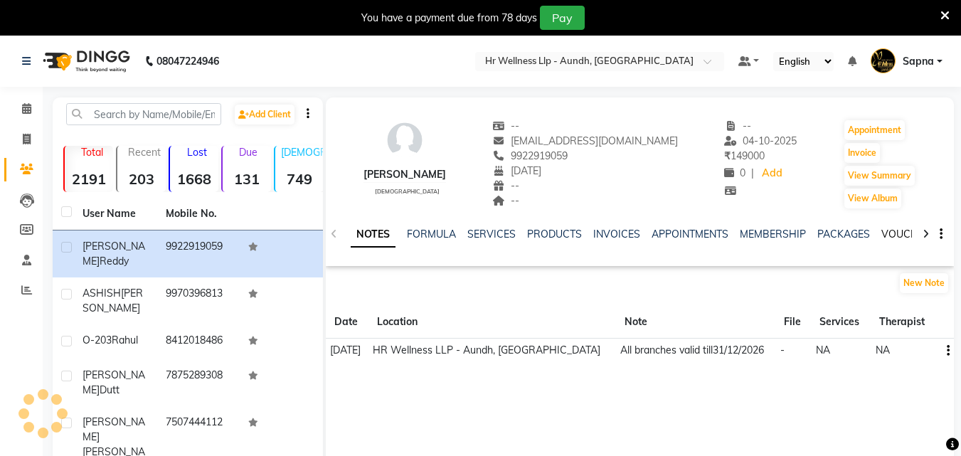
click at [884, 235] on link "VOUCHERS" at bounding box center [910, 234] width 56 height 13
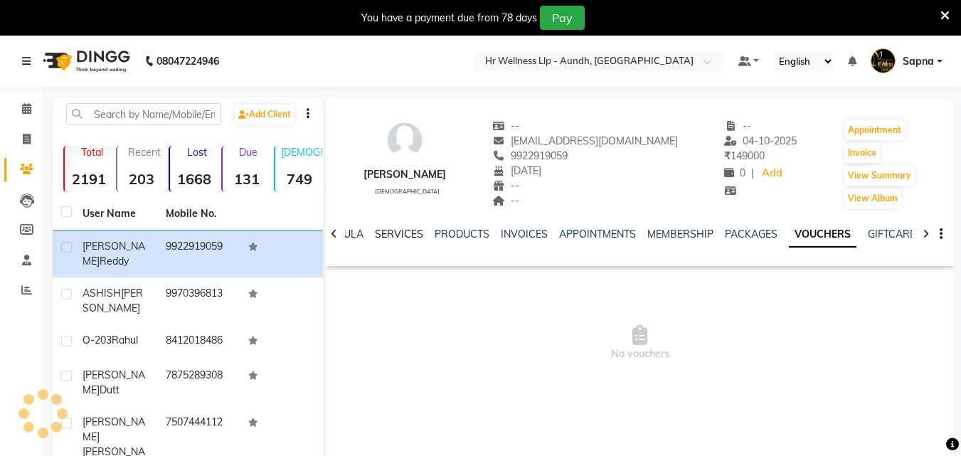
click at [391, 233] on link "SERVICES" at bounding box center [399, 234] width 48 height 13
click at [484, 239] on link "SERVICES" at bounding box center [473, 235] width 60 height 26
click at [467, 231] on link "SERVICES" at bounding box center [473, 235] width 60 height 26
click at [886, 237] on link "VOUCHERS" at bounding box center [897, 234] width 56 height 13
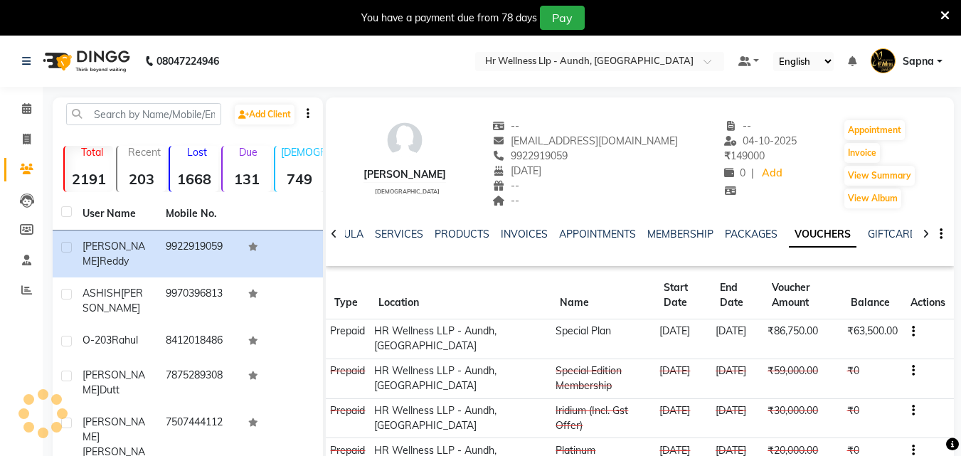
click at [398, 241] on div "SERVICES" at bounding box center [399, 234] width 48 height 15
click at [394, 234] on link "SERVICES" at bounding box center [399, 234] width 48 height 13
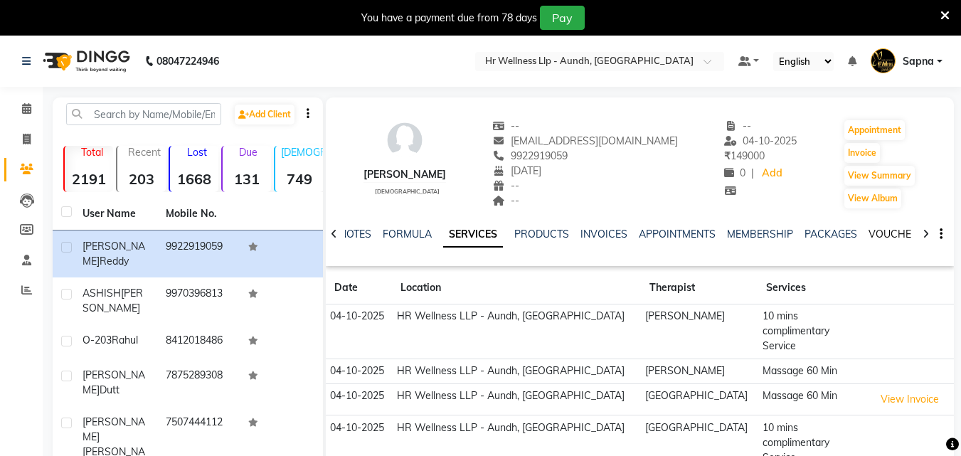
click at [887, 230] on link "VOUCHERS" at bounding box center [897, 234] width 56 height 13
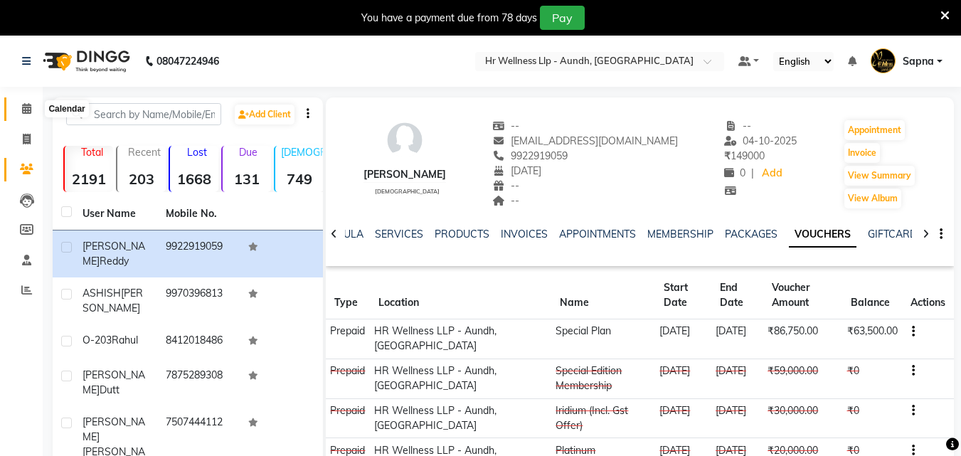
click at [22, 105] on icon at bounding box center [26, 108] width 9 height 11
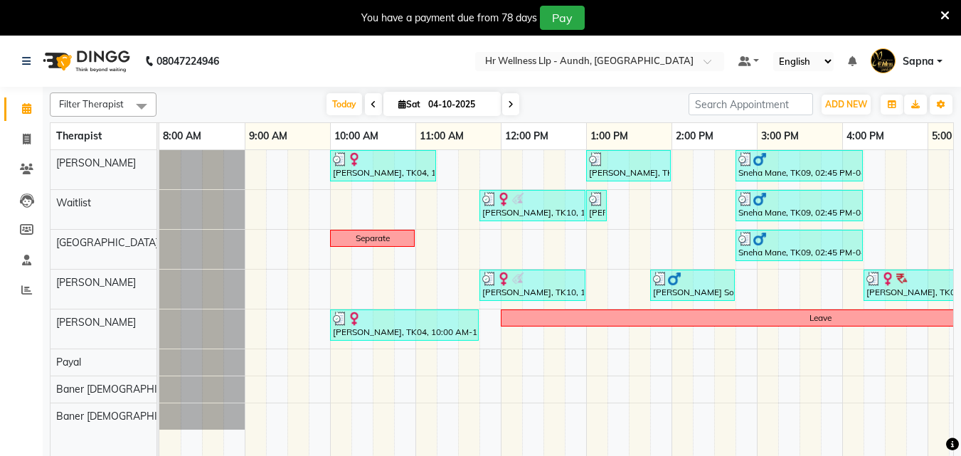
scroll to position [0, 316]
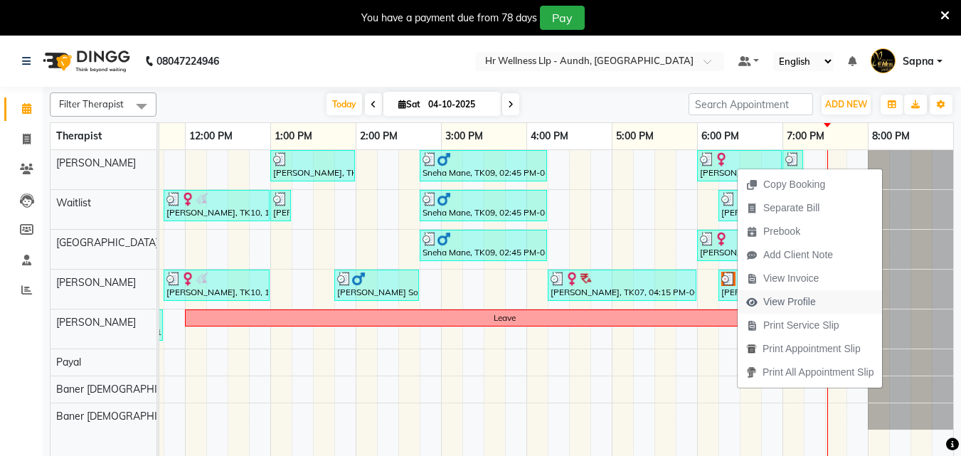
click at [784, 303] on span "View Profile" at bounding box center [790, 302] width 53 height 15
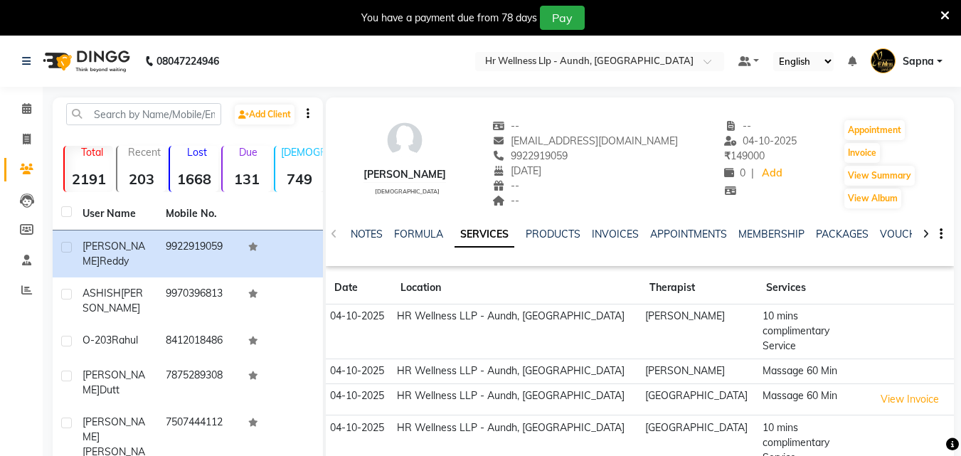
drag, startPoint x: 529, startPoint y: 154, endPoint x: 606, endPoint y: 154, distance: 77.6
click at [606, 154] on div "9922919059" at bounding box center [585, 156] width 186 height 15
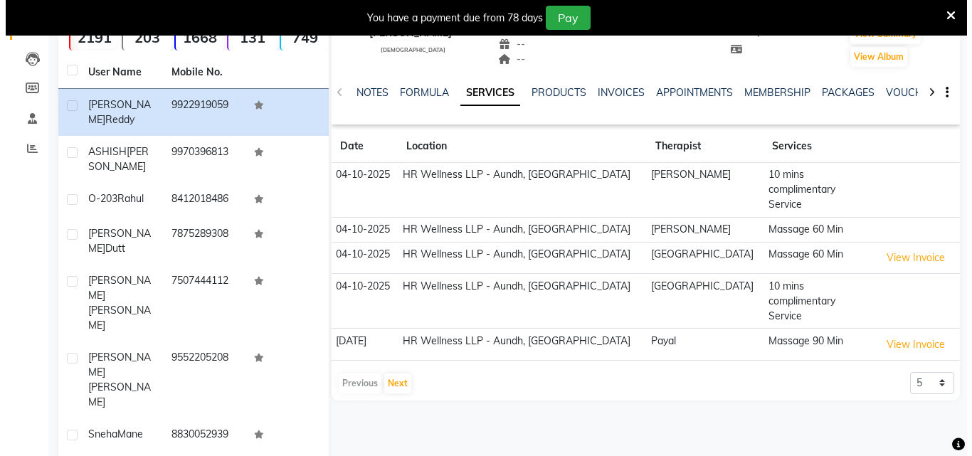
scroll to position [142, 0]
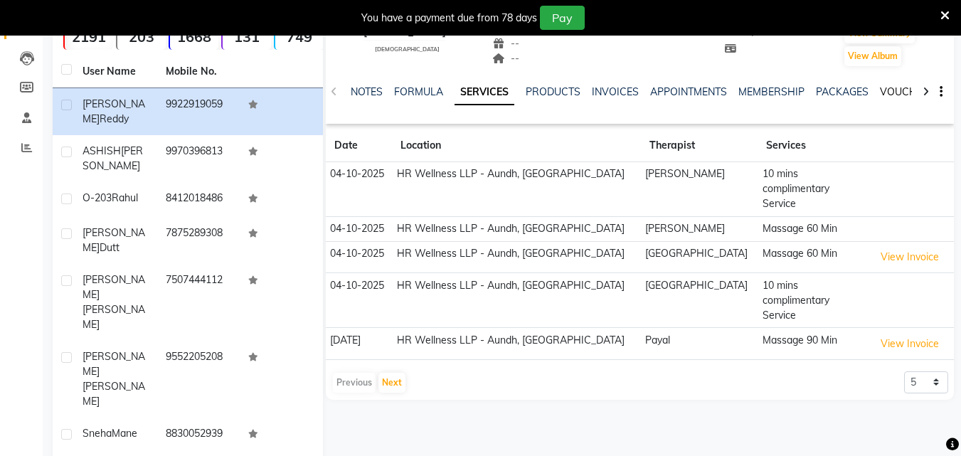
click at [897, 91] on link "VOUCHERS" at bounding box center [908, 91] width 56 height 13
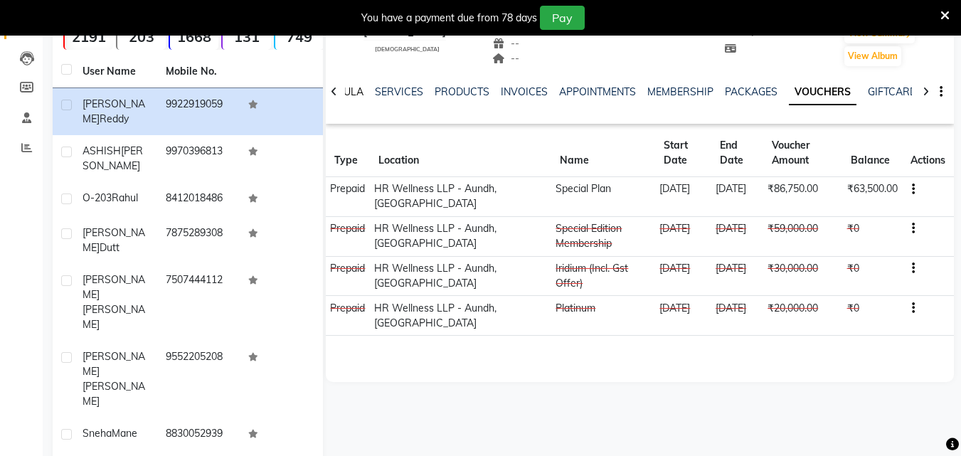
click at [357, 97] on link "FORMULA" at bounding box center [339, 91] width 49 height 13
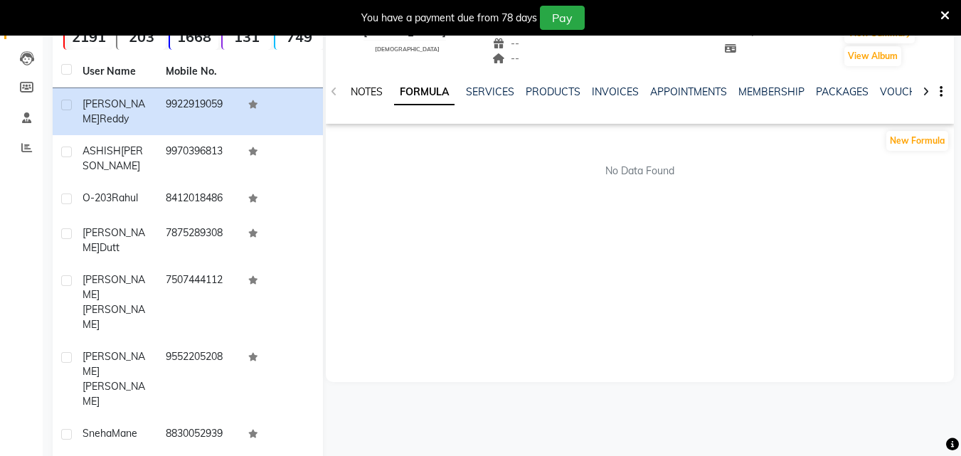
click at [363, 88] on link "NOTES" at bounding box center [367, 91] width 32 height 13
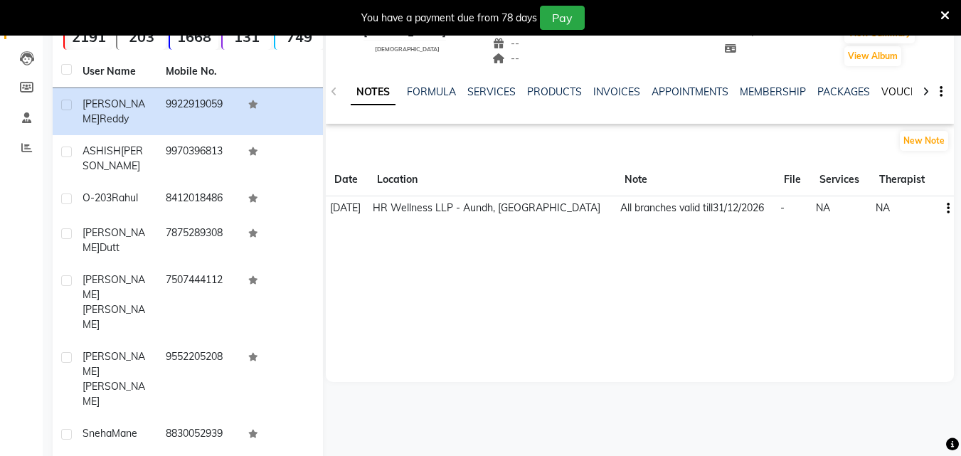
click at [891, 94] on link "VOUCHERS" at bounding box center [910, 91] width 56 height 13
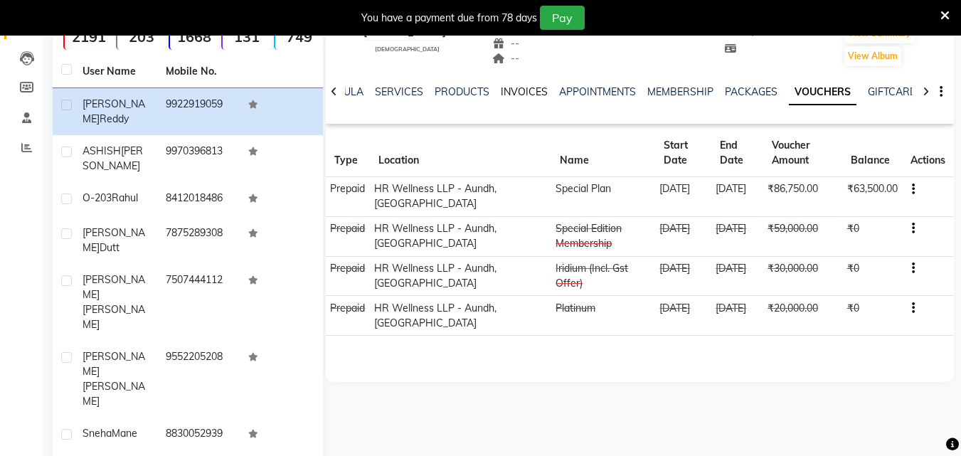
click at [513, 92] on link "INVOICES" at bounding box center [524, 91] width 47 height 13
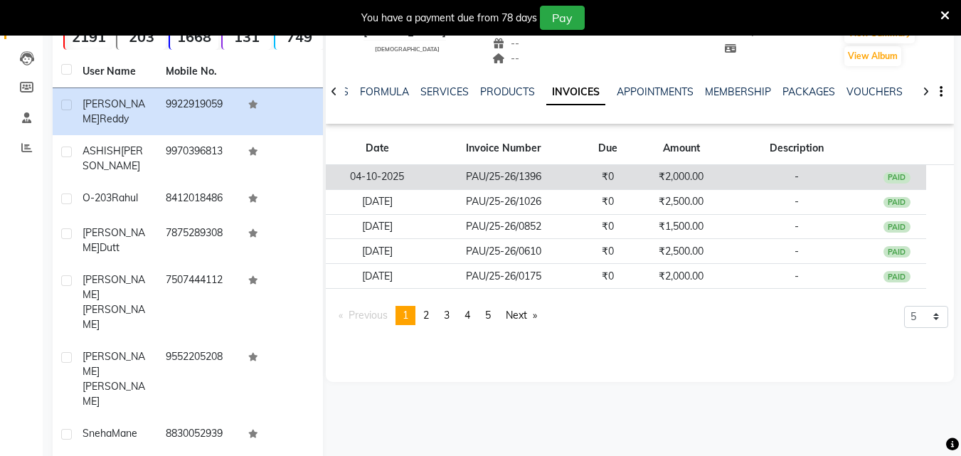
click at [670, 177] on td "₹2,000.00" at bounding box center [682, 177] width 88 height 25
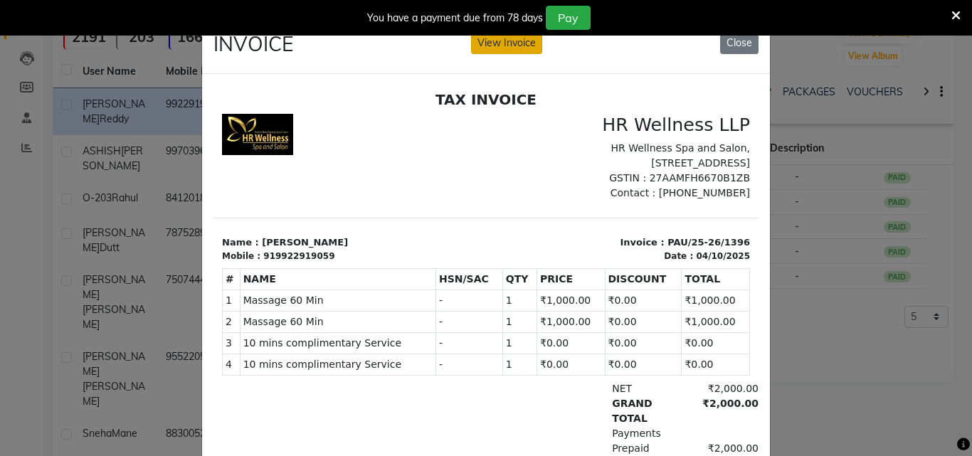
click at [514, 53] on button "View Invoice" at bounding box center [506, 43] width 71 height 22
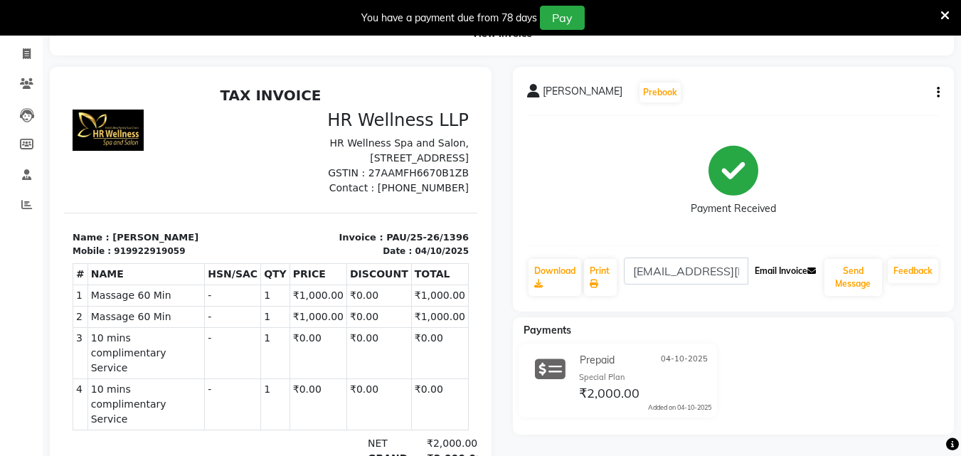
click at [766, 276] on button "Email Invoice" at bounding box center [785, 271] width 73 height 24
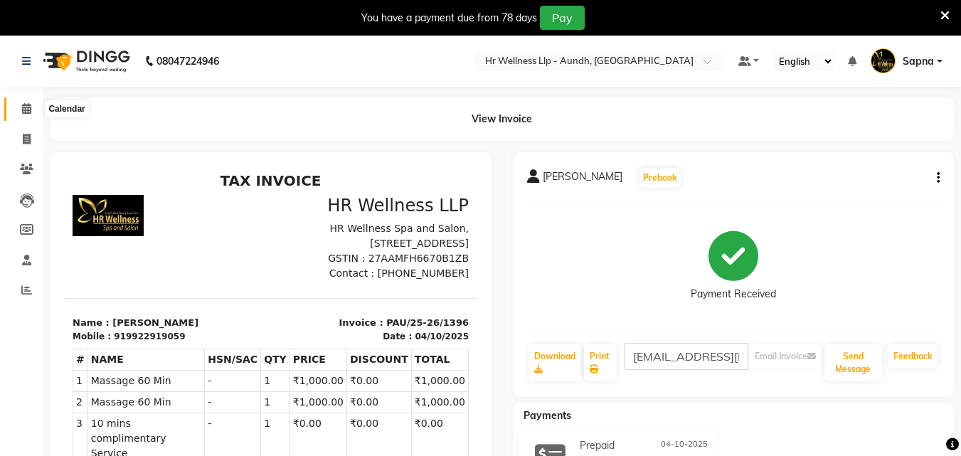
click at [23, 110] on icon at bounding box center [26, 108] width 9 height 11
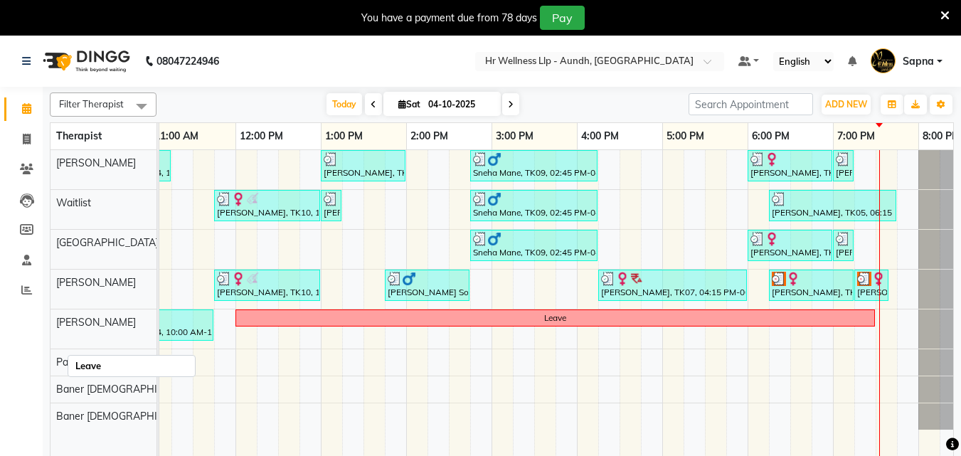
scroll to position [0, 243]
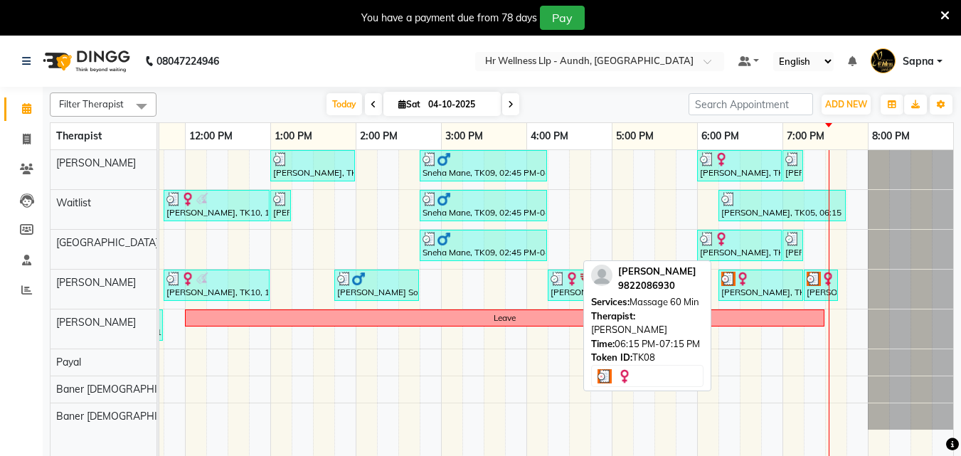
click at [743, 293] on div "[PERSON_NAME], TK08, 06:15 PM-07:15 PM, Massage 60 Min" at bounding box center [761, 285] width 82 height 27
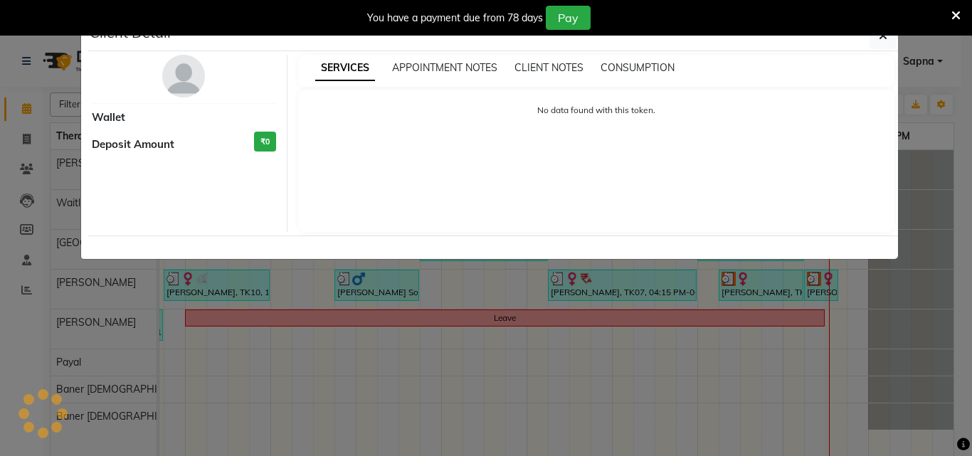
select select "3"
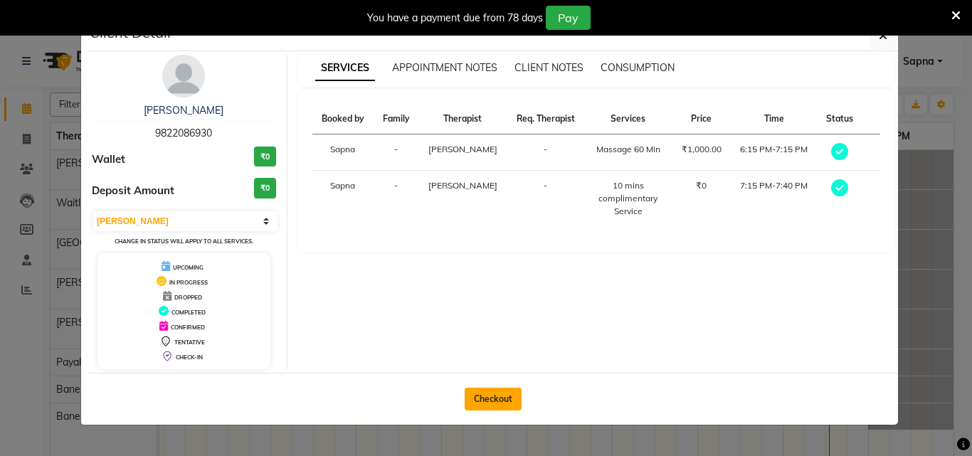
click at [478, 396] on button "Checkout" at bounding box center [493, 399] width 57 height 23
select select "service"
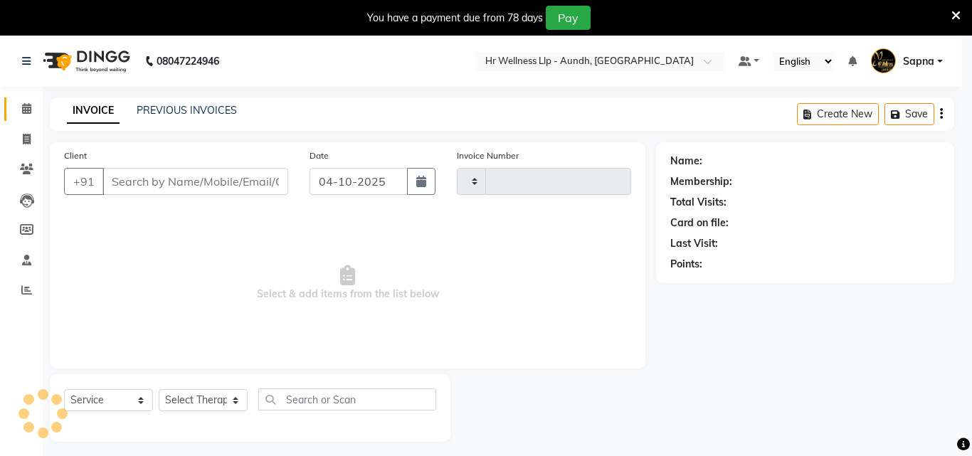
type input "1398"
select select "4288"
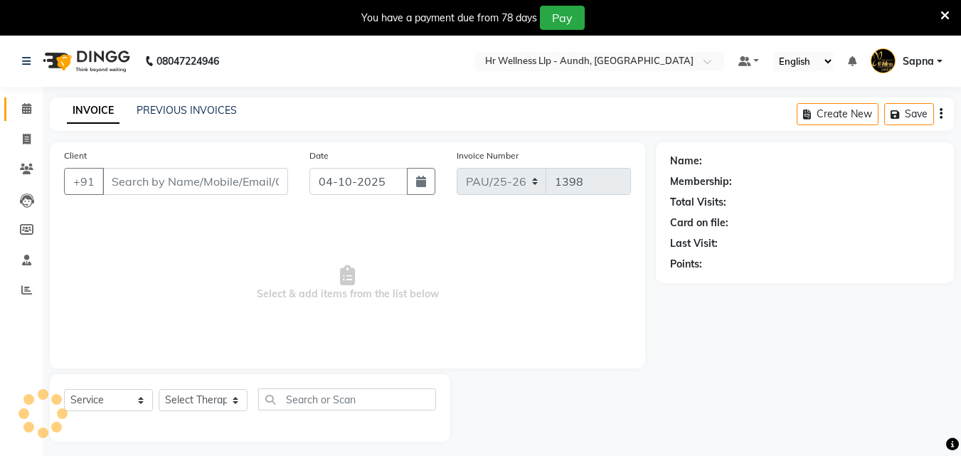
type input "9822086930"
select select "77663"
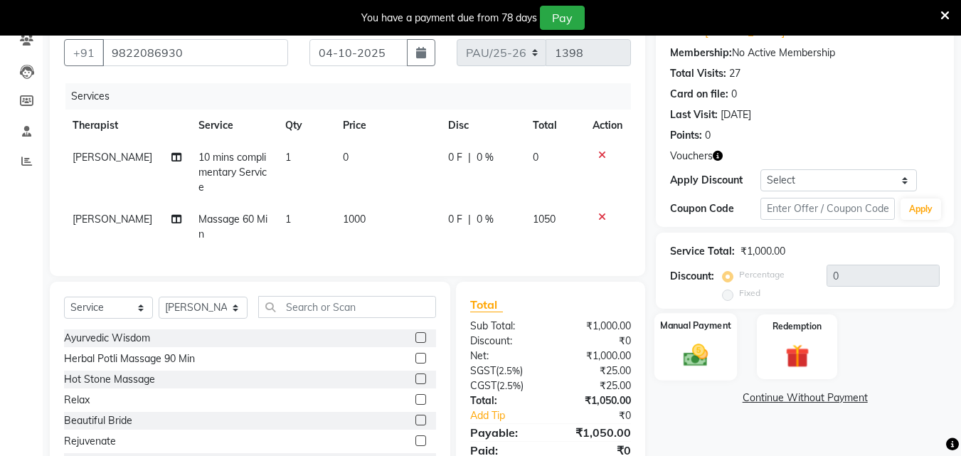
scroll to position [142, 0]
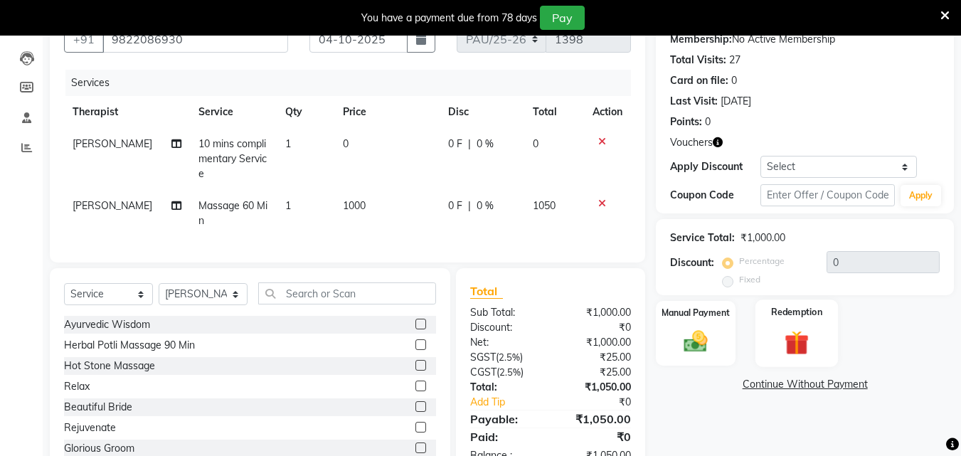
click at [797, 354] on img at bounding box center [797, 342] width 40 height 31
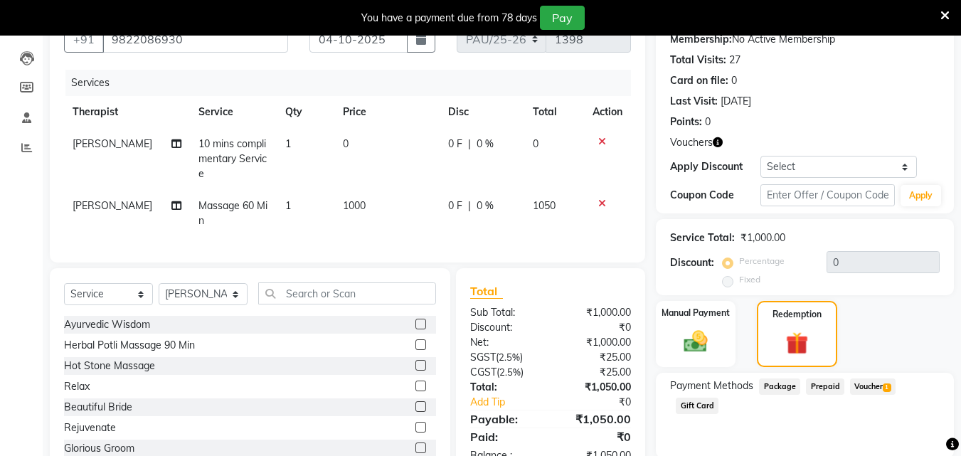
click at [869, 386] on span "Voucher 1" at bounding box center [873, 387] width 46 height 16
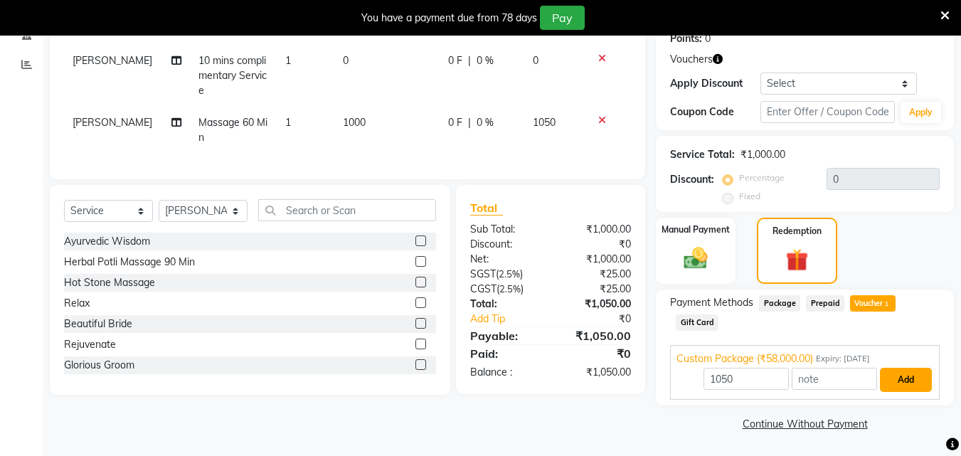
click at [895, 381] on button "Add" at bounding box center [906, 380] width 52 height 24
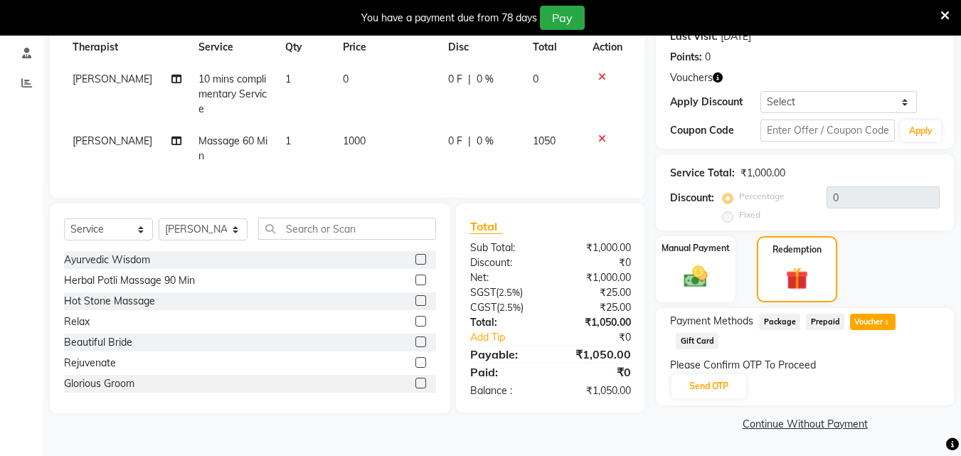
scroll to position [207, 0]
click at [729, 382] on button "Send OTP" at bounding box center [709, 386] width 75 height 24
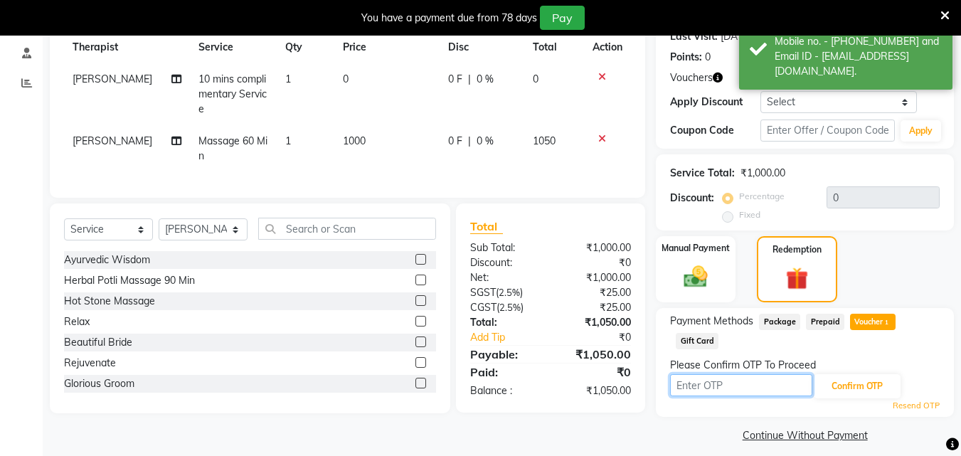
click at [692, 390] on input "text" at bounding box center [741, 385] width 142 height 22
type input "6827"
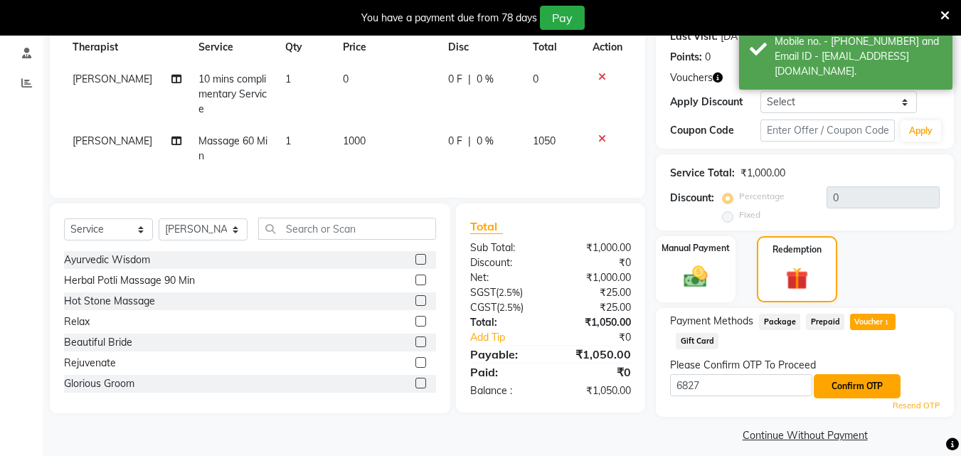
click at [846, 383] on button "Confirm OTP" at bounding box center [857, 386] width 87 height 24
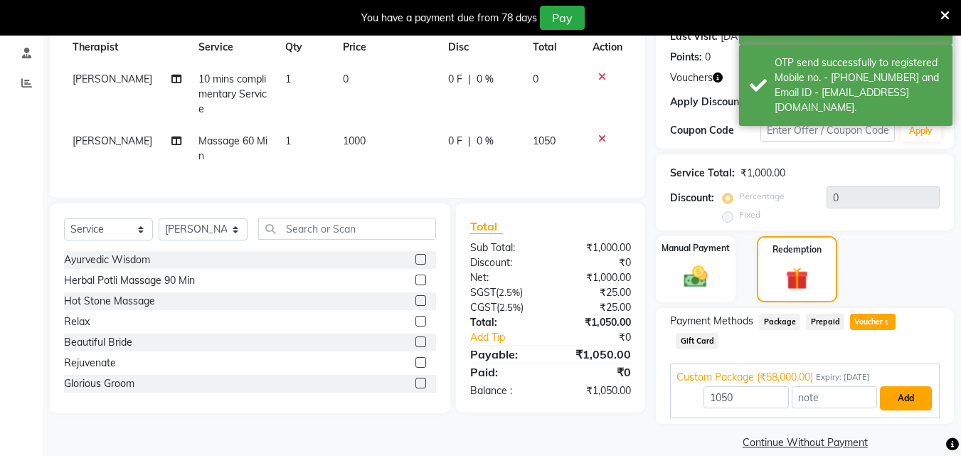
click at [901, 398] on button "Add" at bounding box center [906, 398] width 52 height 24
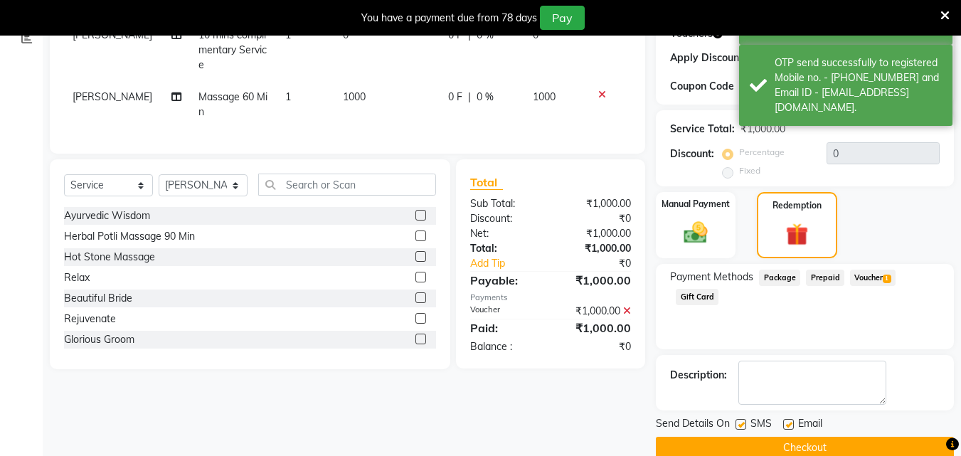
scroll to position [275, 0]
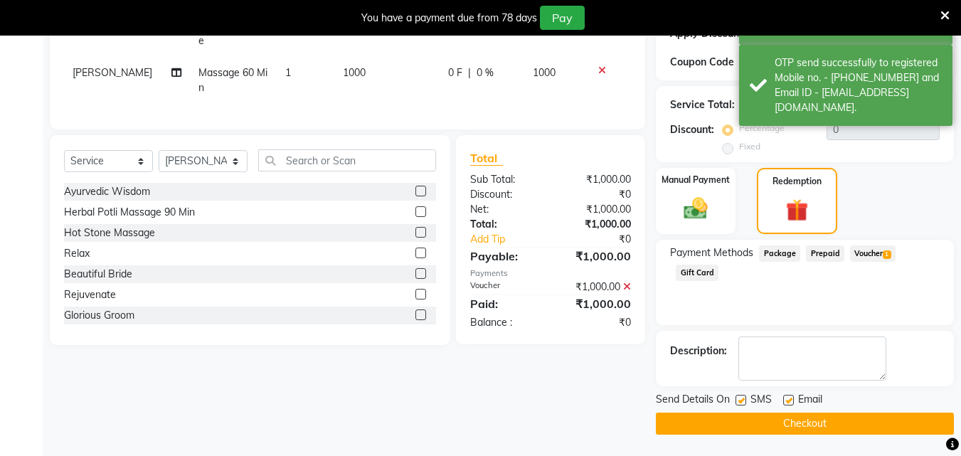
click at [742, 401] on label at bounding box center [741, 400] width 11 height 11
click at [742, 401] on input "checkbox" at bounding box center [740, 400] width 9 height 9
checkbox input "false"
click at [791, 401] on label at bounding box center [789, 400] width 11 height 11
click at [791, 401] on input "checkbox" at bounding box center [788, 400] width 9 height 9
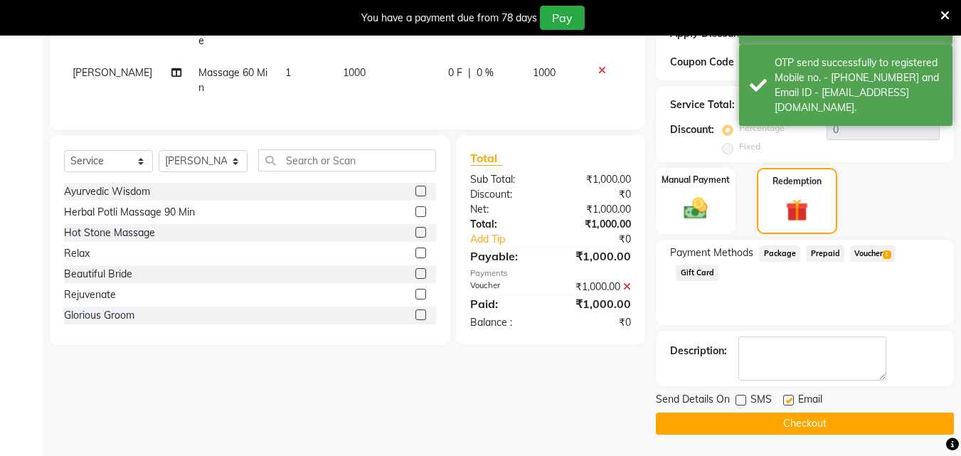
checkbox input "false"
click at [776, 429] on button "Checkout" at bounding box center [805, 424] width 298 height 22
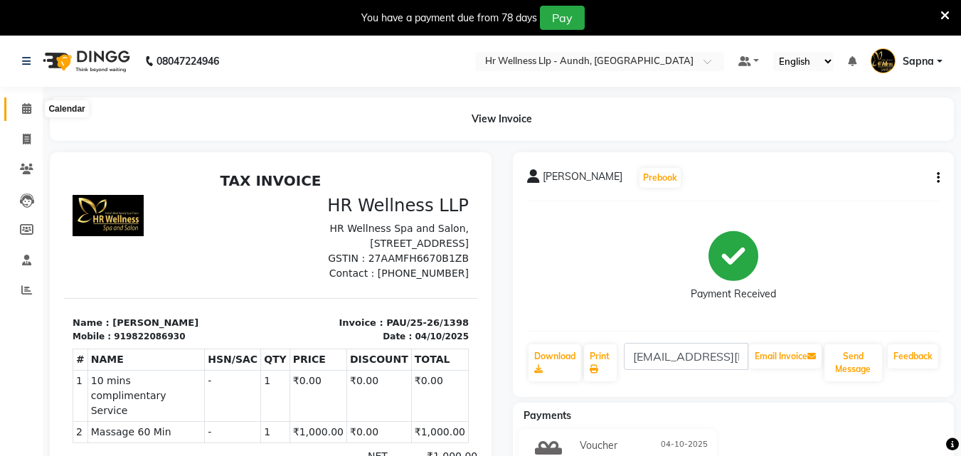
click at [22, 110] on icon at bounding box center [26, 108] width 9 height 11
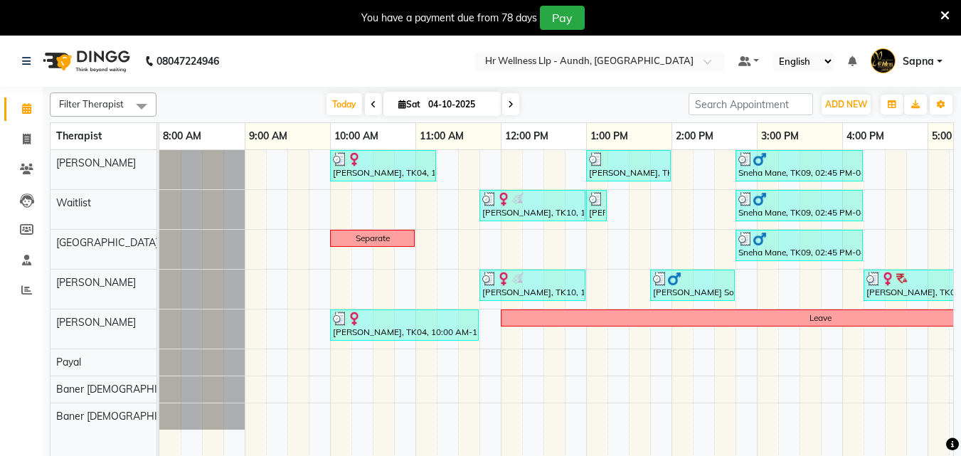
scroll to position [0, 316]
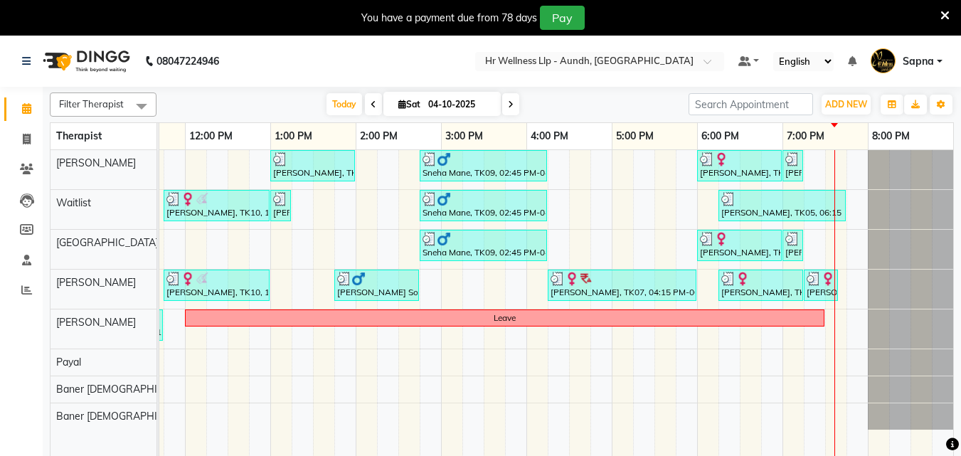
click at [512, 110] on span at bounding box center [510, 104] width 17 height 22
type input "05-10-2025"
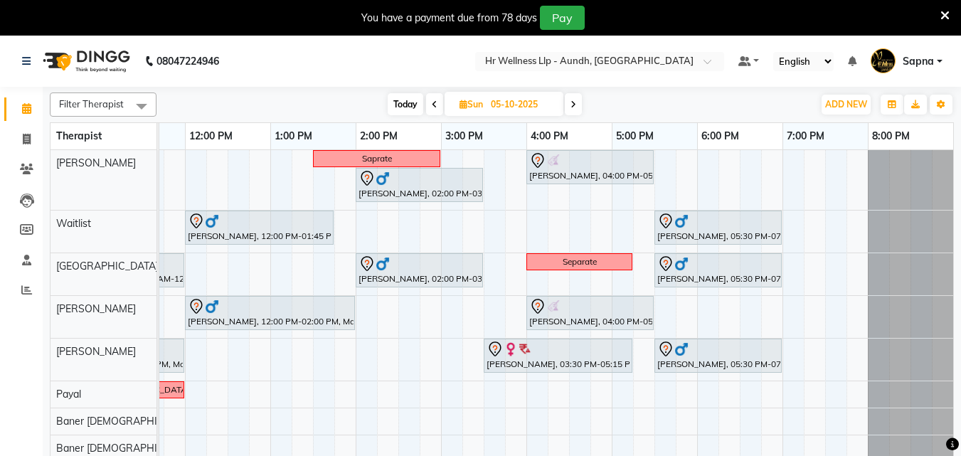
scroll to position [0, 0]
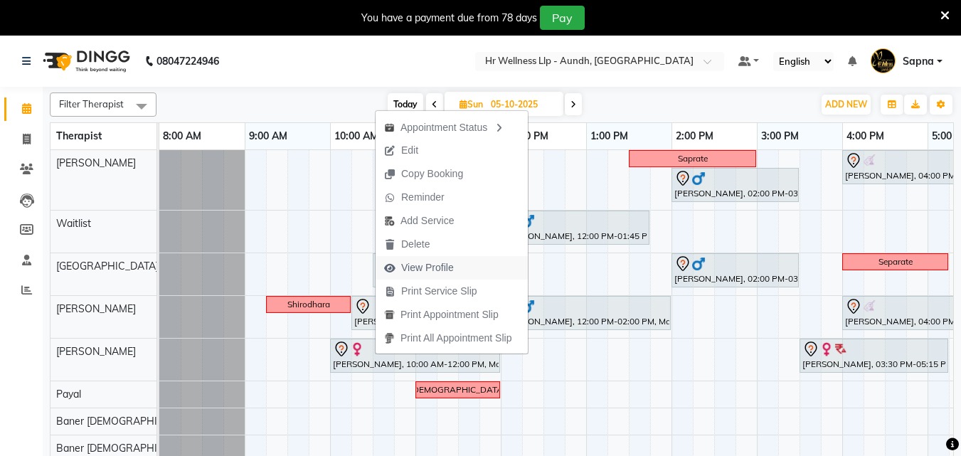
click at [442, 265] on span "View Profile" at bounding box center [427, 267] width 53 height 15
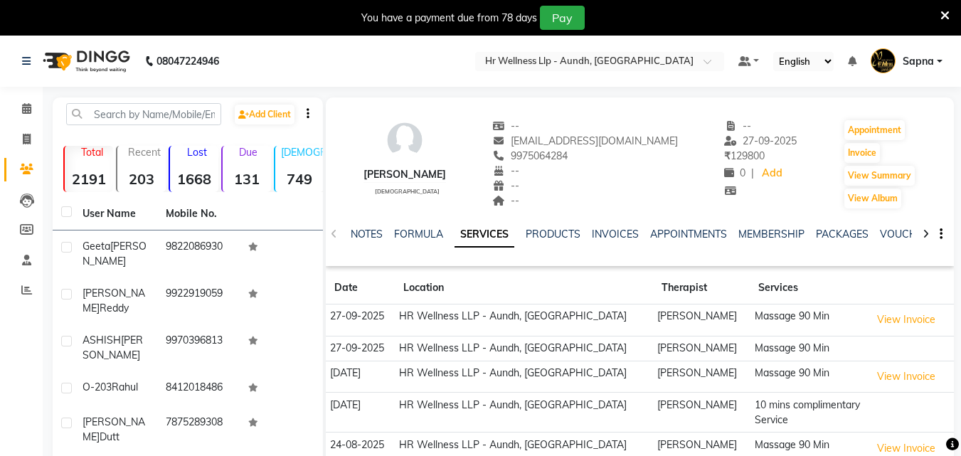
drag, startPoint x: 522, startPoint y: 150, endPoint x: 591, endPoint y: 154, distance: 69.2
click at [591, 154] on div "9975064284" at bounding box center [585, 156] width 186 height 15
click at [28, 100] on link "Calendar" at bounding box center [21, 108] width 34 height 23
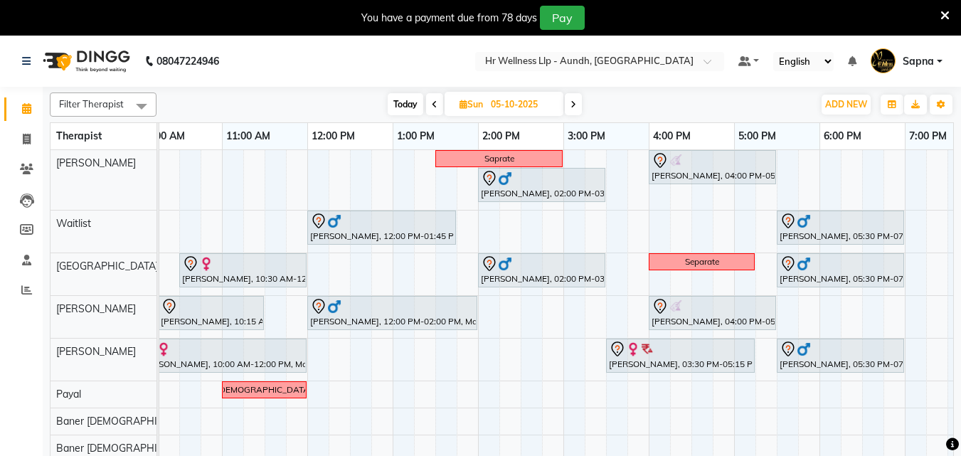
scroll to position [0, 186]
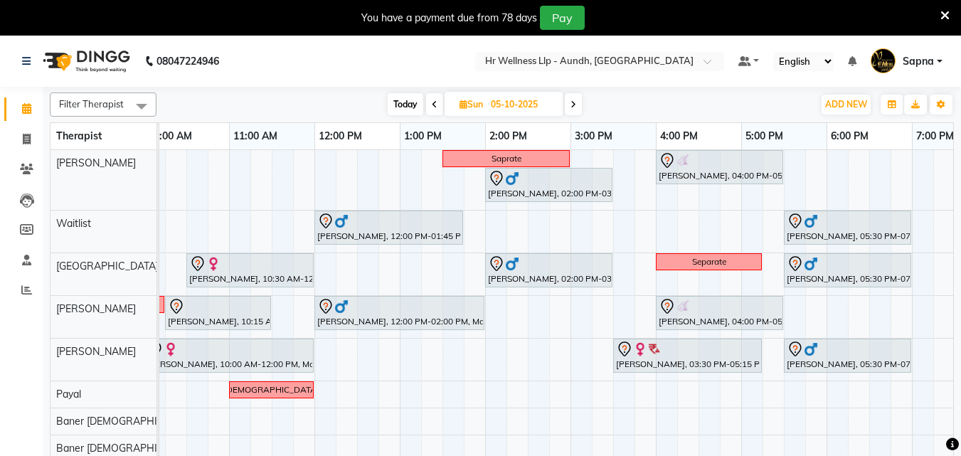
click at [403, 107] on span "Today" at bounding box center [406, 104] width 36 height 22
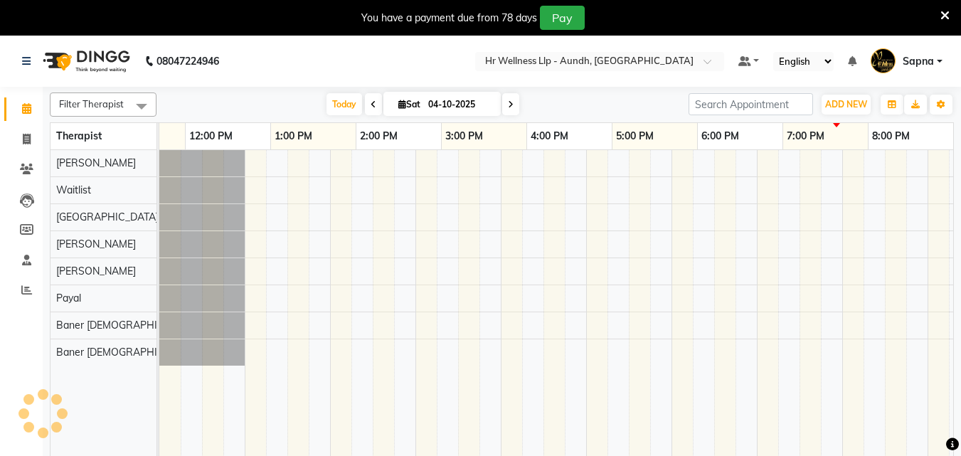
scroll to position [0, 316]
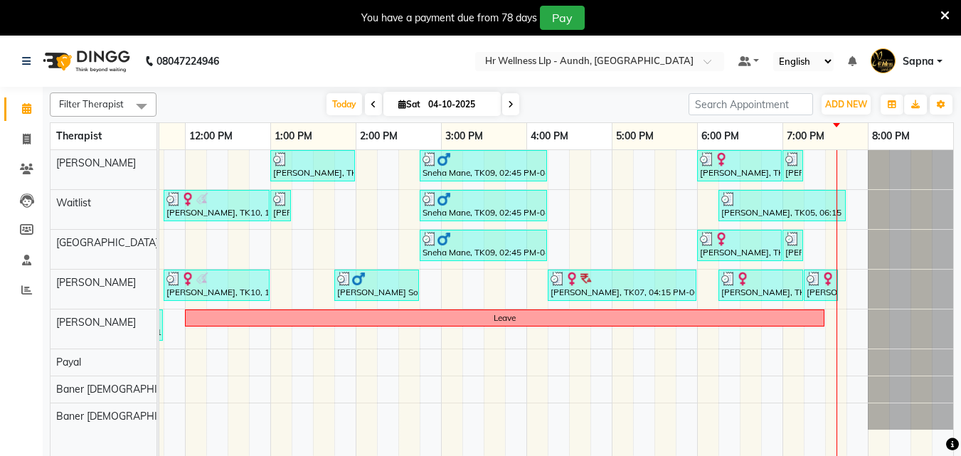
click at [509, 105] on icon at bounding box center [511, 104] width 6 height 9
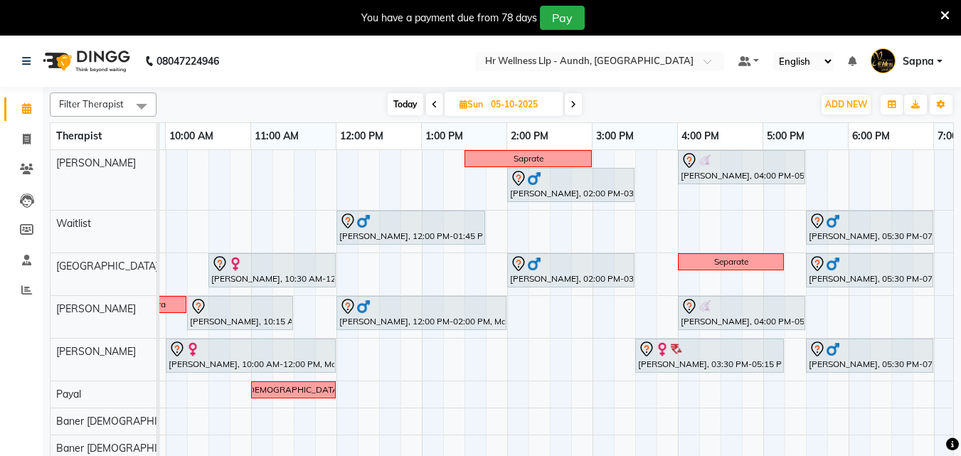
scroll to position [0, 164]
click at [572, 104] on icon at bounding box center [574, 104] width 6 height 9
type input "[DATE]"
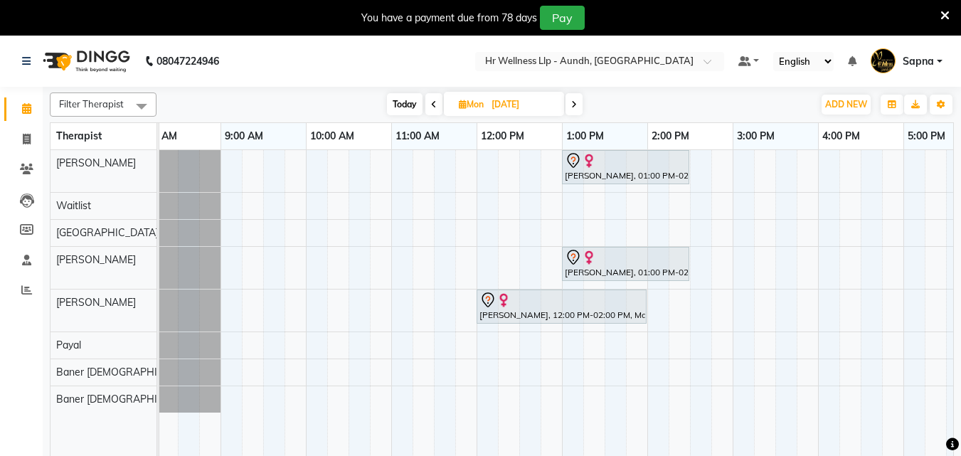
scroll to position [0, 22]
click at [401, 265] on div "[PERSON_NAME], 01:00 PM-02:30 PM, Massage 60 Min [PERSON_NAME], 01:00 PM-02:30 …" at bounding box center [692, 312] width 1110 height 324
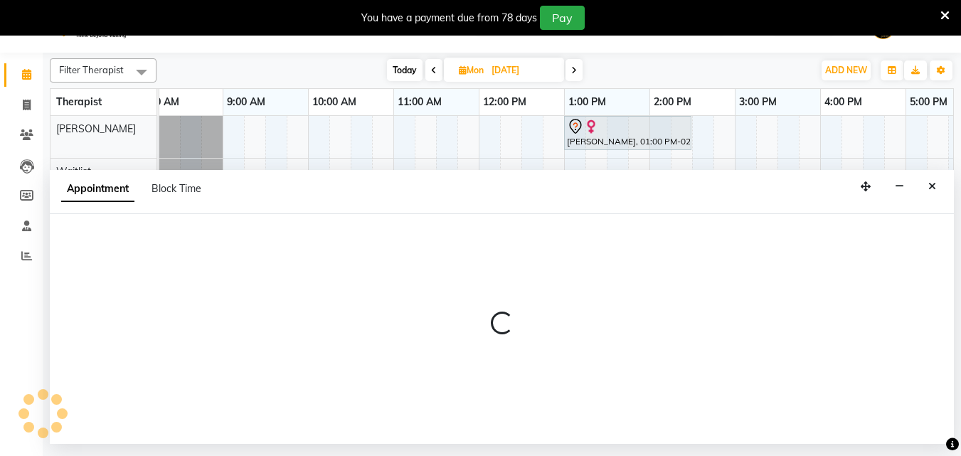
select select "77663"
select select "660"
select select "tentative"
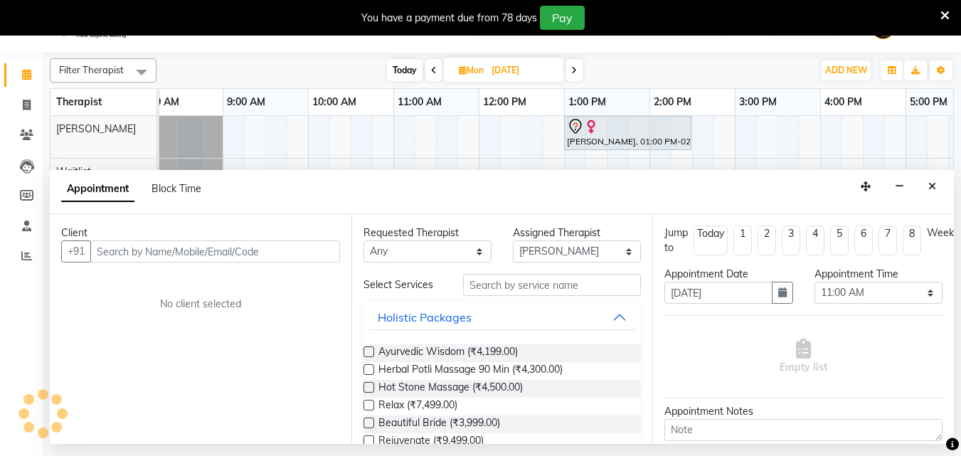
scroll to position [36, 0]
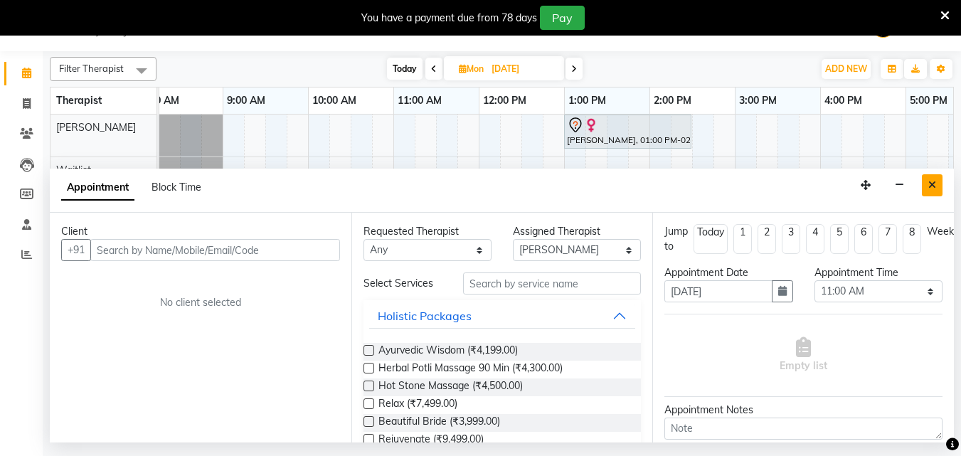
click at [925, 194] on button "Close" at bounding box center [932, 185] width 21 height 22
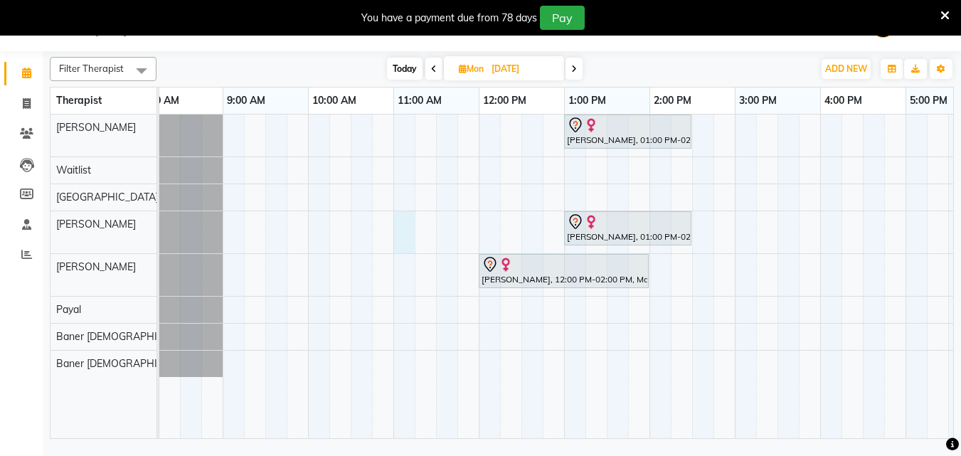
click at [402, 233] on div "[PERSON_NAME], 01:00 PM-02:30 PM, Massage 60 Min [PERSON_NAME], 01:00 PM-02:30 …" at bounding box center [692, 277] width 1110 height 324
select select "77663"
select select "660"
select select "tentative"
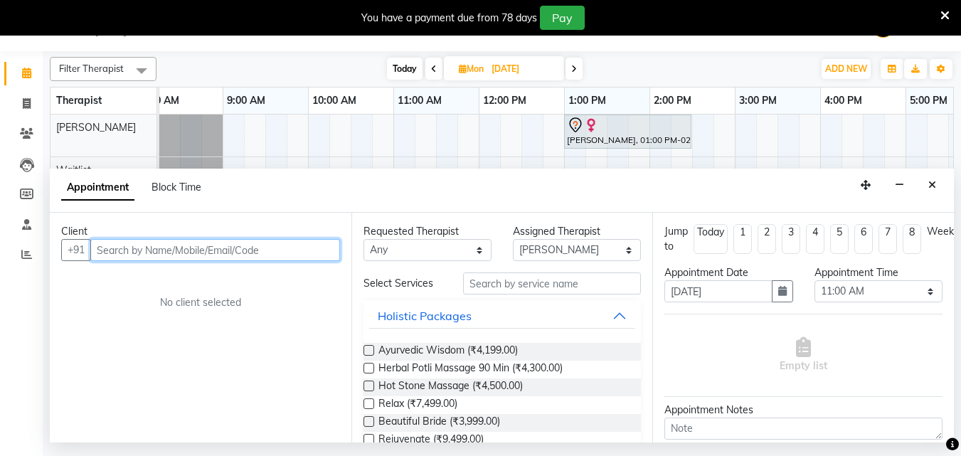
click at [181, 259] on input "text" at bounding box center [215, 250] width 250 height 22
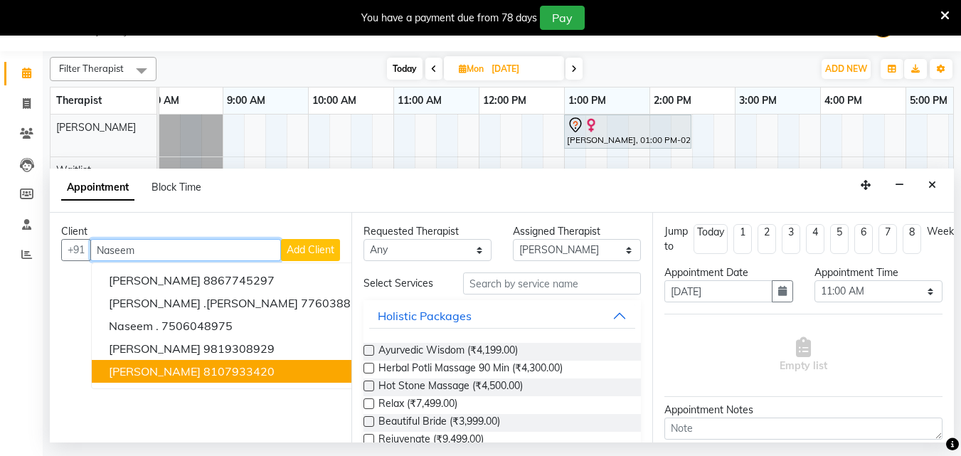
click at [157, 373] on span "[PERSON_NAME]" at bounding box center [155, 371] width 92 height 14
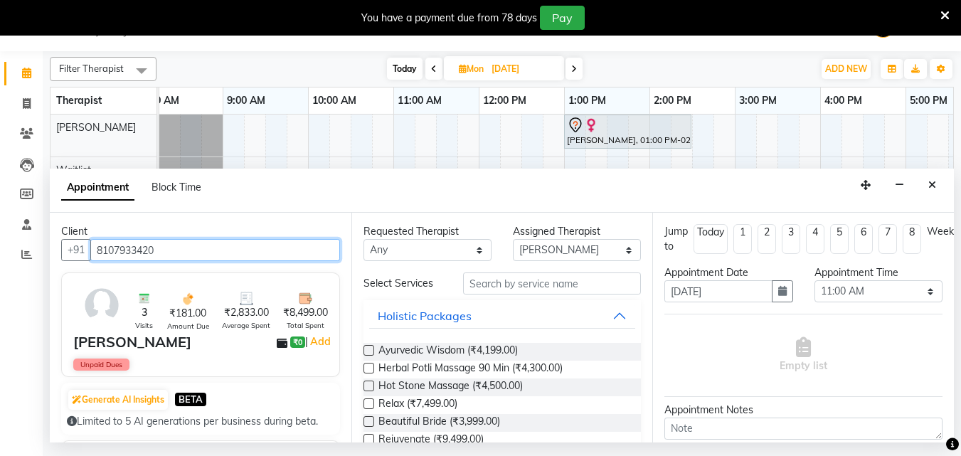
type input "8107933420"
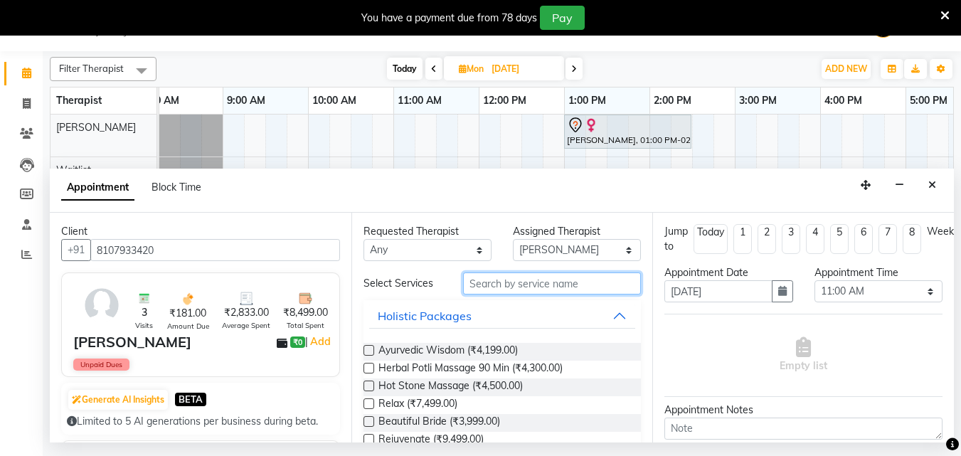
click at [497, 288] on input "text" at bounding box center [552, 284] width 178 height 22
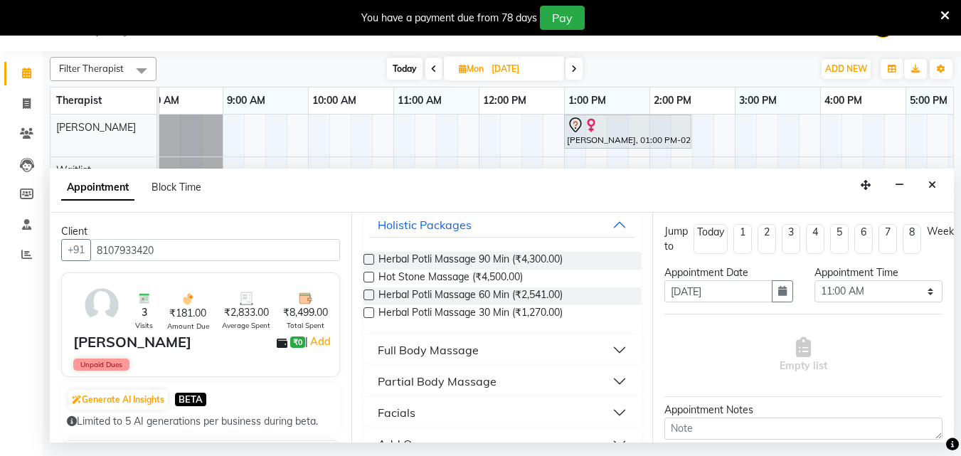
scroll to position [142, 0]
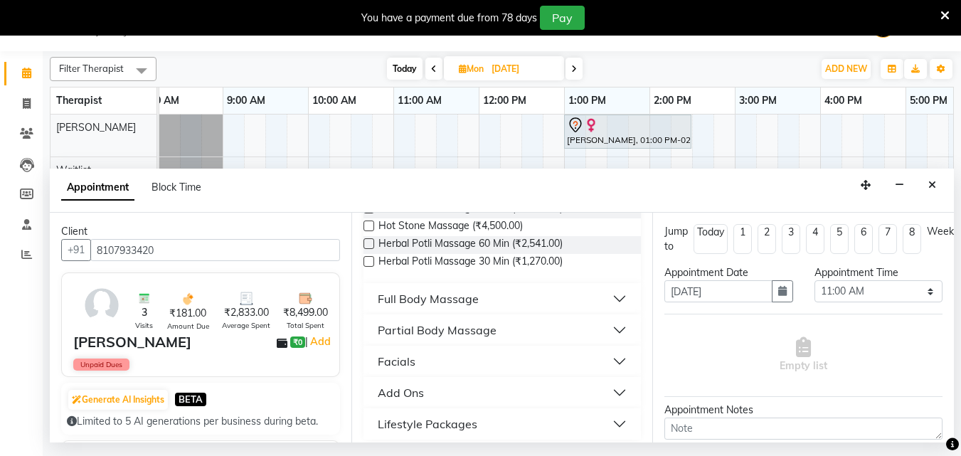
type input "ma"
click at [450, 297] on div "Full Body Massage" at bounding box center [428, 298] width 101 height 17
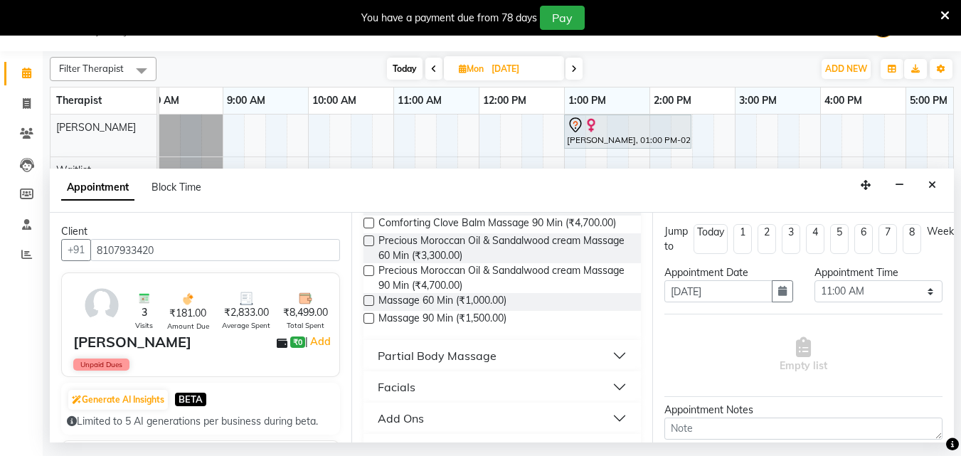
click at [365, 306] on label at bounding box center [369, 300] width 11 height 11
click at [365, 307] on input "checkbox" at bounding box center [368, 301] width 9 height 9
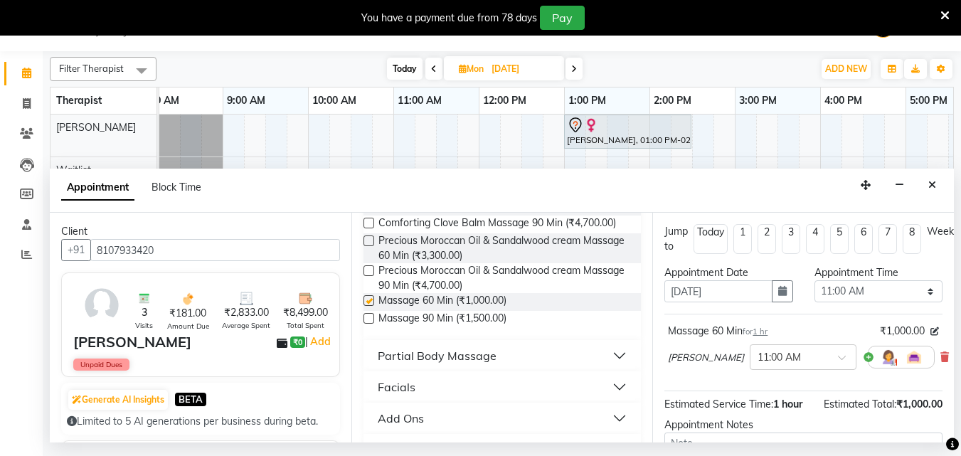
checkbox input "false"
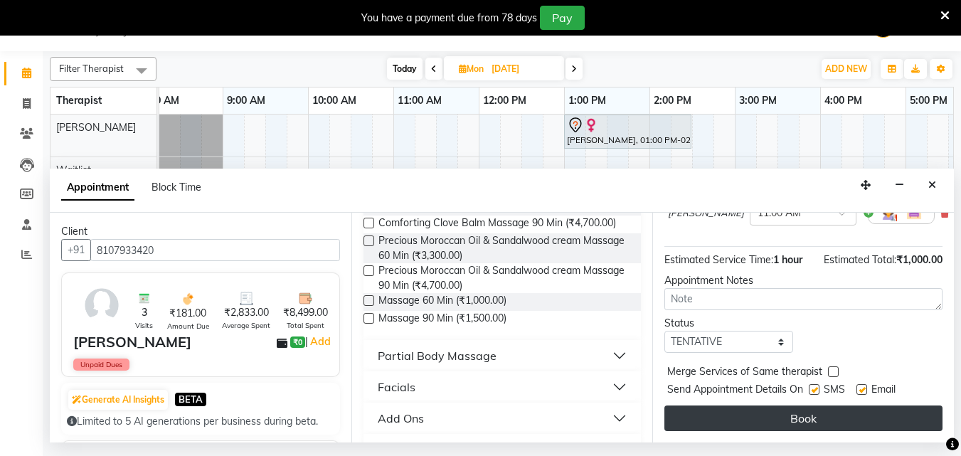
click at [739, 416] on button "Book" at bounding box center [804, 419] width 278 height 26
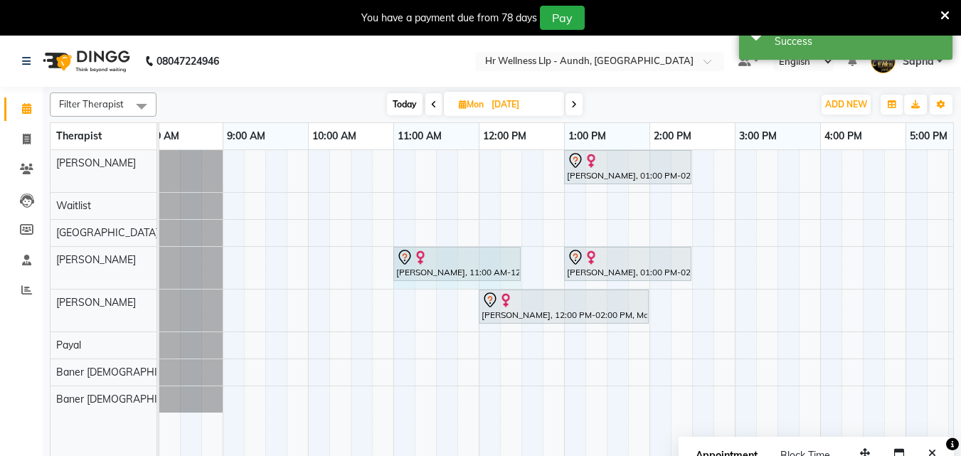
drag, startPoint x: 478, startPoint y: 258, endPoint x: 510, endPoint y: 273, distance: 36.0
click at [137, 273] on div "[PERSON_NAME], 11:00 AM-12:00 PM, Massage 60 Min [PERSON_NAME], 01:00 PM-02:30 …" at bounding box center [137, 268] width 0 height 42
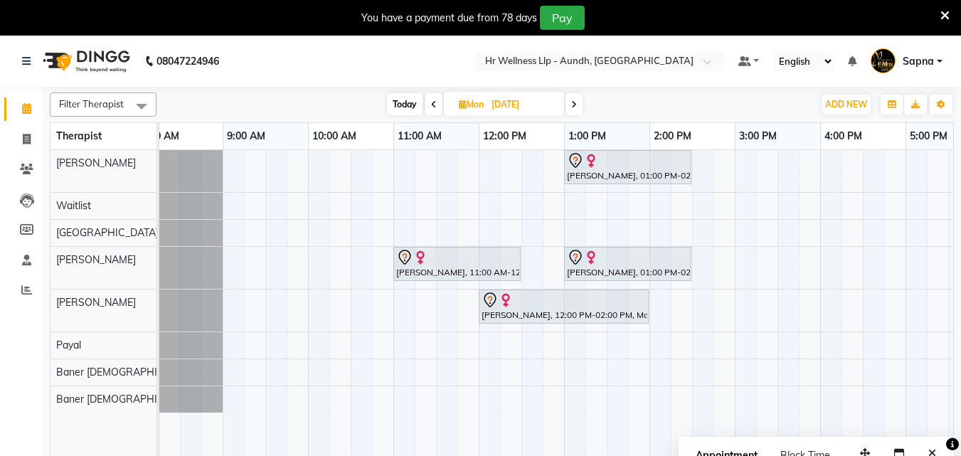
click at [407, 102] on span "Today" at bounding box center [405, 104] width 36 height 22
type input "04-10-2025"
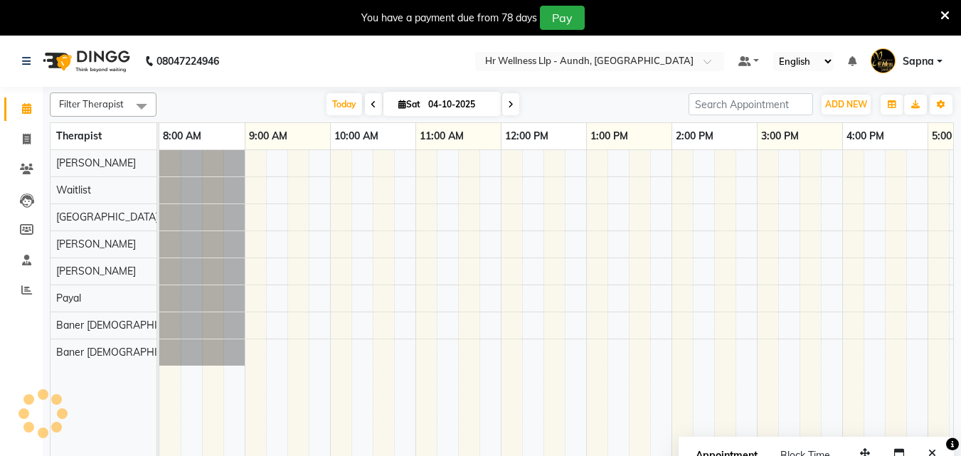
scroll to position [0, 316]
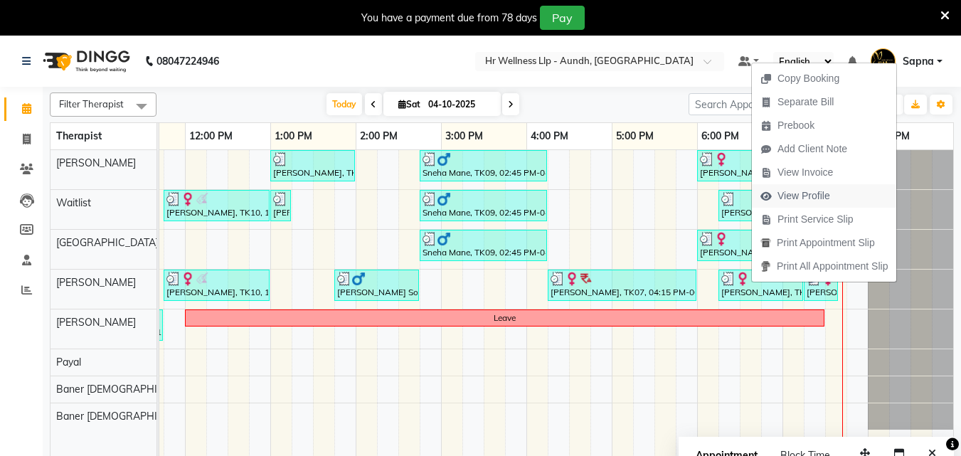
click at [816, 204] on span "View Profile" at bounding box center [795, 195] width 87 height 23
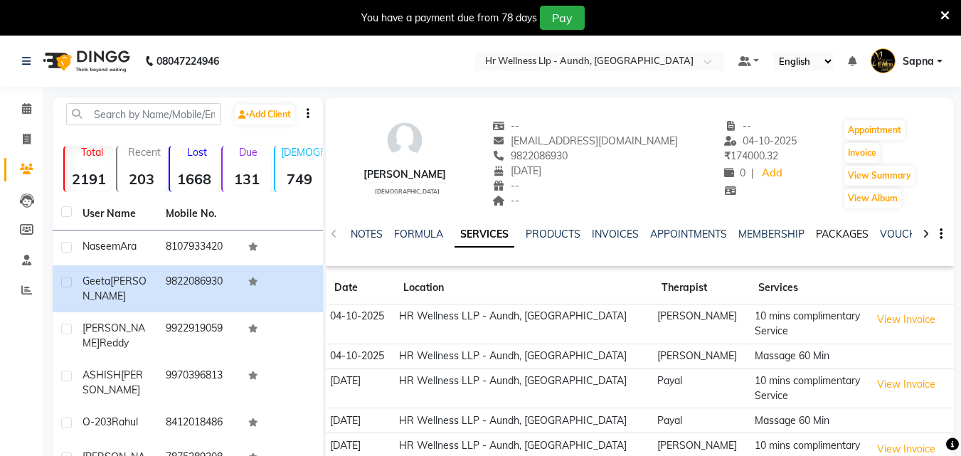
click at [833, 231] on link "PACKAGES" at bounding box center [842, 234] width 53 height 13
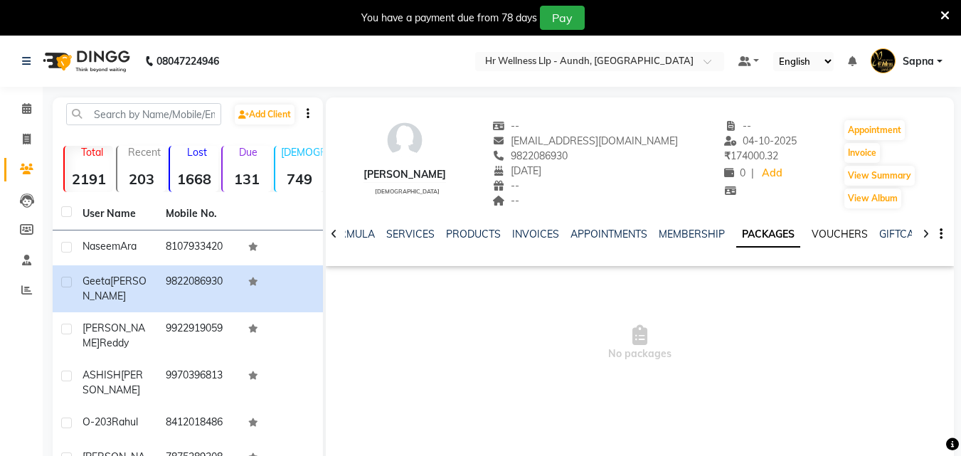
click at [838, 235] on link "VOUCHERS" at bounding box center [840, 234] width 56 height 13
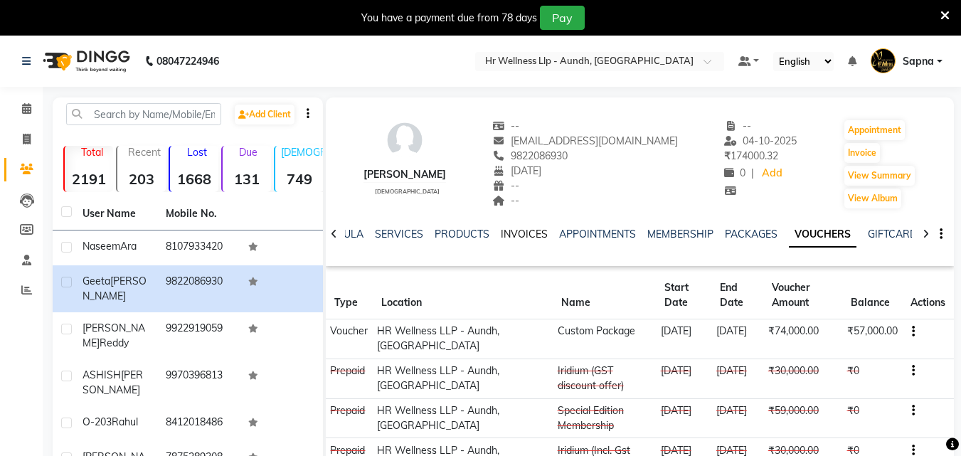
click at [503, 234] on link "INVOICES" at bounding box center [524, 234] width 47 height 13
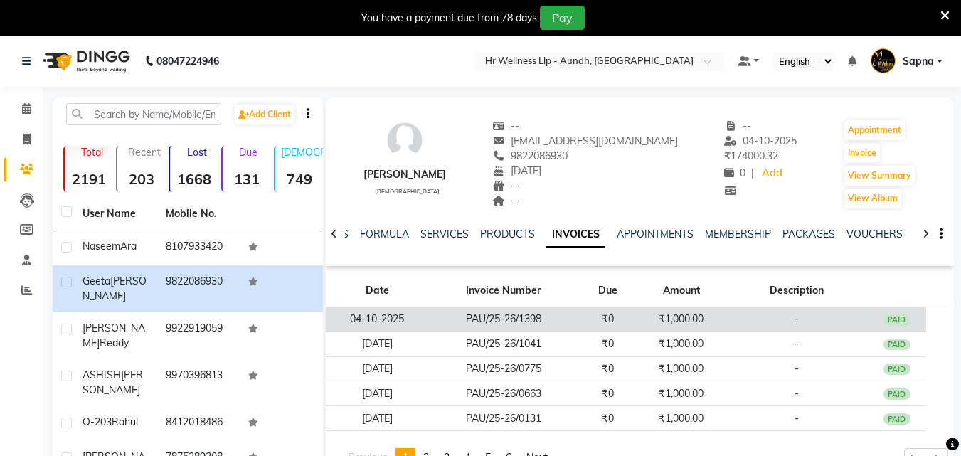
click at [657, 315] on td "₹1,000.00" at bounding box center [682, 319] width 88 height 25
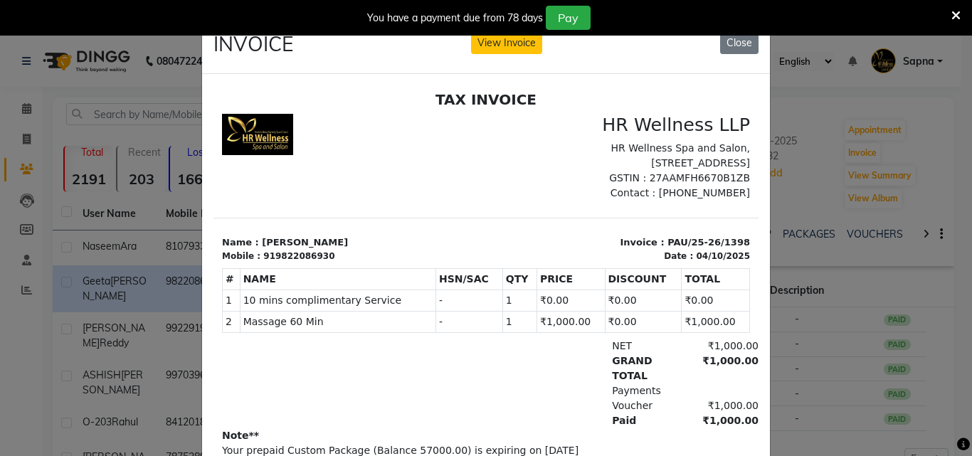
click at [537, 135] on div "HR Wellness LLP HR Wellness Spa and Salon, [STREET_ADDRESS] GSTIN : 27AAMFH6670…" at bounding box center [622, 156] width 273 height 87
click at [512, 47] on button "View Invoice" at bounding box center [506, 43] width 71 height 22
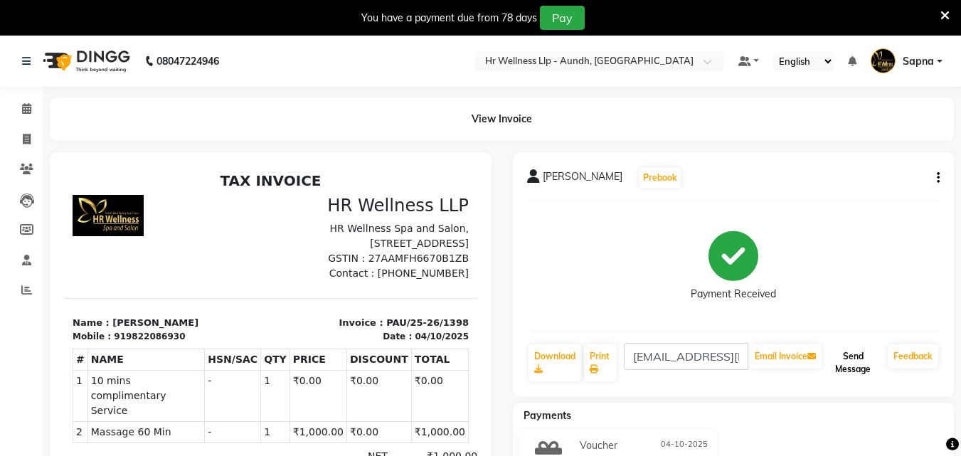
click at [850, 364] on button "Send Message" at bounding box center [854, 362] width 58 height 37
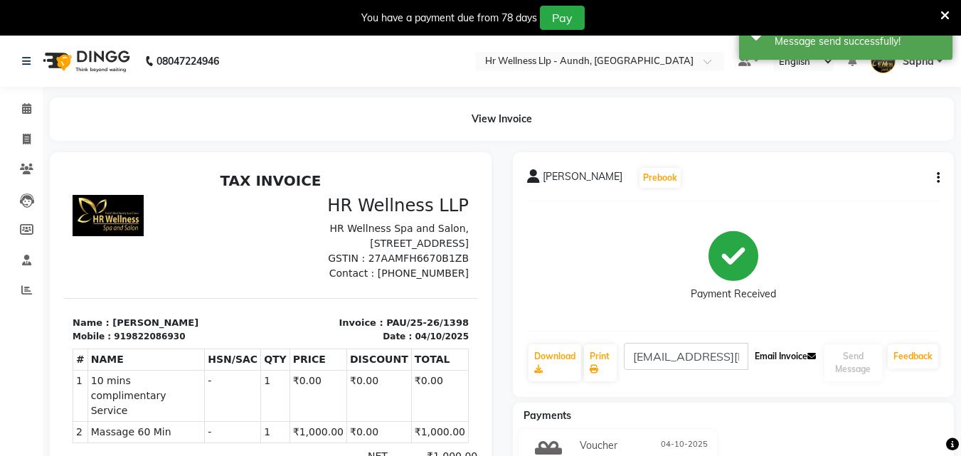
click at [771, 360] on button "Email Invoice" at bounding box center [785, 356] width 73 height 24
click at [22, 110] on icon at bounding box center [26, 108] width 9 height 11
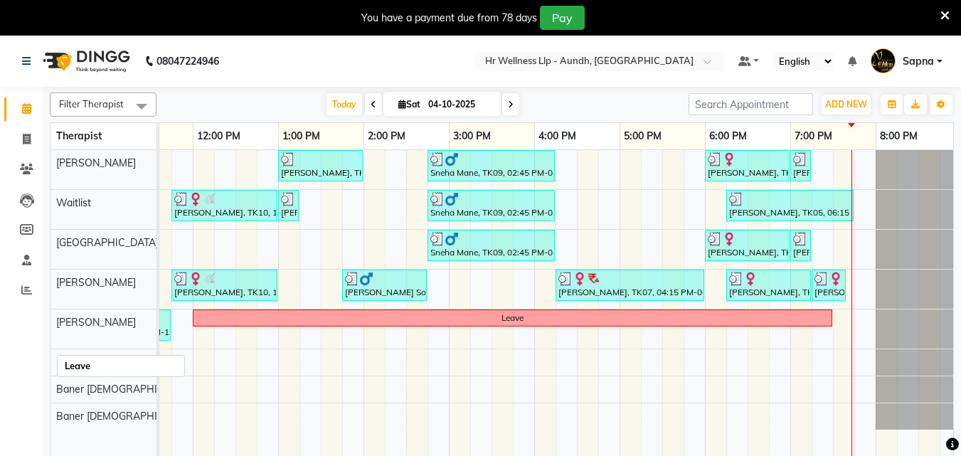
scroll to position [0, 316]
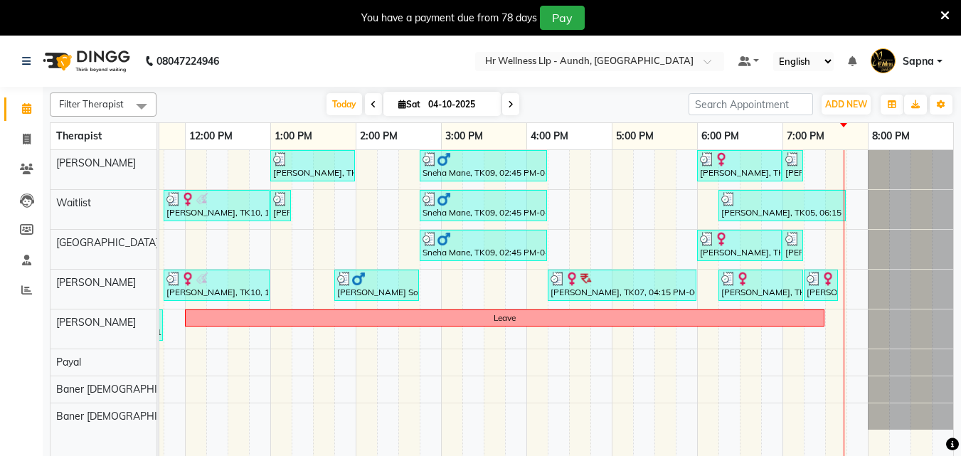
click at [510, 104] on icon at bounding box center [511, 104] width 6 height 9
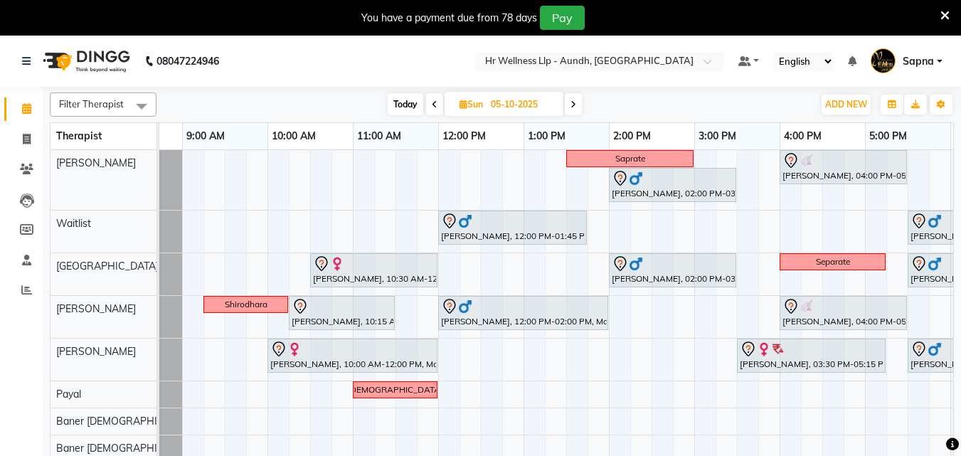
scroll to position [0, 0]
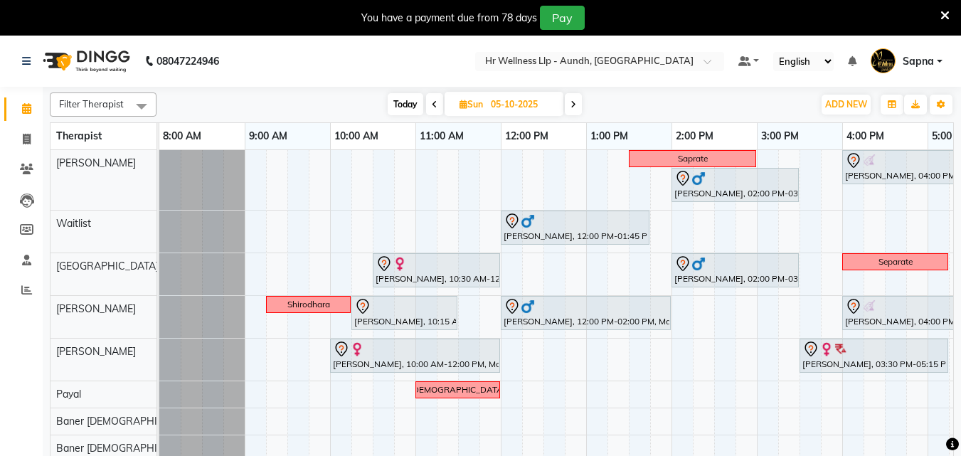
click at [404, 100] on span "Today" at bounding box center [406, 104] width 36 height 22
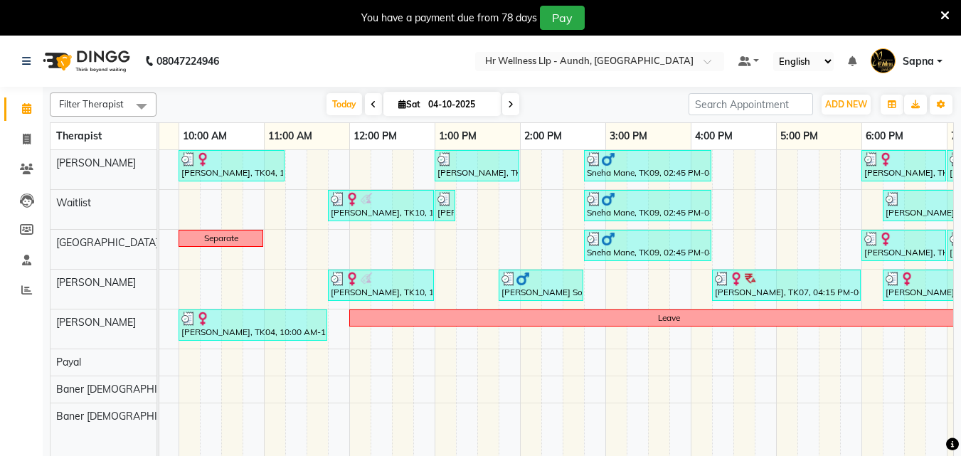
scroll to position [0, 316]
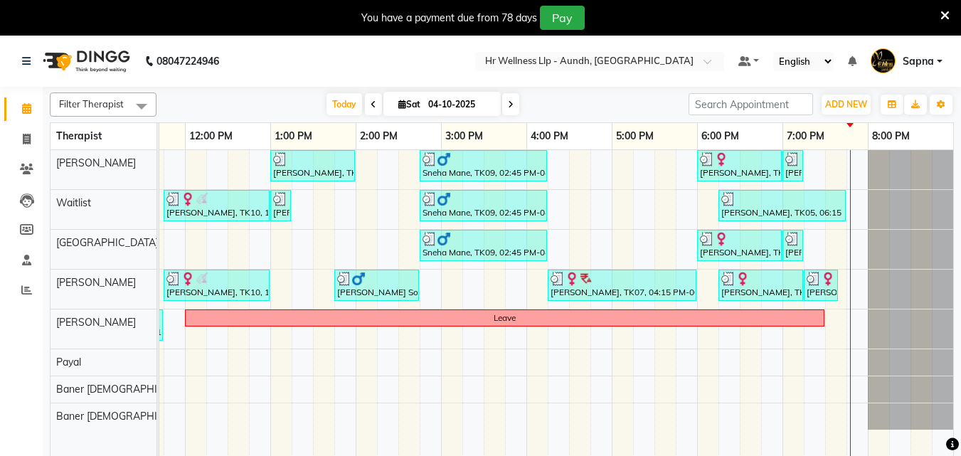
click at [507, 113] on span at bounding box center [510, 104] width 17 height 22
type input "05-10-2025"
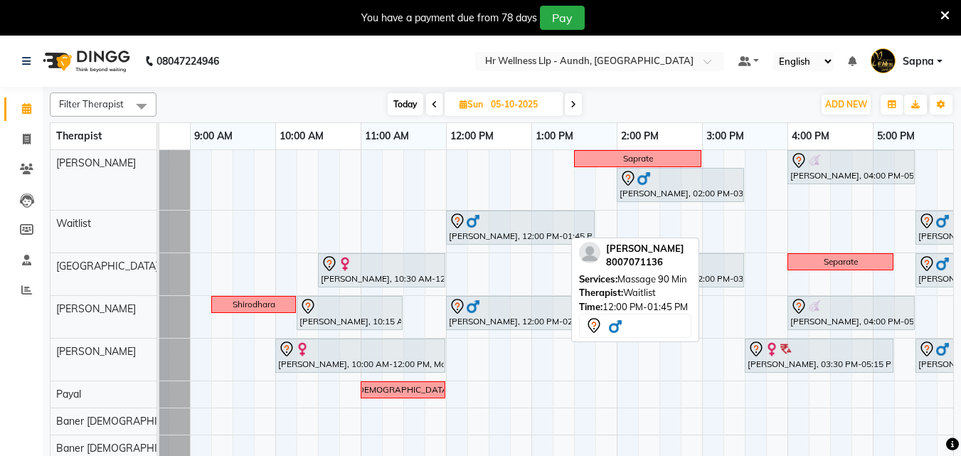
scroll to position [0, 46]
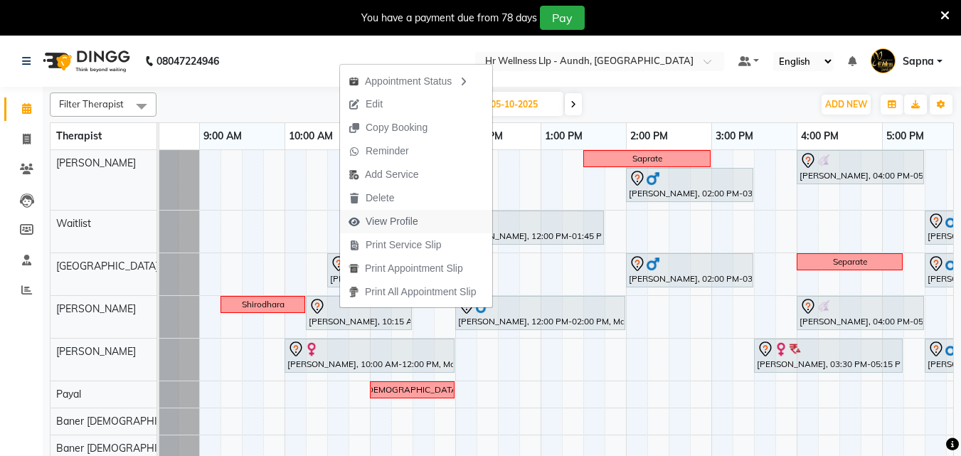
click at [406, 216] on span "View Profile" at bounding box center [392, 221] width 53 height 15
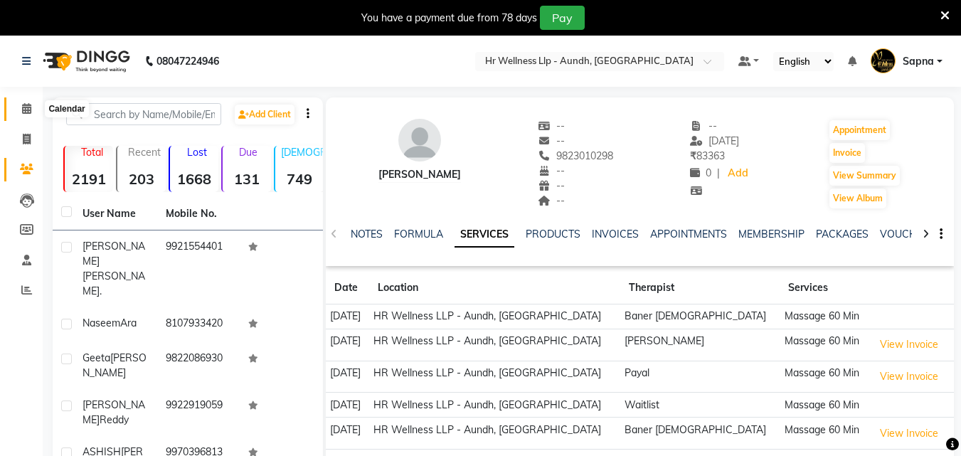
click at [25, 110] on icon at bounding box center [26, 108] width 9 height 11
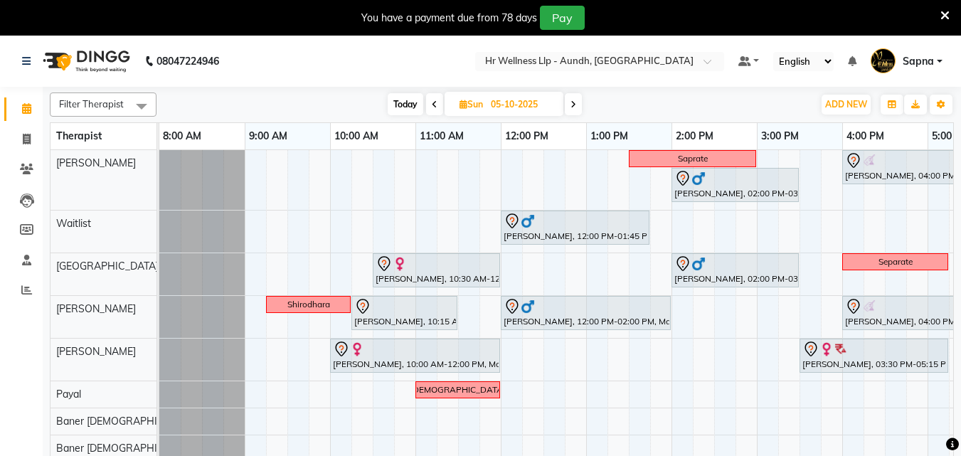
click at [402, 106] on span "Today" at bounding box center [406, 104] width 36 height 22
type input "04-10-2025"
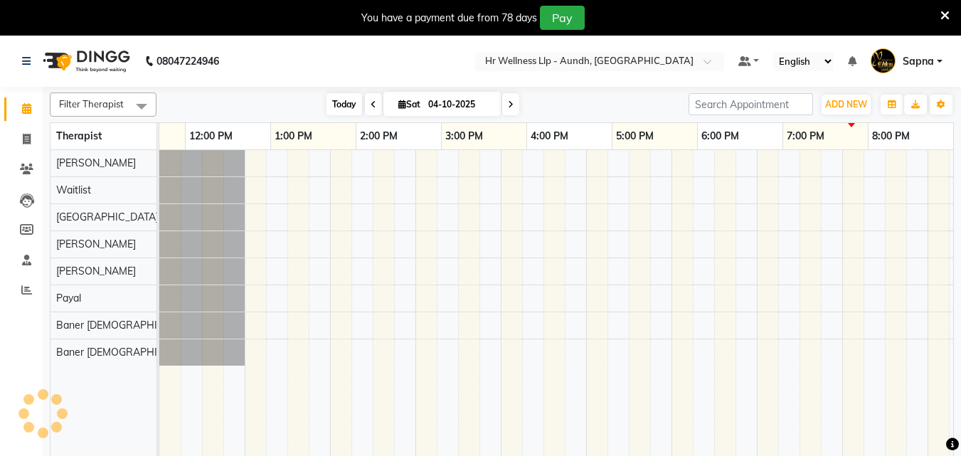
scroll to position [0, 316]
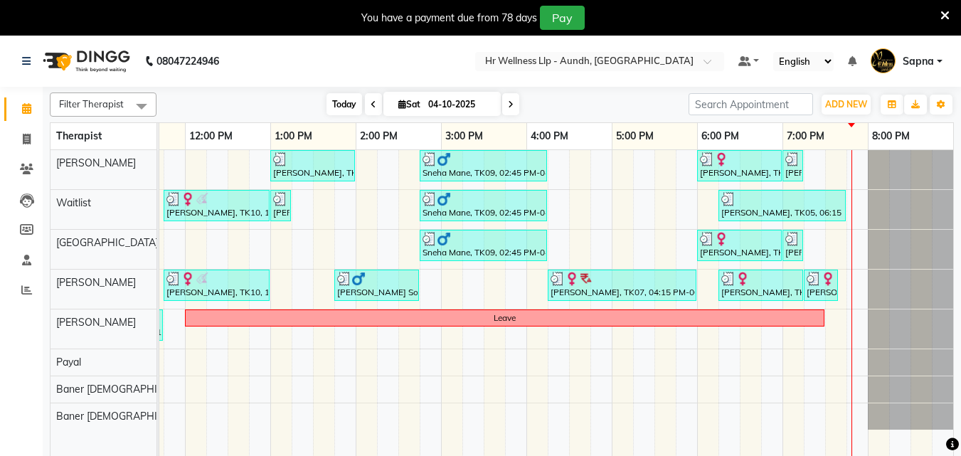
click at [338, 104] on span "Today" at bounding box center [345, 104] width 36 height 22
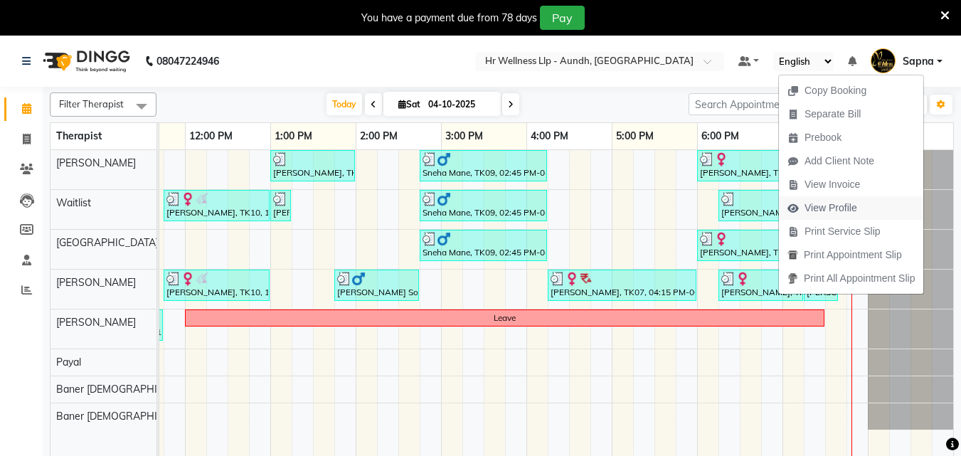
click at [831, 209] on span "View Profile" at bounding box center [831, 208] width 53 height 15
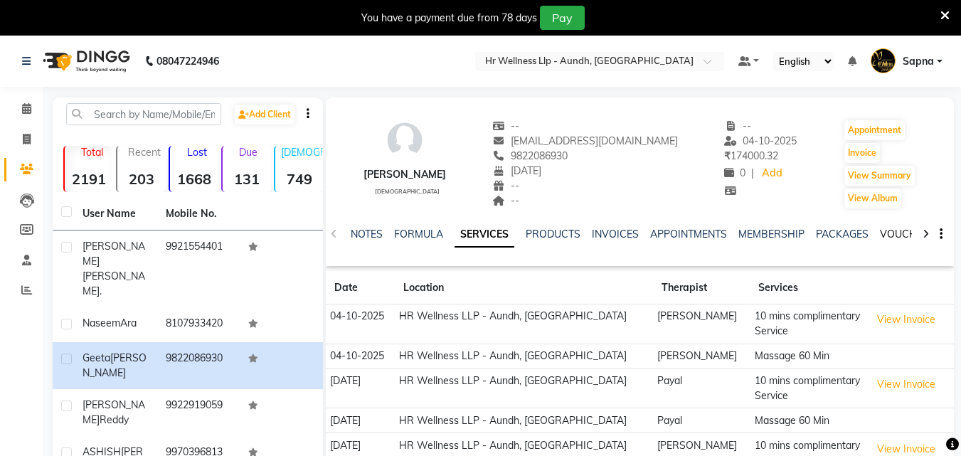
click at [887, 234] on link "VOUCHERS" at bounding box center [908, 234] width 56 height 13
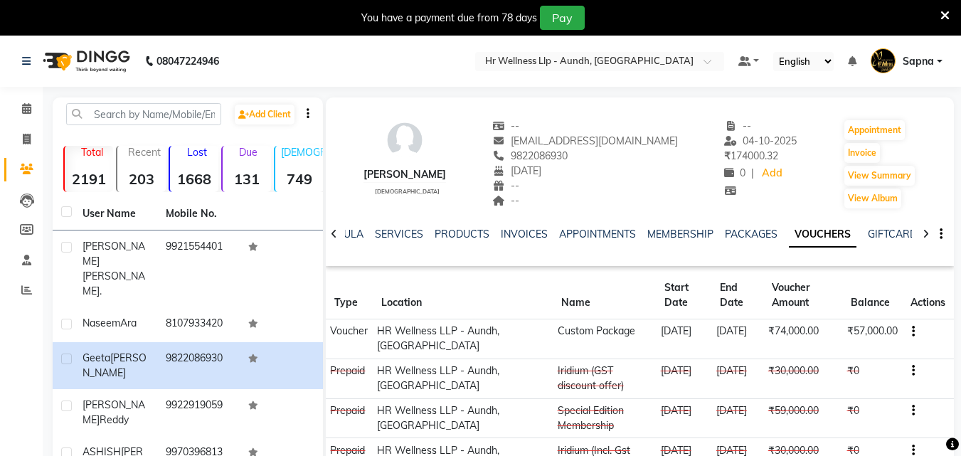
drag, startPoint x: 518, startPoint y: 154, endPoint x: 587, endPoint y: 156, distance: 69.0
click at [587, 156] on div "9822086930" at bounding box center [585, 156] width 186 height 15
click at [26, 107] on icon at bounding box center [26, 108] width 9 height 11
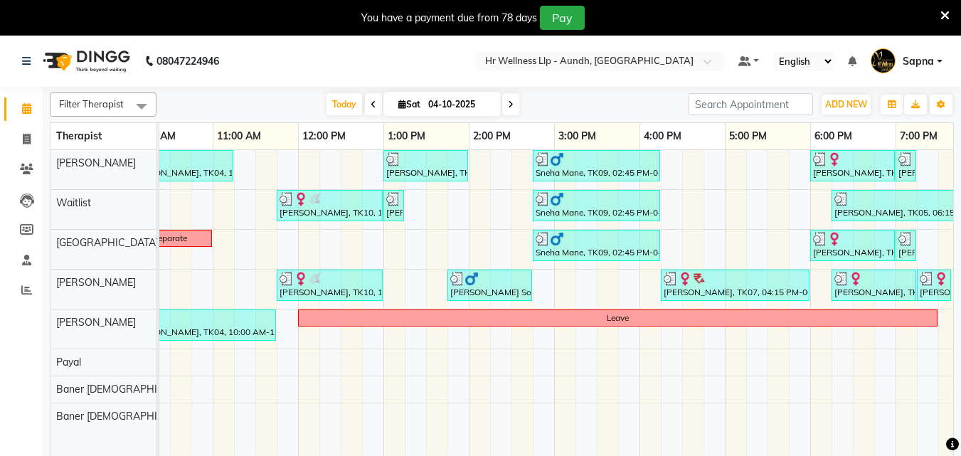
scroll to position [0, 316]
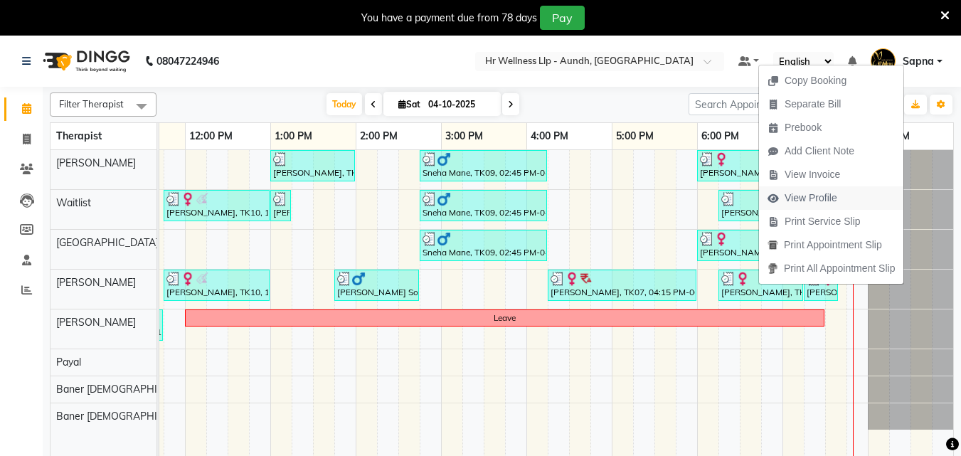
click at [811, 199] on span "View Profile" at bounding box center [811, 198] width 53 height 15
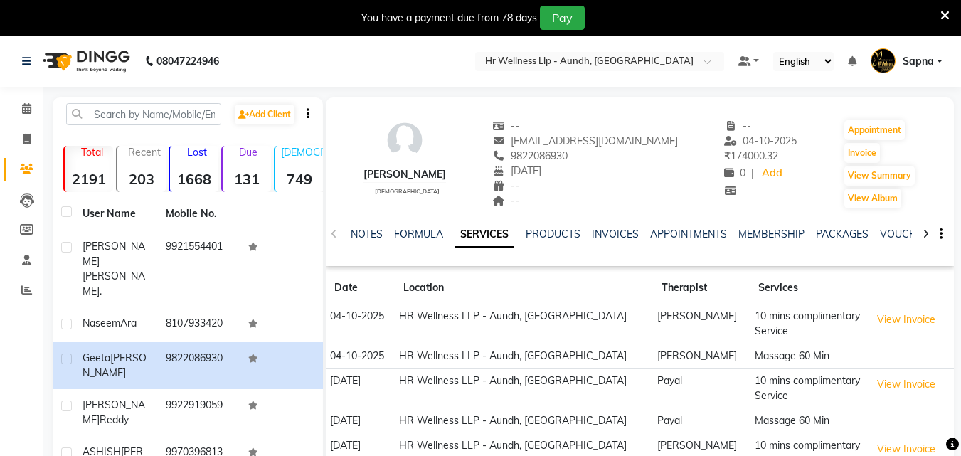
drag, startPoint x: 519, startPoint y: 157, endPoint x: 589, endPoint y: 155, distance: 69.8
click at [589, 155] on div "9822086930" at bounding box center [585, 156] width 186 height 15
click at [25, 110] on icon at bounding box center [26, 108] width 9 height 11
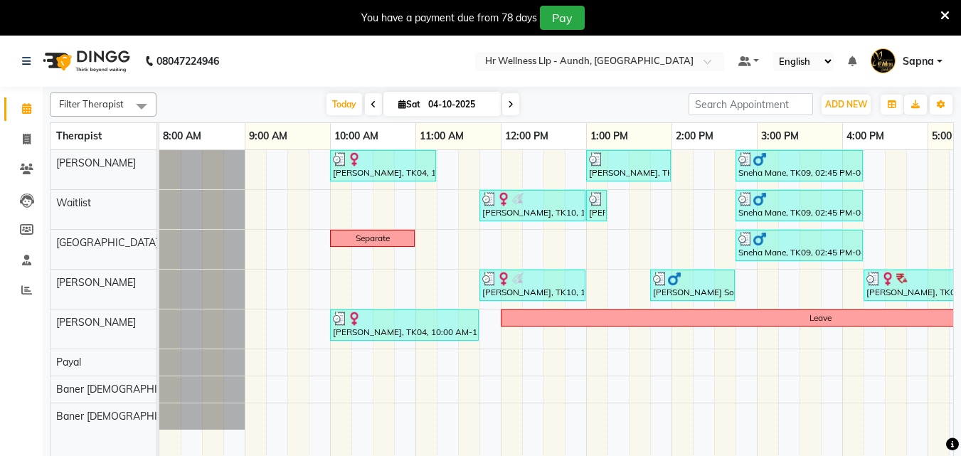
click at [399, 106] on icon at bounding box center [403, 104] width 8 height 9
select select "10"
select select "2025"
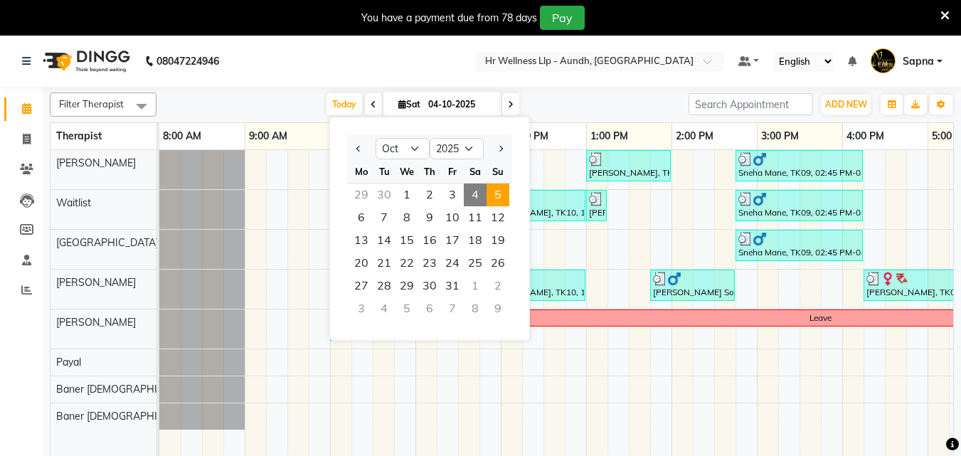
click at [504, 196] on span "5" at bounding box center [498, 195] width 23 height 23
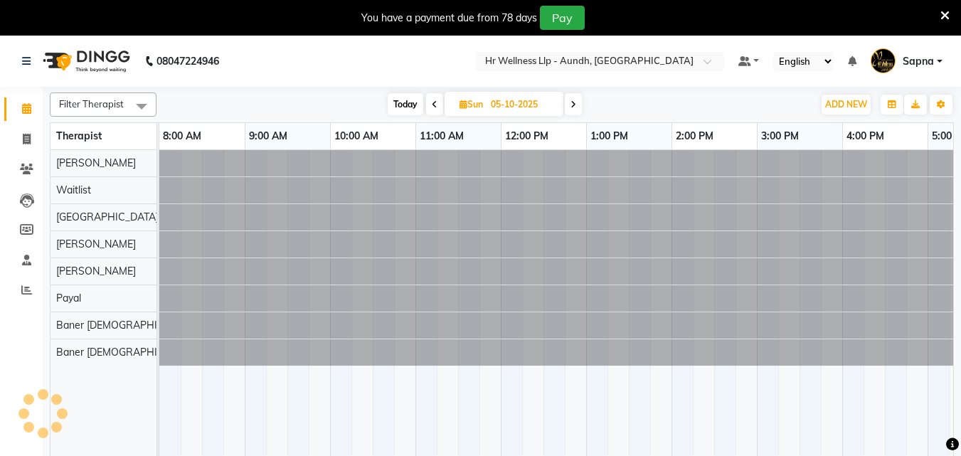
scroll to position [0, 316]
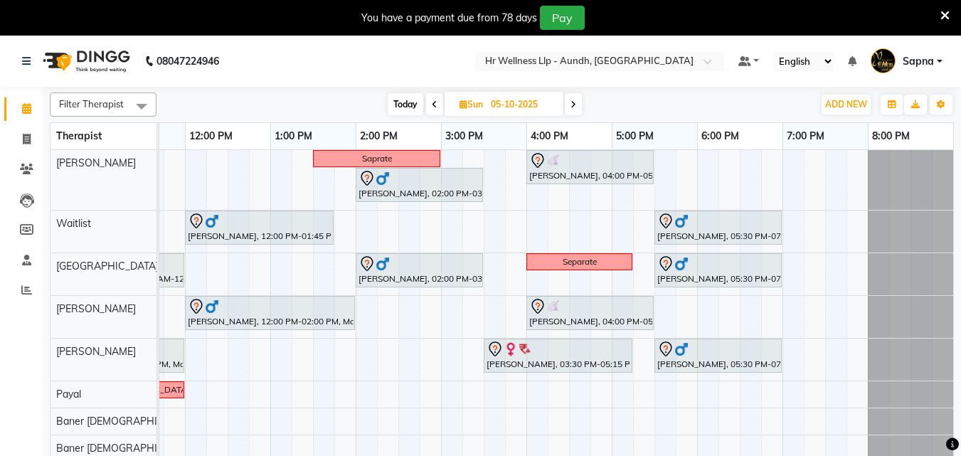
click at [399, 100] on span "Today" at bounding box center [406, 104] width 36 height 22
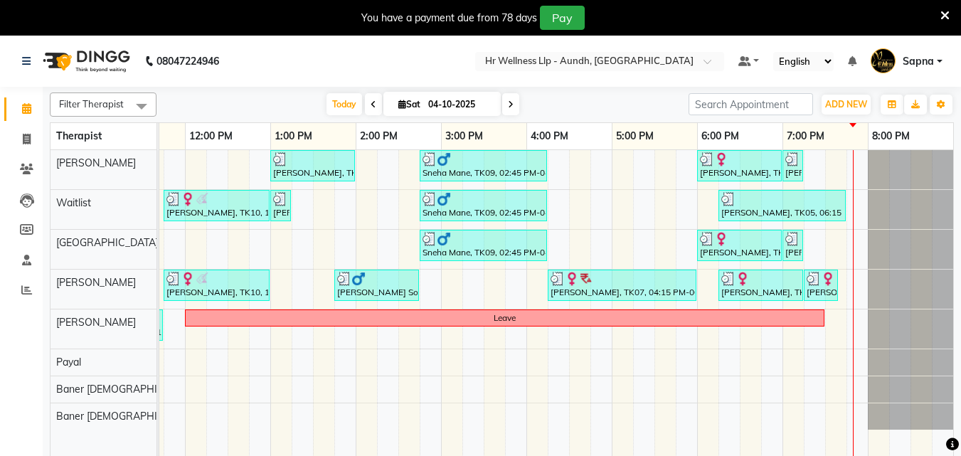
click at [510, 107] on icon at bounding box center [511, 104] width 6 height 9
type input "05-10-2025"
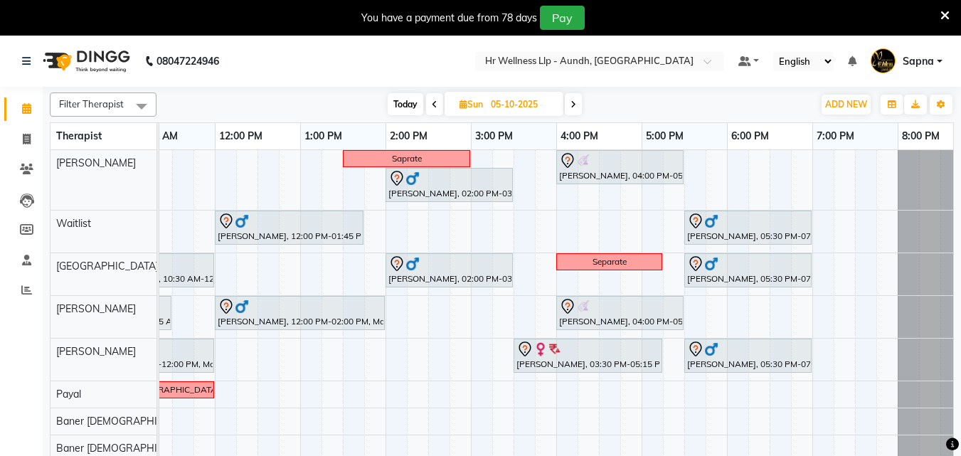
scroll to position [0, 305]
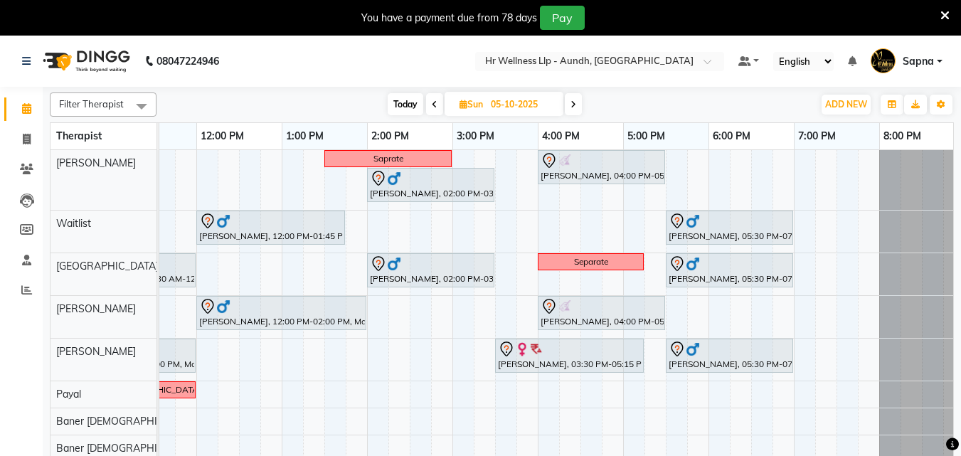
click at [717, 162] on div "Saprate [PERSON_NAME], 04:00 PM-05:30 PM, Swedish Massage with Wintergreen, Bay…" at bounding box center [410, 312] width 1110 height 324
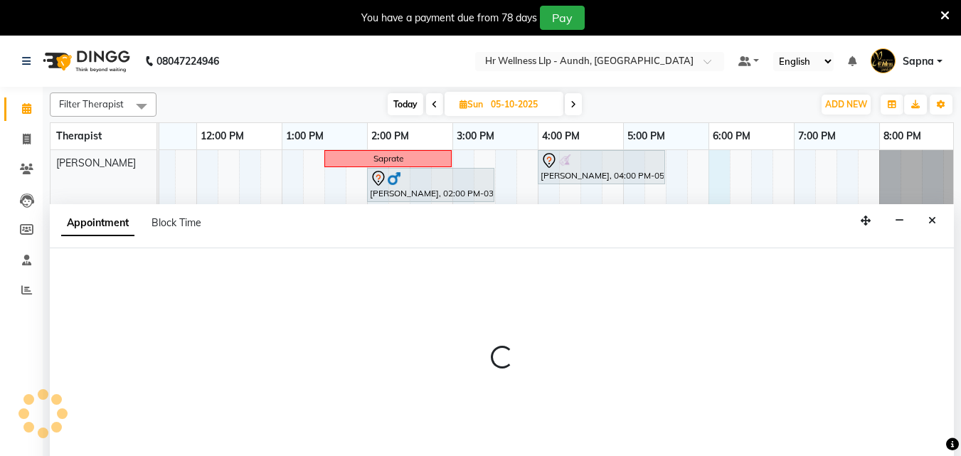
select select "77660"
select select "1080"
select select "tentative"
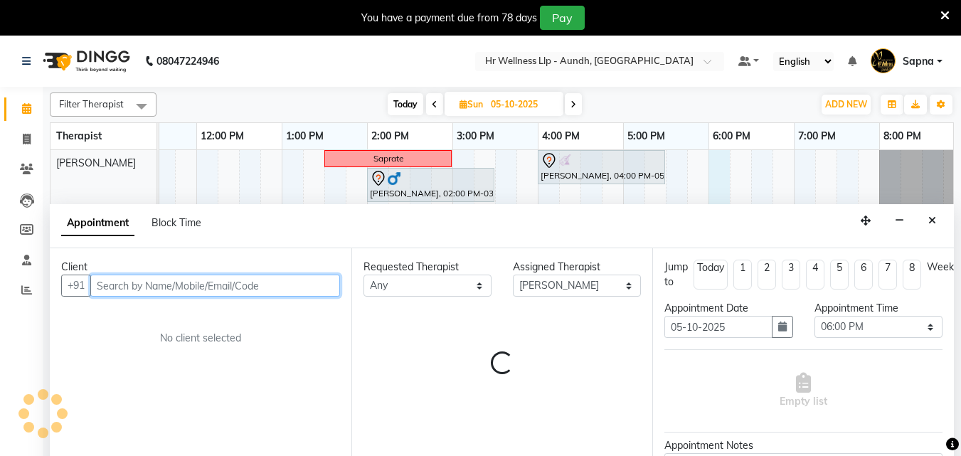
scroll to position [36, 0]
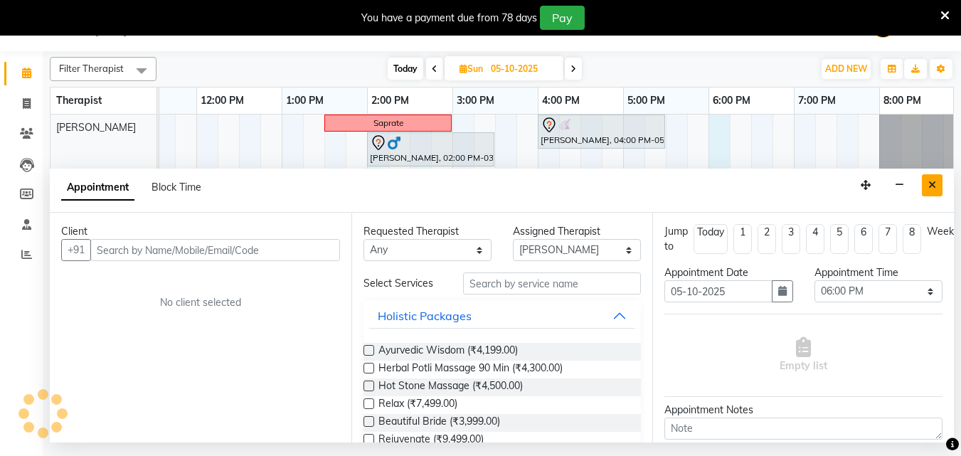
click at [930, 184] on icon "Close" at bounding box center [933, 185] width 8 height 10
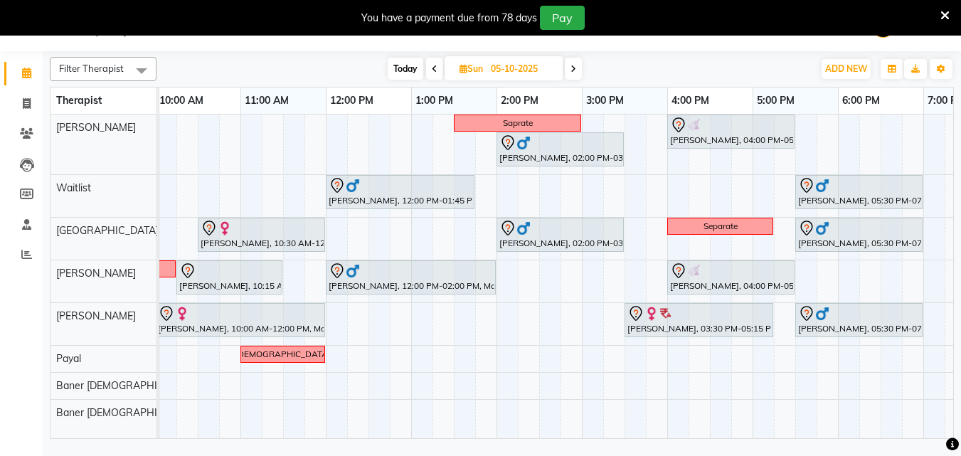
scroll to position [0, 164]
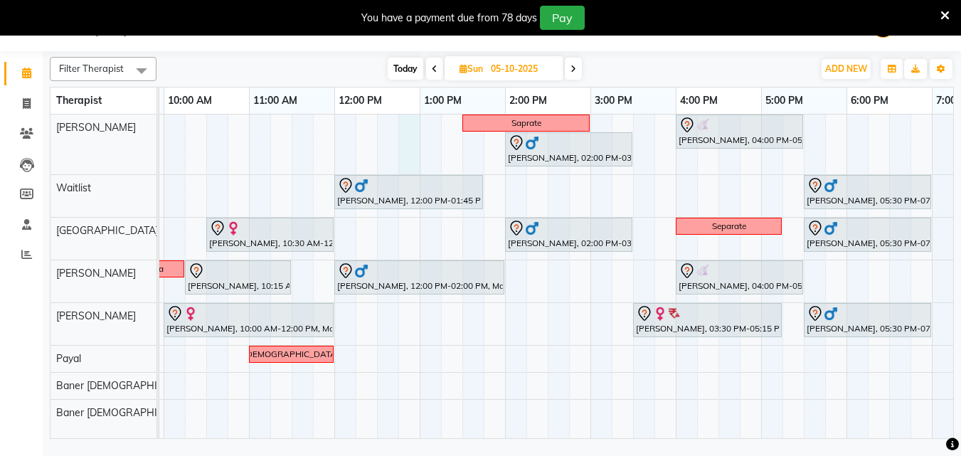
click at [398, 146] on div "Saprate [PERSON_NAME], 04:00 PM-05:30 PM, Swedish Massage with Wintergreen, Bay…" at bounding box center [548, 277] width 1110 height 324
select select "77660"
select select "tentative"
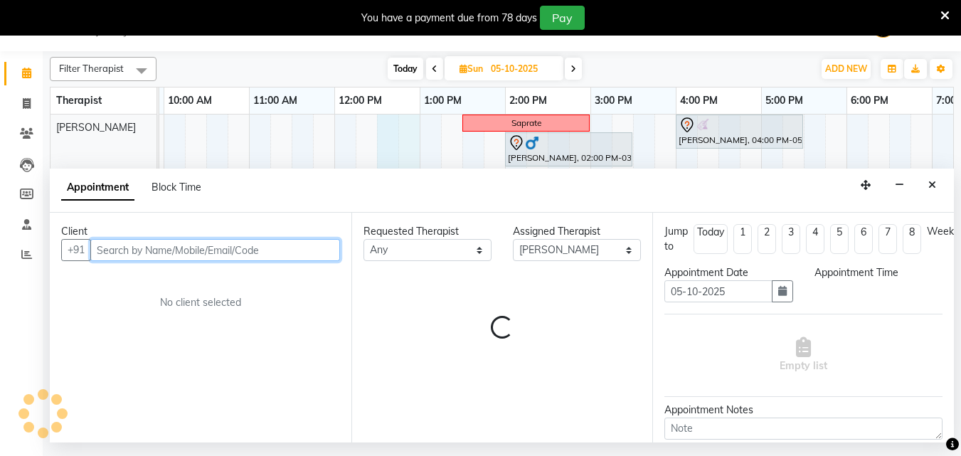
select select "750"
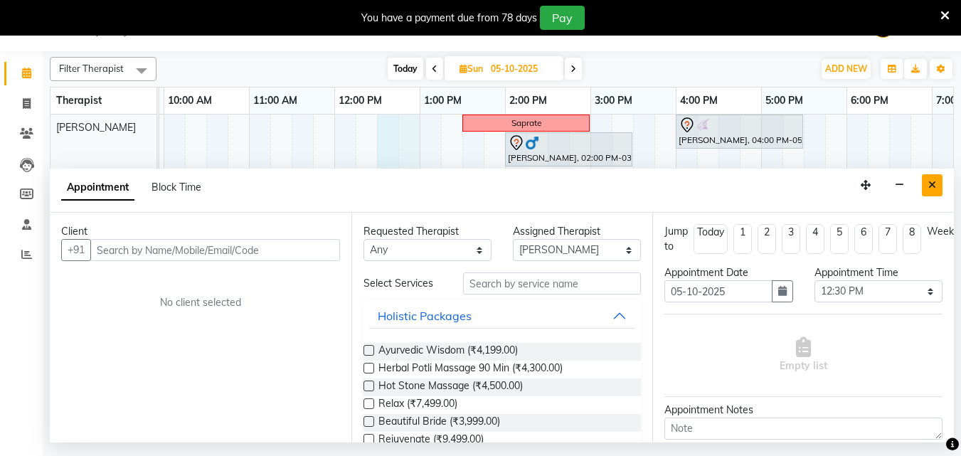
click at [930, 187] on icon "Close" at bounding box center [933, 185] width 8 height 10
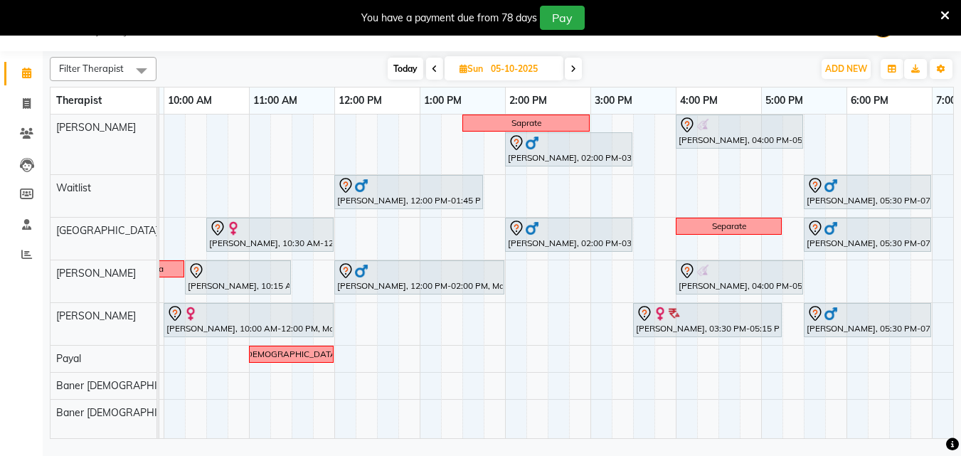
click at [340, 130] on div "Saprate [PERSON_NAME], 04:00 PM-05:30 PM, Swedish Massage with Wintergreen, Bay…" at bounding box center [548, 277] width 1110 height 324
select select "77660"
select select "720"
select select "tentative"
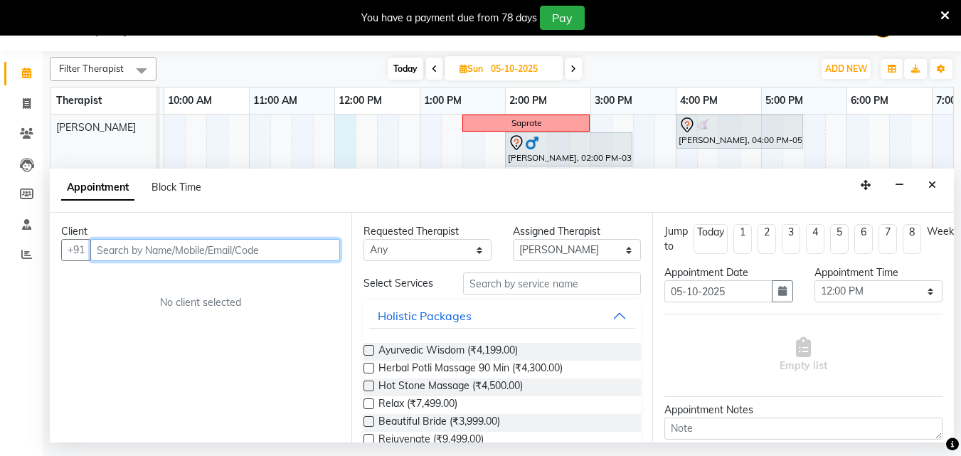
click at [115, 248] on input "text" at bounding box center [215, 250] width 250 height 22
paste input "9822086930"
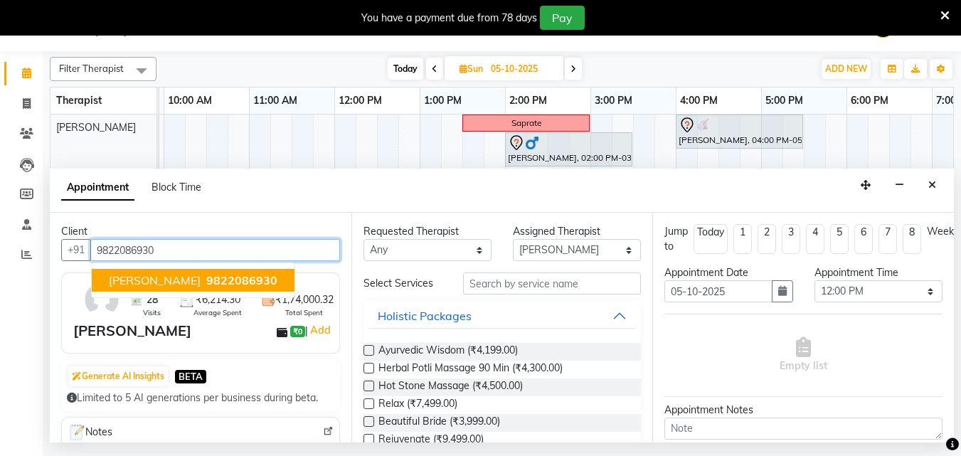
click at [169, 281] on span "[PERSON_NAME]" at bounding box center [155, 280] width 92 height 14
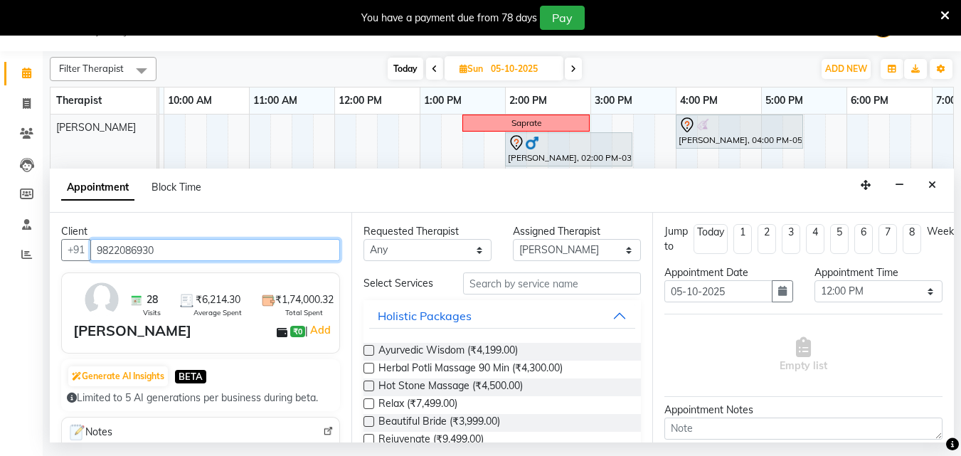
type input "9822086930"
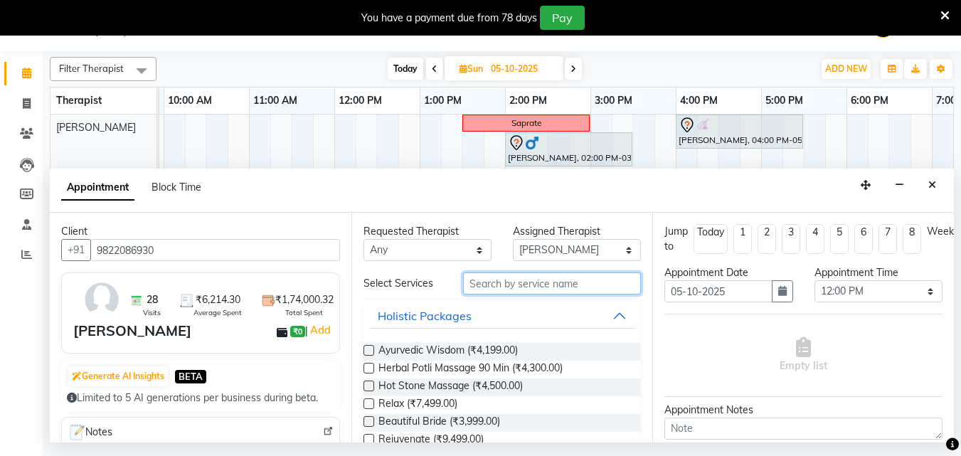
click at [507, 287] on input "text" at bounding box center [552, 284] width 178 height 22
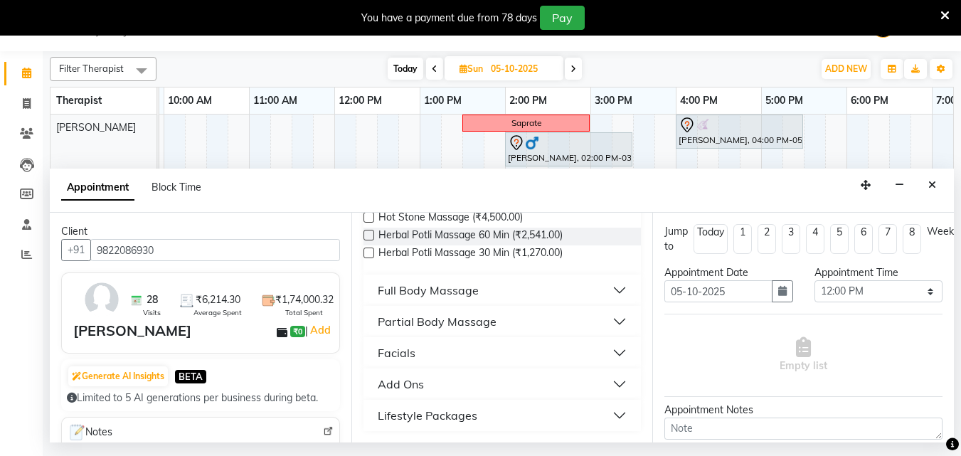
type input "ma"
click at [437, 291] on div "Full Body Massage" at bounding box center [428, 290] width 101 height 17
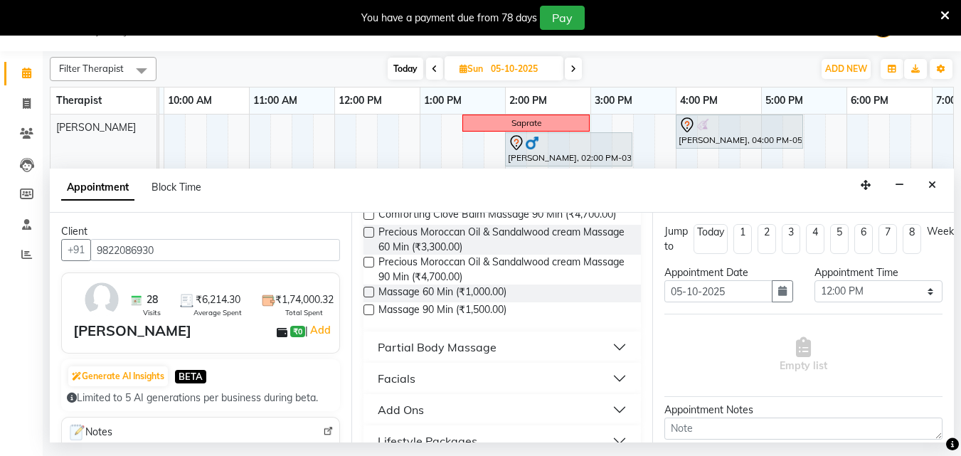
click at [368, 297] on label at bounding box center [369, 292] width 11 height 11
click at [368, 298] on input "checkbox" at bounding box center [368, 293] width 9 height 9
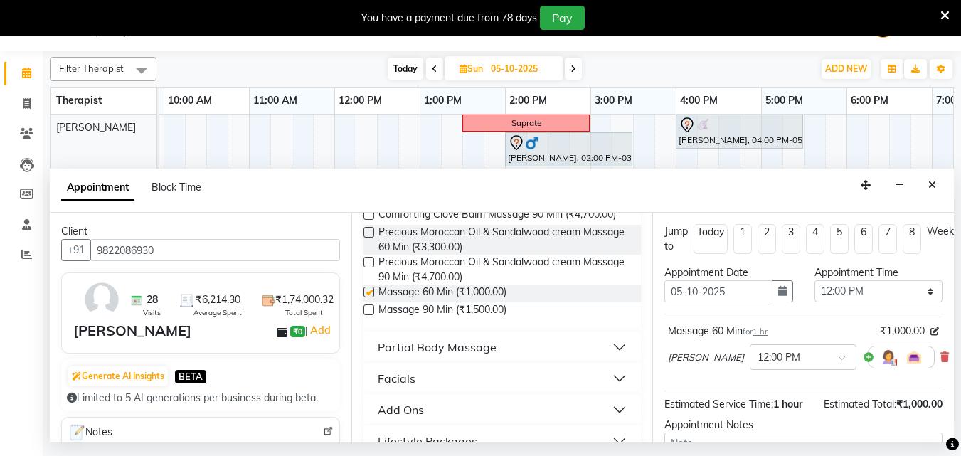
checkbox input "false"
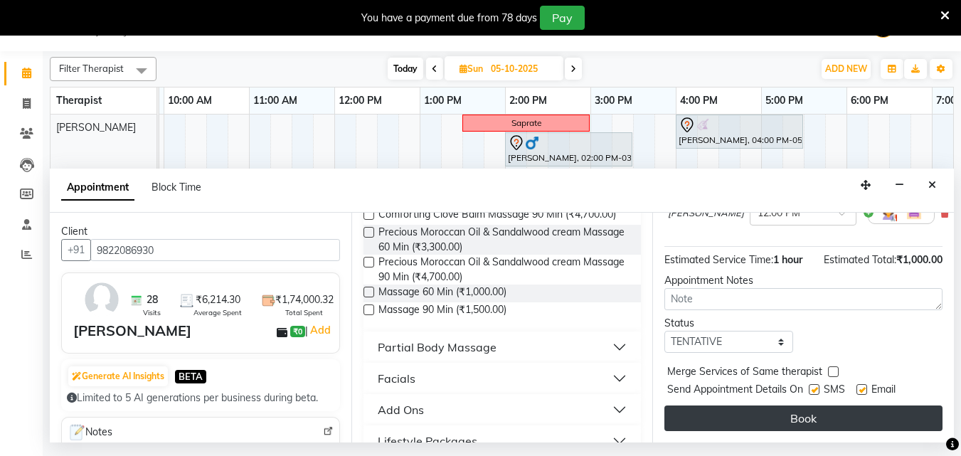
click at [737, 406] on button "Book" at bounding box center [804, 419] width 278 height 26
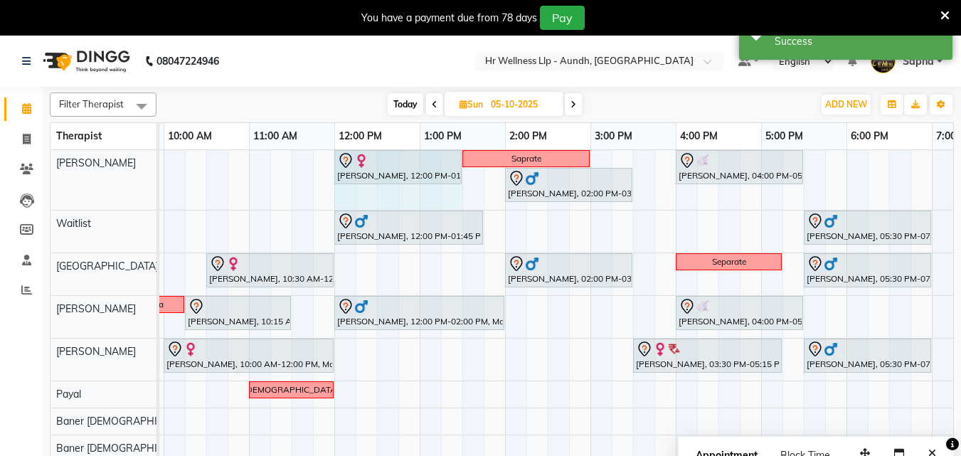
drag, startPoint x: 418, startPoint y: 158, endPoint x: 448, endPoint y: 170, distance: 32.2
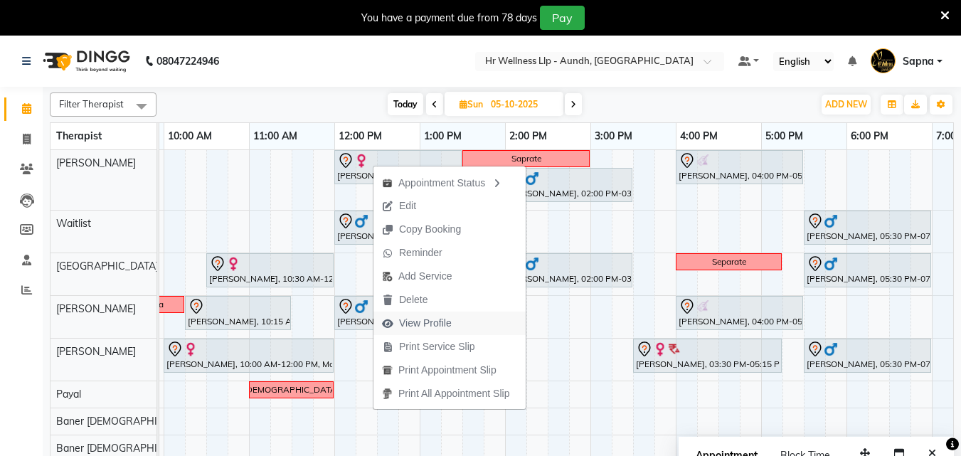
click at [436, 322] on span "View Profile" at bounding box center [425, 323] width 53 height 15
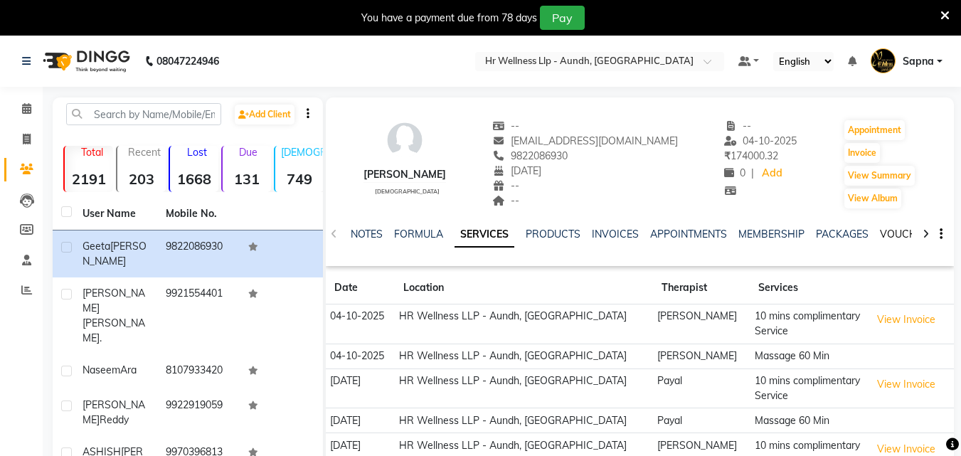
click at [880, 234] on link "VOUCHERS" at bounding box center [908, 234] width 56 height 13
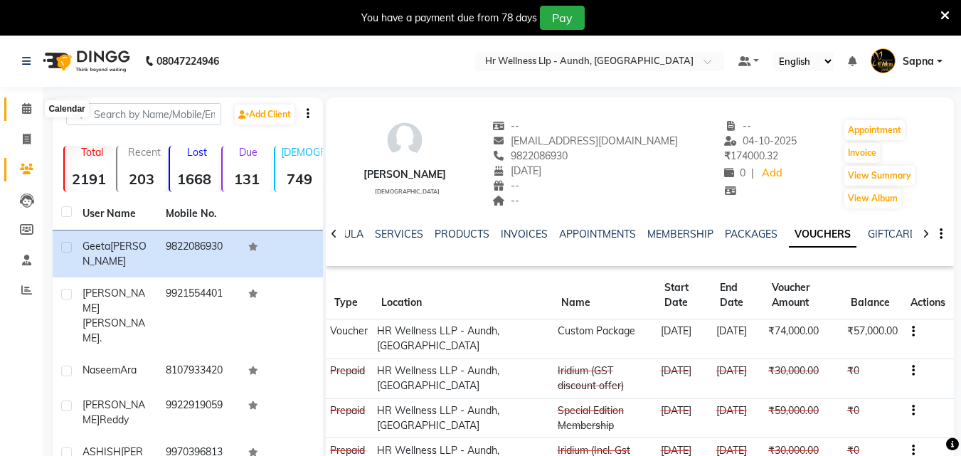
click at [31, 107] on icon at bounding box center [26, 108] width 9 height 11
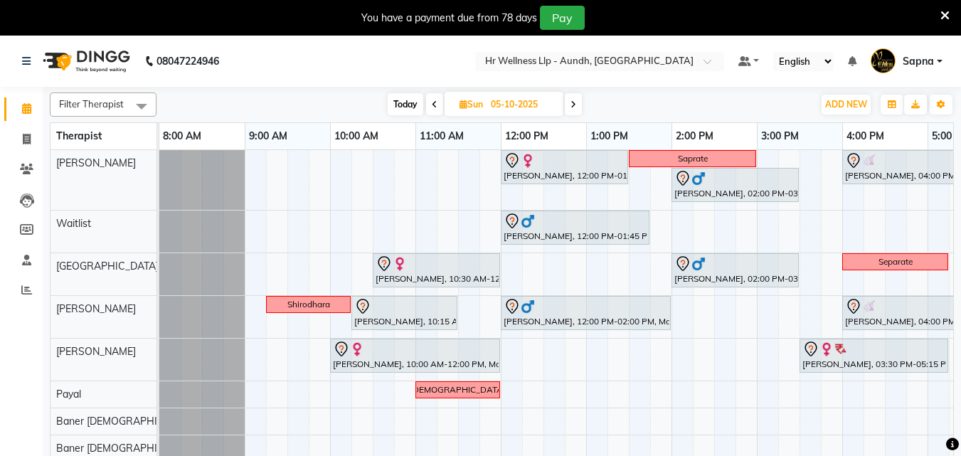
click at [401, 108] on span "Today" at bounding box center [406, 104] width 36 height 22
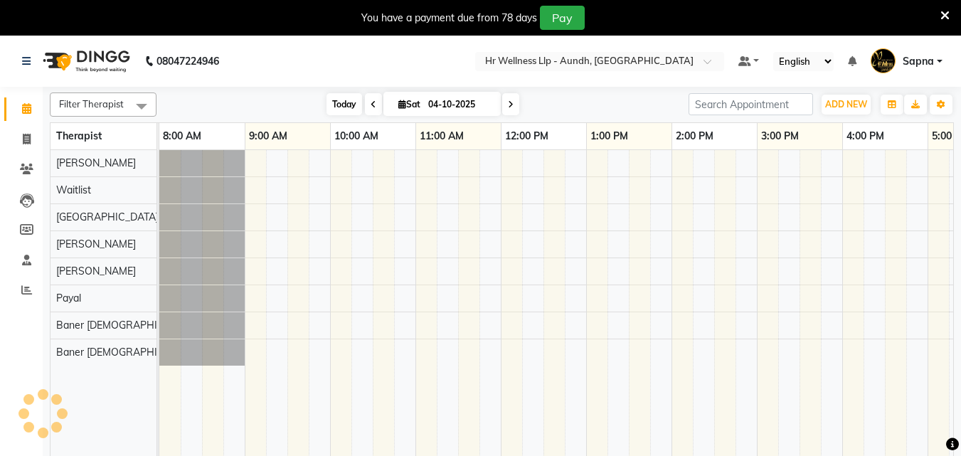
scroll to position [0, 316]
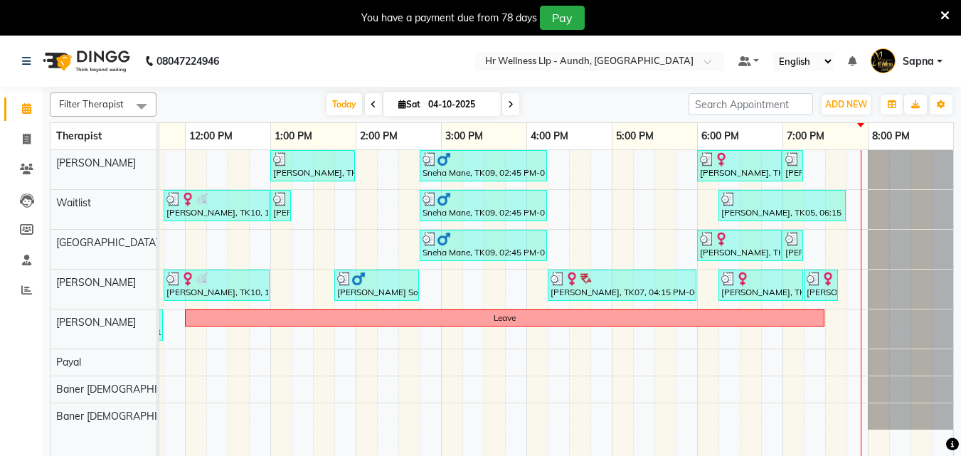
click at [505, 100] on span at bounding box center [510, 104] width 17 height 22
type input "05-10-2025"
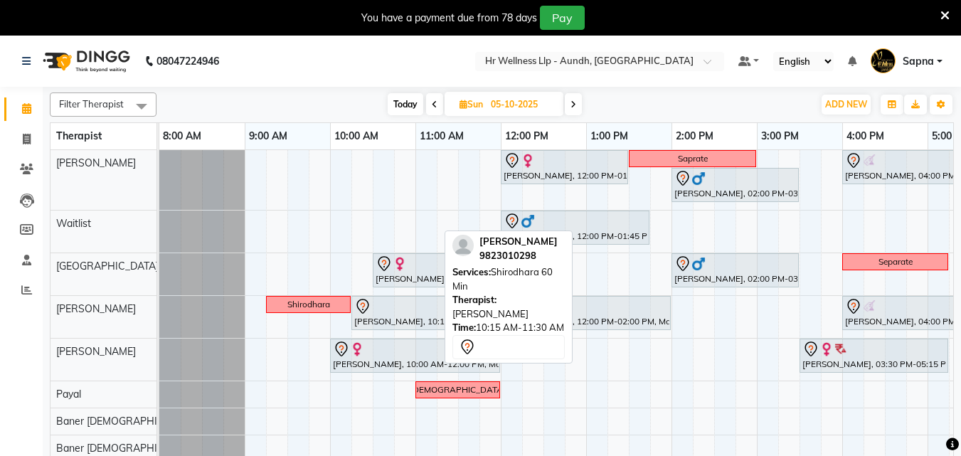
scroll to position [0, 1]
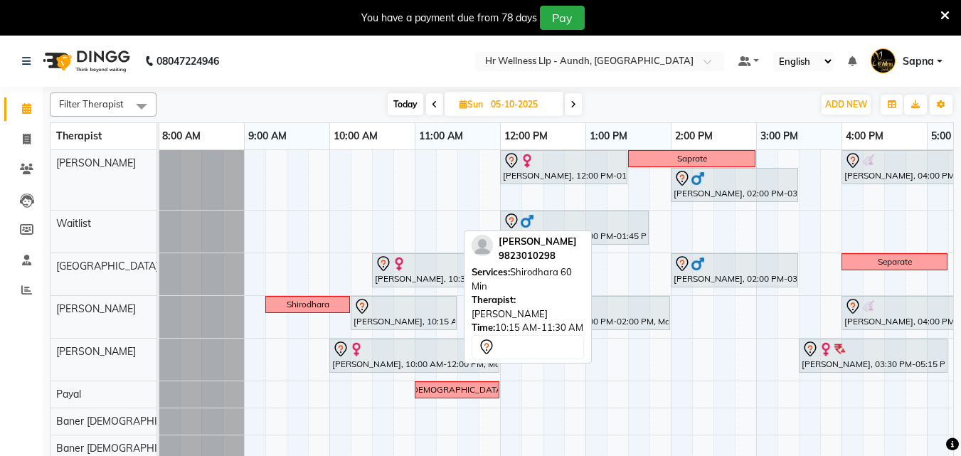
click at [389, 321] on div "[PERSON_NAME], 10:15 AM-11:30 AM, Shirodhara 60 Min" at bounding box center [403, 313] width 103 height 30
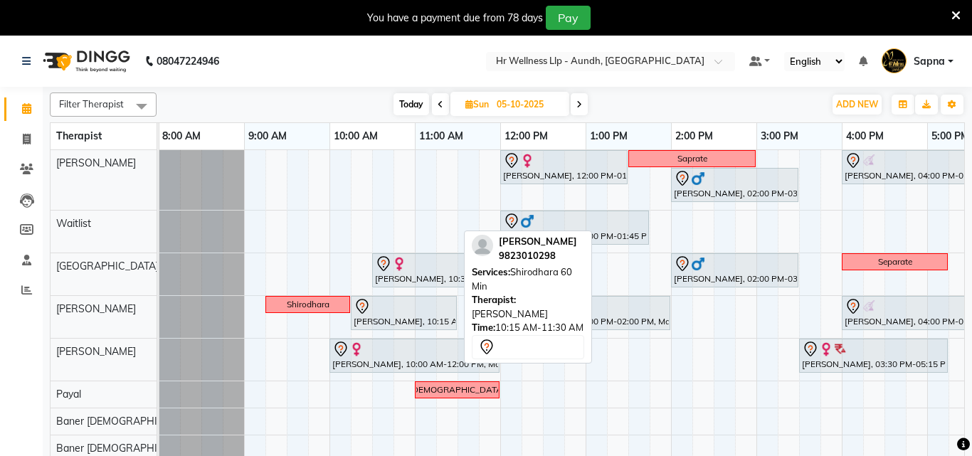
select select "7"
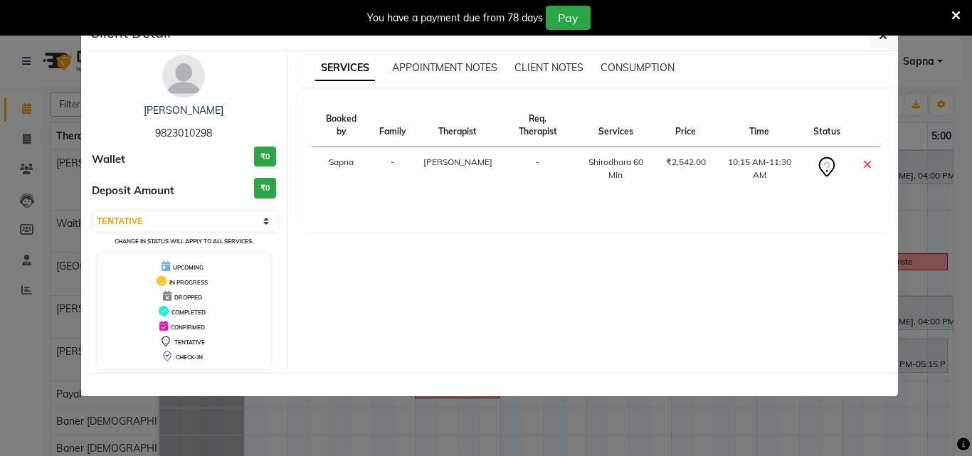
click at [387, 321] on div "SERVICES APPOINTMENT NOTES CLIENT NOTES CONSUMPTION Booked by Family Therapist …" at bounding box center [597, 212] width 618 height 315
click at [883, 40] on icon "button" at bounding box center [883, 35] width 9 height 11
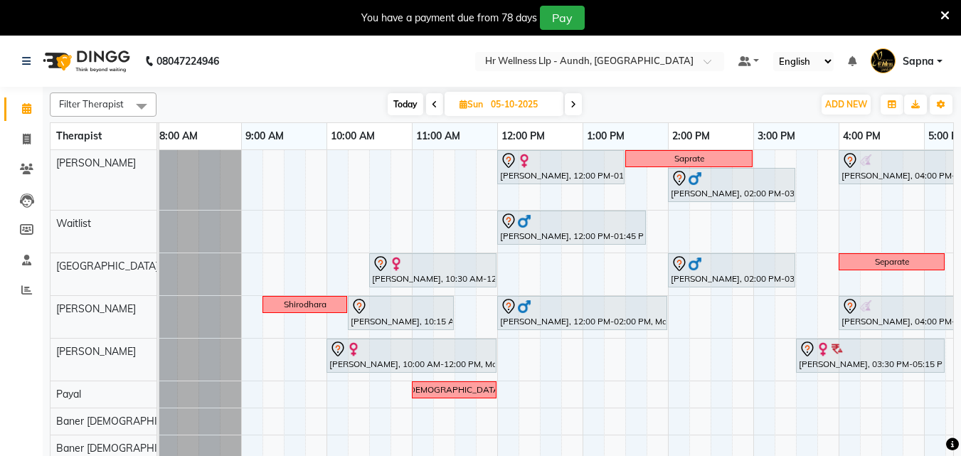
scroll to position [0, 0]
